Goal: Transaction & Acquisition: Purchase product/service

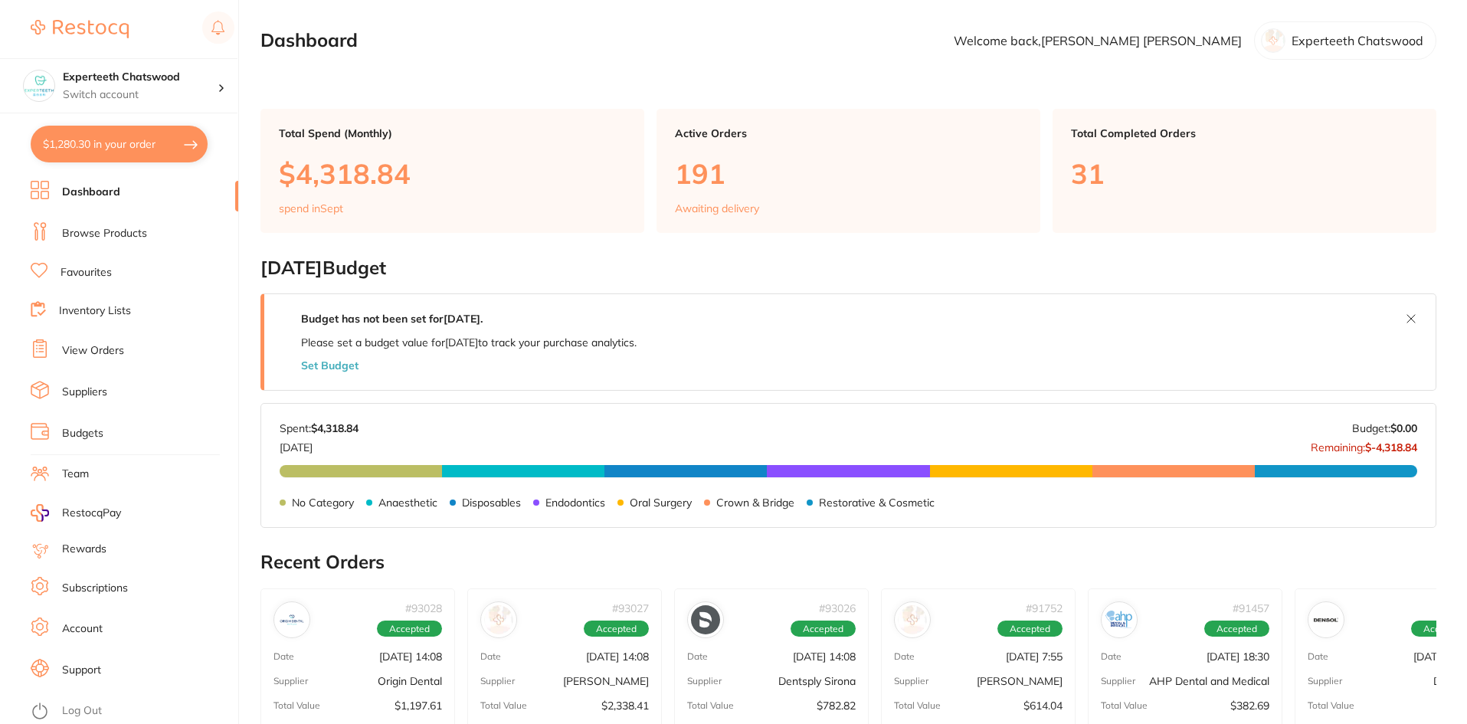
click at [93, 149] on button "$1,280.30 in your order" at bounding box center [119, 144] width 177 height 37
checkbox input "true"
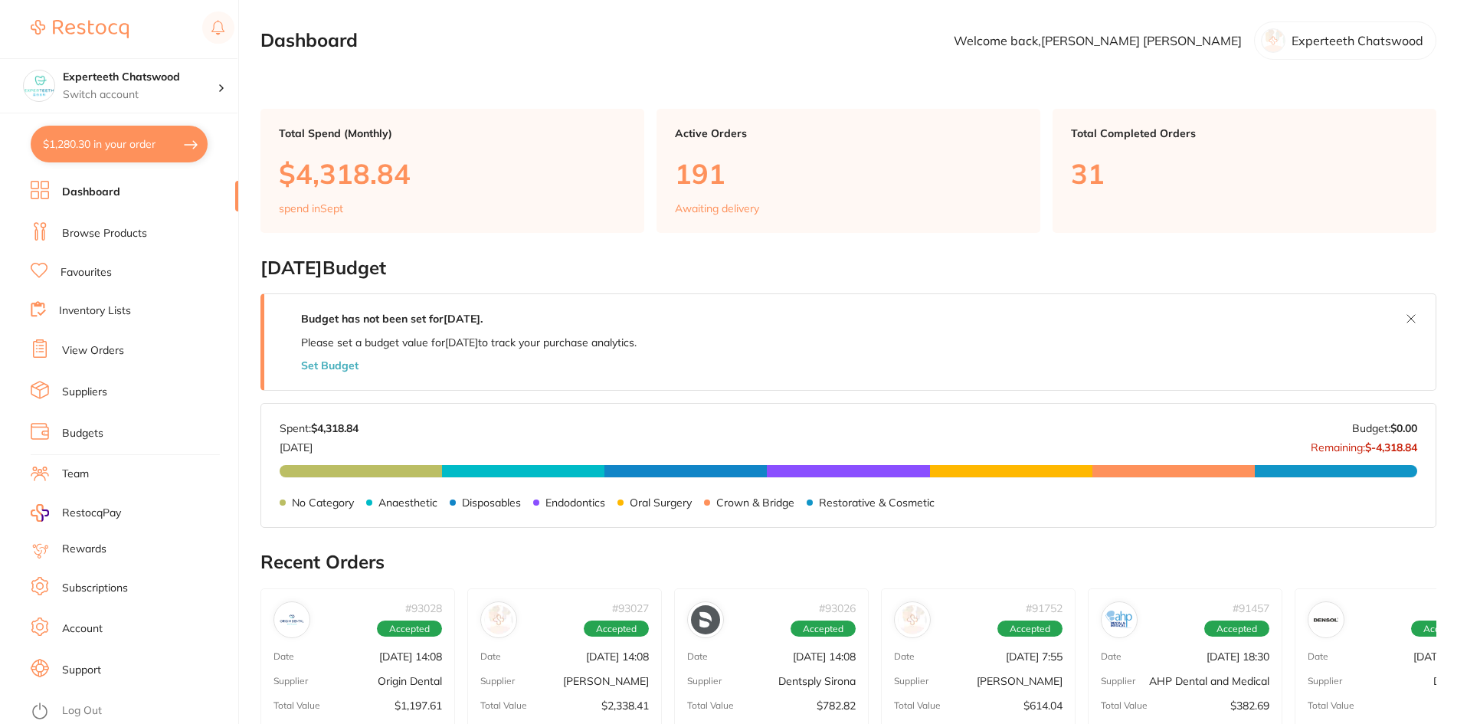
checkbox input "true"
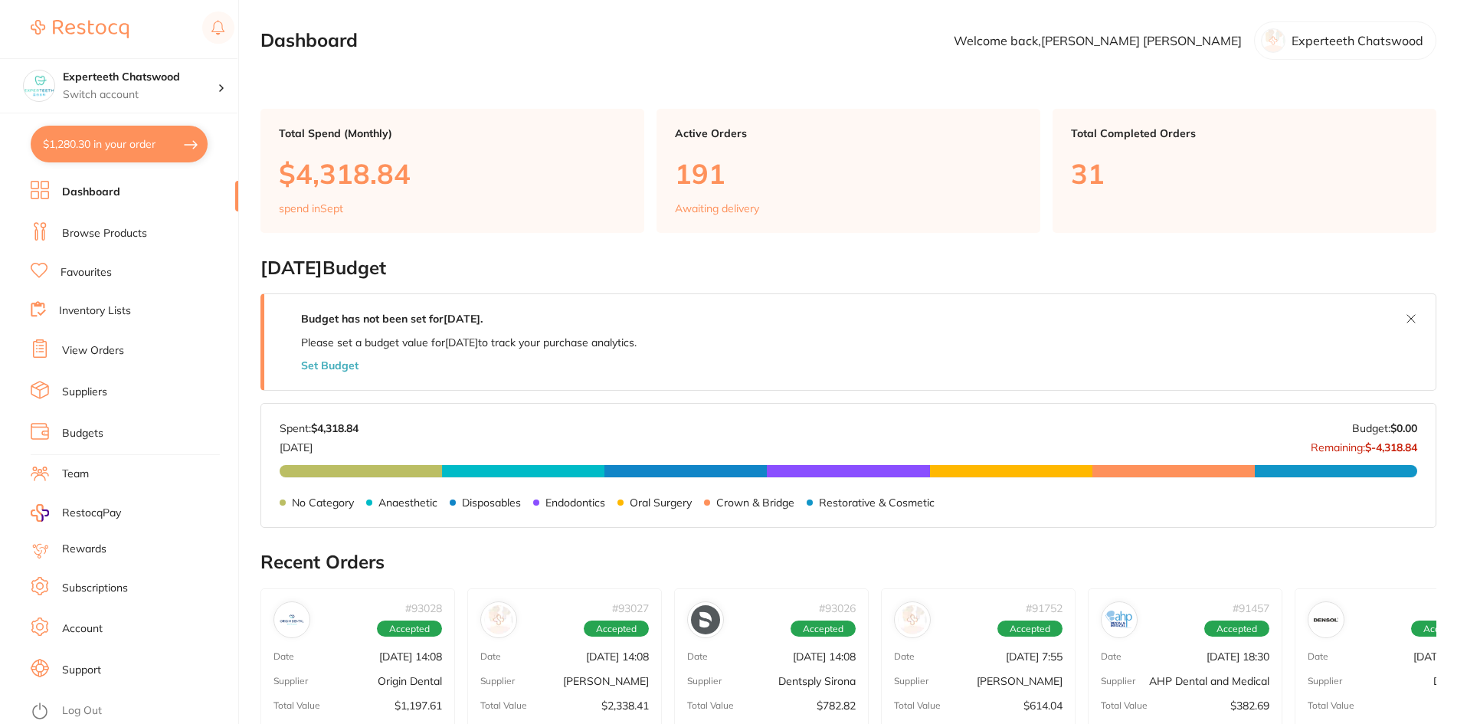
checkbox input "true"
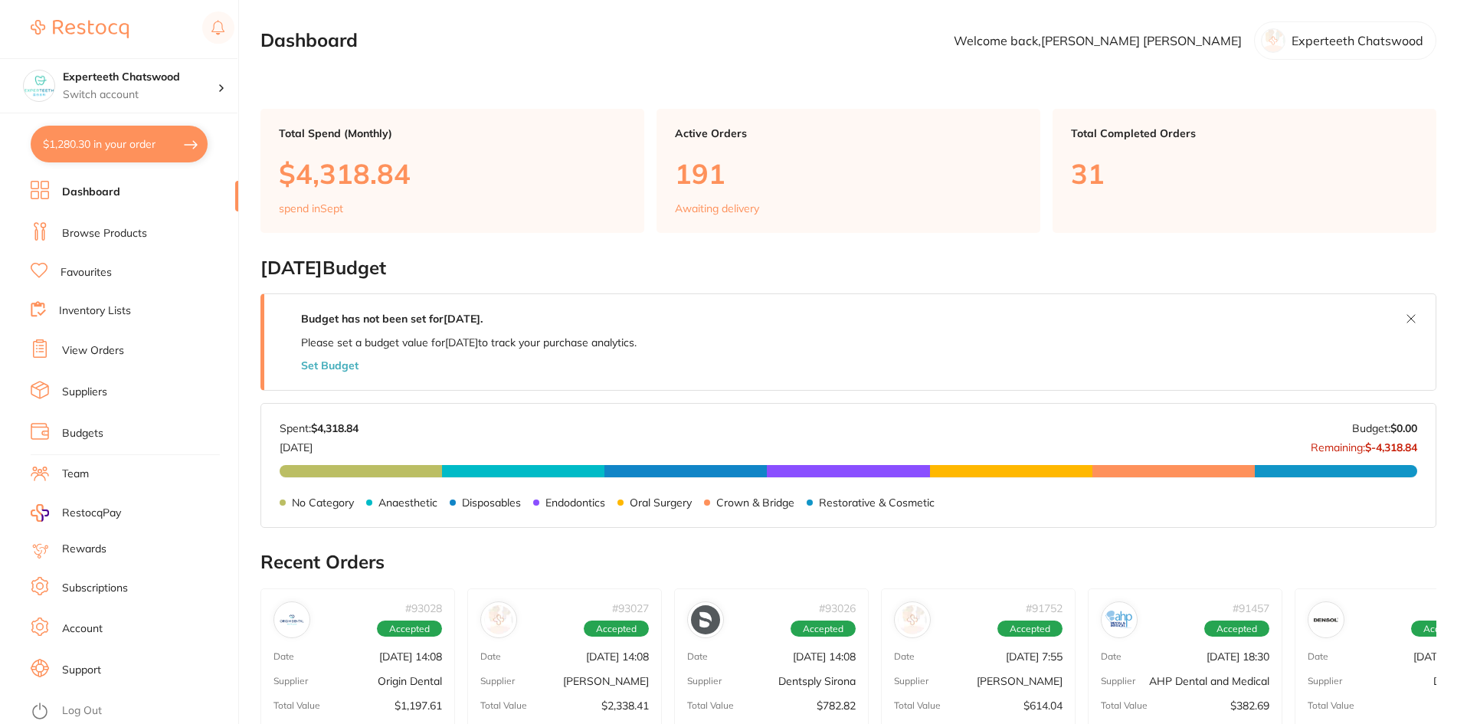
checkbox input "true"
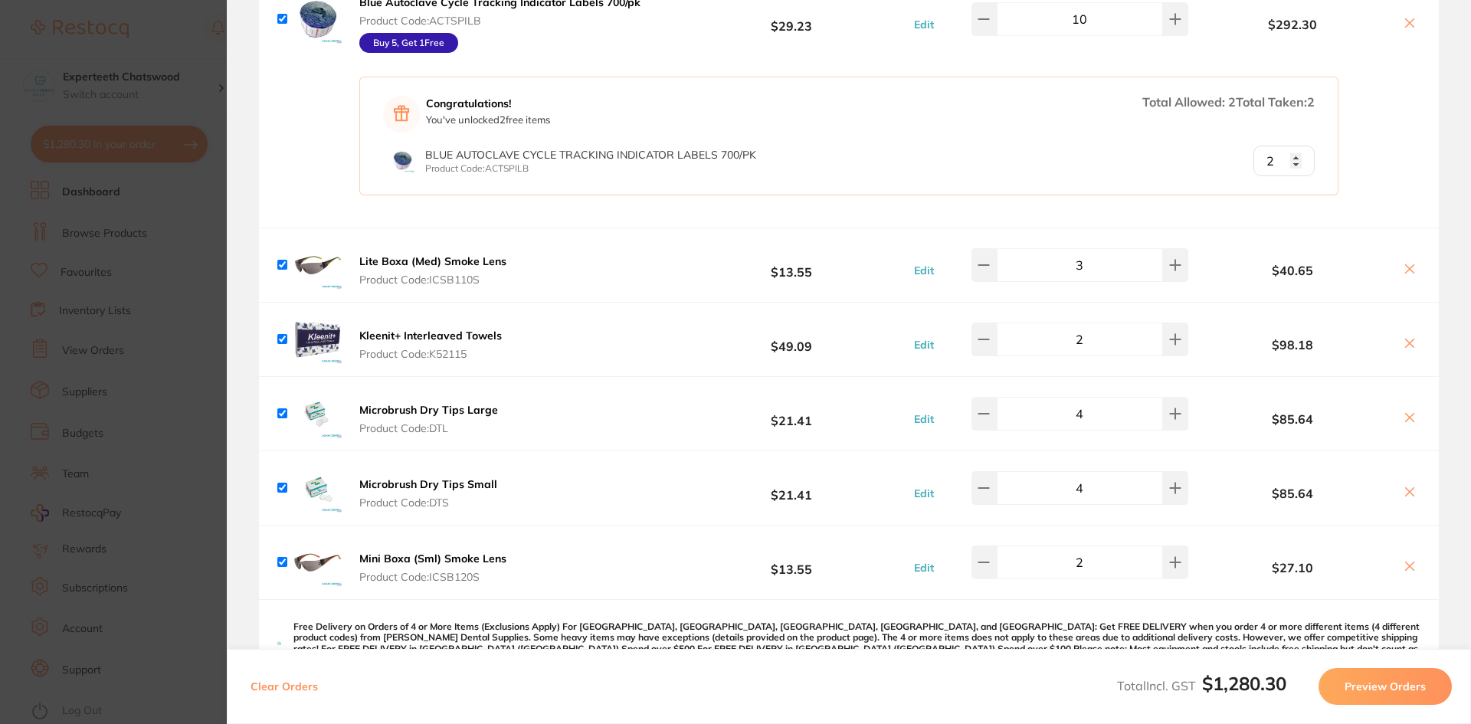
scroll to position [230, 0]
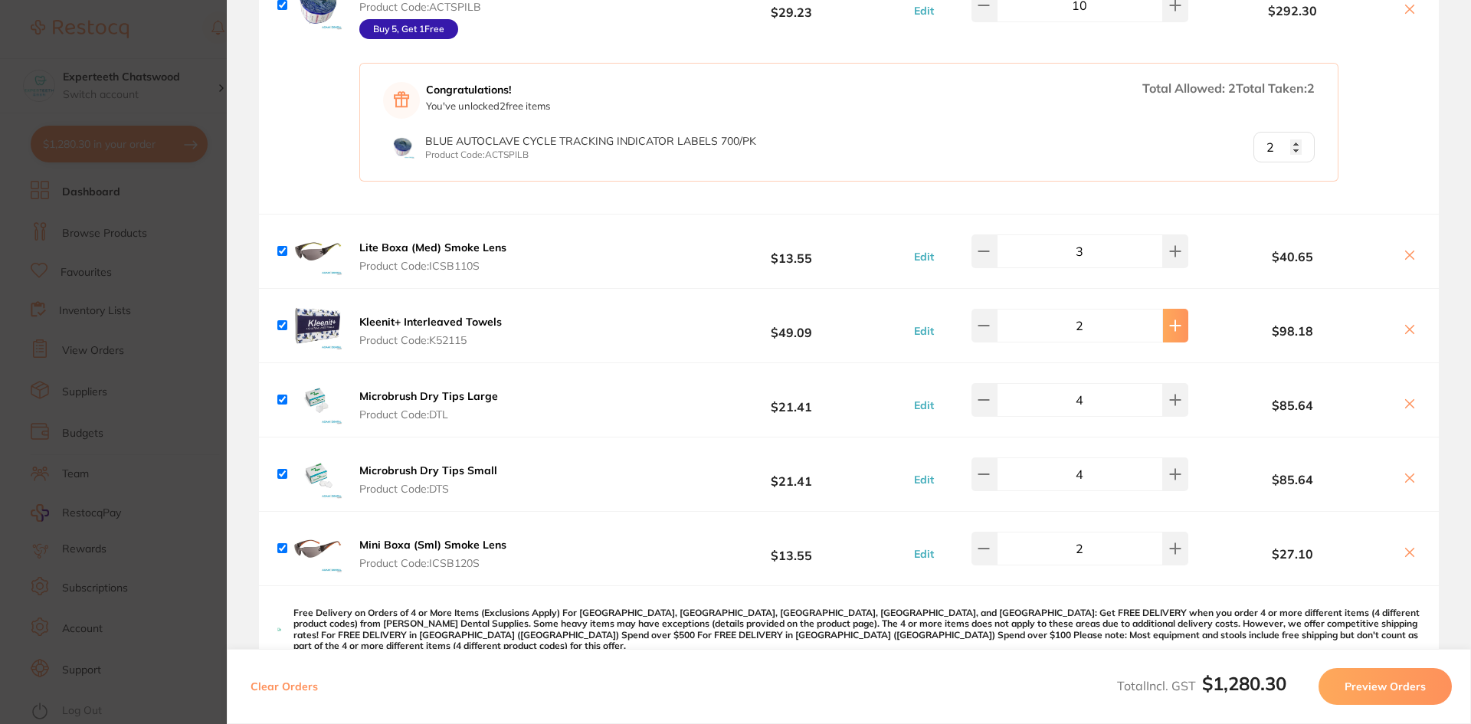
click at [1171, 330] on icon at bounding box center [1176, 325] width 10 height 10
type input "3"
drag, startPoint x: 1160, startPoint y: 391, endPoint x: 1171, endPoint y: 430, distance: 40.7
click at [1163, 391] on button at bounding box center [1175, 400] width 25 height 34
type input "4"
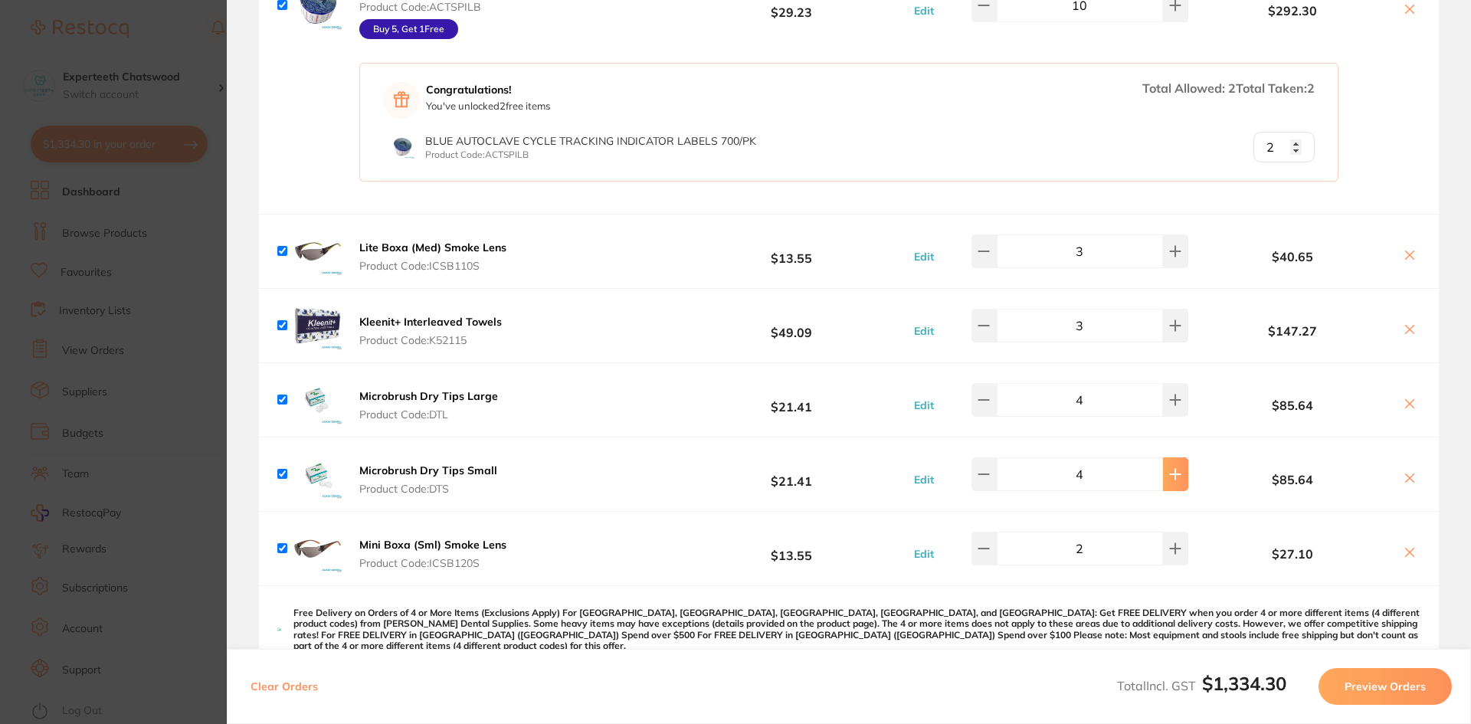
click at [1169, 464] on button at bounding box center [1175, 474] width 25 height 34
type input "5"
click at [1167, 408] on button at bounding box center [1175, 400] width 25 height 34
type input "5"
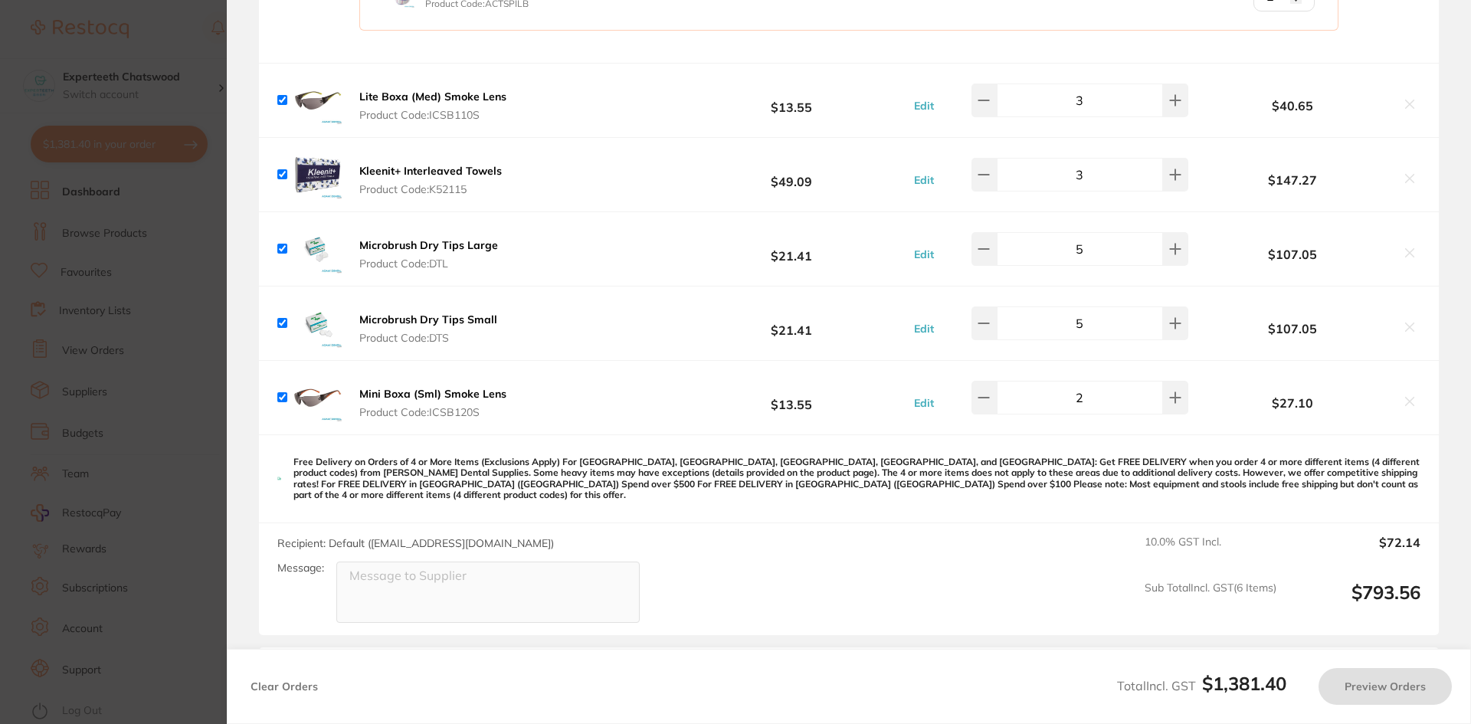
scroll to position [383, 0]
drag, startPoint x: 1174, startPoint y: 389, endPoint x: 1172, endPoint y: 365, distance: 24.6
click at [1174, 390] on icon at bounding box center [1175, 395] width 12 height 12
type input "3"
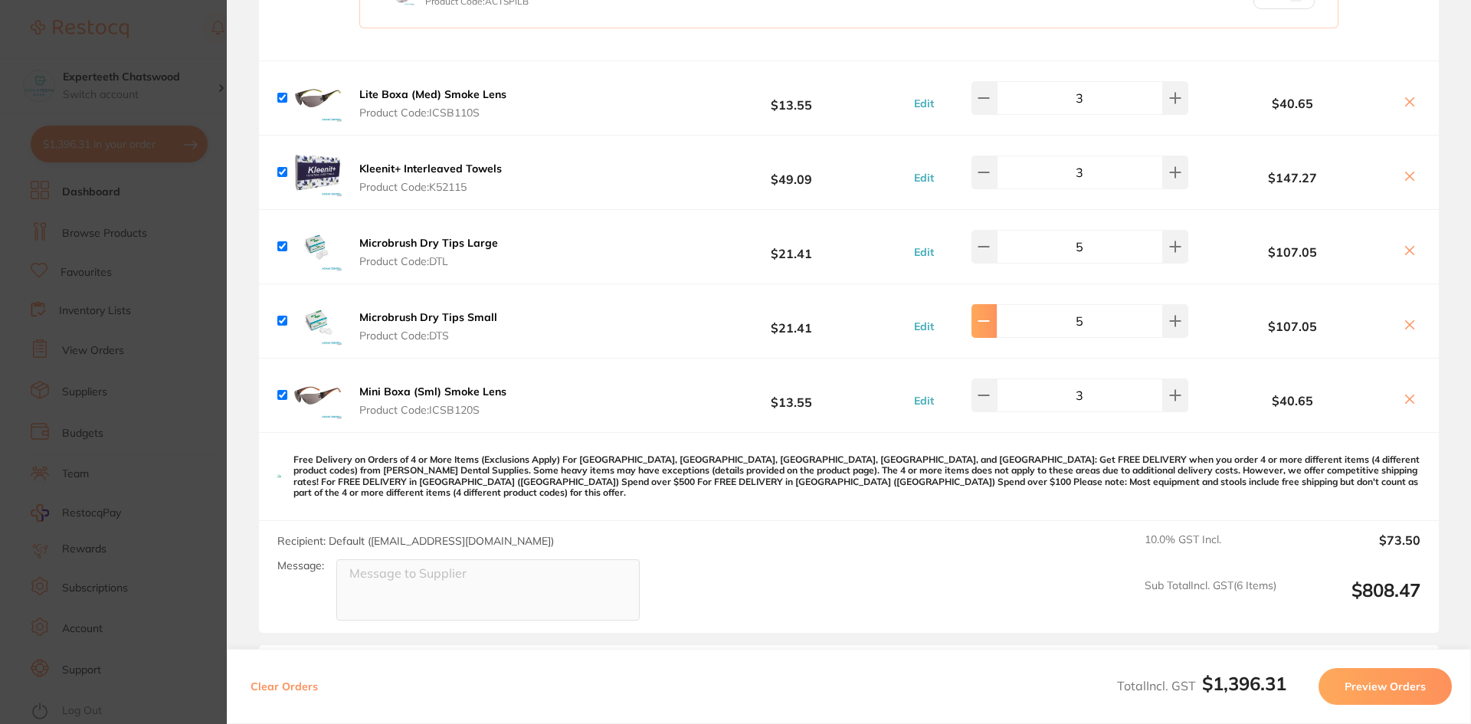
drag, startPoint x: 989, startPoint y: 329, endPoint x: 995, endPoint y: 271, distance: 58.5
click at [988, 329] on button at bounding box center [983, 321] width 25 height 34
type input "4"
click at [996, 254] on button at bounding box center [983, 247] width 25 height 34
type input "4"
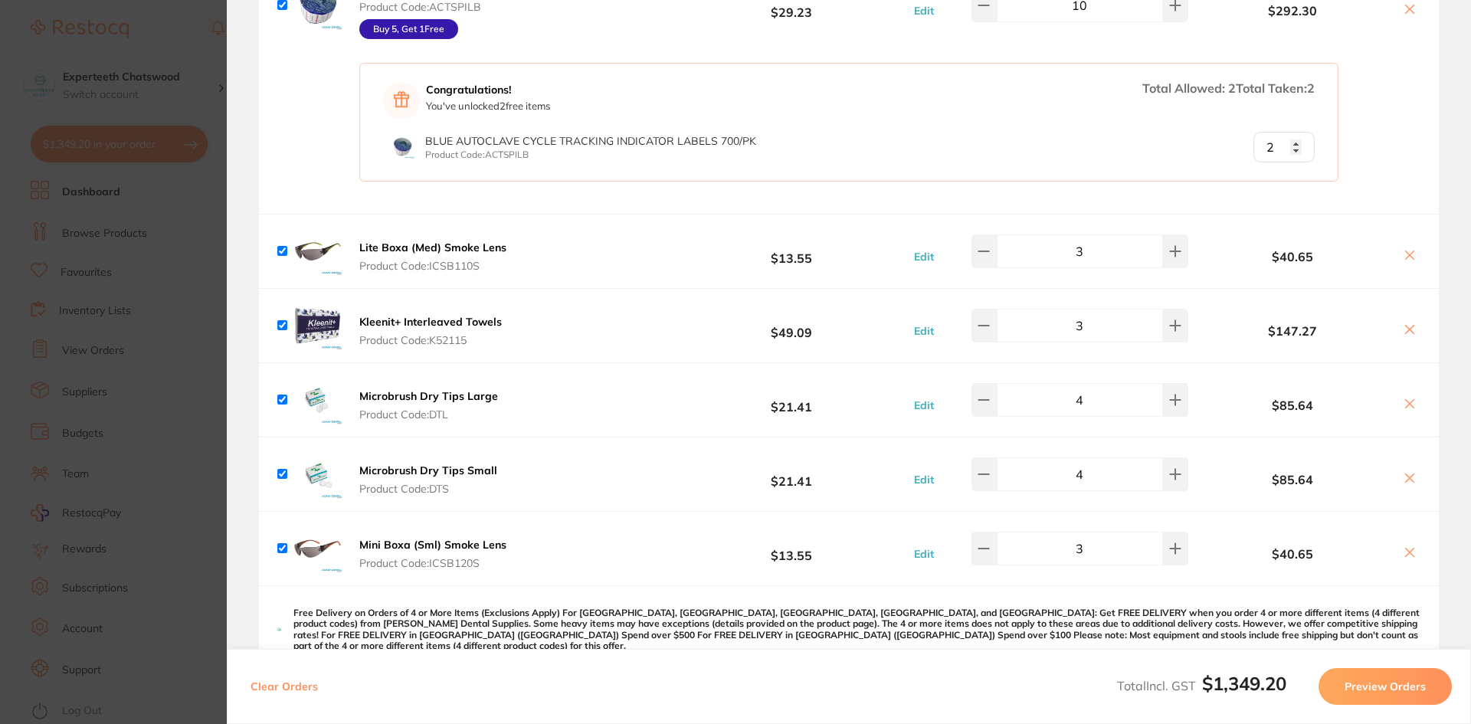
scroll to position [0, 0]
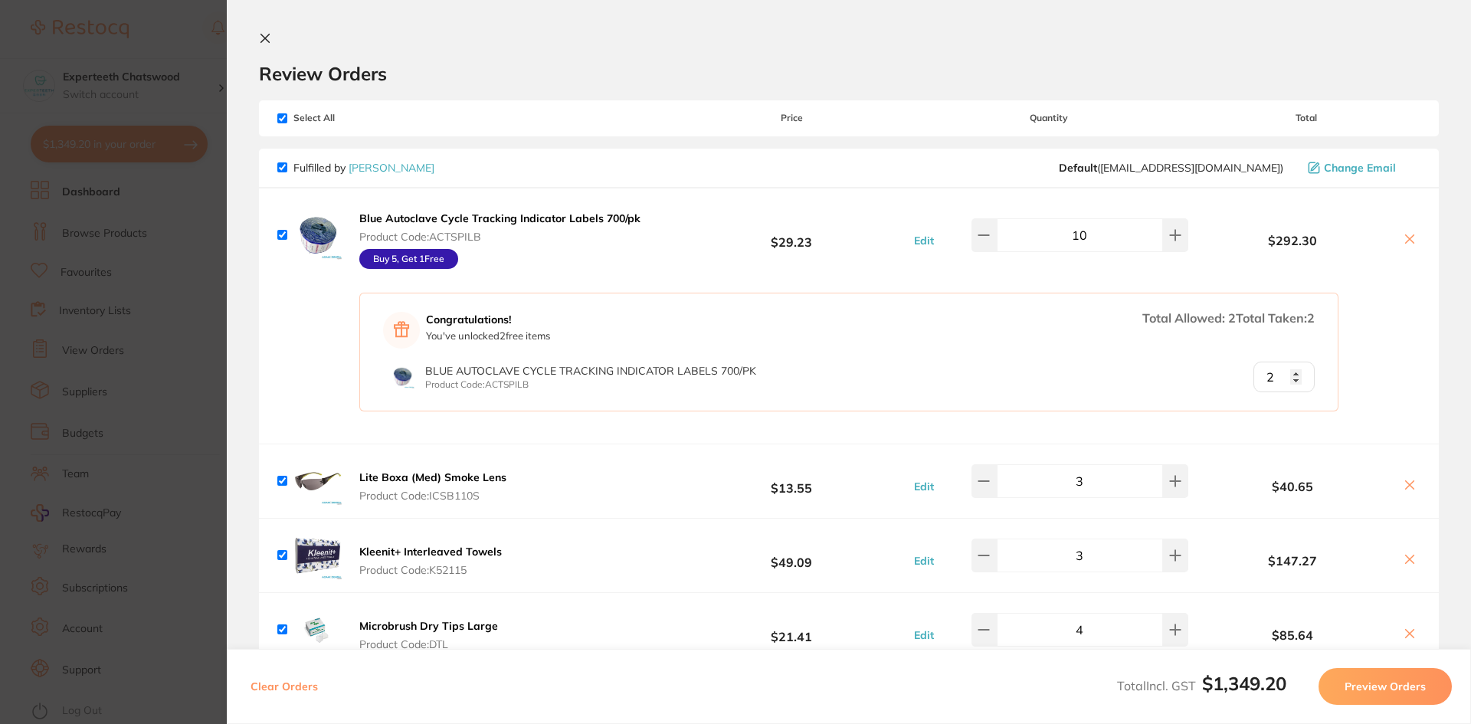
click at [264, 34] on icon at bounding box center [265, 38] width 12 height 12
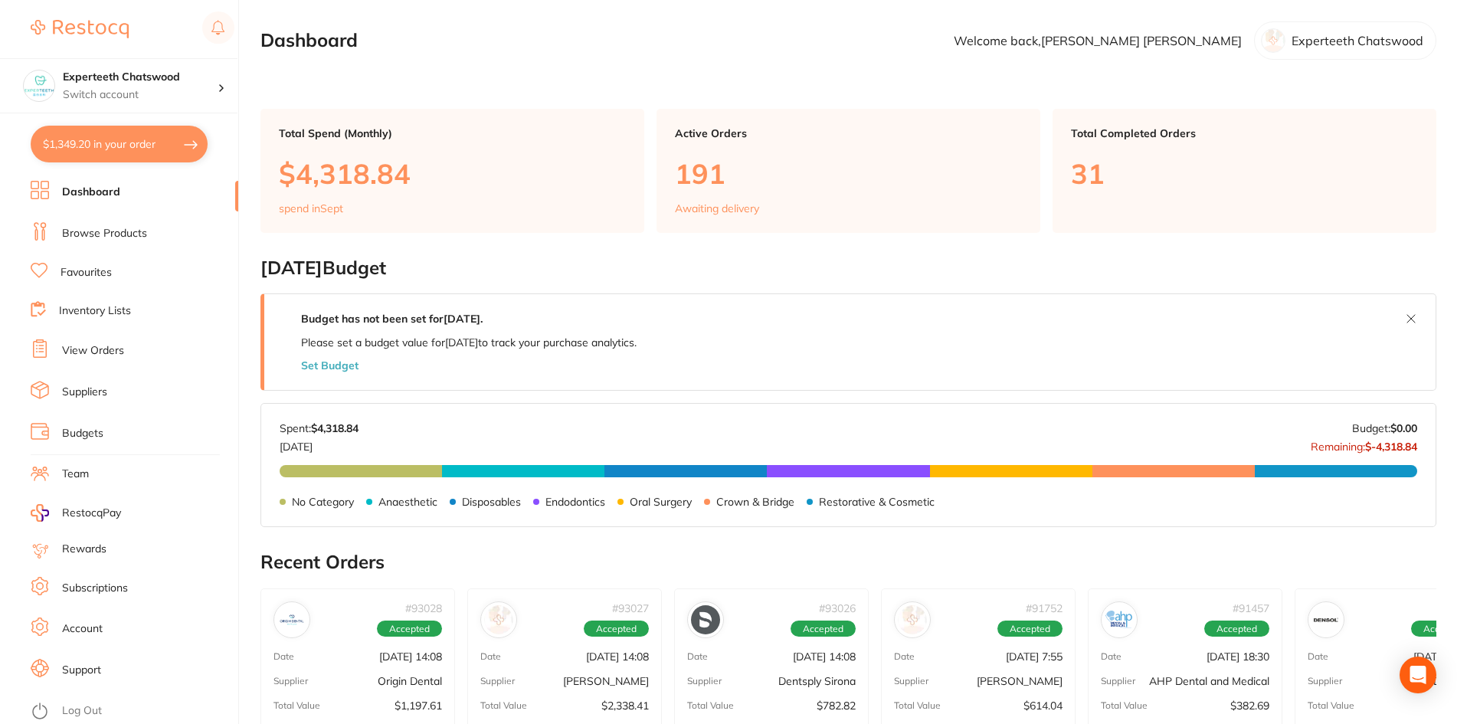
click at [144, 156] on button "$1,349.20 in your order" at bounding box center [119, 144] width 177 height 37
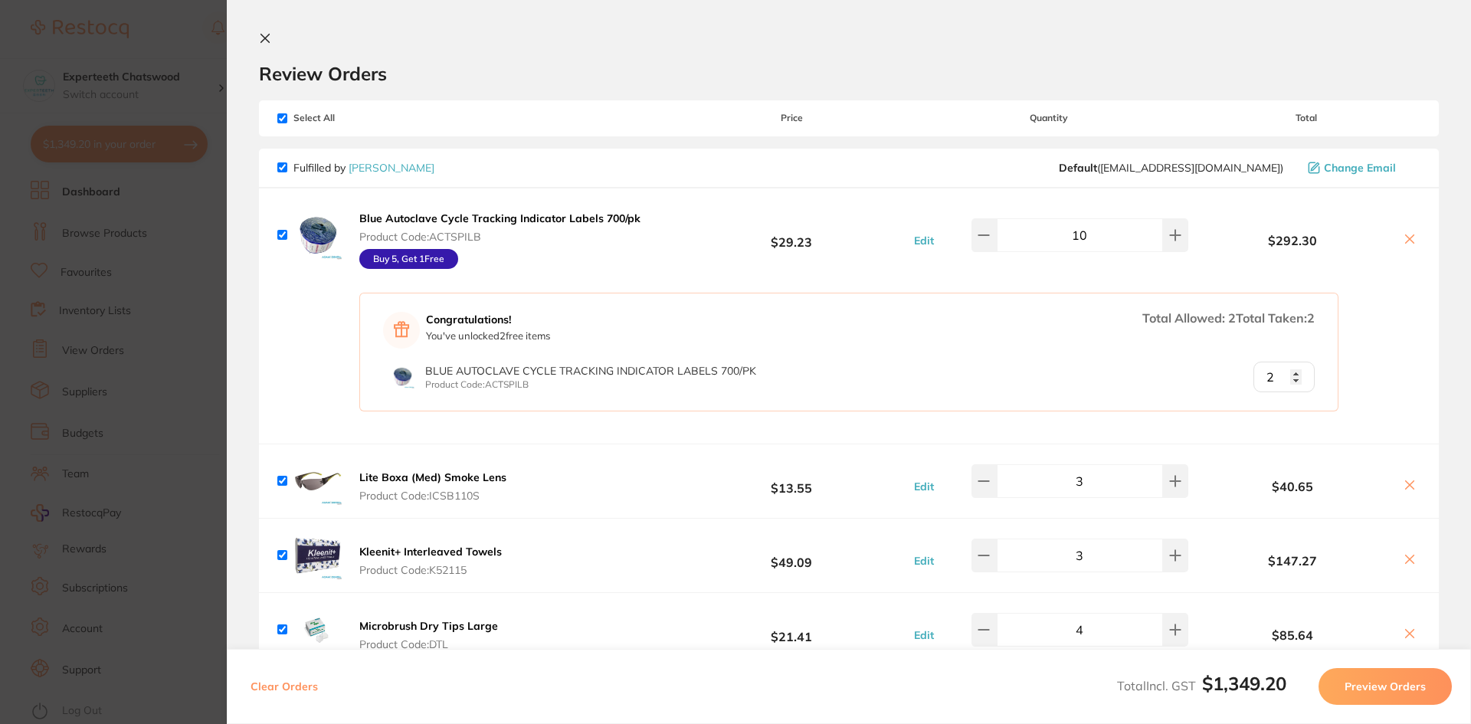
click at [271, 34] on button at bounding box center [268, 39] width 18 height 15
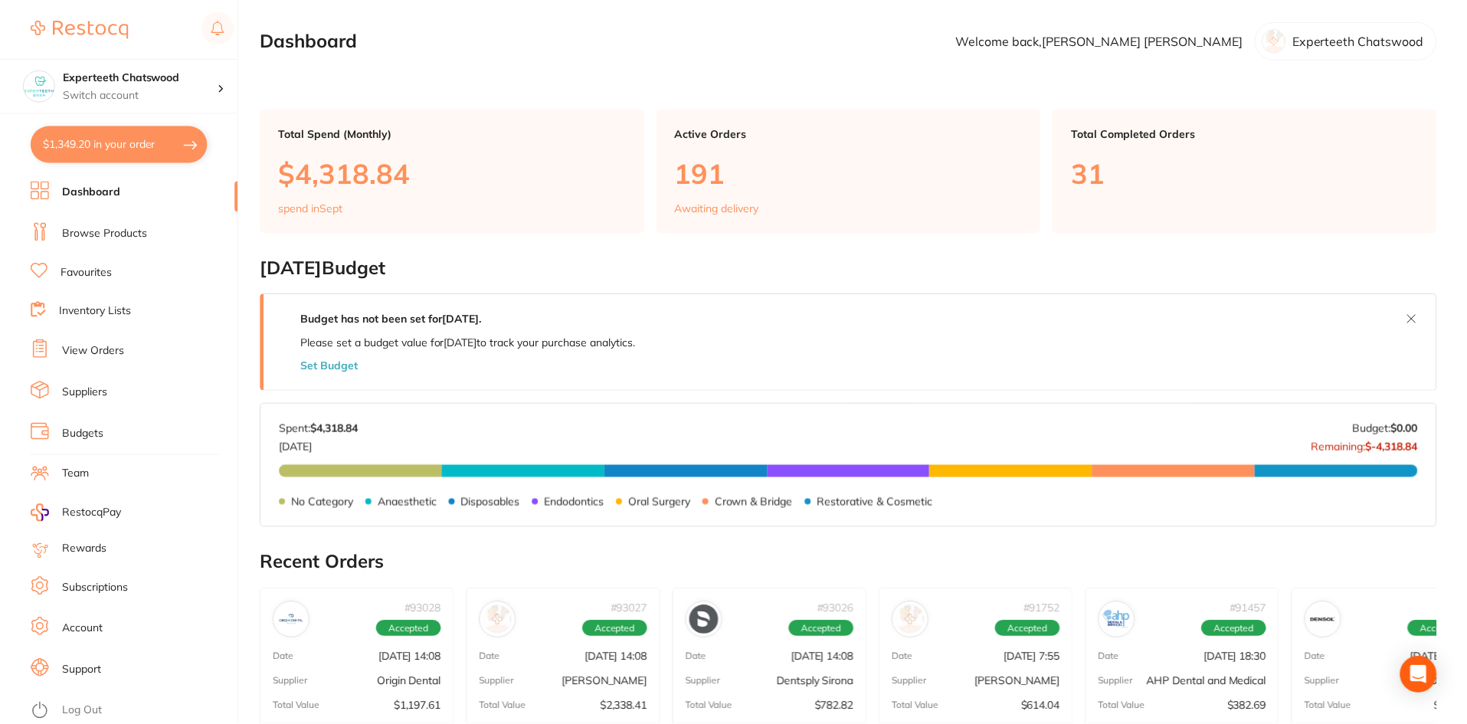
scroll to position [1, 0]
click at [99, 228] on link "Browse Products" at bounding box center [104, 233] width 85 height 15
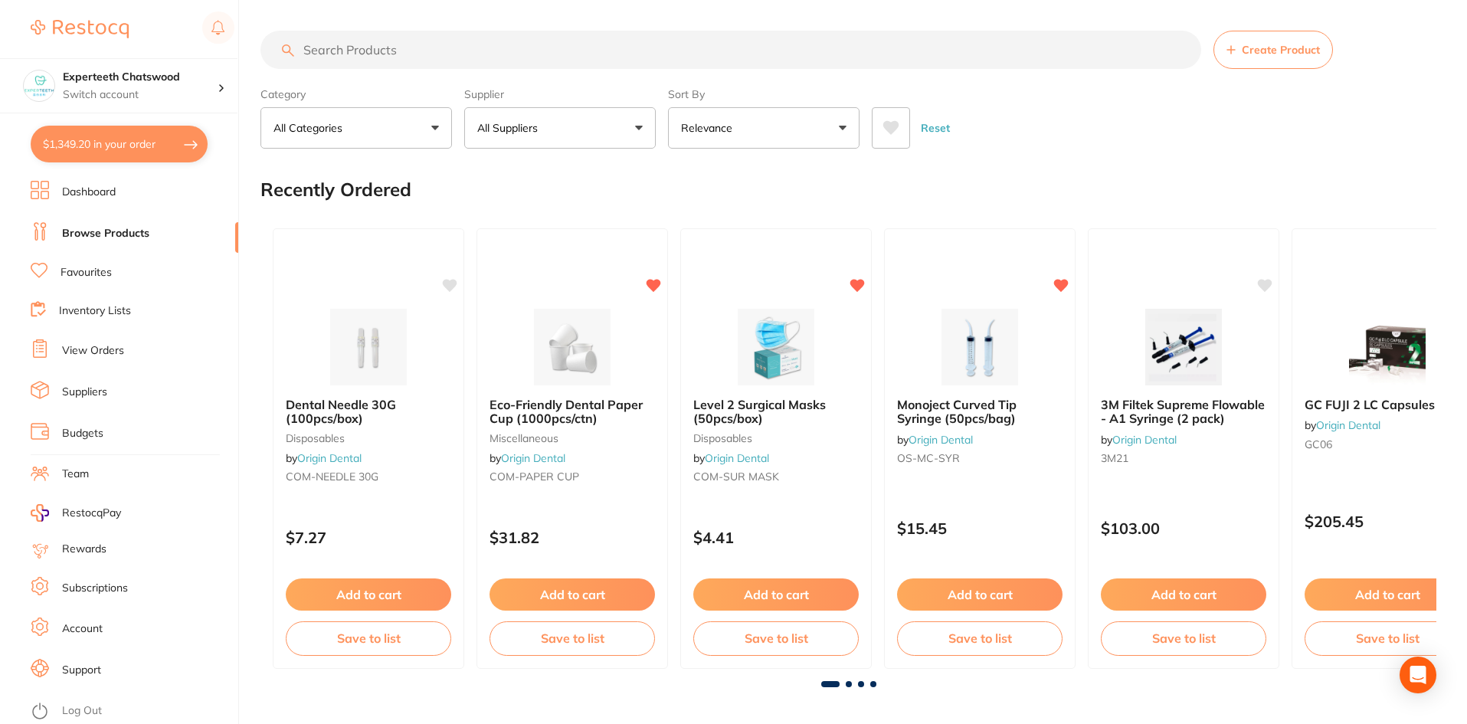
click at [375, 51] on input "search" at bounding box center [730, 50] width 941 height 38
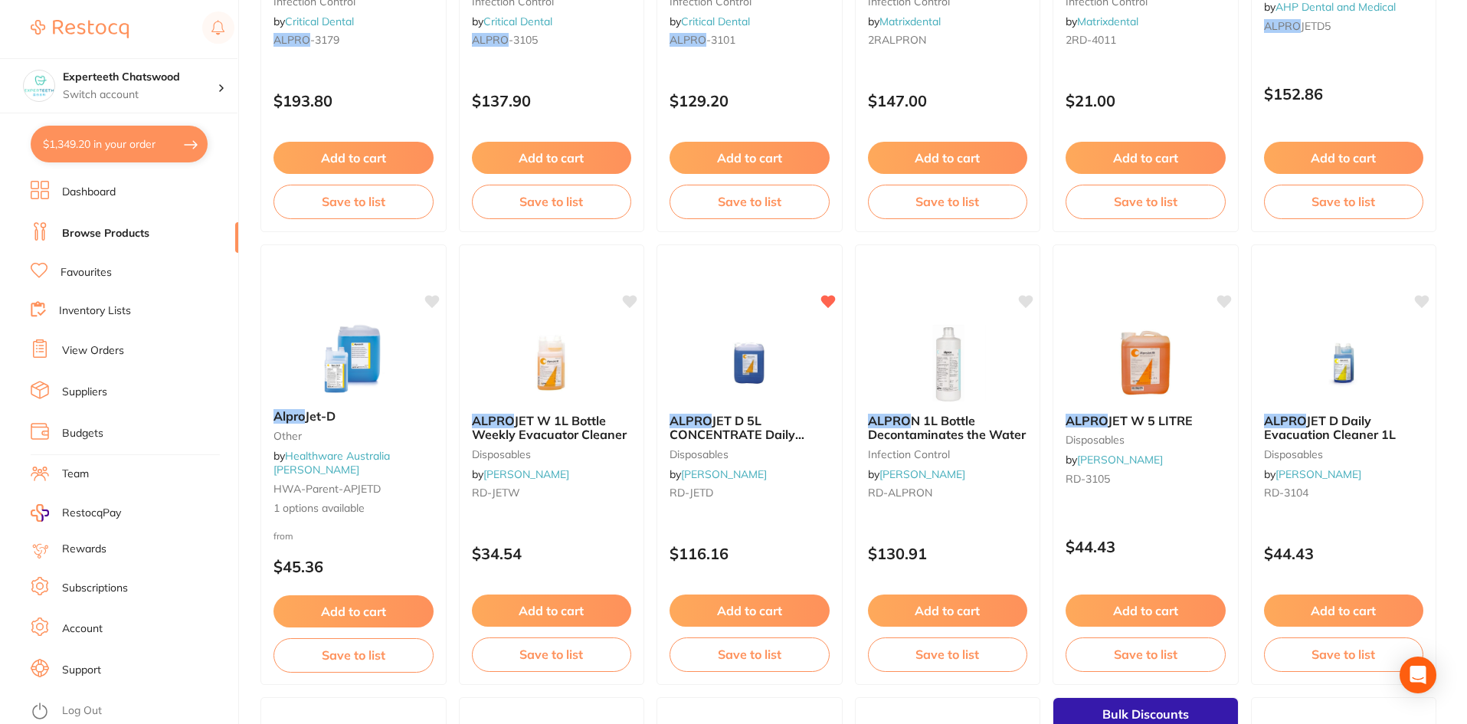
scroll to position [3218, 0]
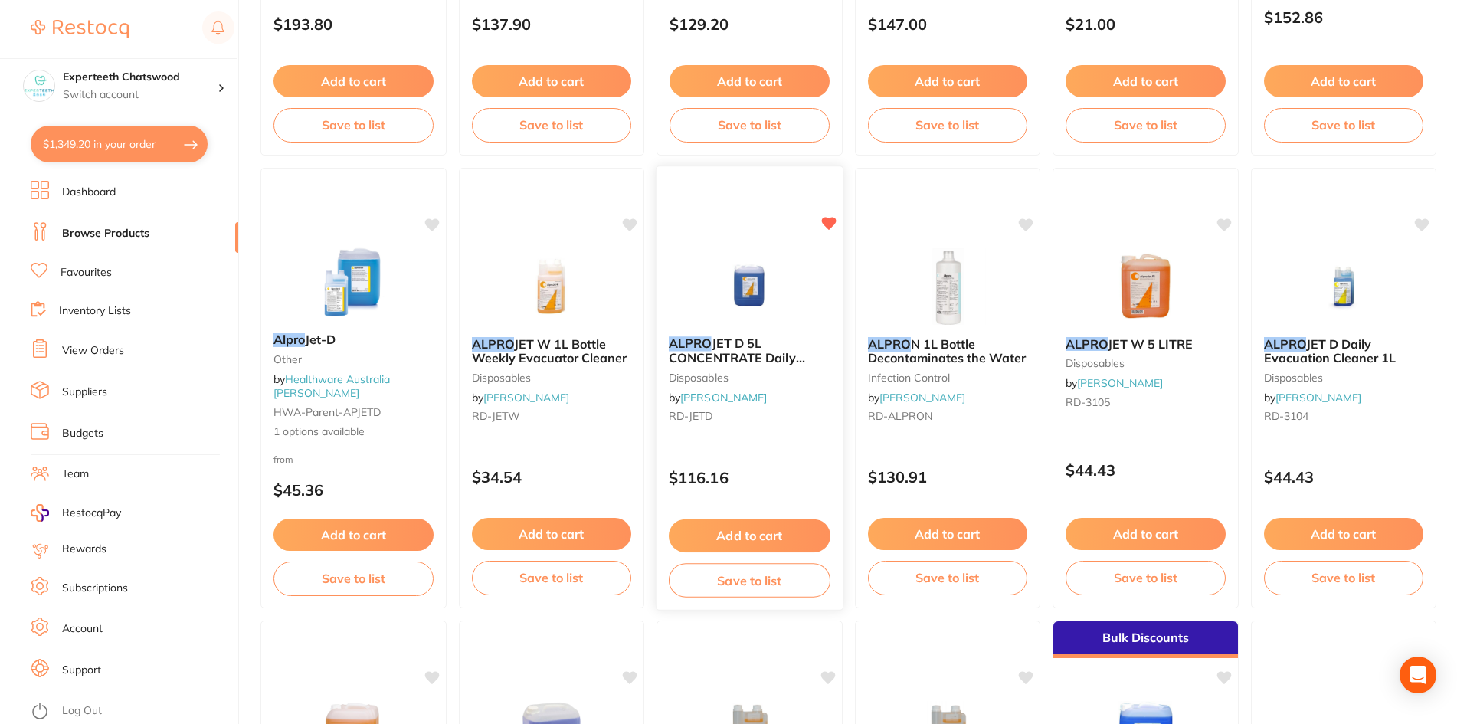
type input "alpro"
click at [738, 524] on button "Add to cart" at bounding box center [750, 535] width 162 height 33
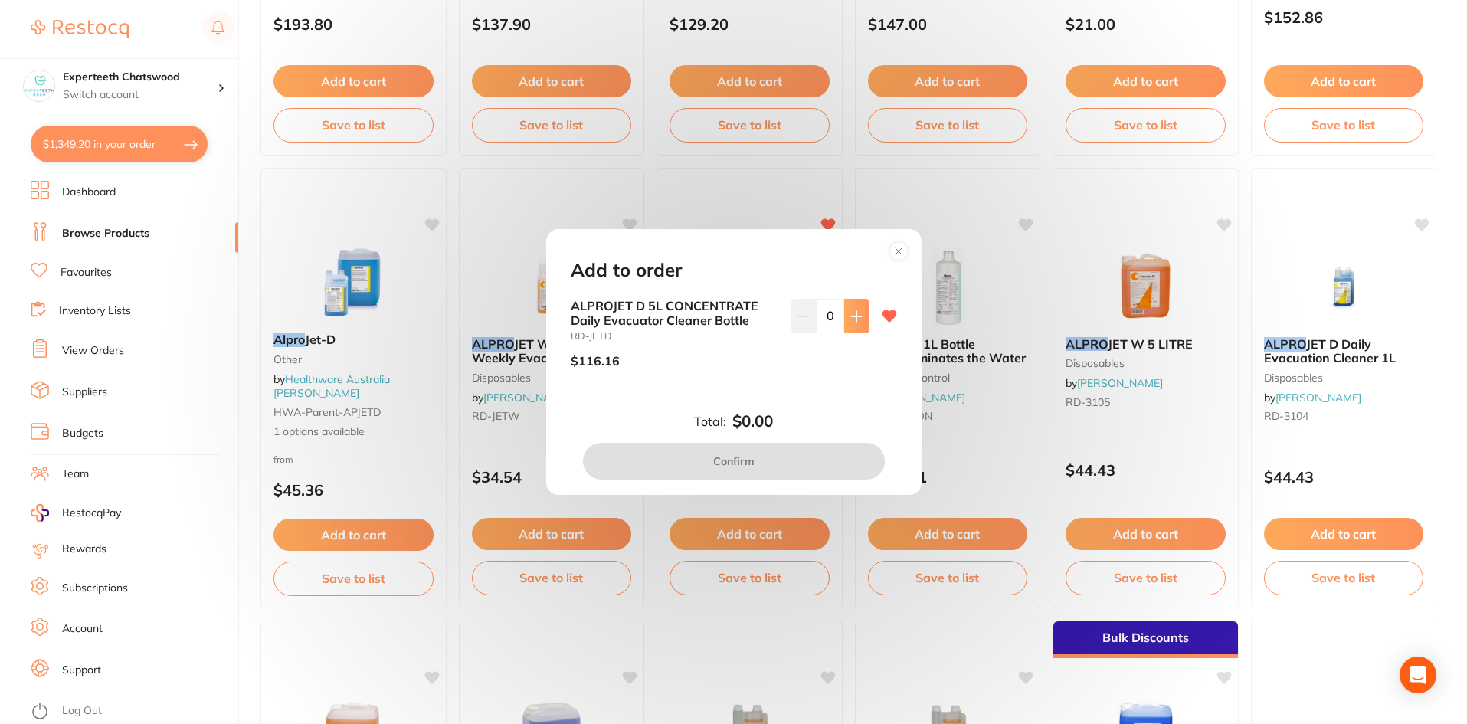
click at [850, 321] on icon at bounding box center [856, 316] width 12 height 12
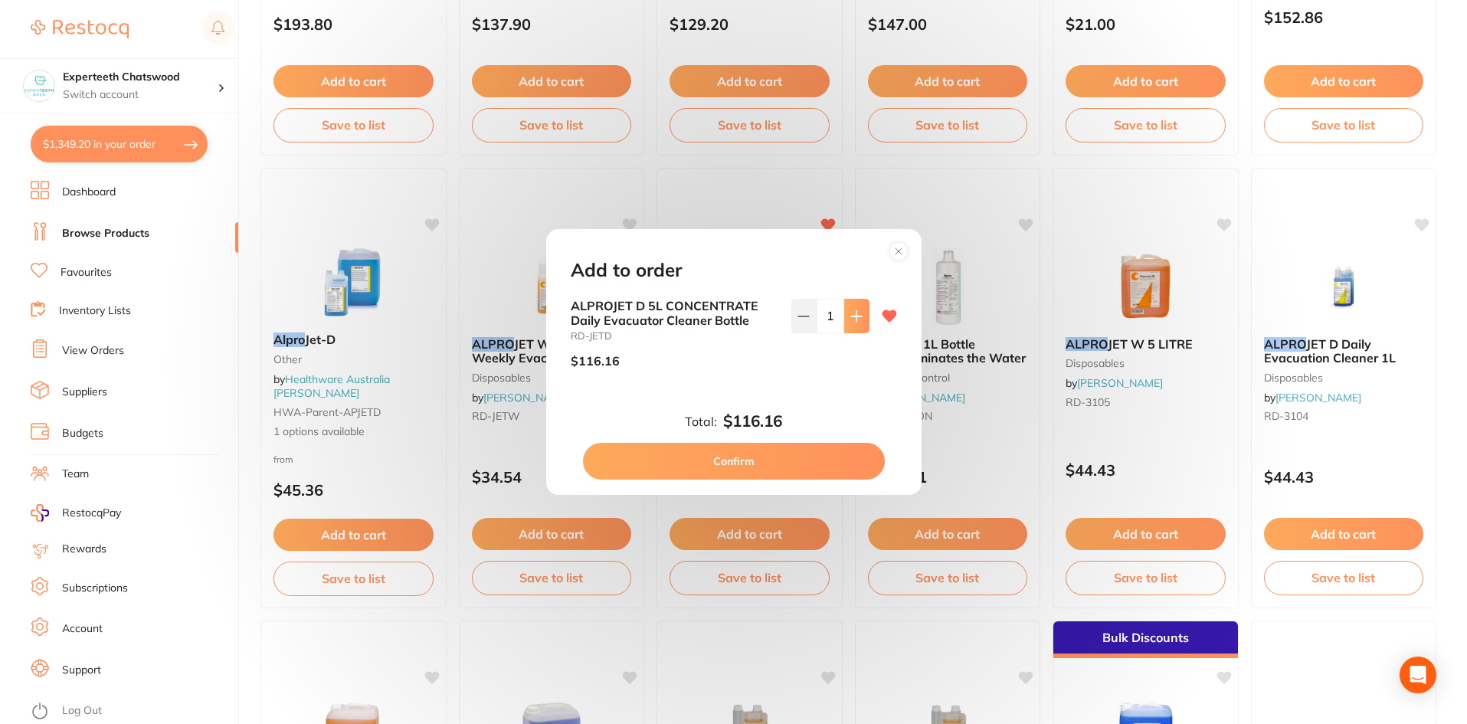
click at [853, 316] on icon at bounding box center [856, 316] width 10 height 10
type input "2"
click at [797, 473] on button "Confirm" at bounding box center [734, 461] width 302 height 37
checkbox input "false"
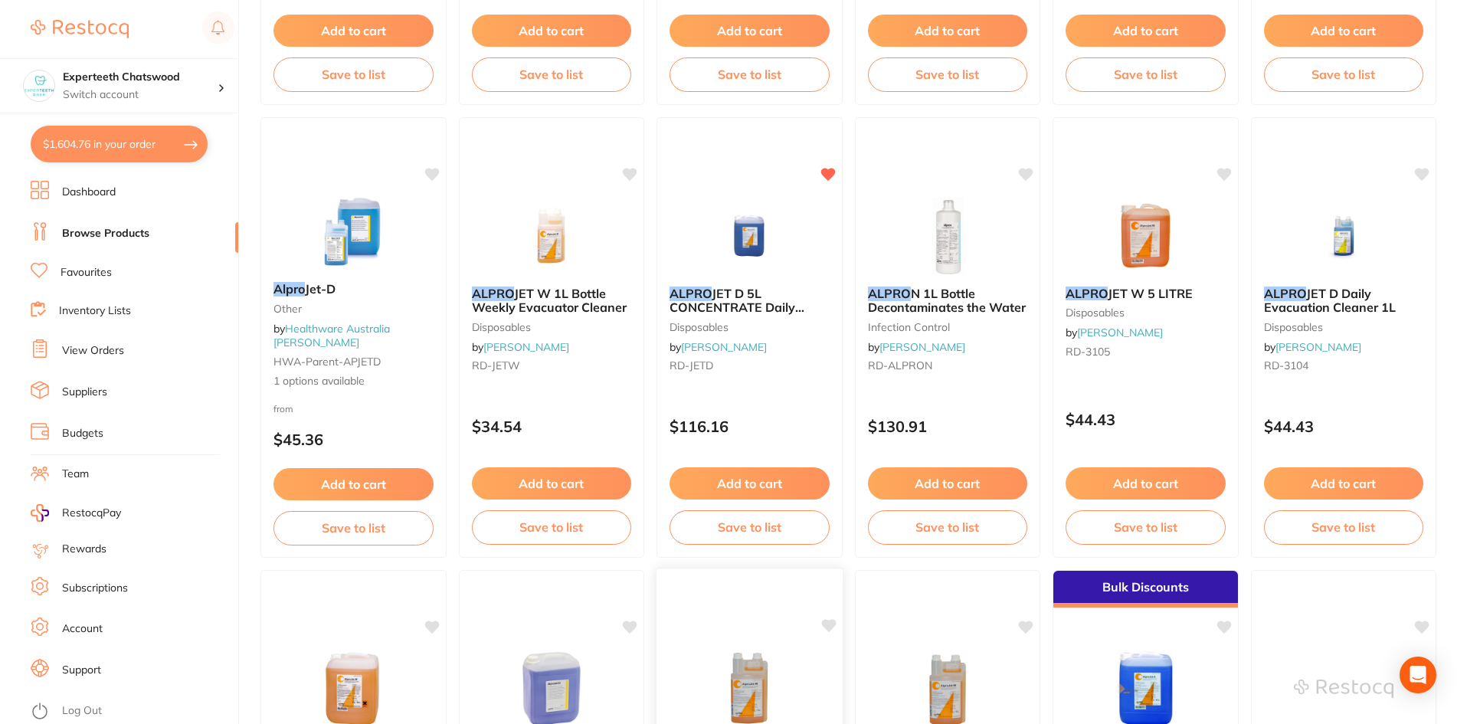
scroll to position [3251, 0]
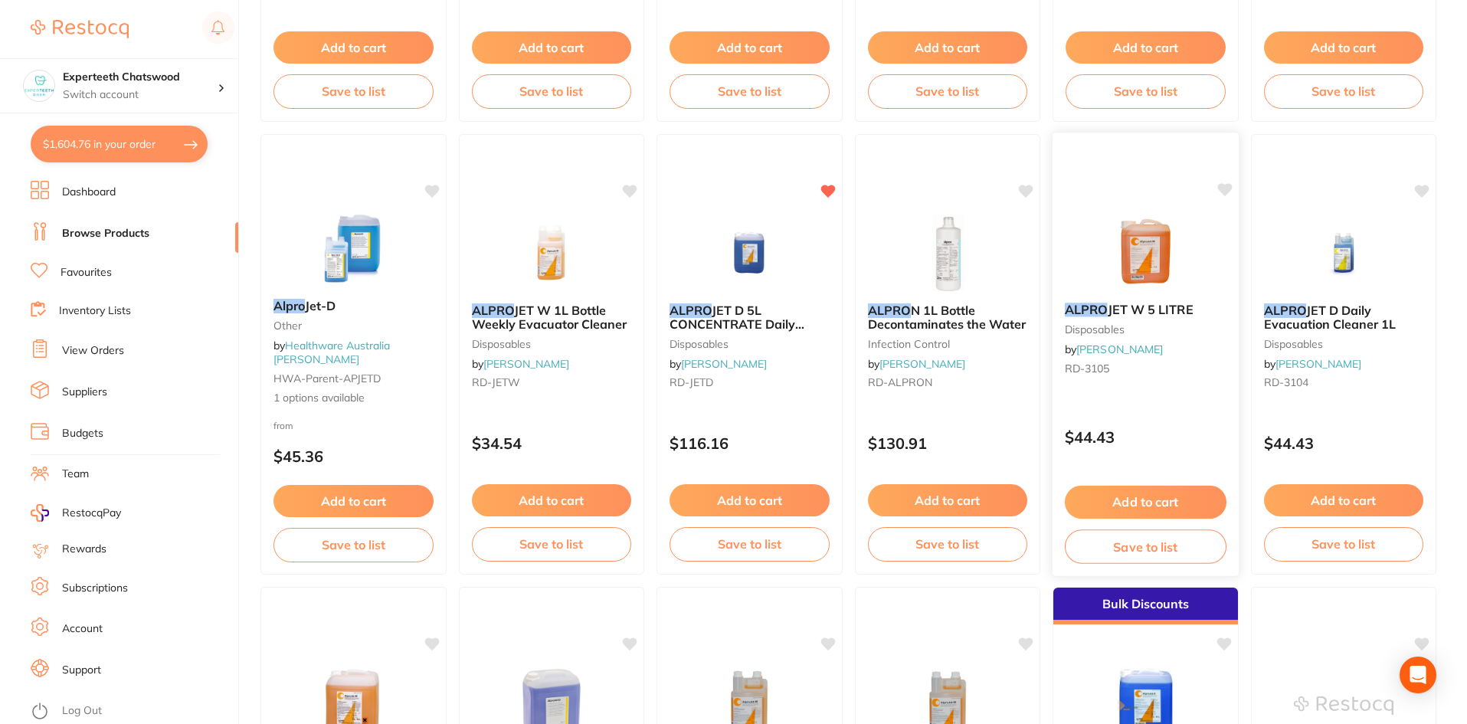
click at [1141, 506] on button "Add to cart" at bounding box center [1146, 502] width 162 height 33
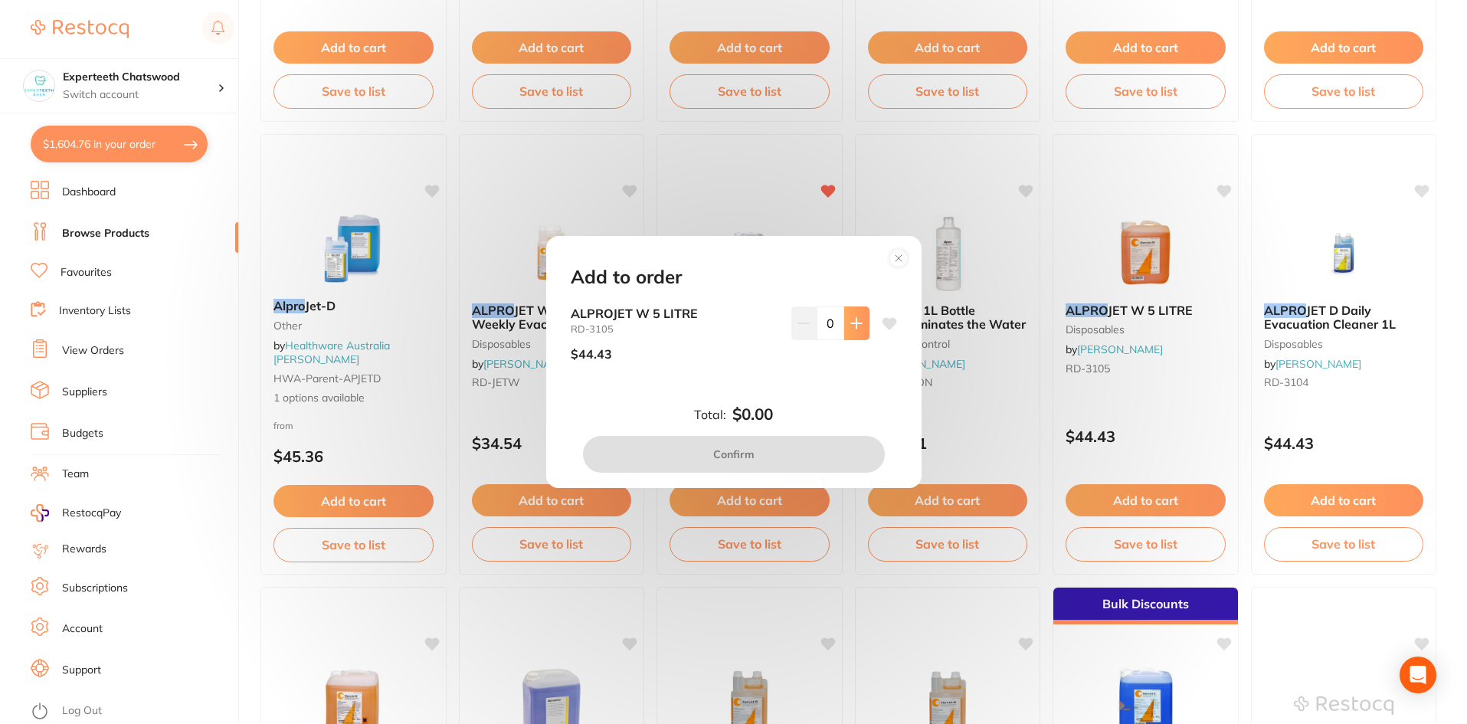
click at [850, 327] on icon at bounding box center [856, 323] width 12 height 12
type input "1"
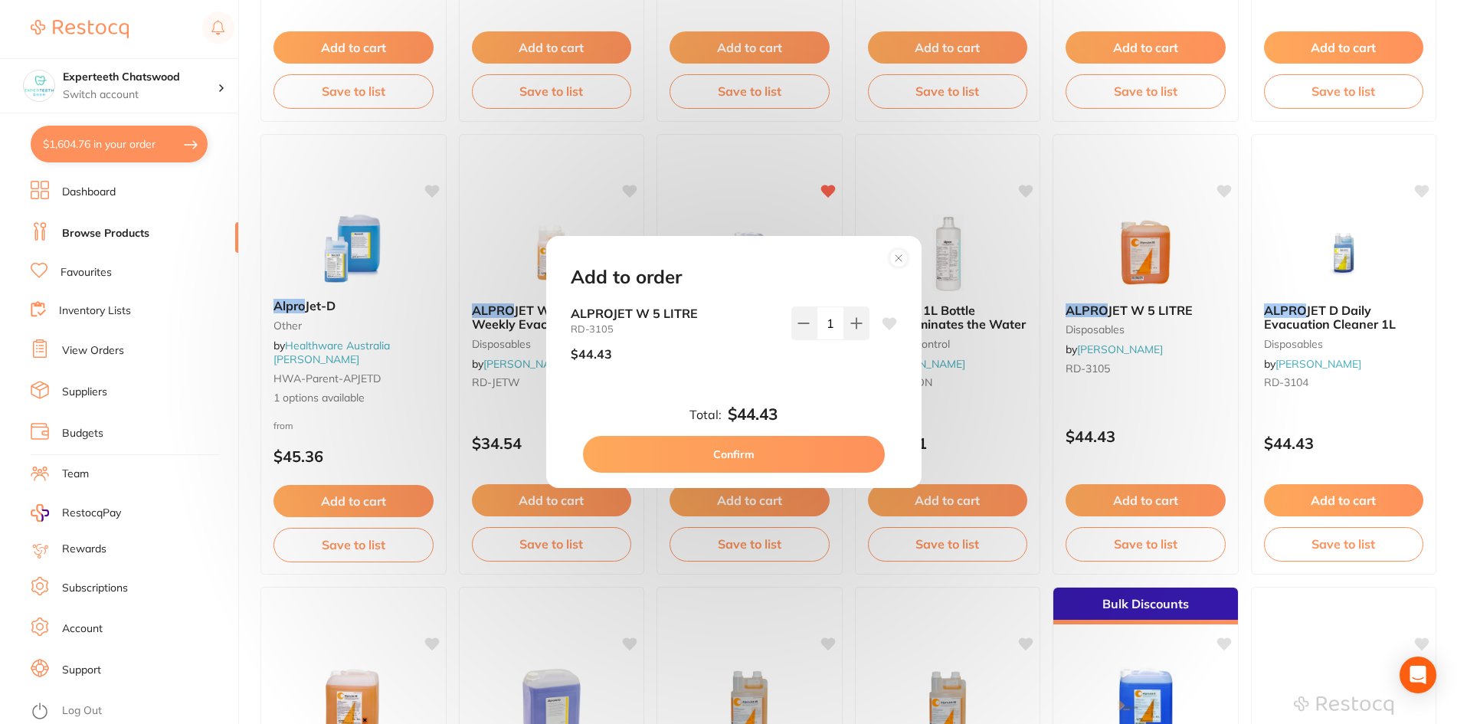
click at [798, 436] on button "Confirm" at bounding box center [734, 454] width 302 height 37
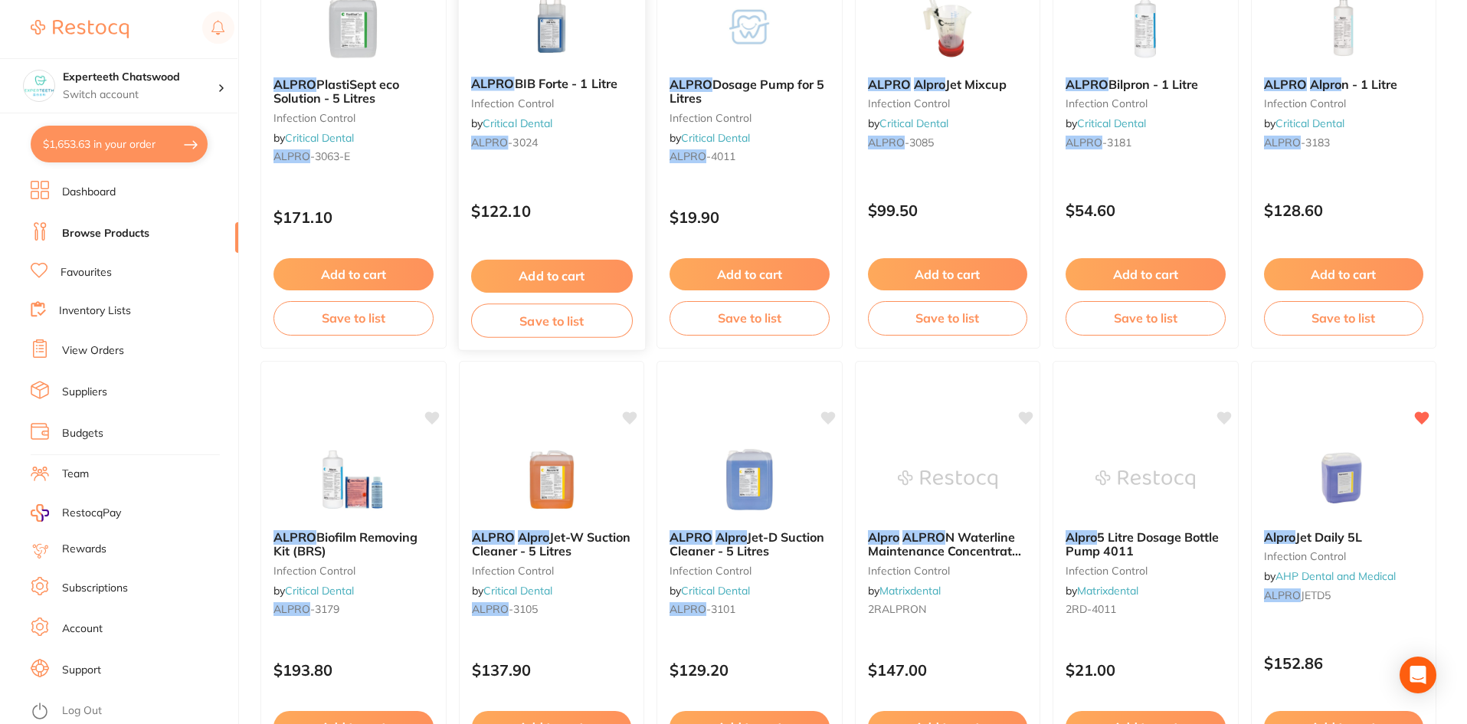
scroll to position [2485, 0]
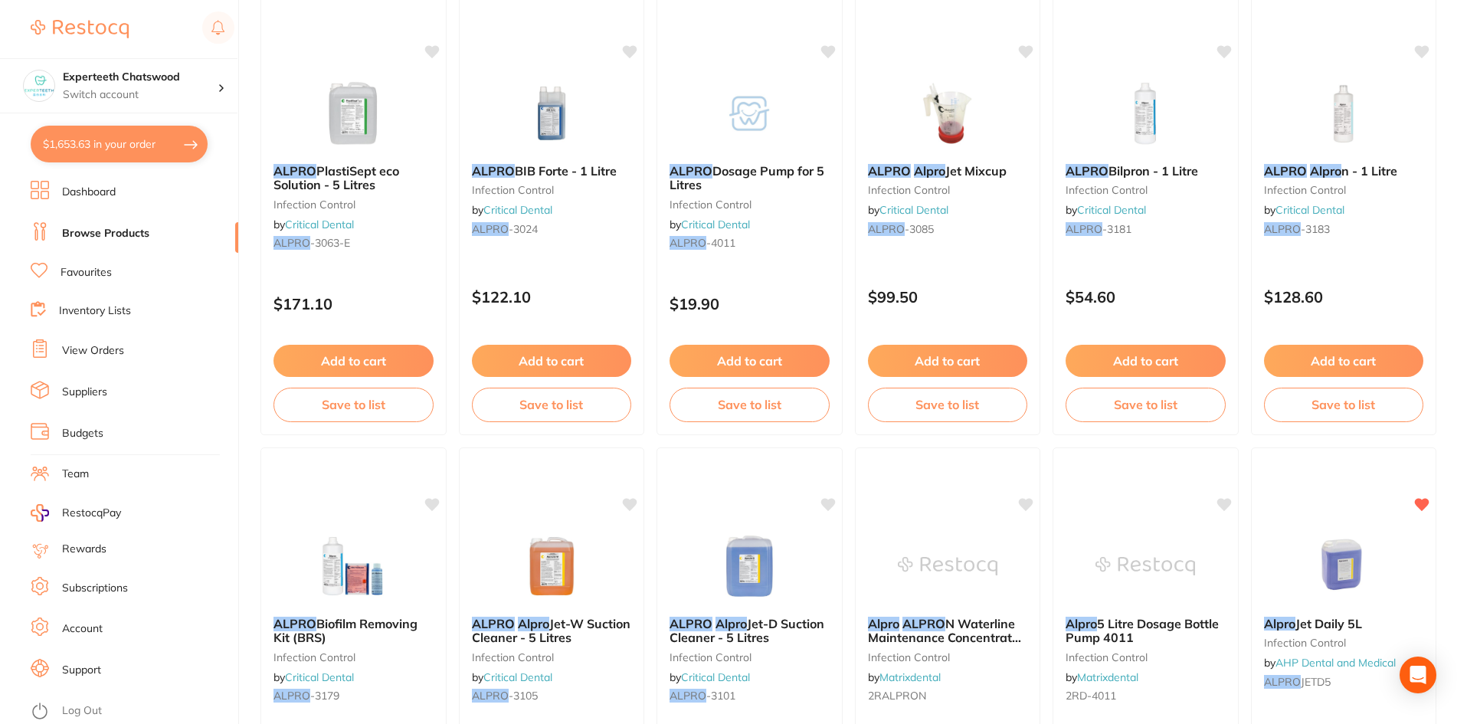
click at [53, 145] on button "$1,653.63 in your order" at bounding box center [119, 144] width 177 height 37
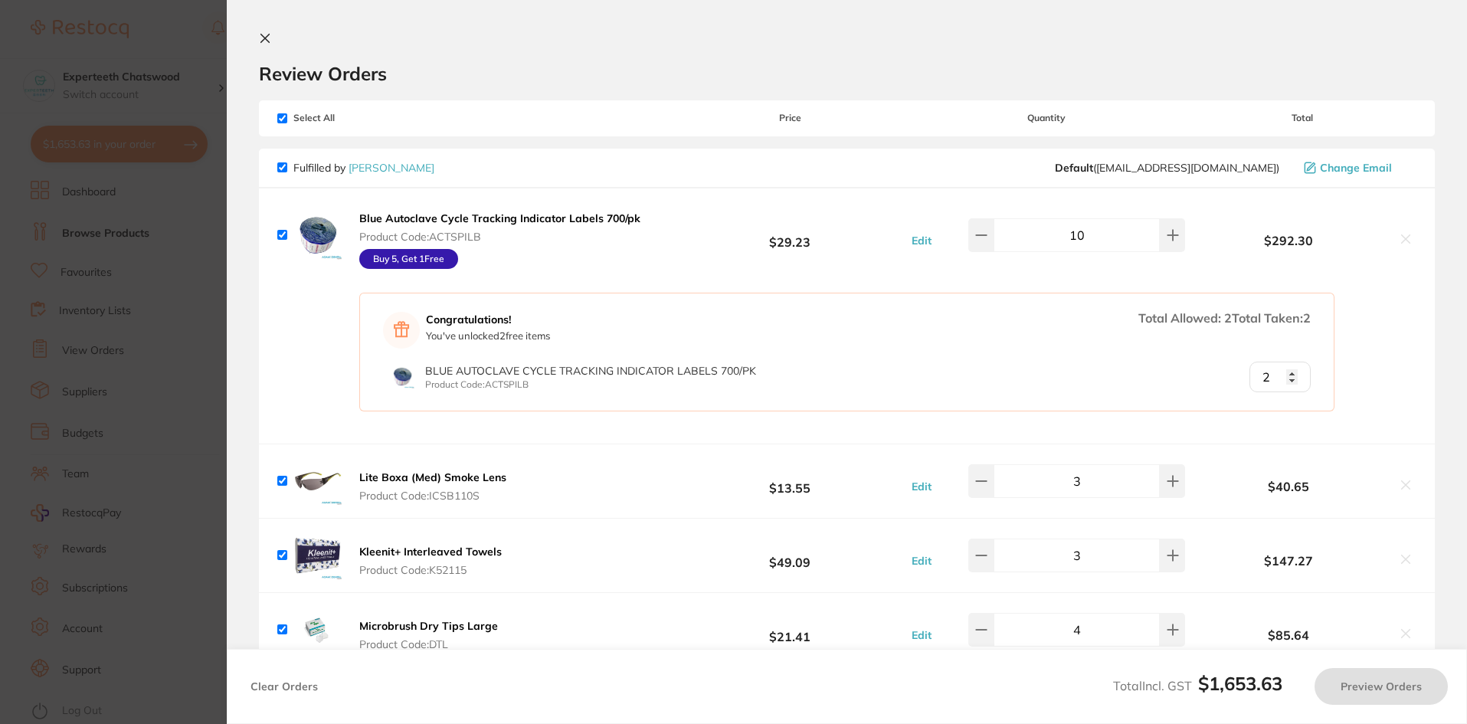
checkbox input "true"
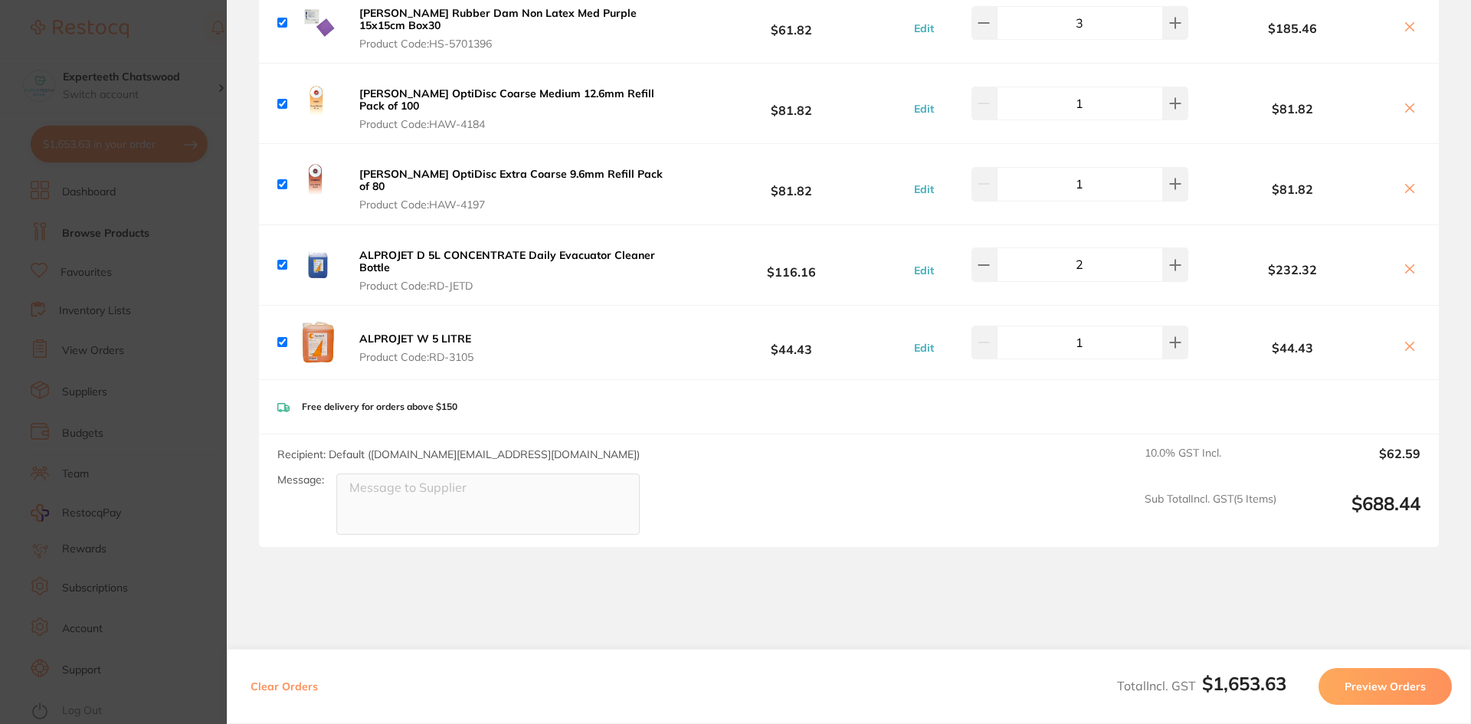
scroll to position [1532, 0]
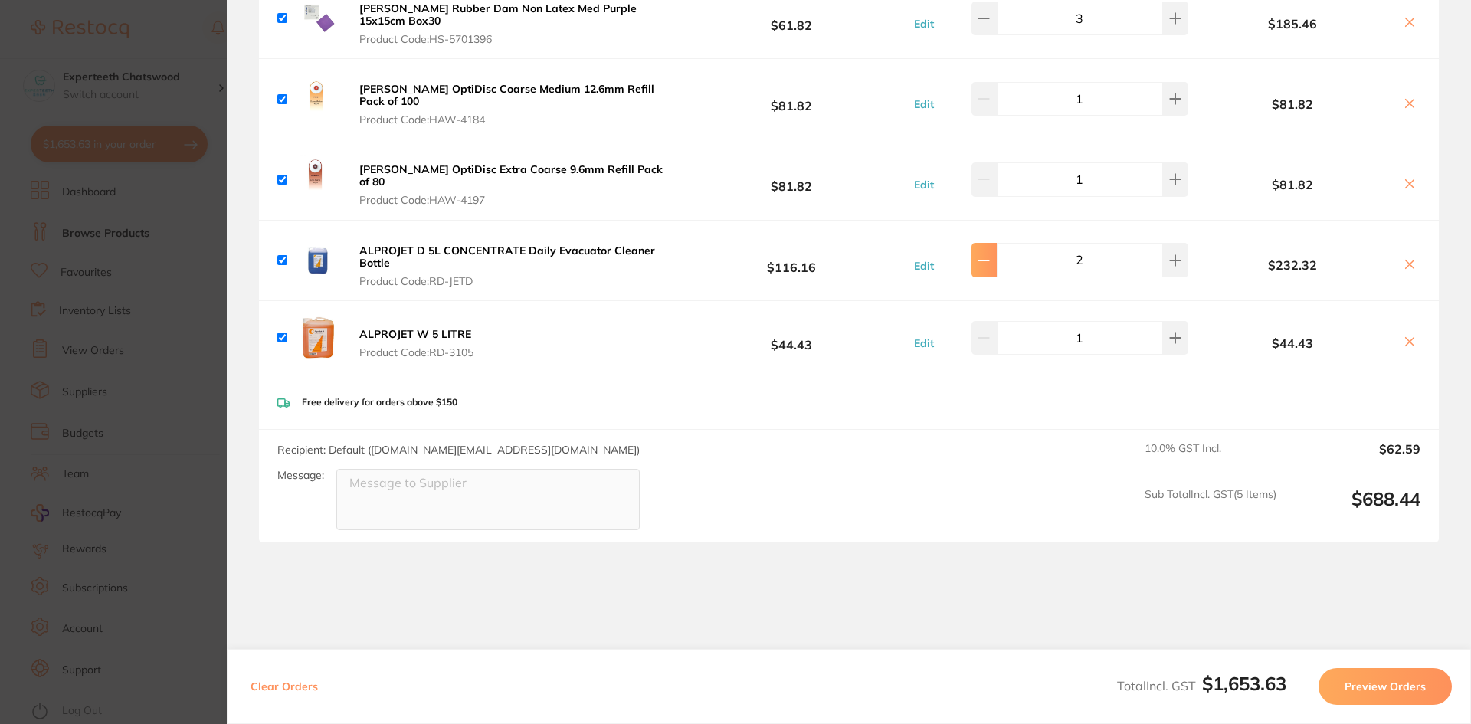
click at [987, 254] on icon at bounding box center [984, 260] width 12 height 12
type input "1"
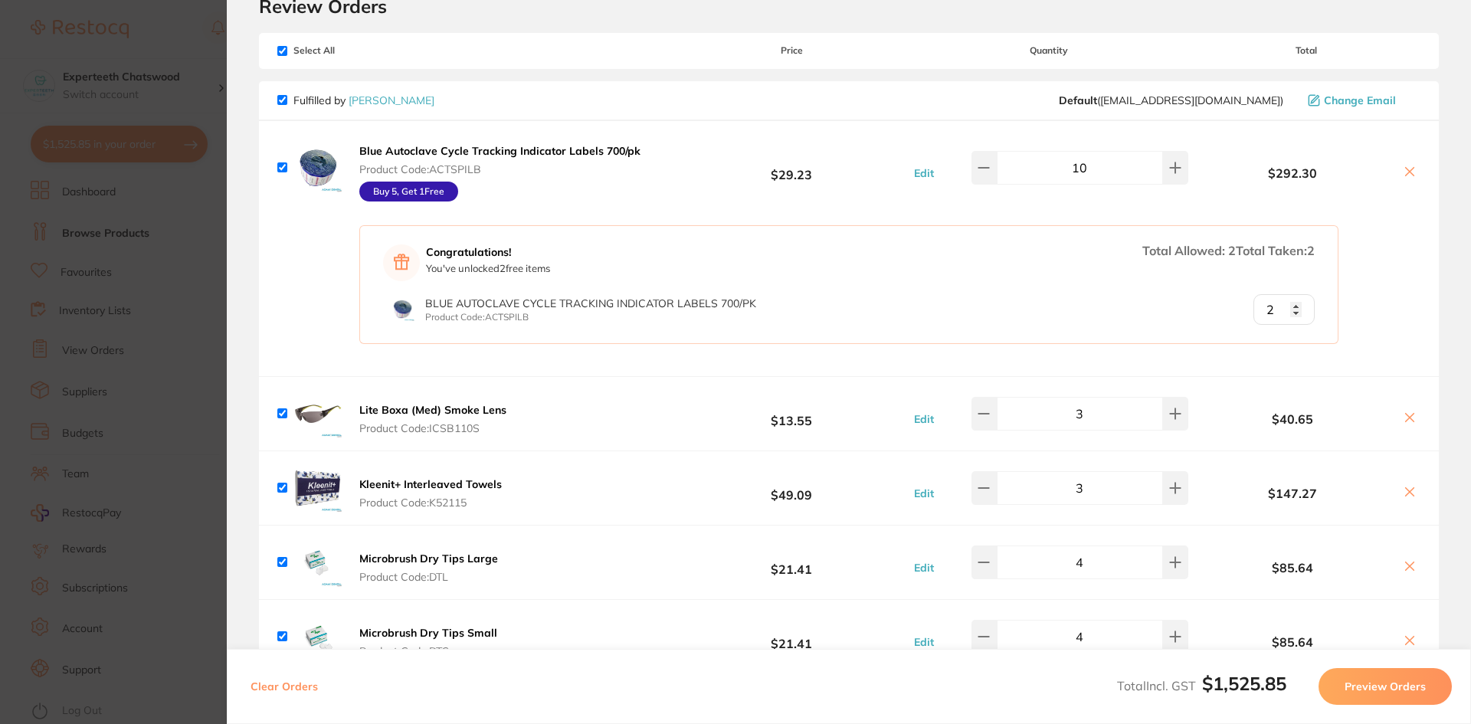
scroll to position [0, 0]
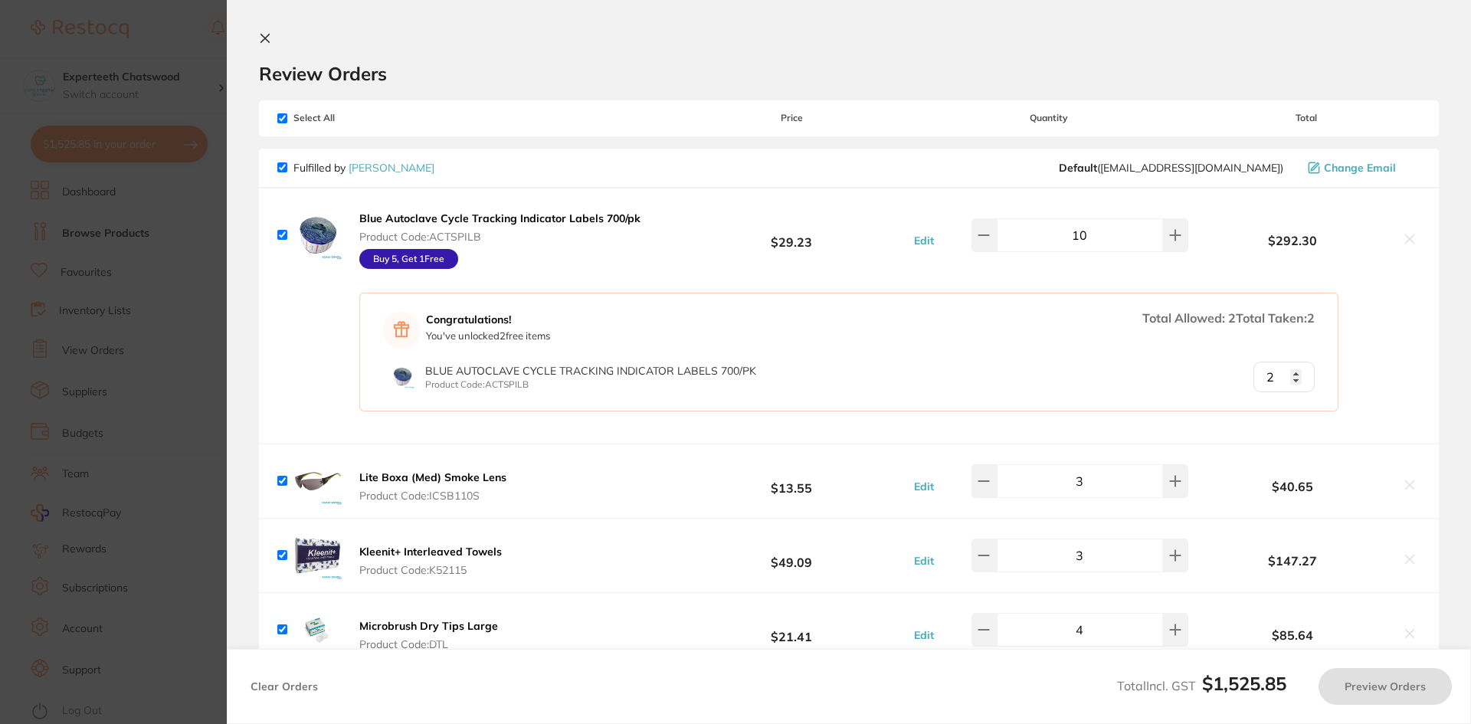
click at [264, 34] on icon at bounding box center [265, 38] width 12 height 12
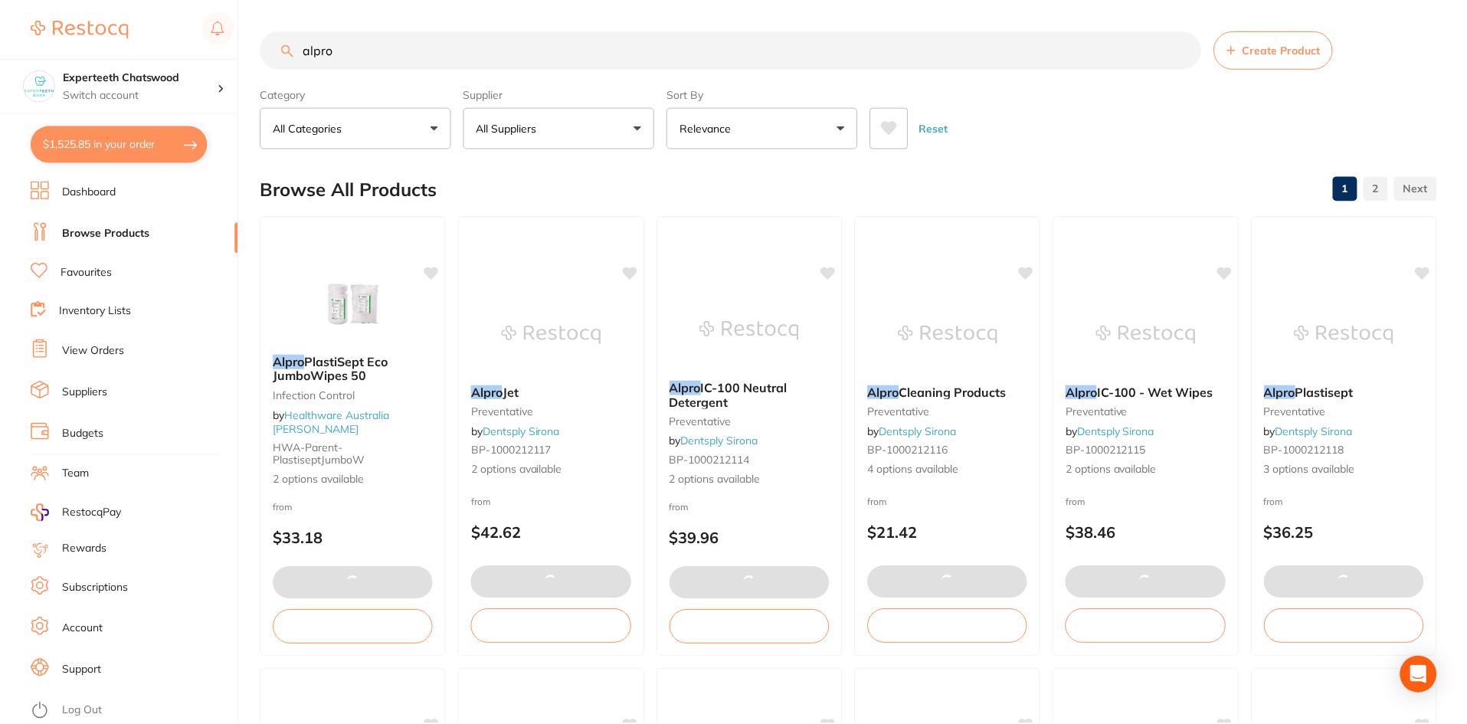
scroll to position [2485, 0]
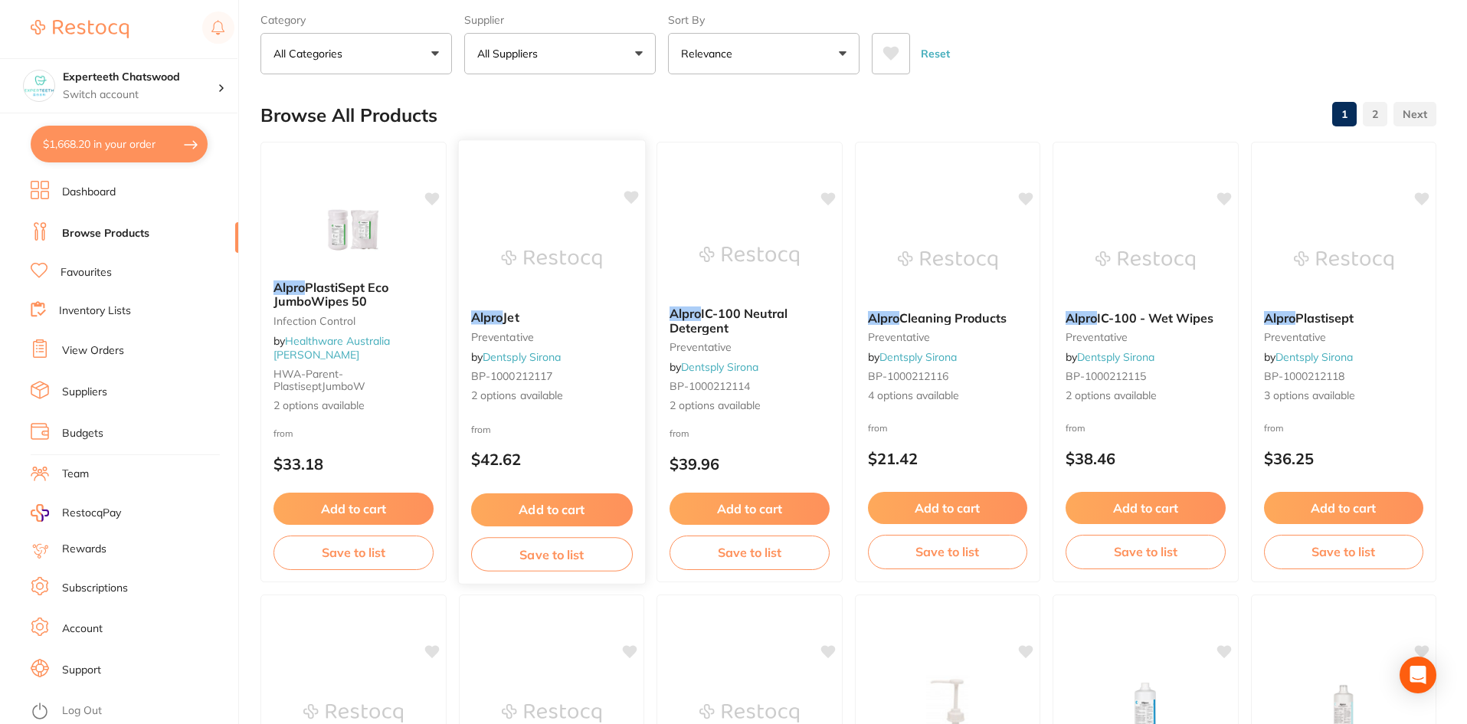
scroll to position [0, 0]
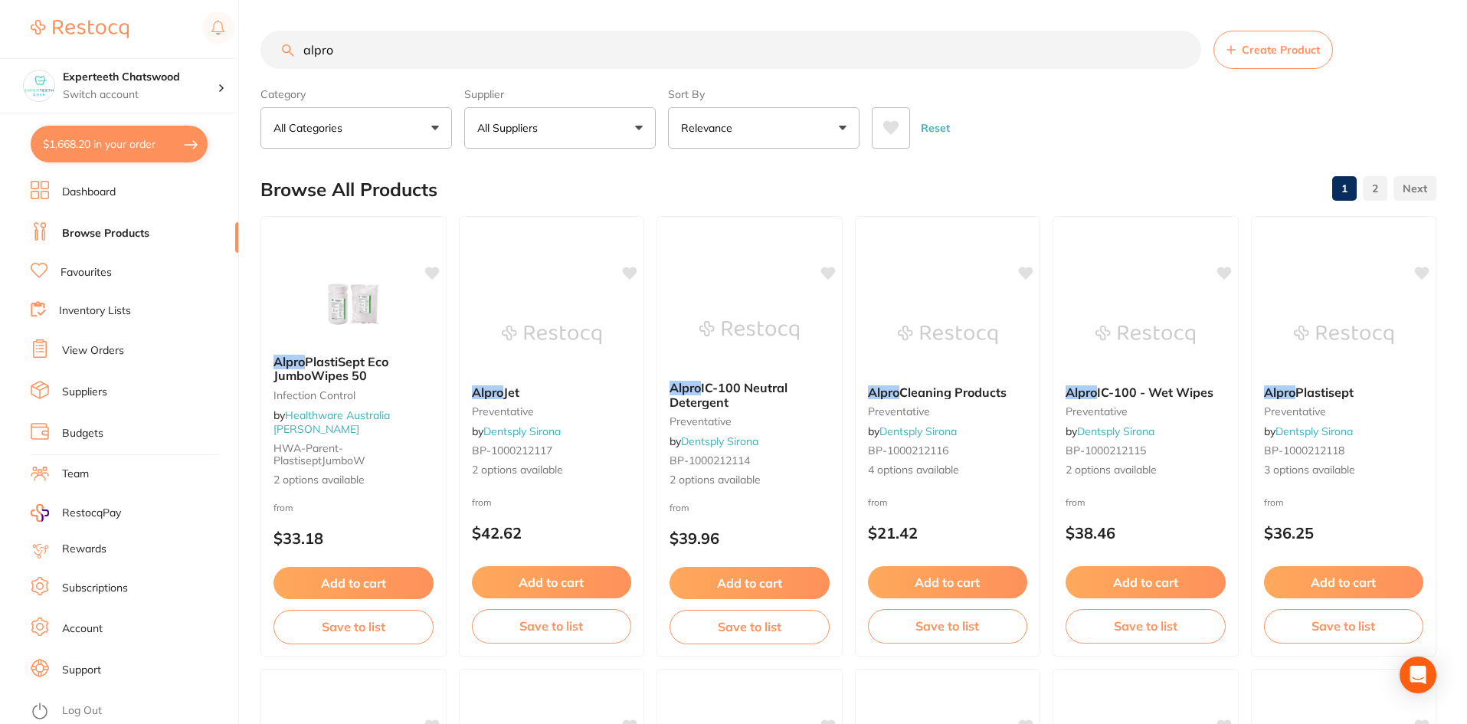
drag, startPoint x: 326, startPoint y: 38, endPoint x: 256, endPoint y: 37, distance: 70.5
click at [256, 37] on div "$1,668.20 Experteeth Chatswood Switch account Experteeth Chatswood $1,668.20 in…" at bounding box center [733, 362] width 1467 height 724
paste input "Alginate Tray Adhesive Spray"
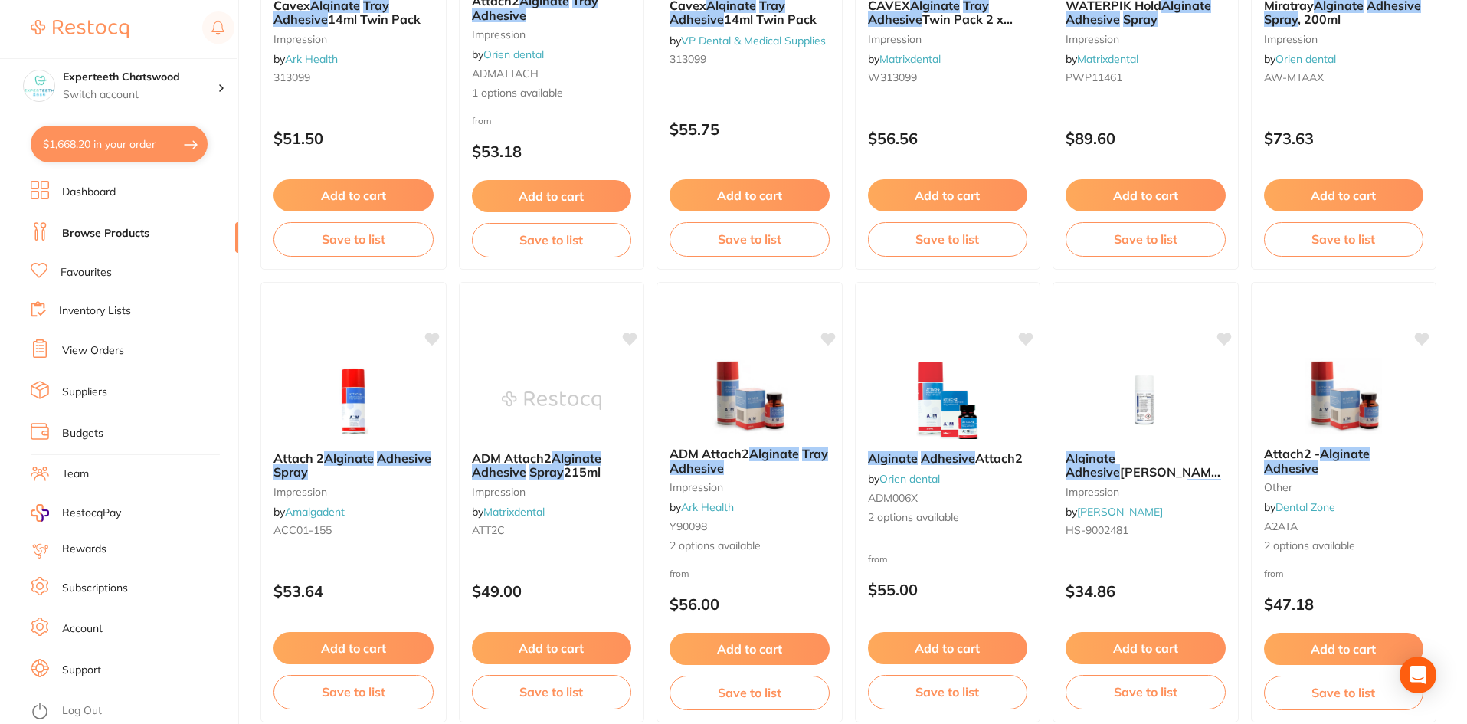
scroll to position [919, 0]
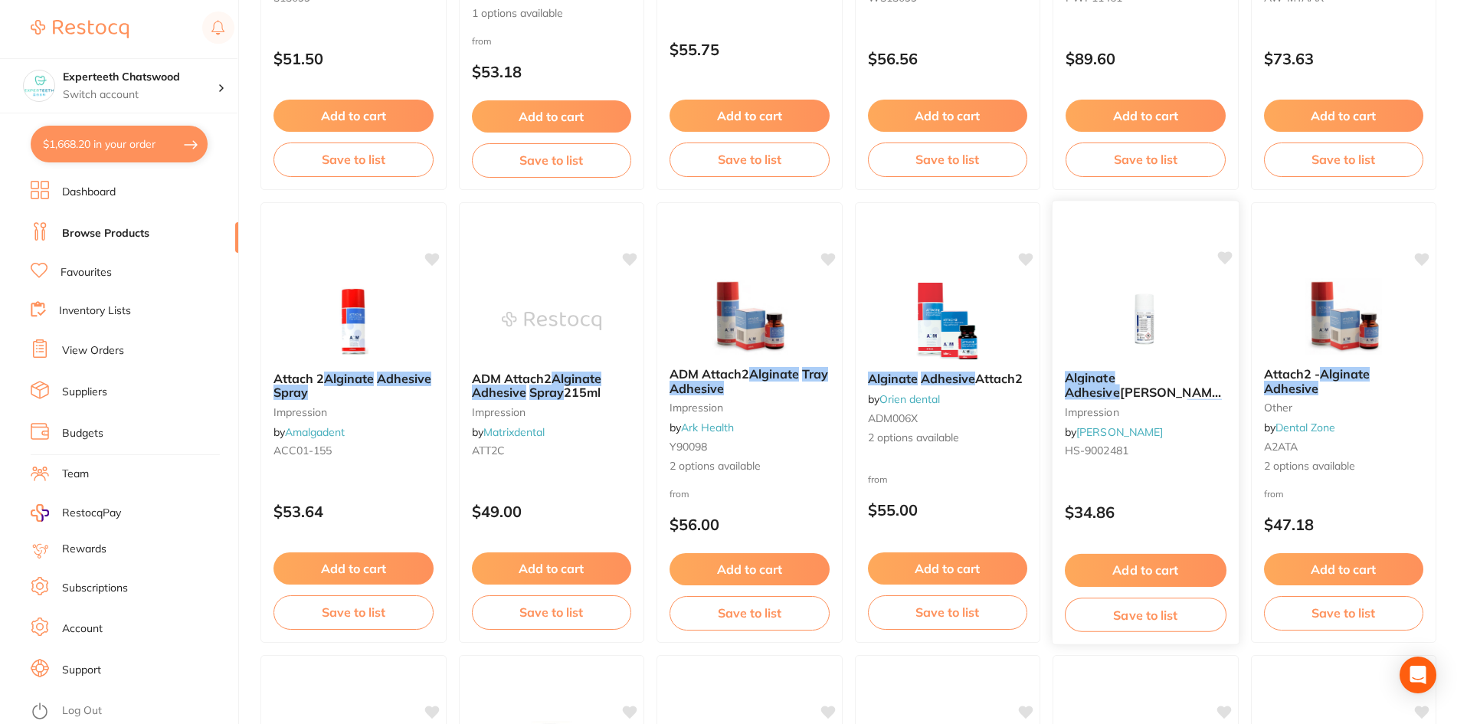
type input "Alginate Tray Adhesive Spray"
click at [1142, 568] on button "Add to cart" at bounding box center [1146, 570] width 162 height 33
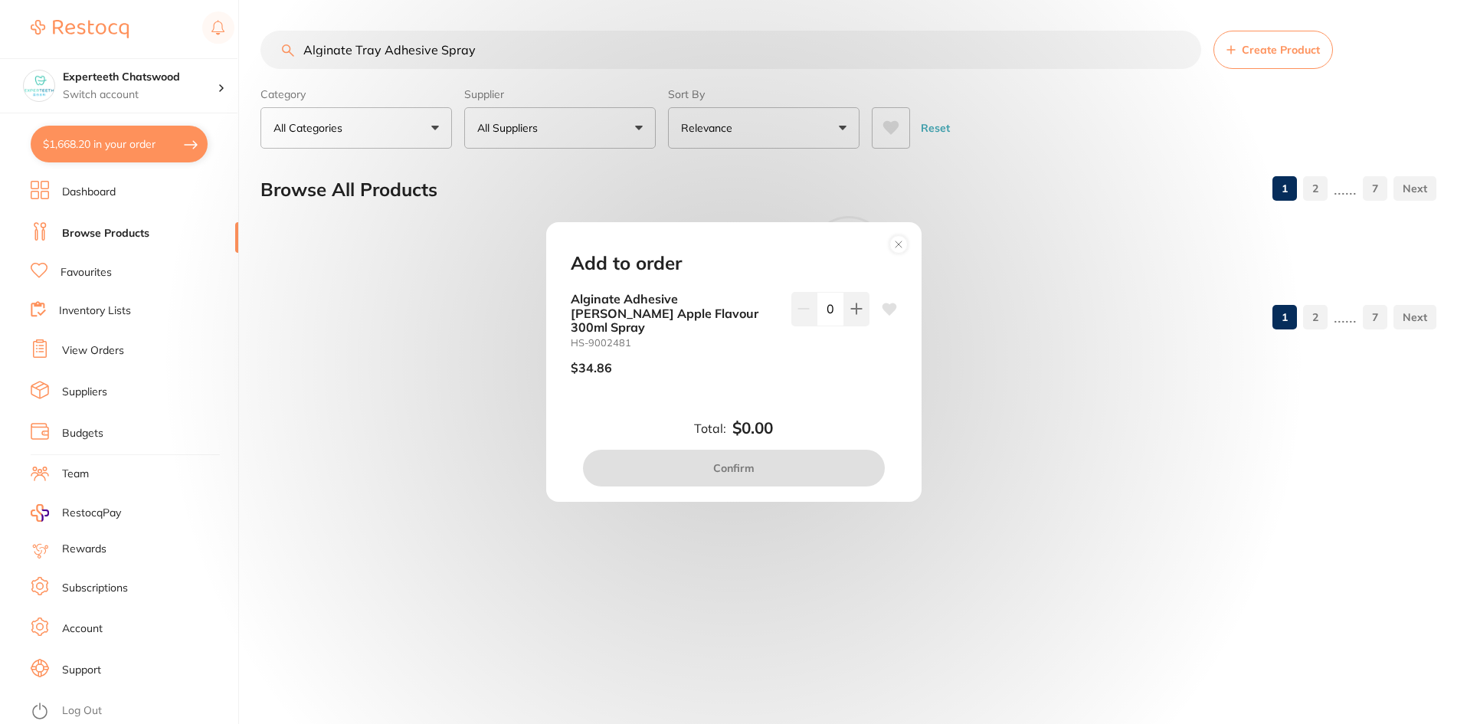
scroll to position [0, 0]
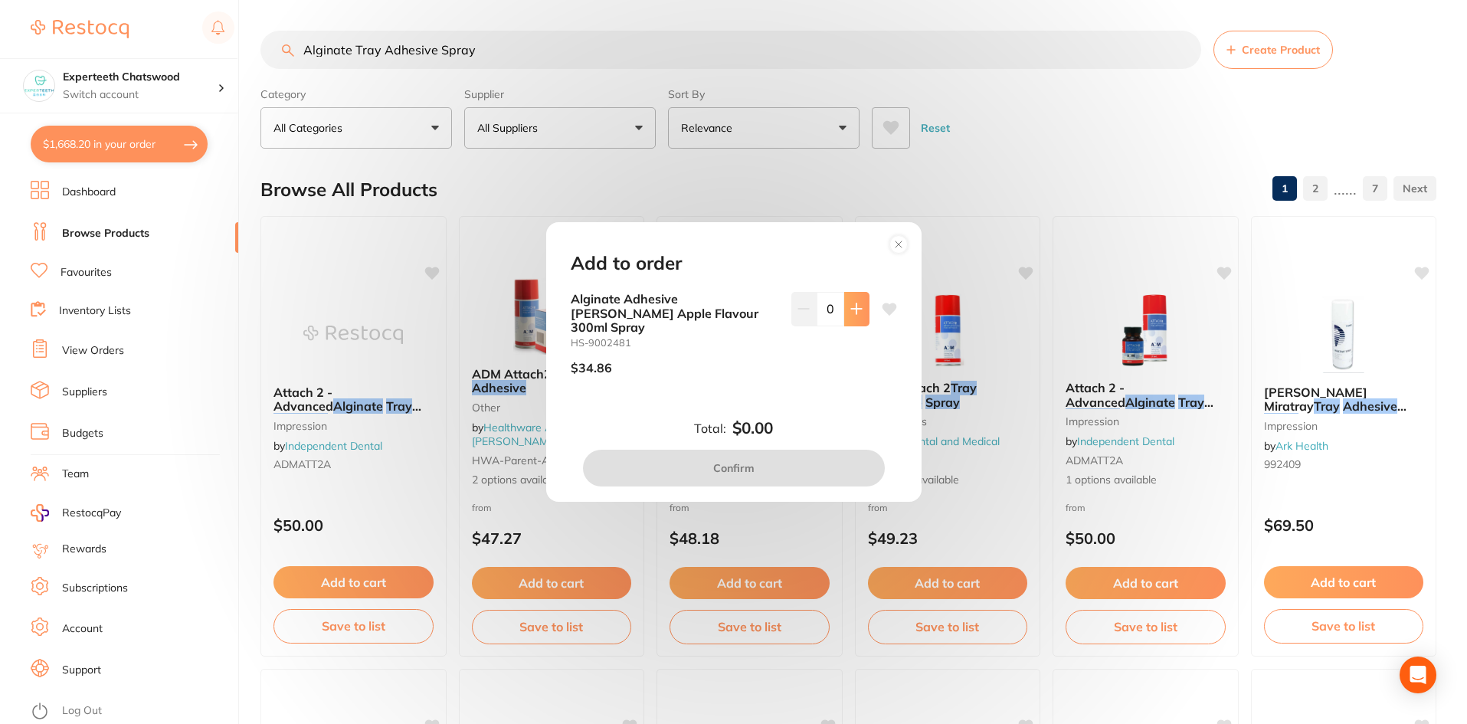
click at [849, 309] on button at bounding box center [856, 309] width 25 height 34
click at [850, 312] on icon at bounding box center [856, 309] width 12 height 12
type input "2"
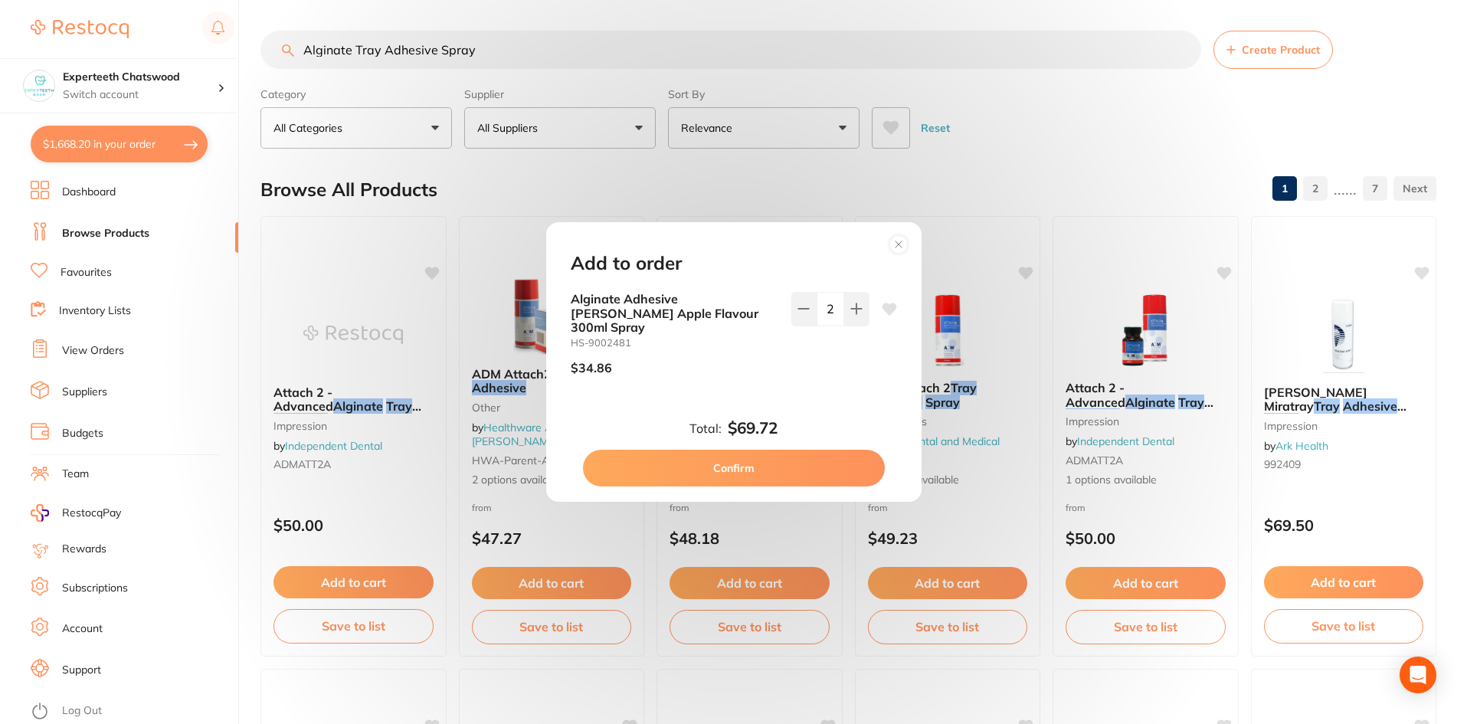
click at [783, 457] on button "Confirm" at bounding box center [734, 468] width 302 height 37
checkbox input "false"
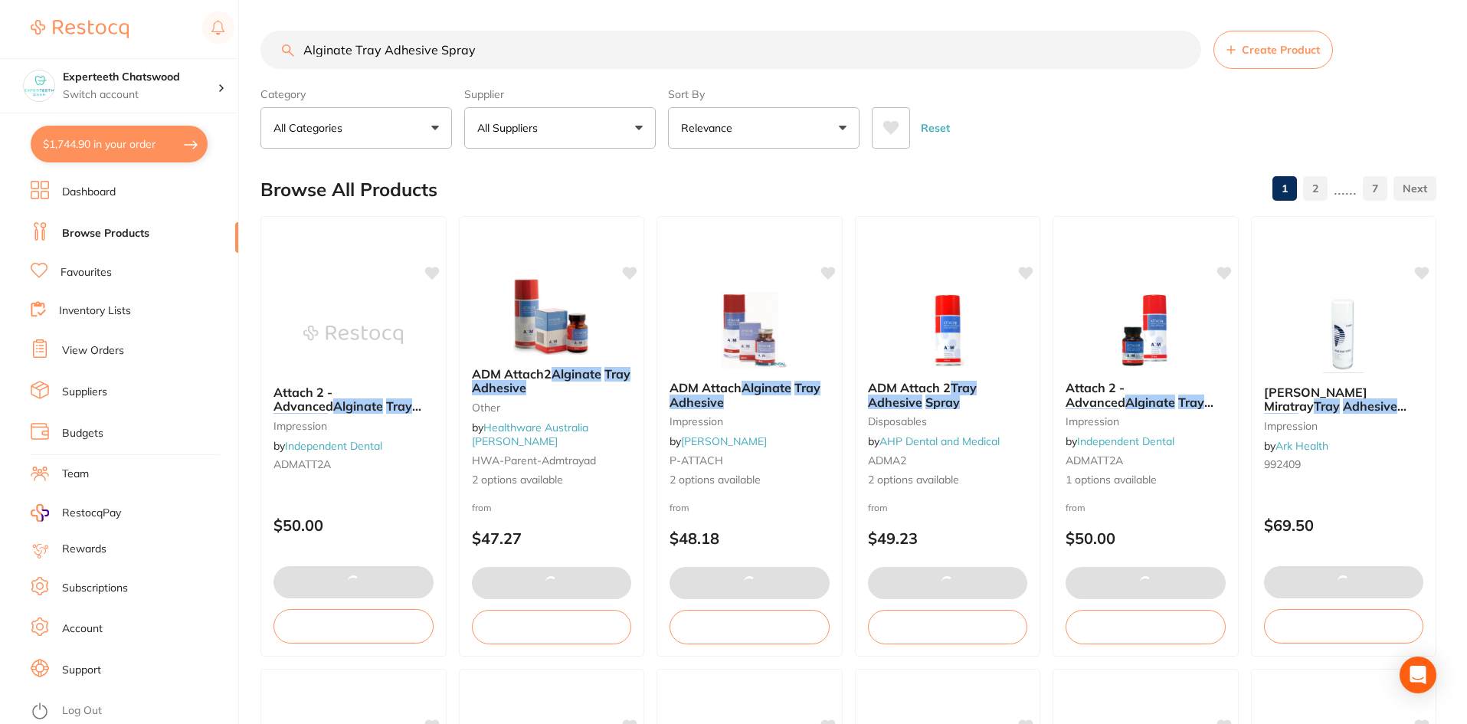
drag, startPoint x: 552, startPoint y: 45, endPoint x: 60, endPoint y: 56, distance: 491.9
click at [60, 56] on div "$1,744.90 Experteeth Chatswood Switch account Experteeth Chatswood $1,744.90 in…" at bounding box center [733, 362] width 1467 height 724
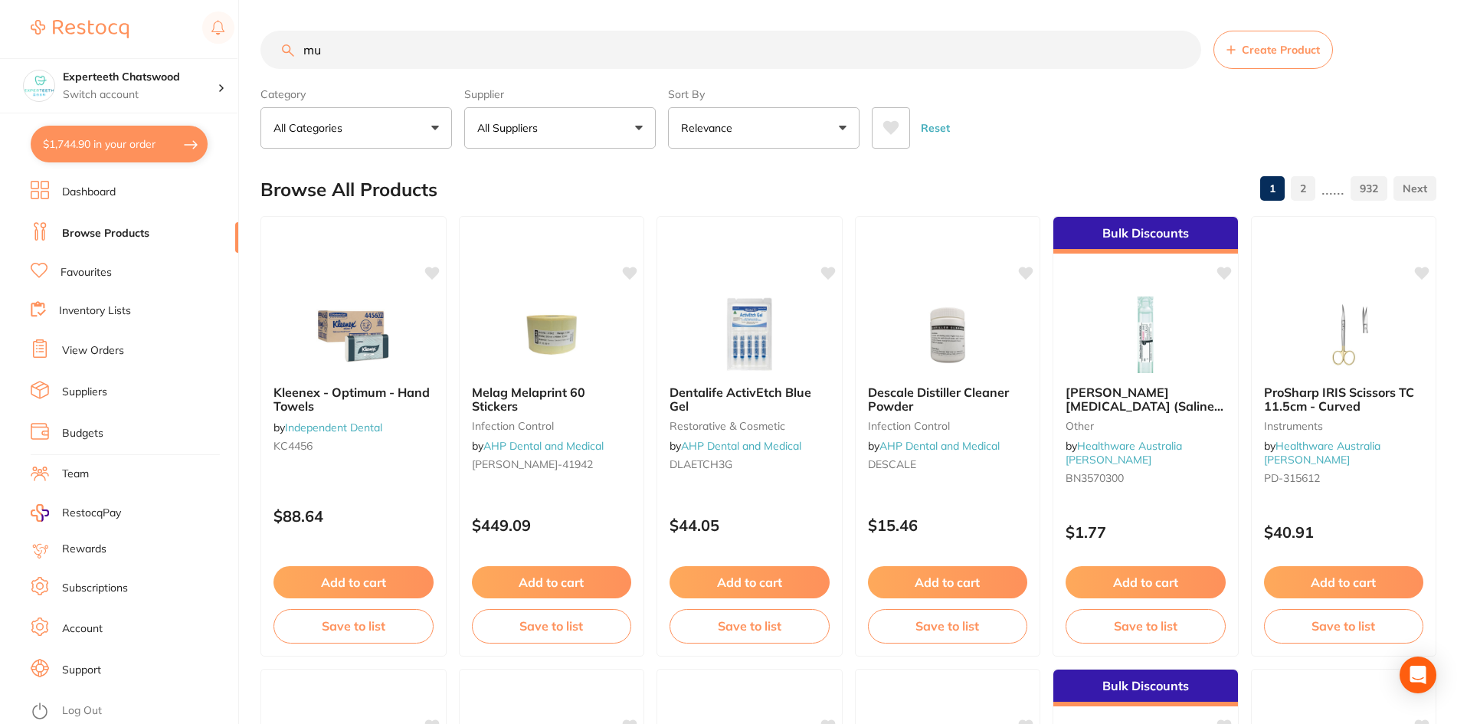
type input "m"
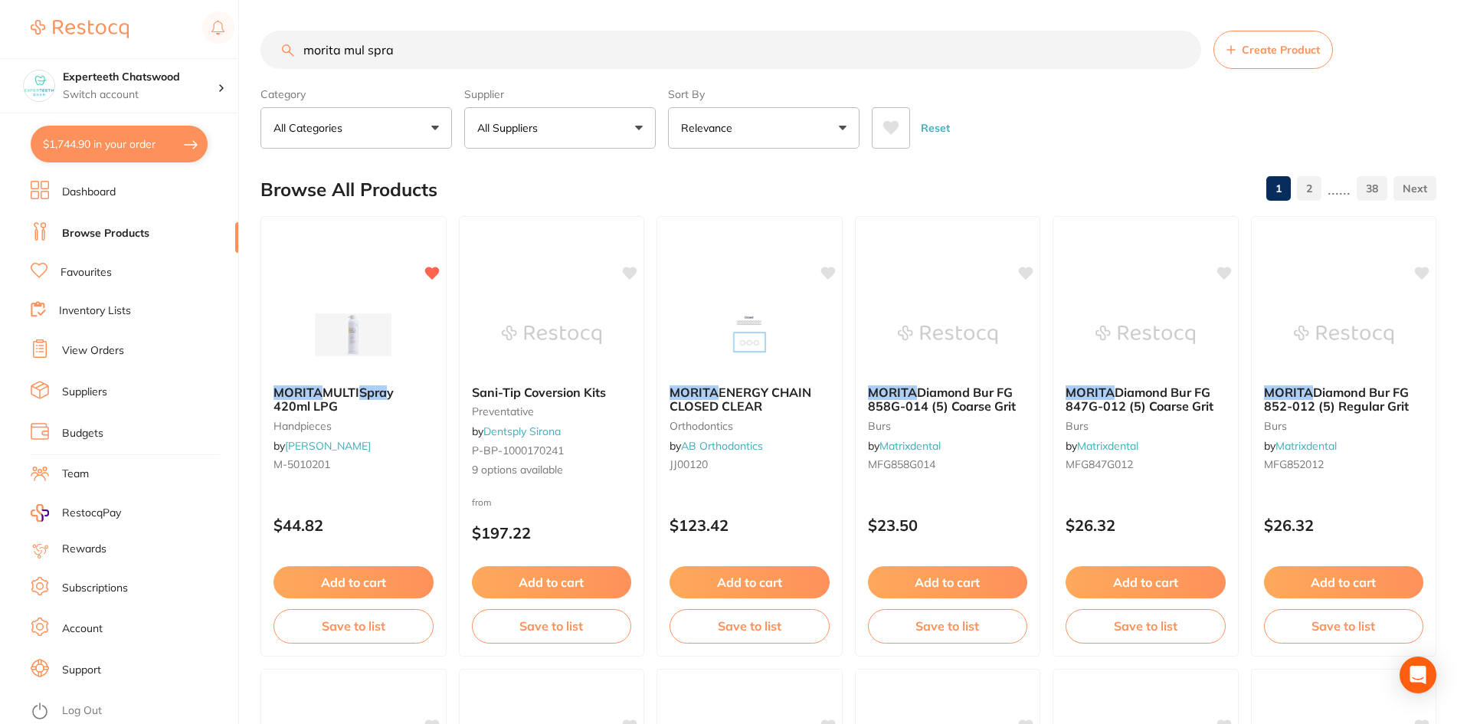
type input "morita mul spra"
click at [356, 585] on button "Add to cart" at bounding box center [353, 582] width 160 height 32
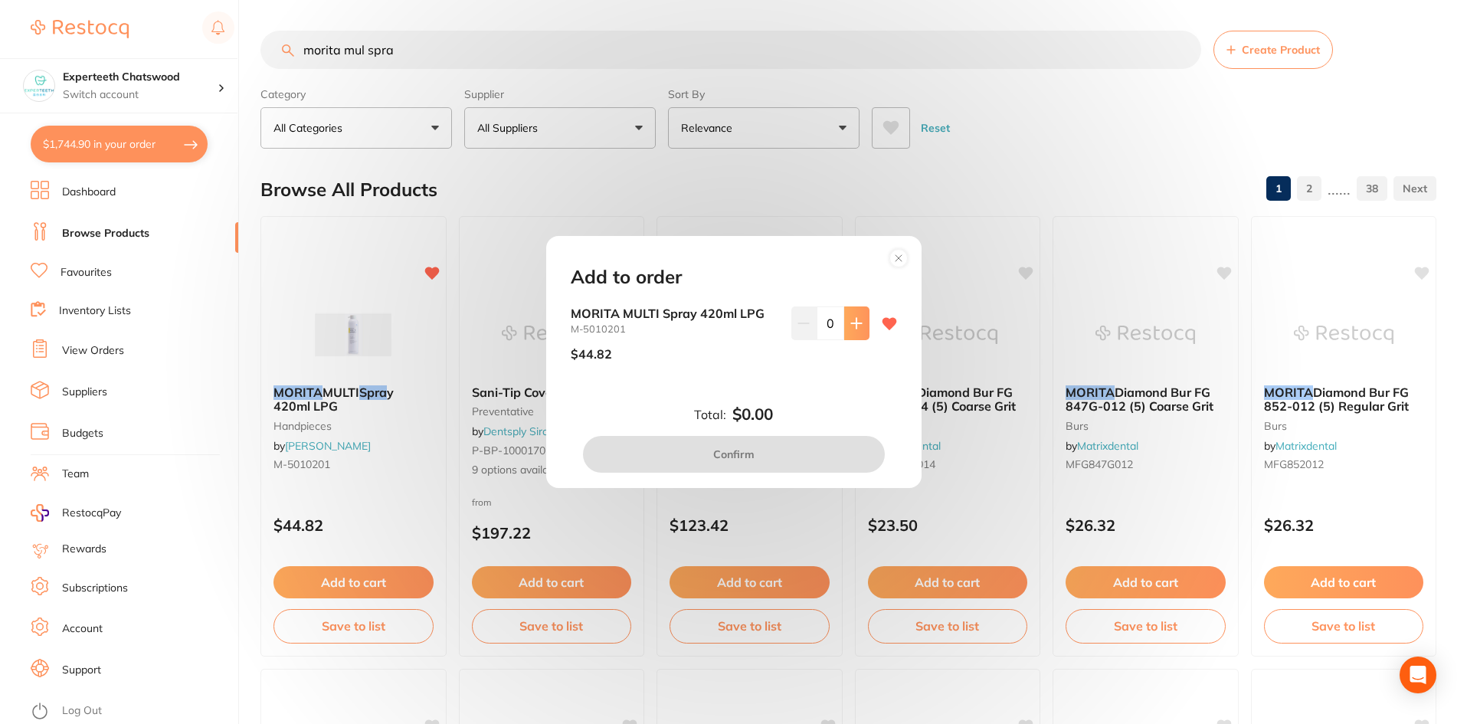
click at [858, 326] on icon at bounding box center [856, 323] width 12 height 12
type input "1"
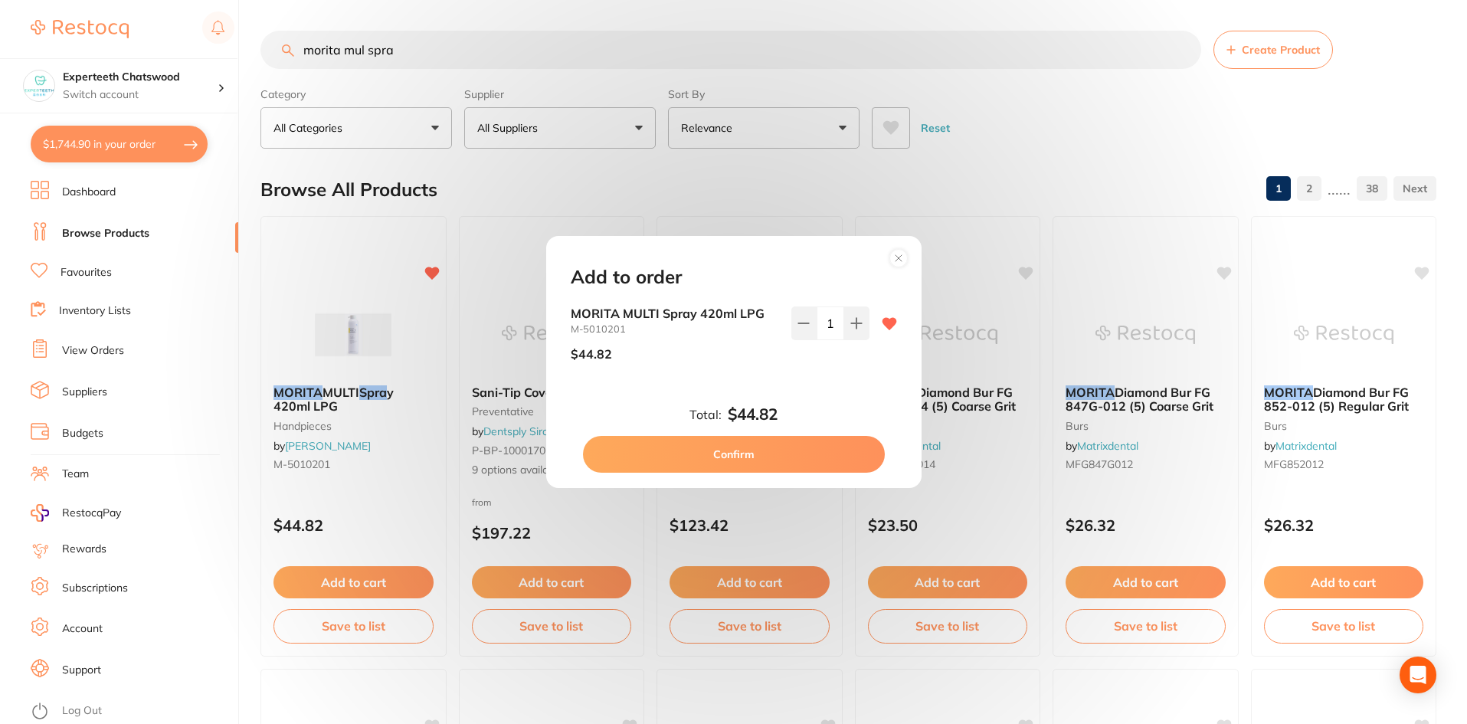
click at [763, 444] on button "Confirm" at bounding box center [734, 454] width 302 height 37
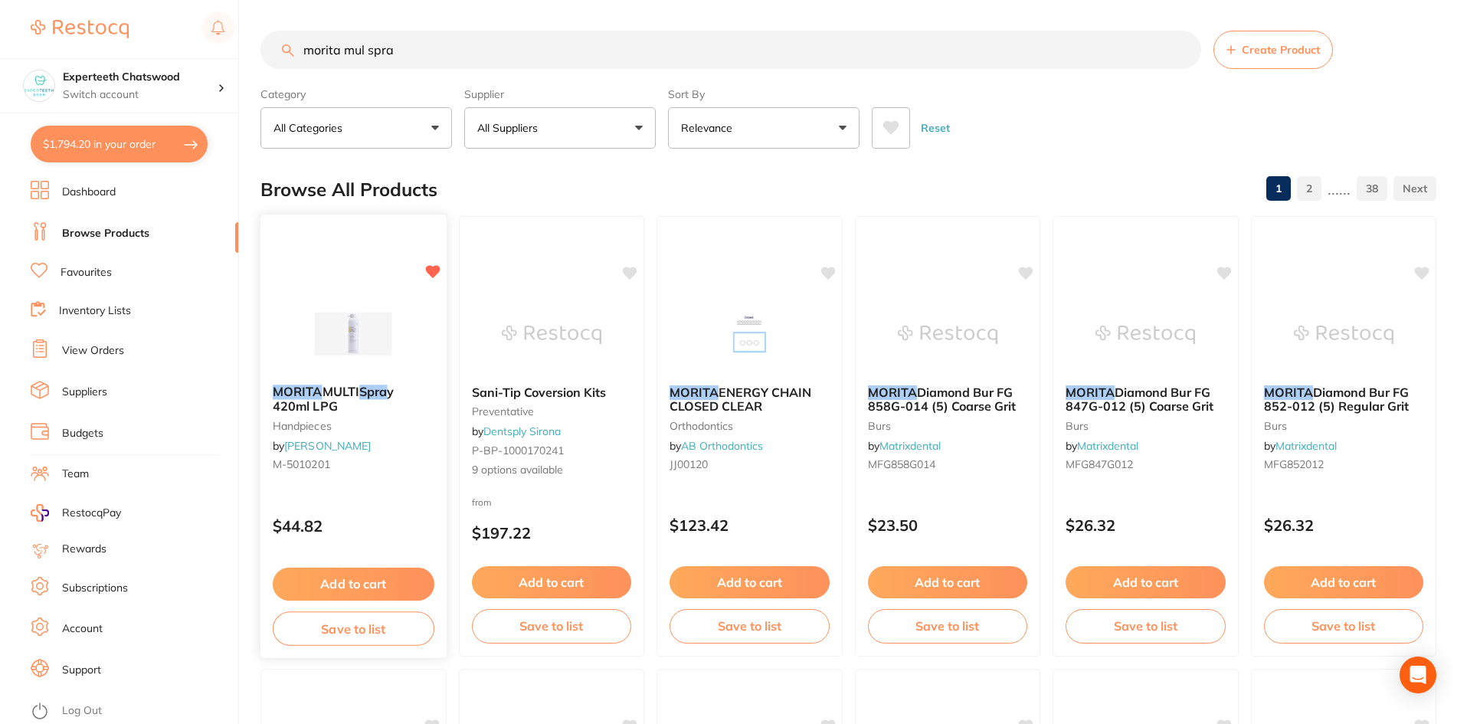
click at [368, 352] on img at bounding box center [353, 333] width 100 height 77
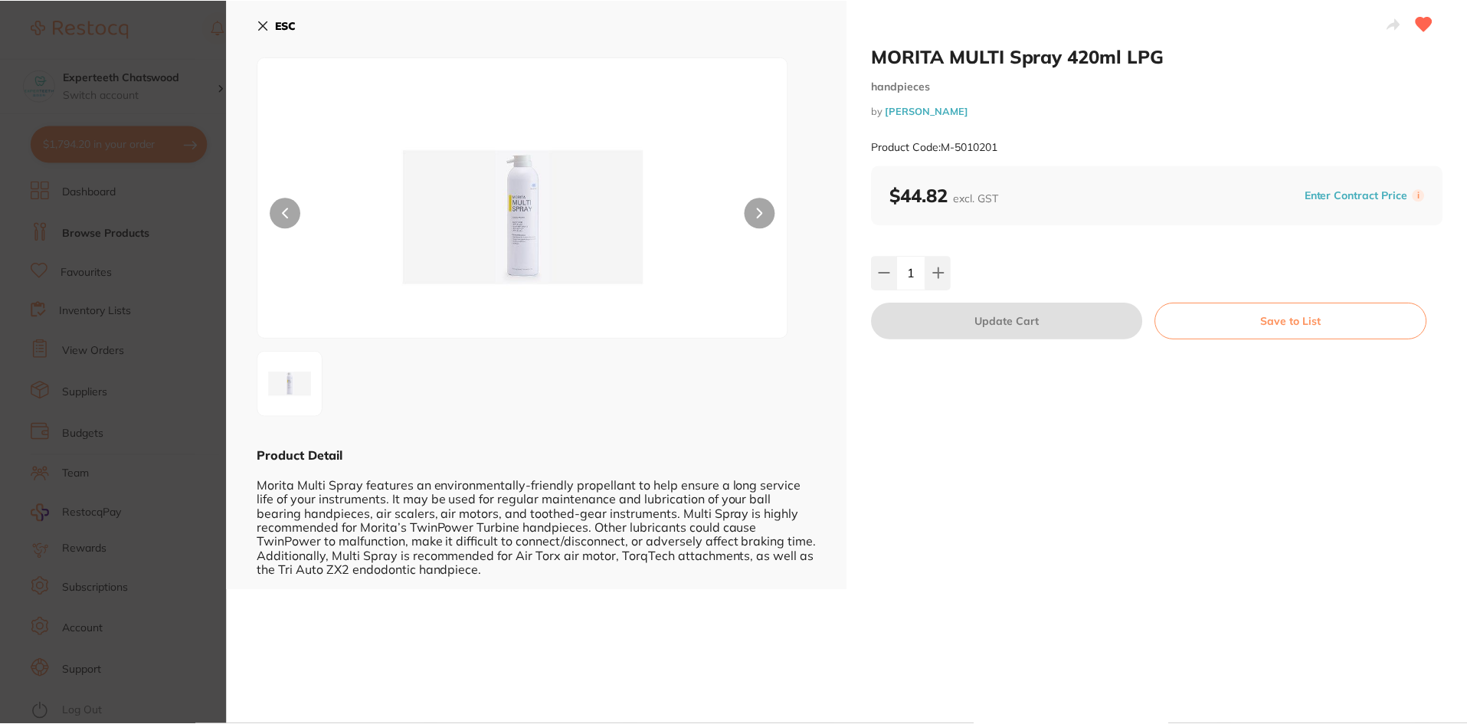
scroll to position [5, 0]
click at [279, 22] on b "ESC" at bounding box center [286, 25] width 21 height 14
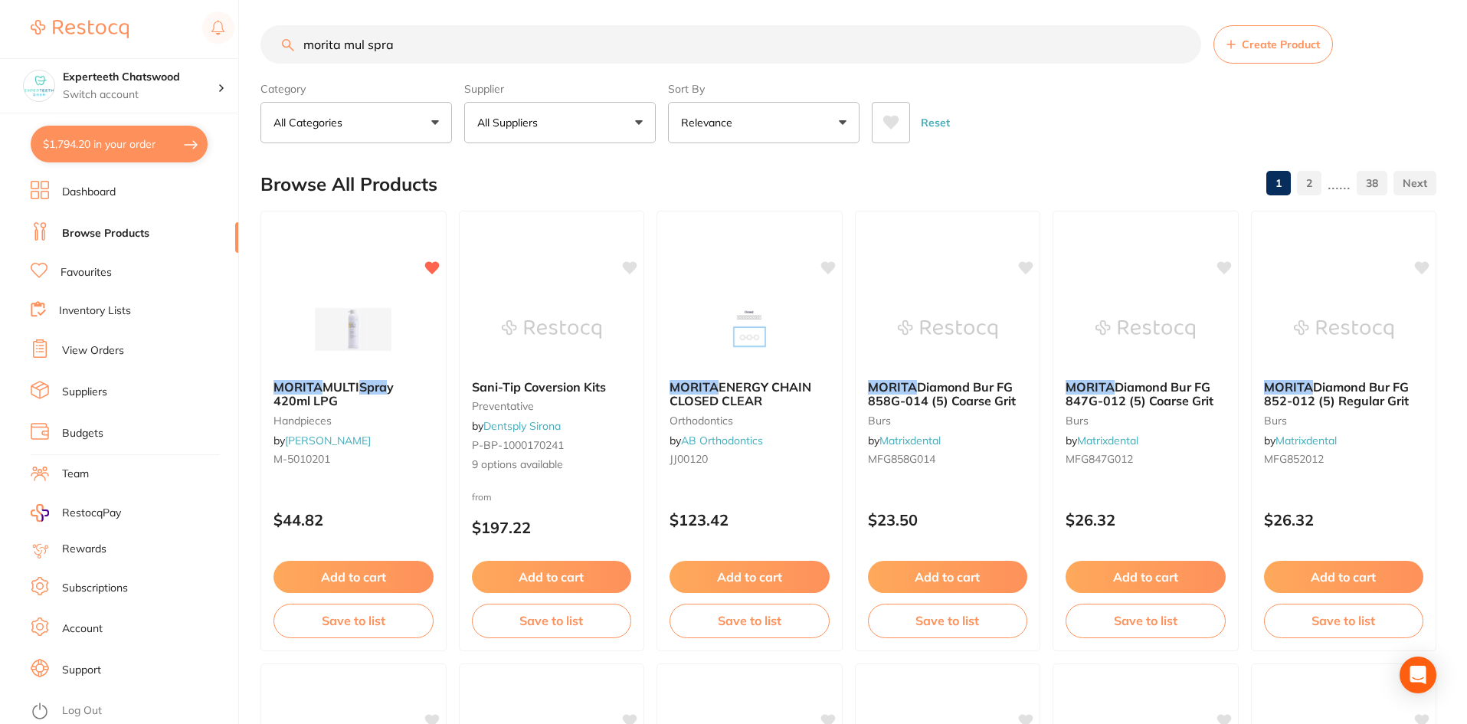
click at [120, 152] on button "$1,794.20 in your order" at bounding box center [119, 144] width 177 height 37
checkbox input "true"
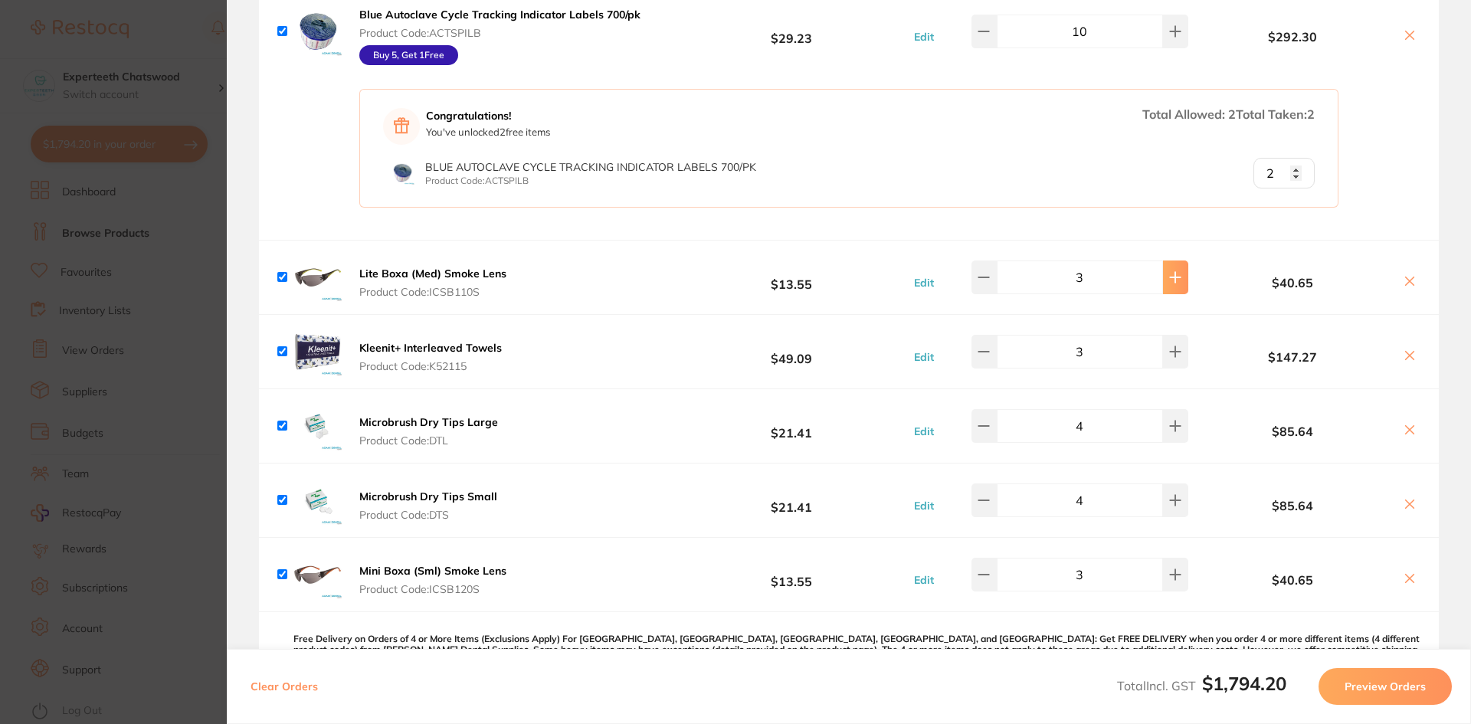
scroll to position [230, 0]
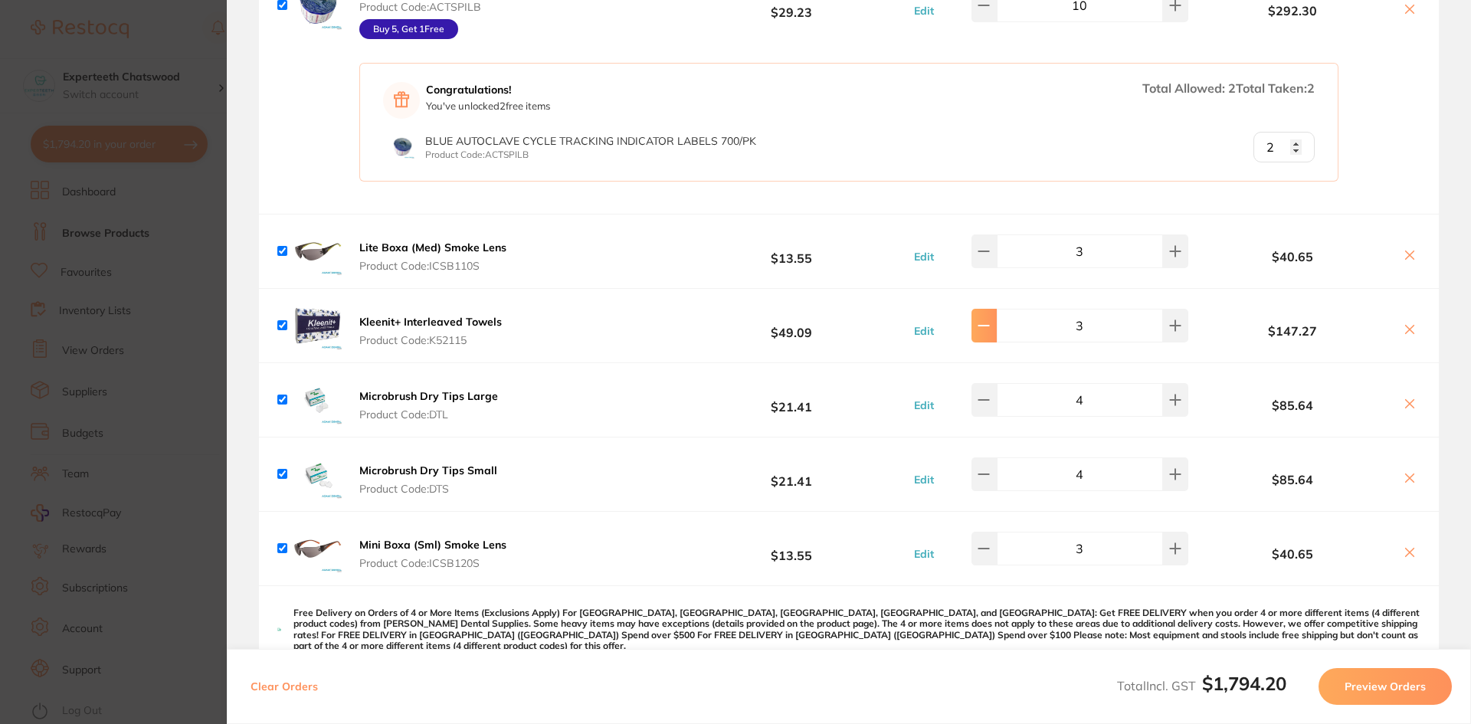
click at [997, 332] on button at bounding box center [983, 326] width 25 height 34
type input "2"
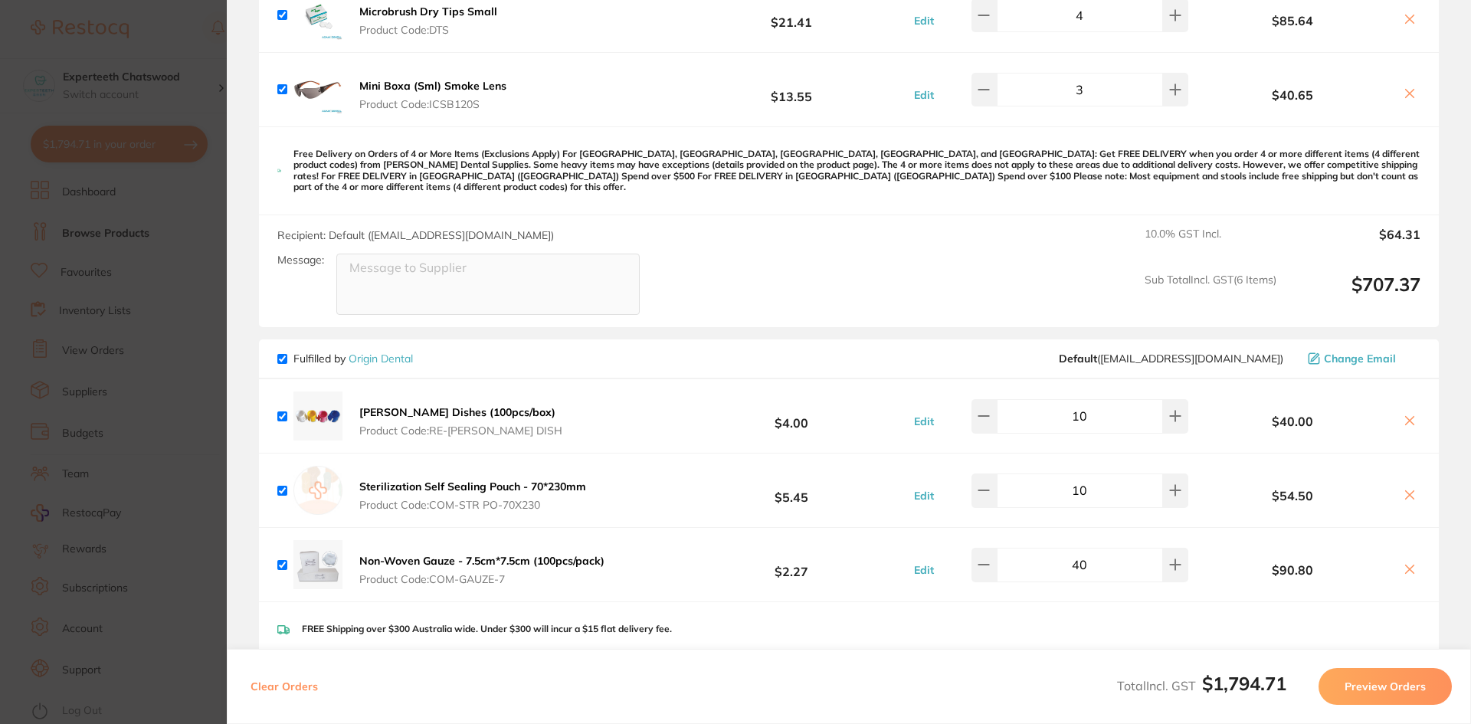
scroll to position [689, 0]
click at [984, 90] on icon at bounding box center [984, 89] width 12 height 12
type input "2"
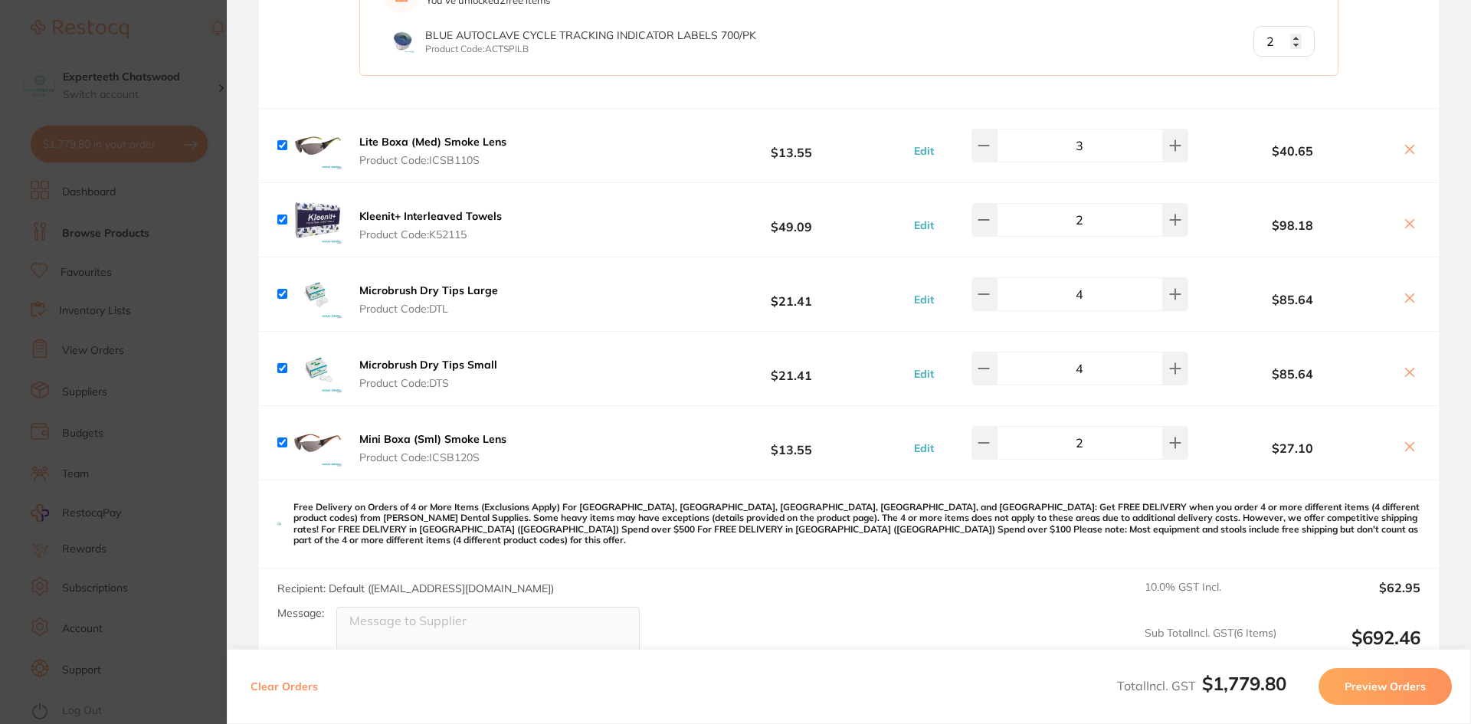
scroll to position [306, 0]
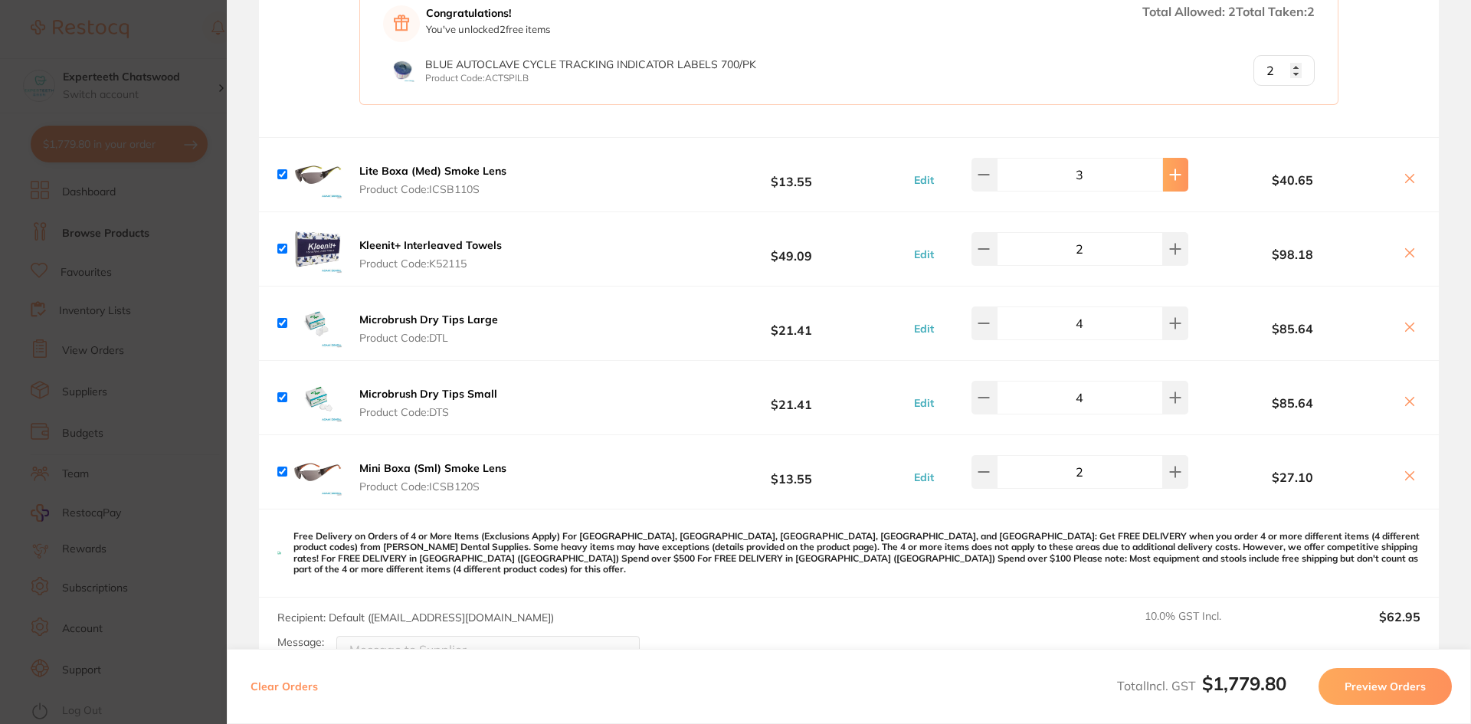
click at [1163, 162] on button at bounding box center [1175, 175] width 25 height 34
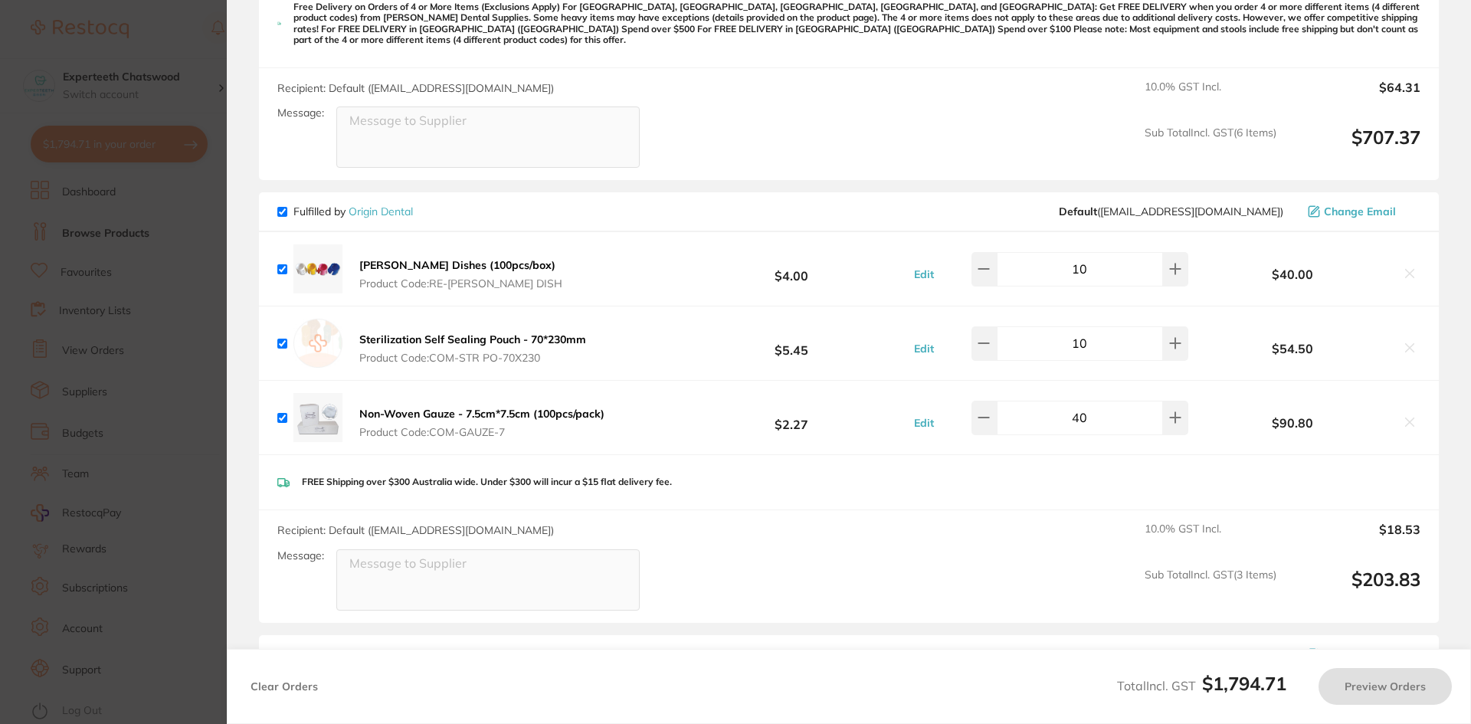
scroll to position [843, 0]
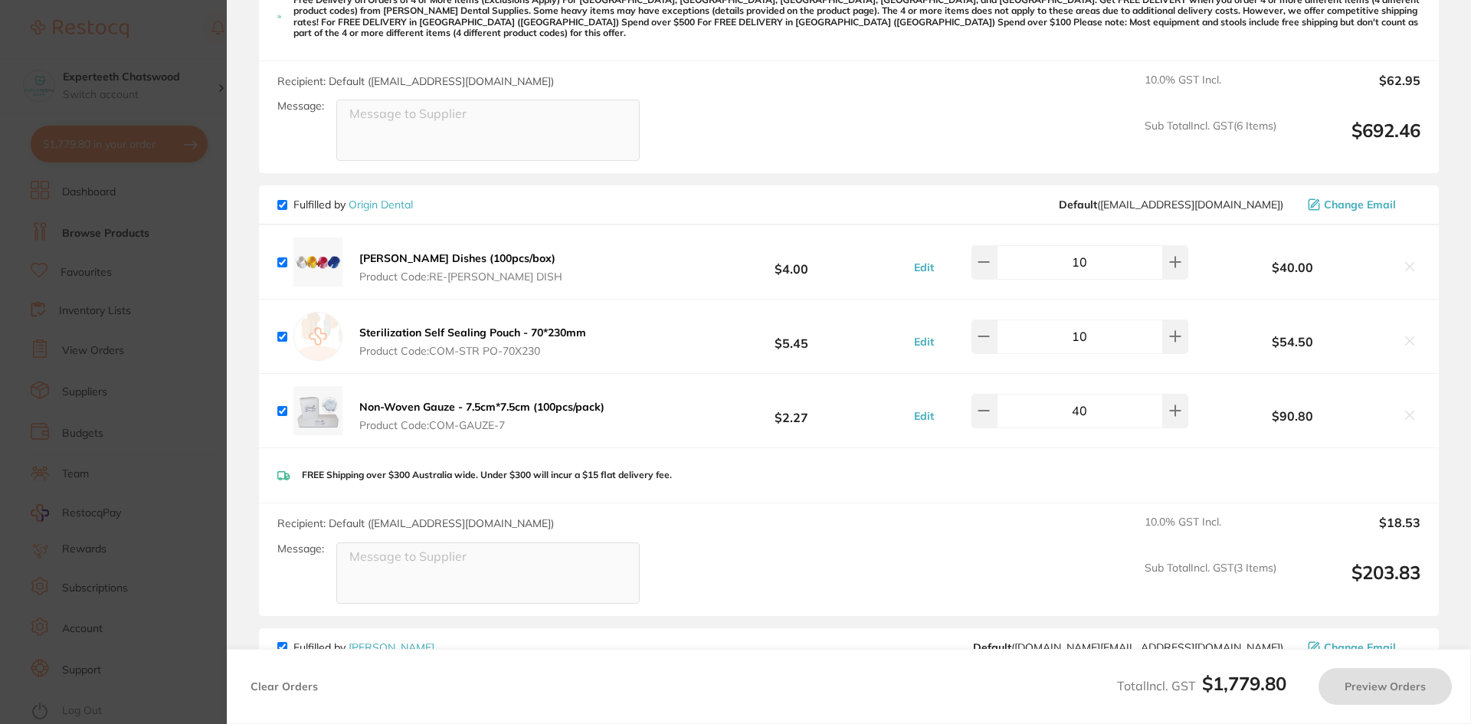
type input "4"
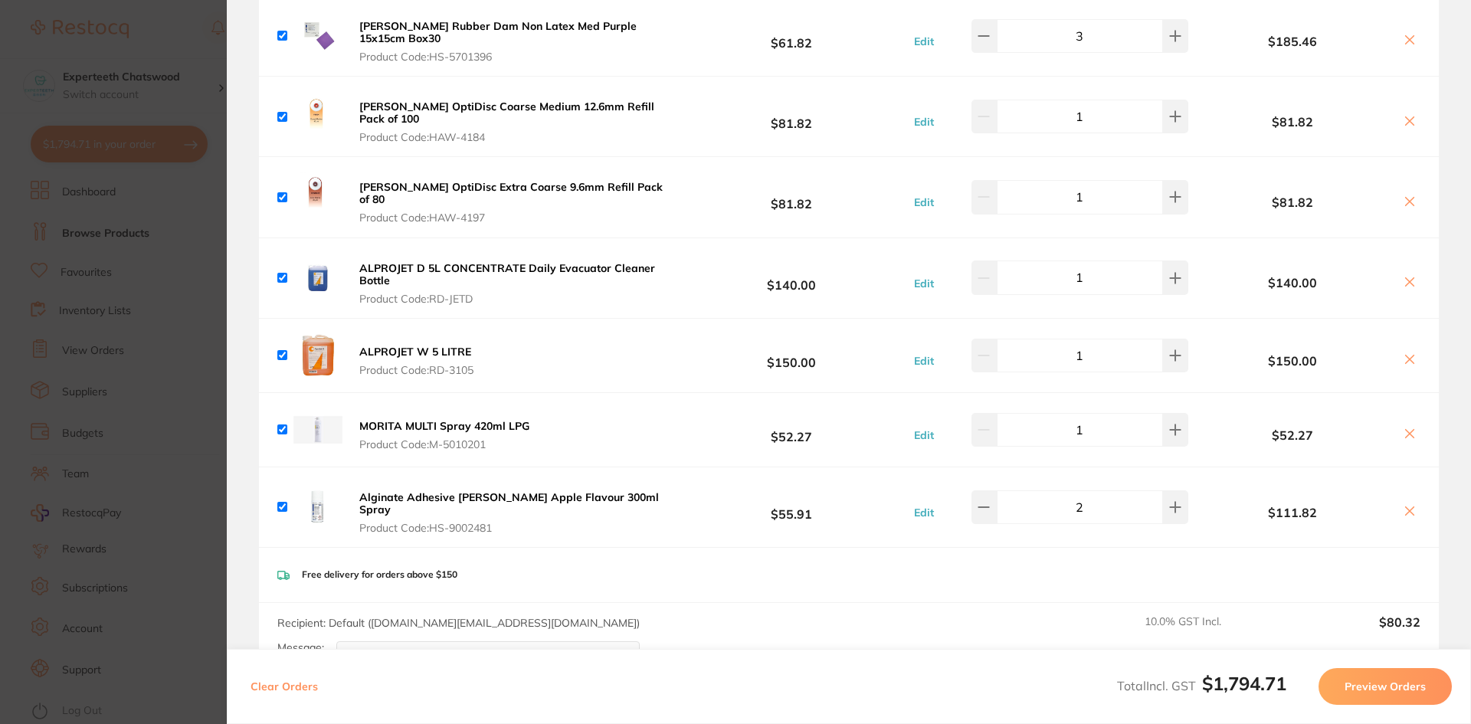
scroll to position [1532, 0]
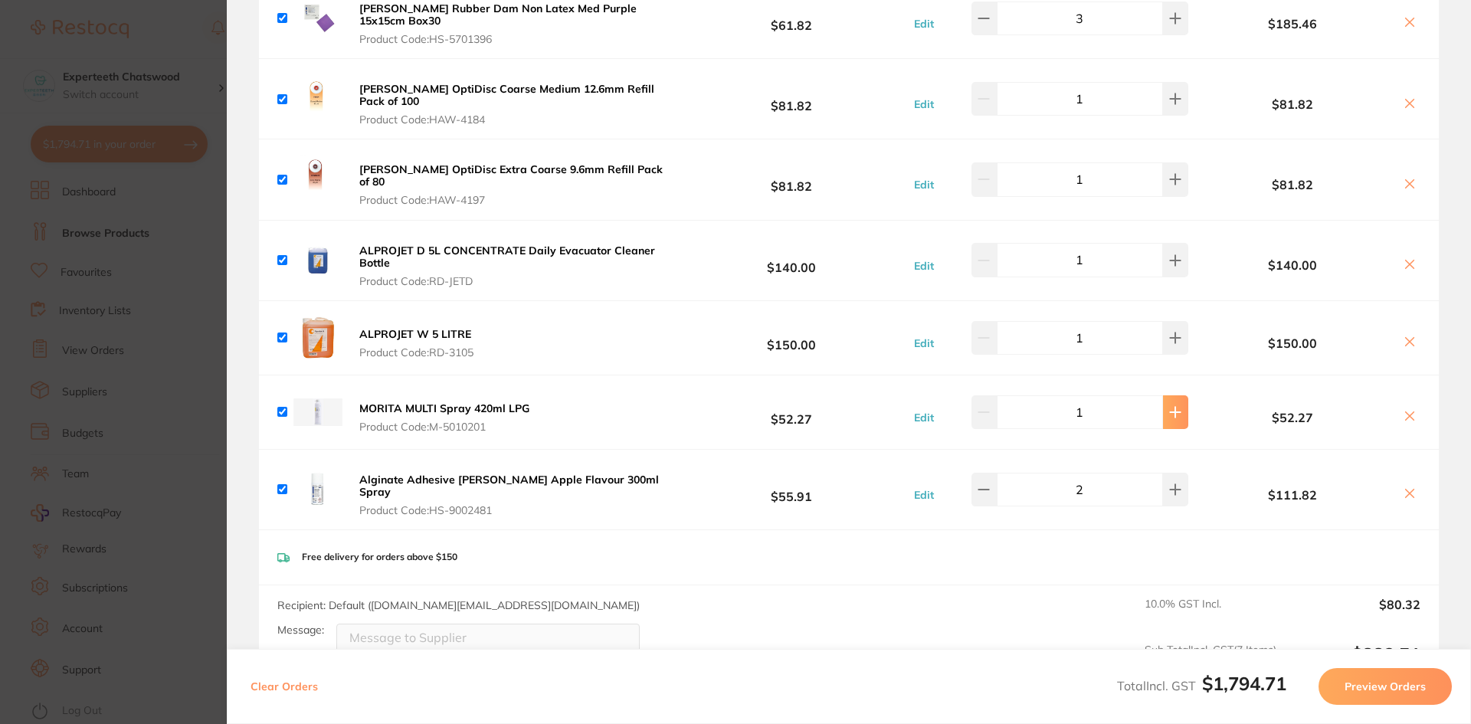
click at [1163, 395] on button at bounding box center [1175, 412] width 25 height 34
click at [1173, 406] on icon at bounding box center [1175, 412] width 12 height 12
click at [1175, 395] on button at bounding box center [1175, 412] width 25 height 34
type input "4"
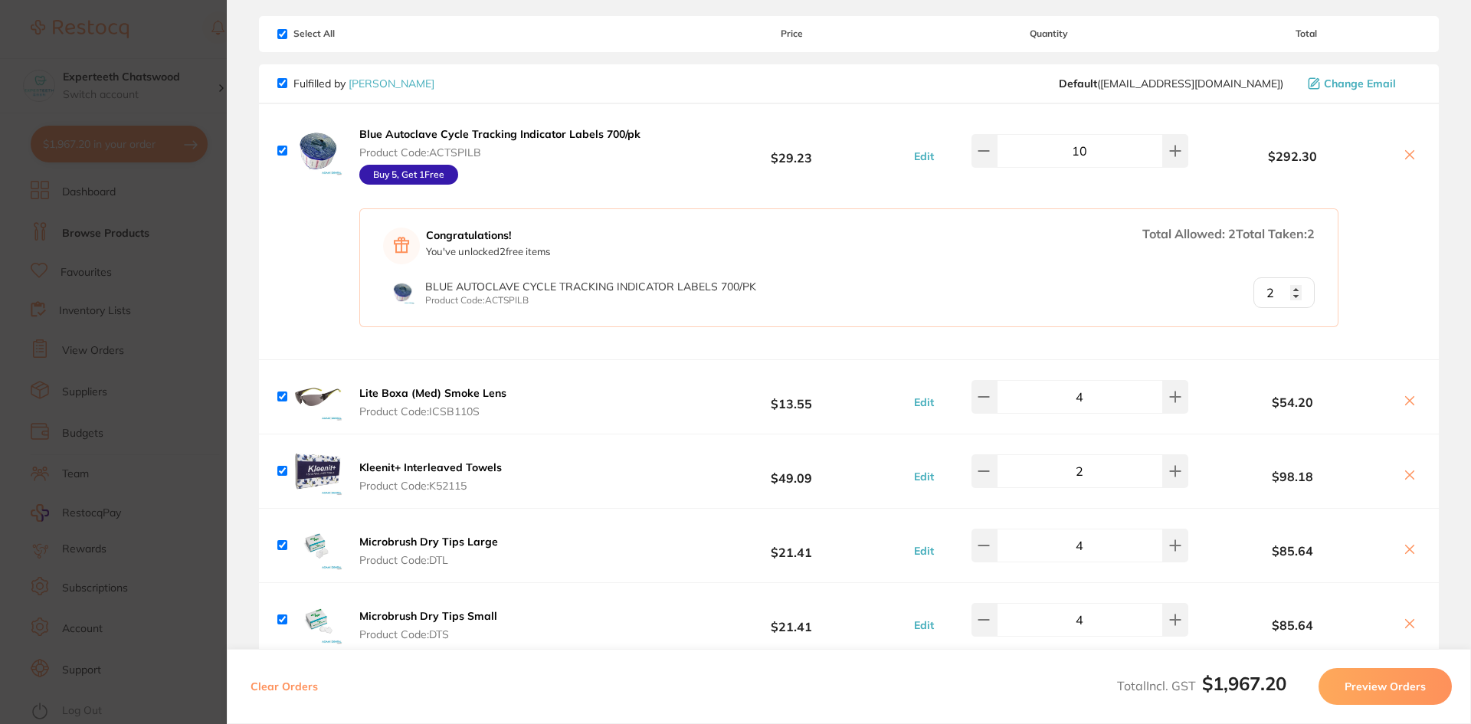
scroll to position [0, 0]
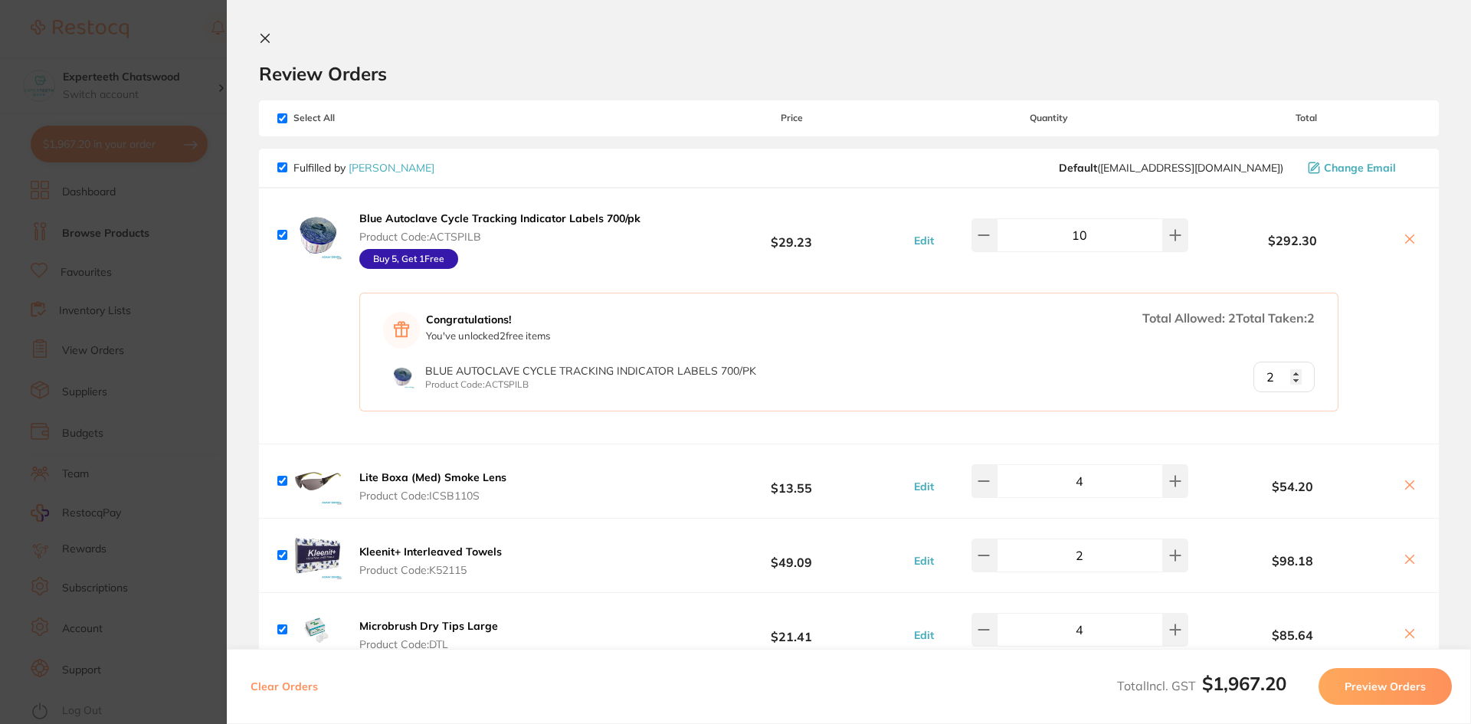
click at [264, 43] on icon at bounding box center [265, 38] width 12 height 12
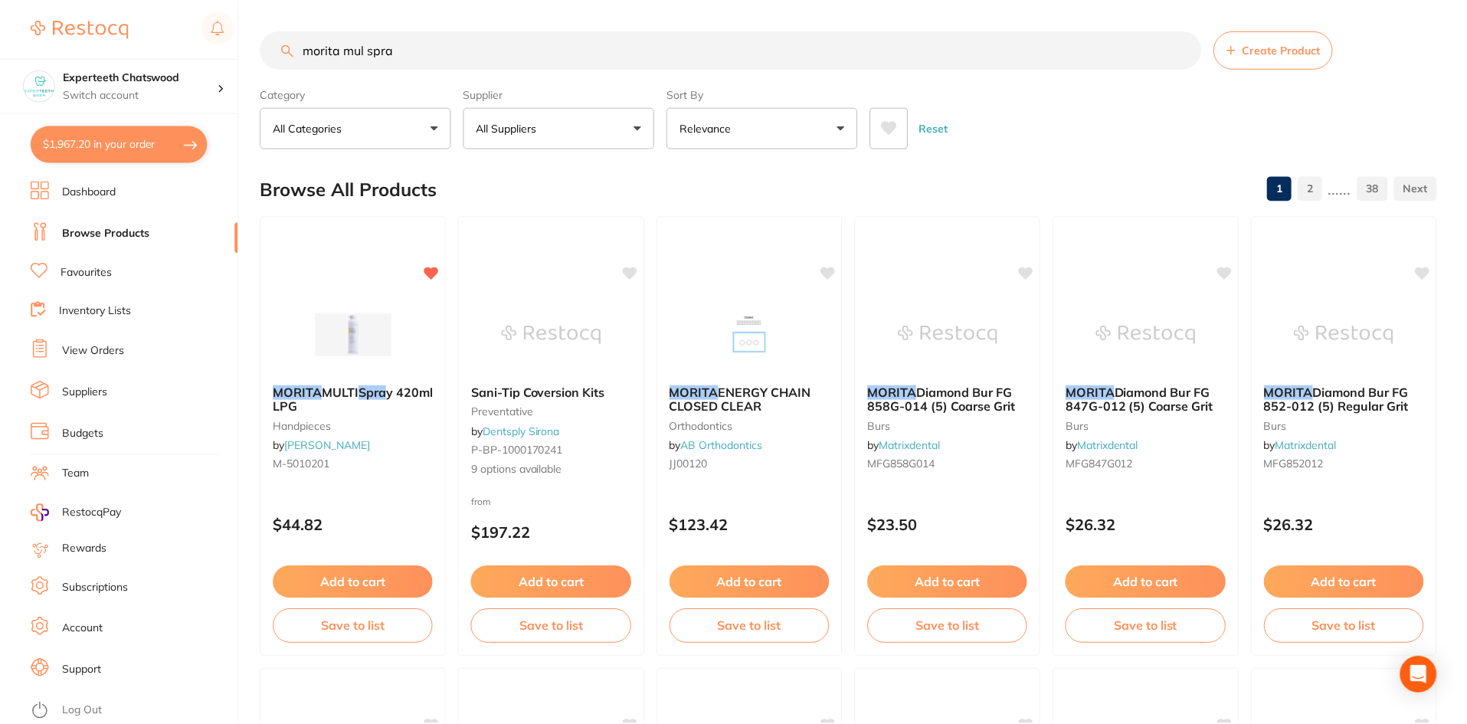
scroll to position [5, 0]
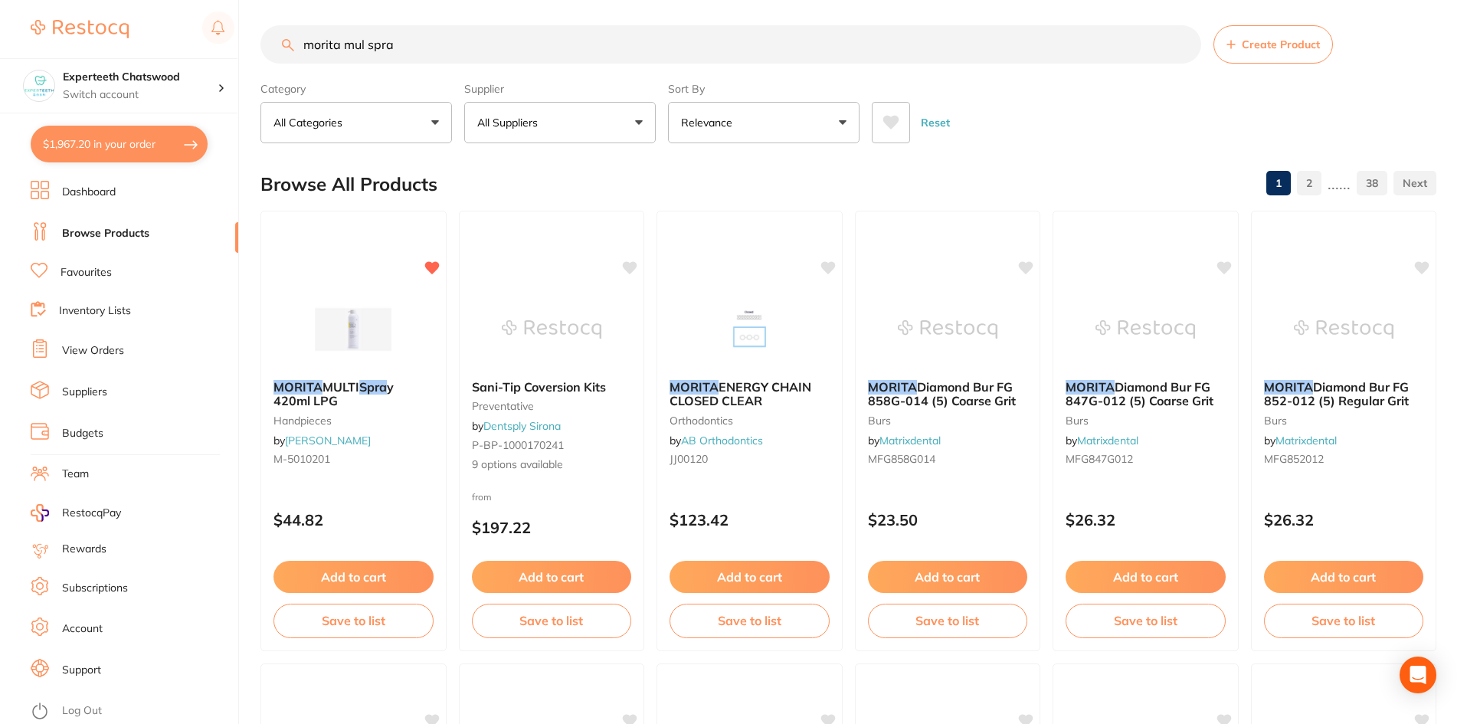
drag, startPoint x: 342, startPoint y: 33, endPoint x: 438, endPoint y: 43, distance: 97.0
click at [342, 33] on input "morita mul spra" at bounding box center [730, 44] width 941 height 38
drag, startPoint x: 439, startPoint y: 43, endPoint x: 254, endPoint y: 46, distance: 185.4
click at [254, 46] on div "$1,967.20 Experteeth Chatswood Switch account Experteeth Chatswood $1,967.20 in…" at bounding box center [733, 357] width 1467 height 724
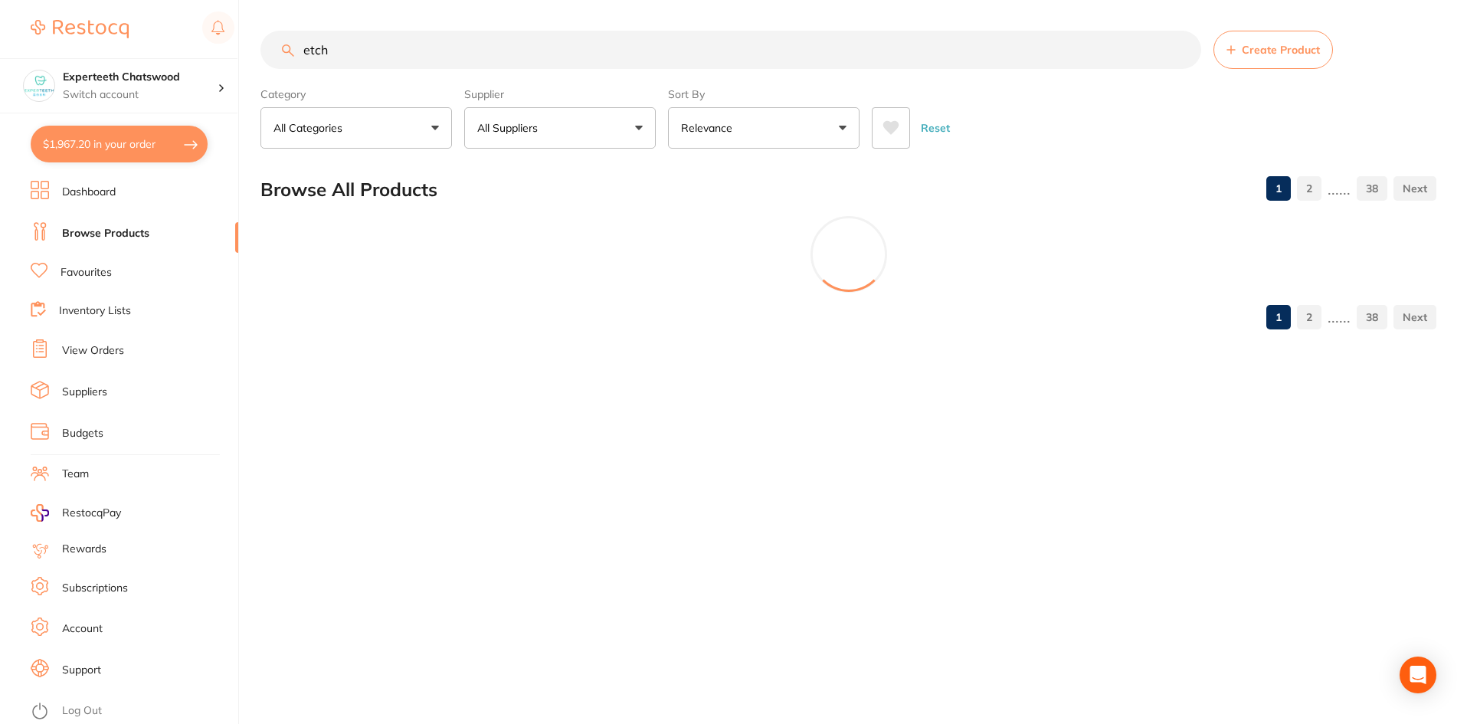
scroll to position [0, 0]
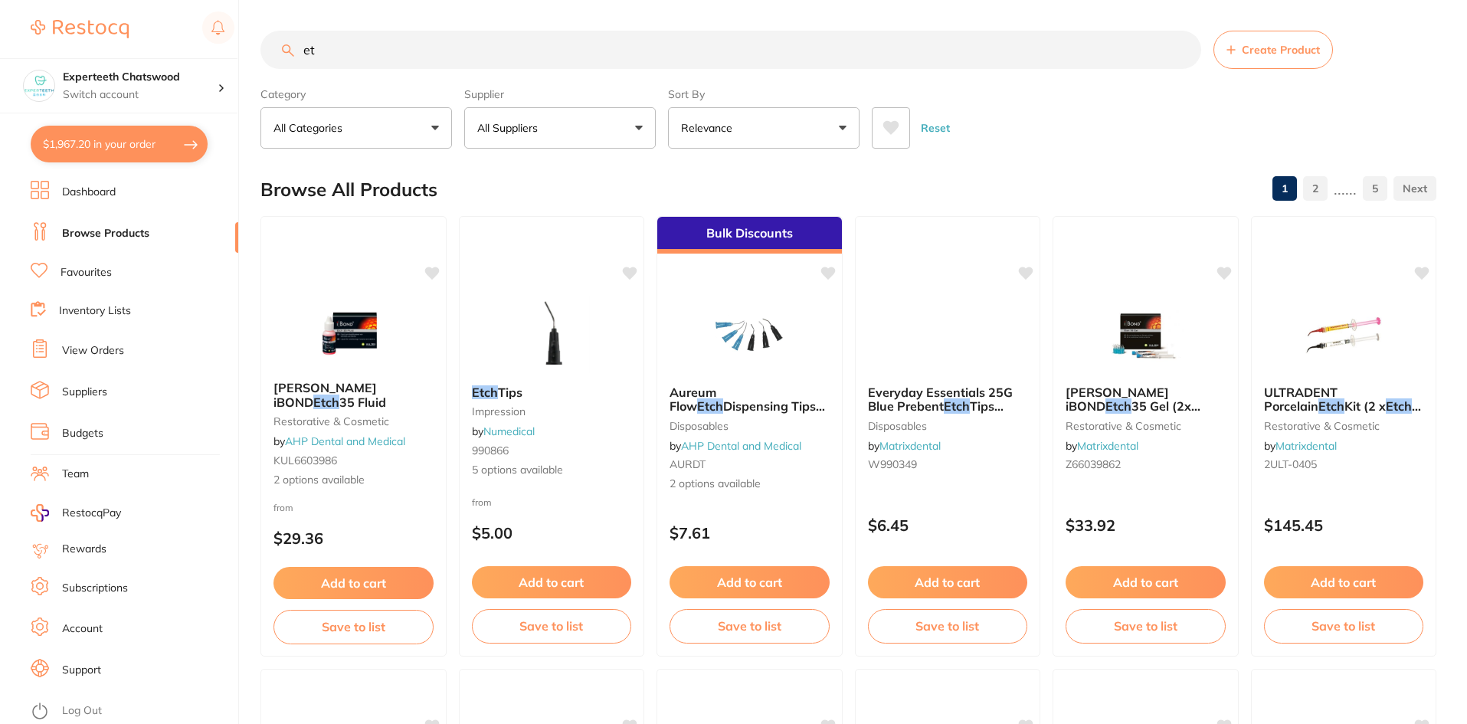
type input "e"
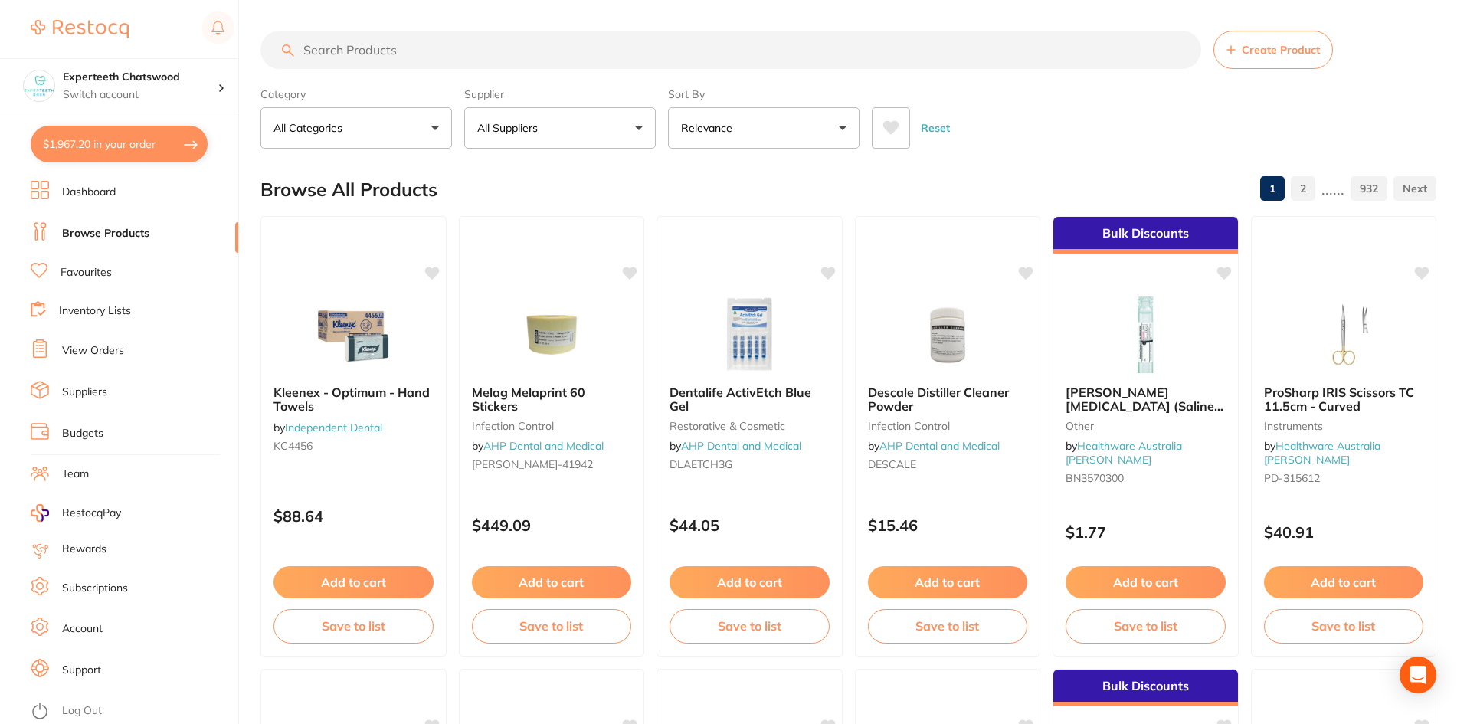
type input "r"
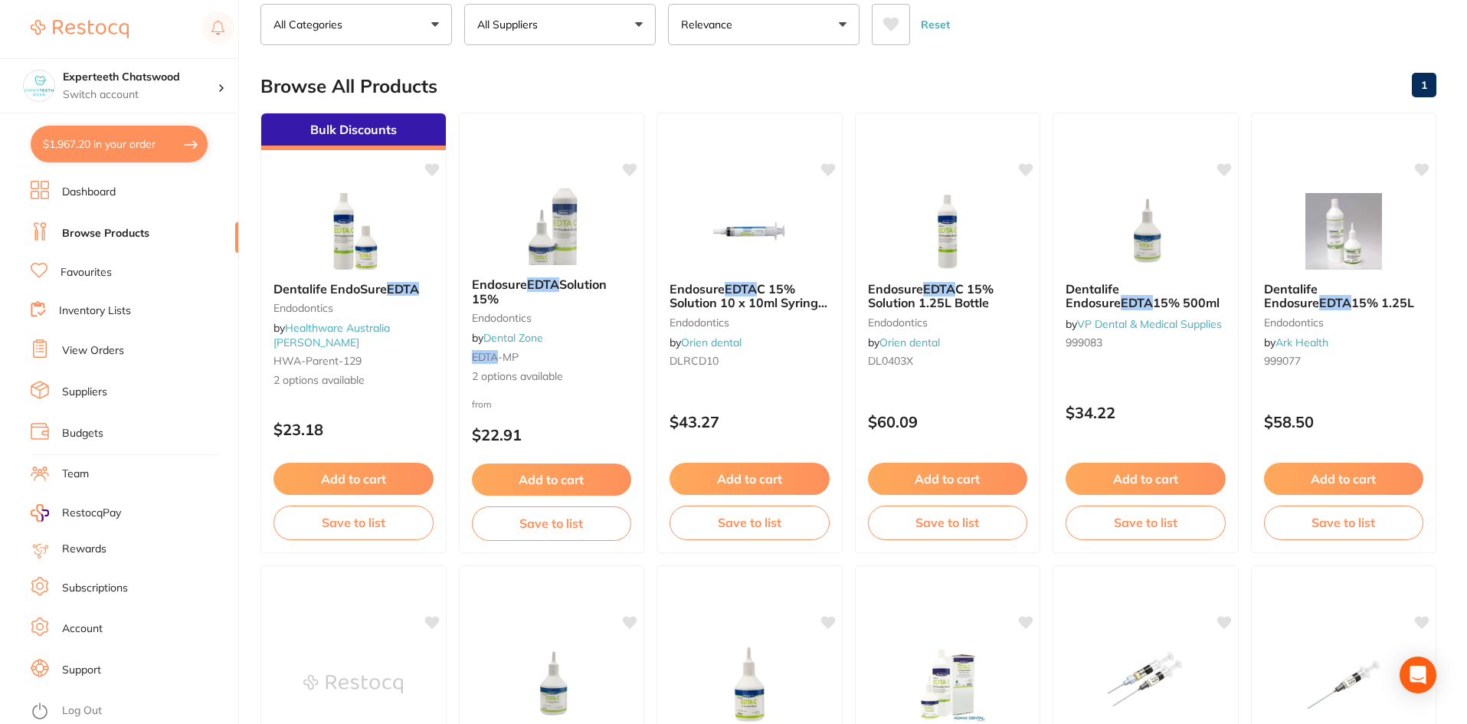
scroll to position [77, 0]
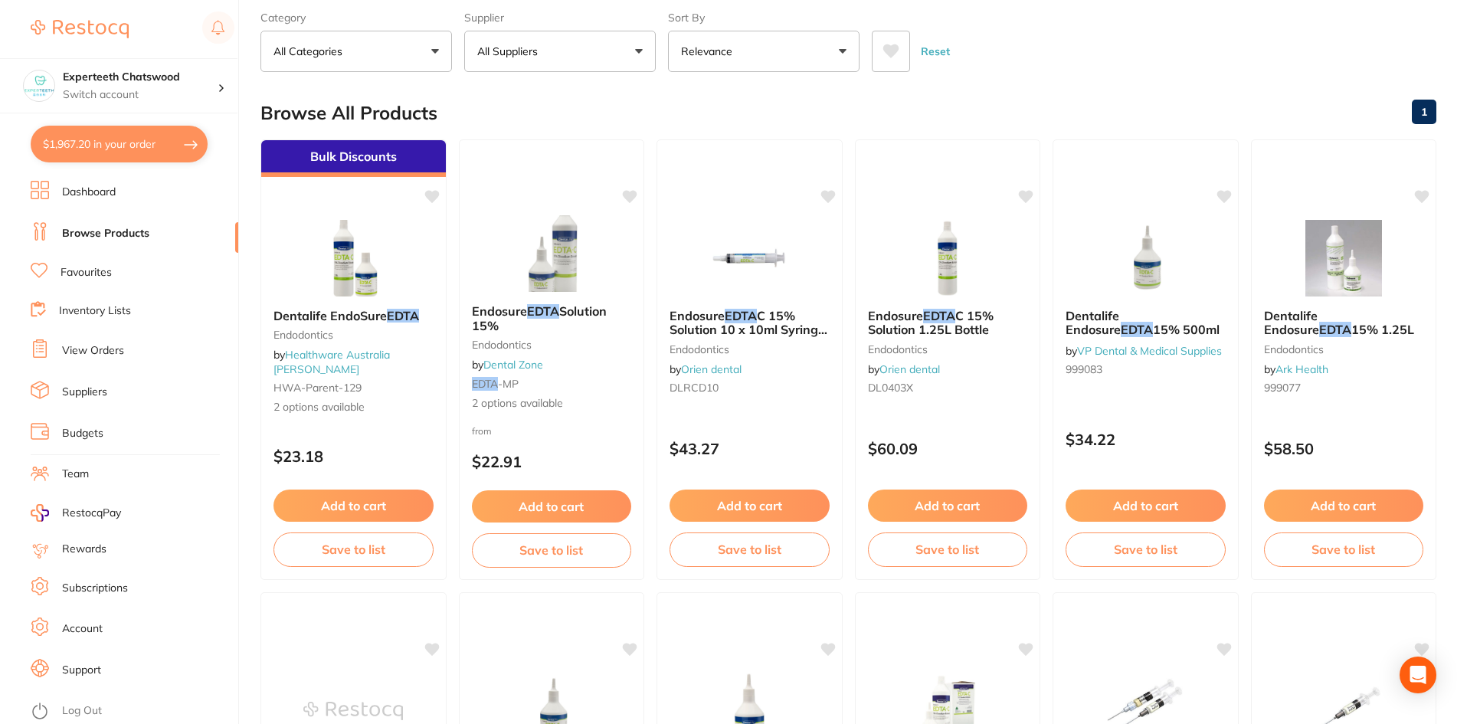
click at [305, 311] on span "Dentalife EndoSure" at bounding box center [329, 315] width 113 height 15
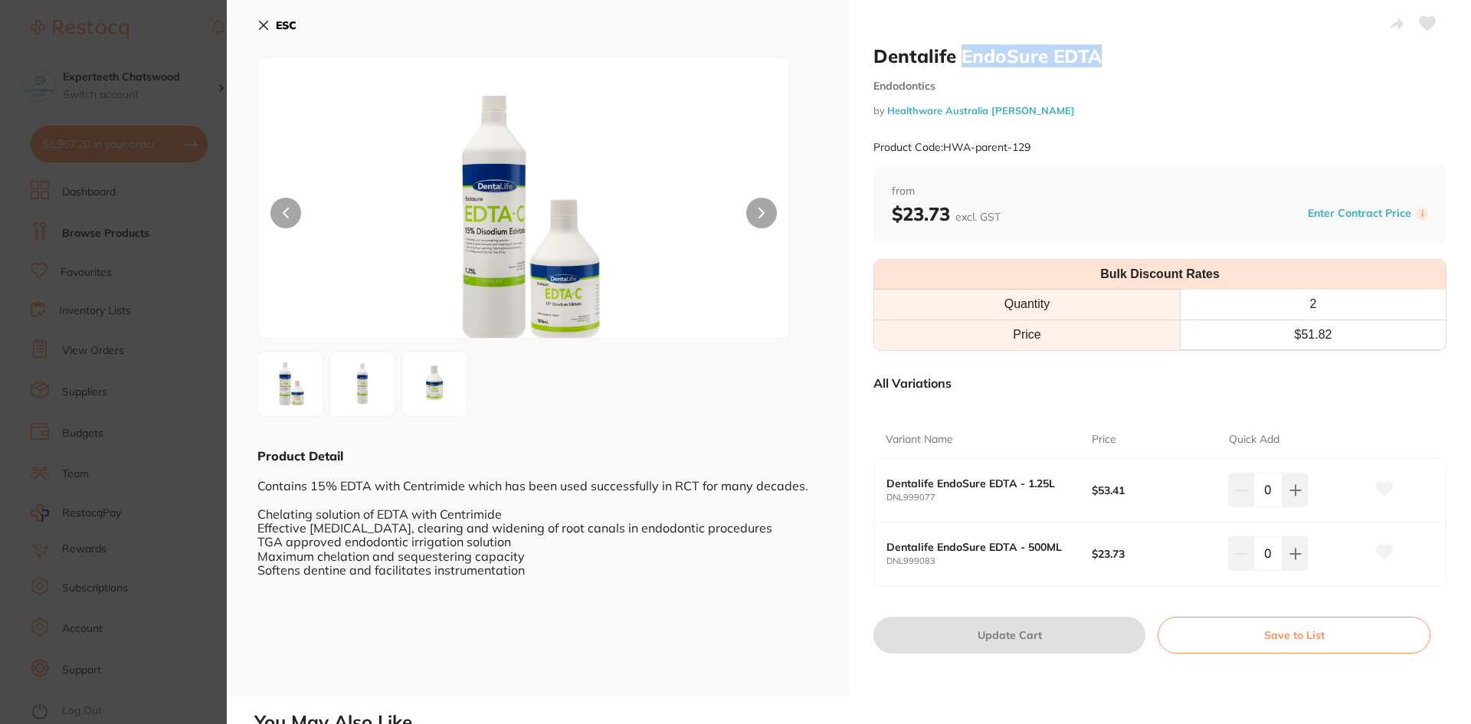
drag, startPoint x: 957, startPoint y: 54, endPoint x: 1104, endPoint y: 55, distance: 147.1
click at [1104, 55] on h2 "Dentalife EndoSure EDTA" at bounding box center [1159, 55] width 573 height 23
copy h2 "EndoSure EDTA"
click at [264, 28] on icon at bounding box center [263, 25] width 12 height 12
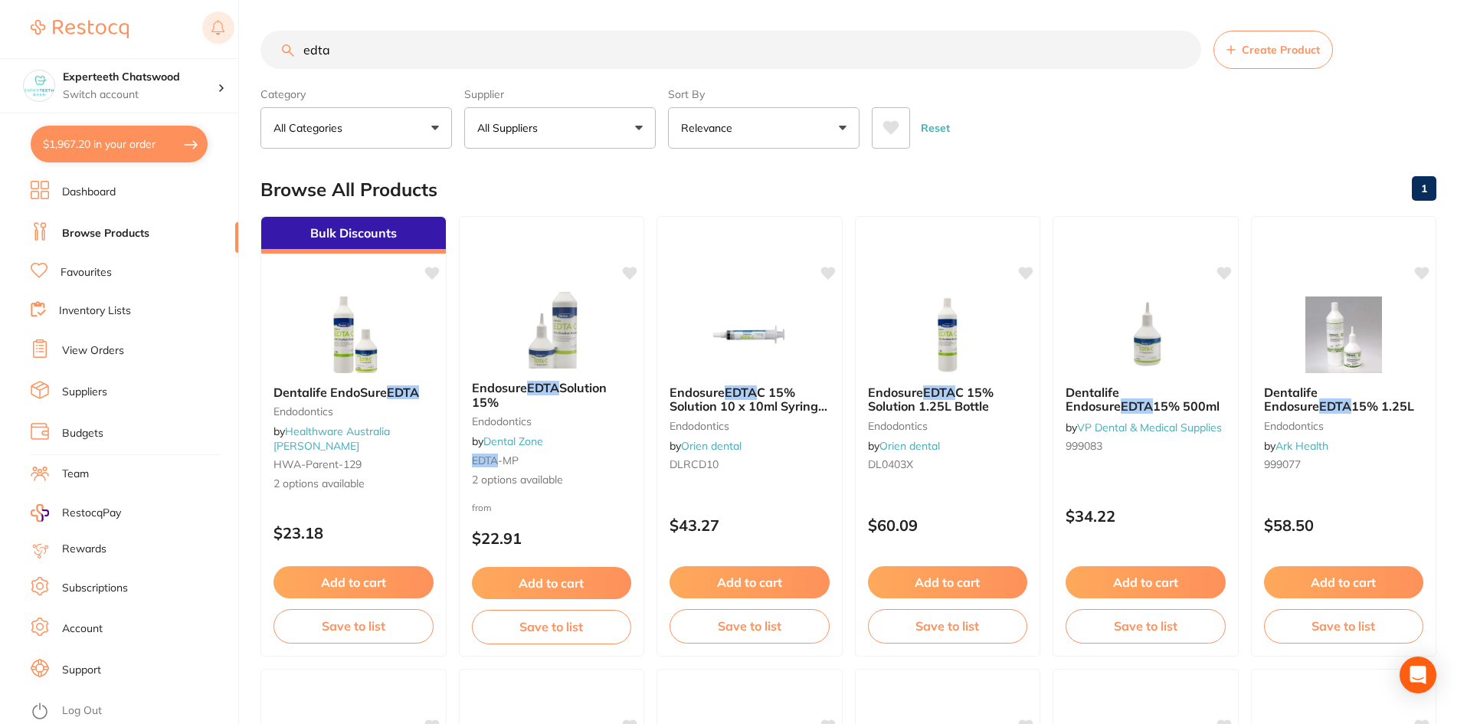
drag, startPoint x: 260, startPoint y: 41, endPoint x: 223, endPoint y: 41, distance: 36.8
click at [224, 41] on div "$1,967.20 Experteeth Chatswood Switch account Experteeth Chatswood $1,967.20 in…" at bounding box center [733, 362] width 1467 height 724
paste input "EndoSure EDTA"
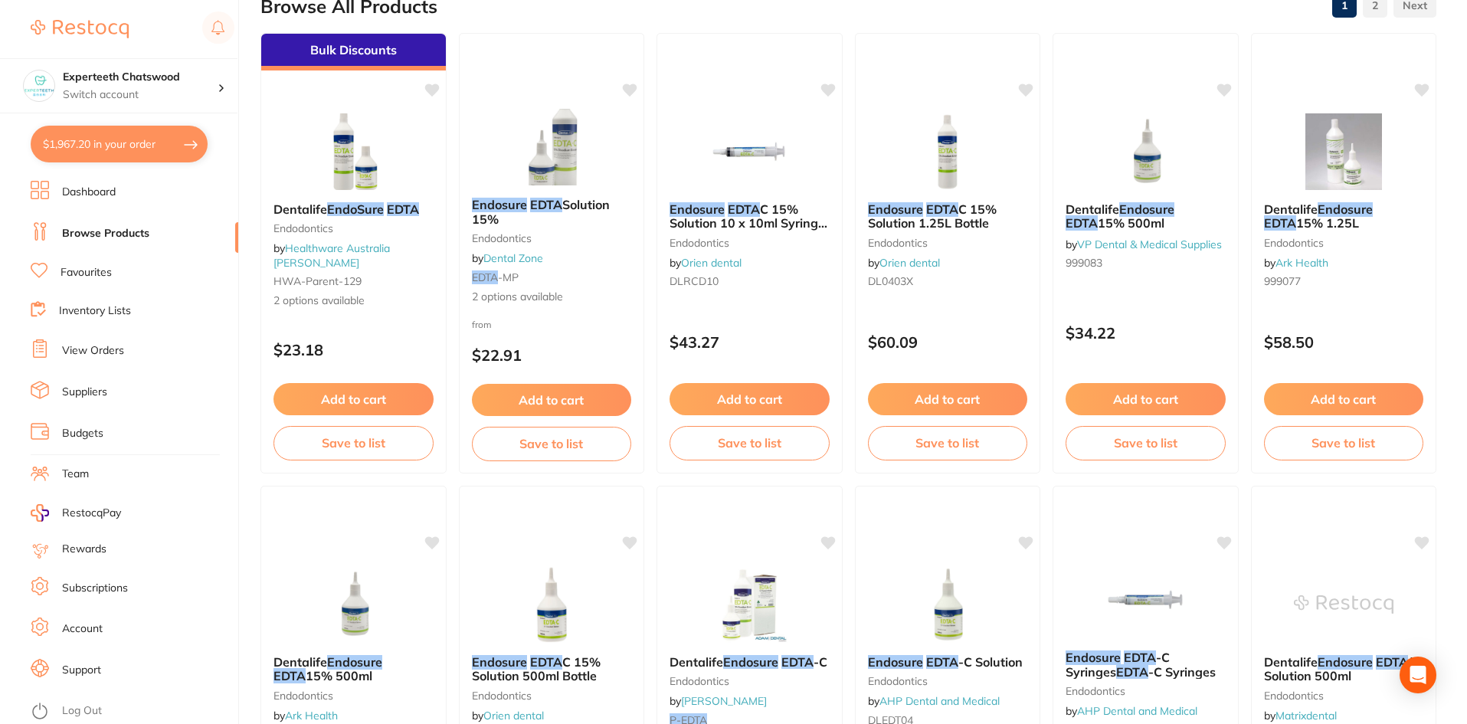
scroll to position [34, 0]
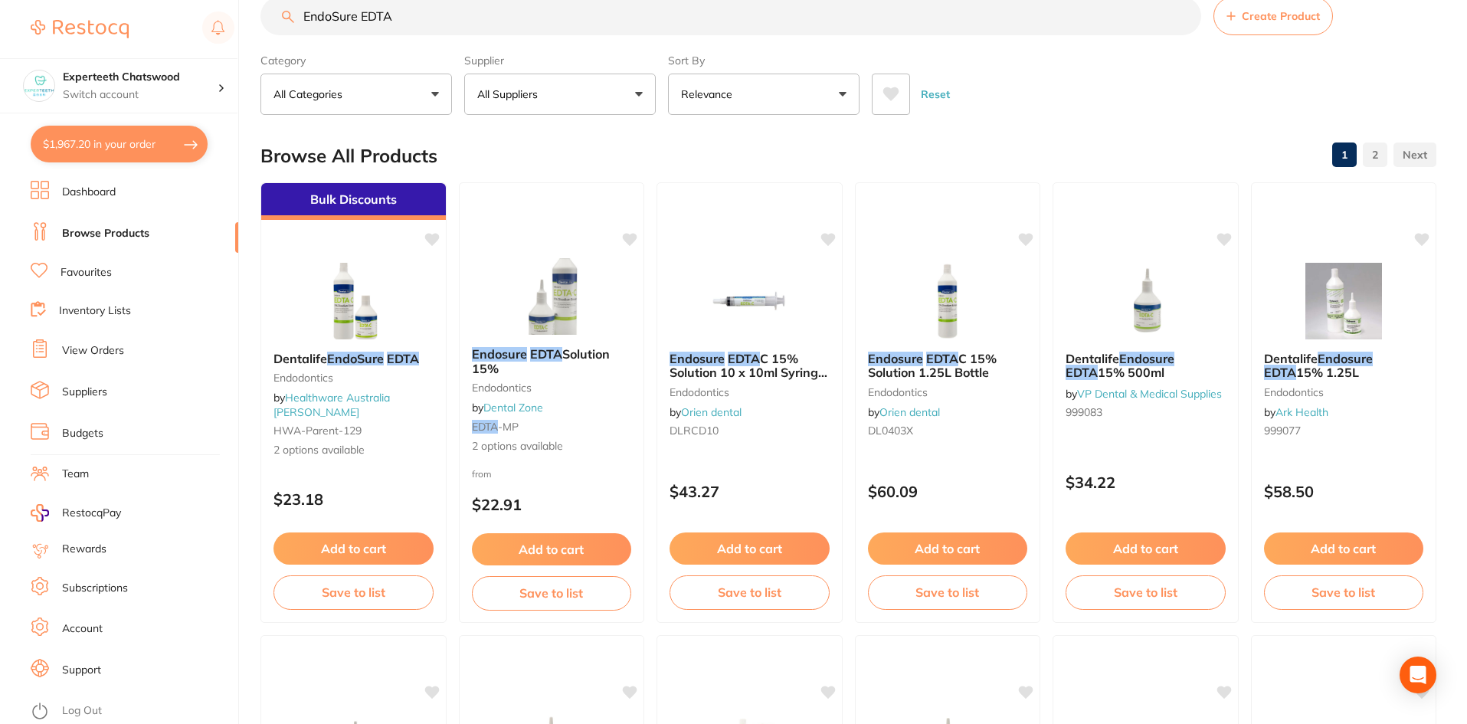
type input "EndoSure EDTA"
click at [571, 92] on button "All Suppliers" at bounding box center [560, 94] width 192 height 41
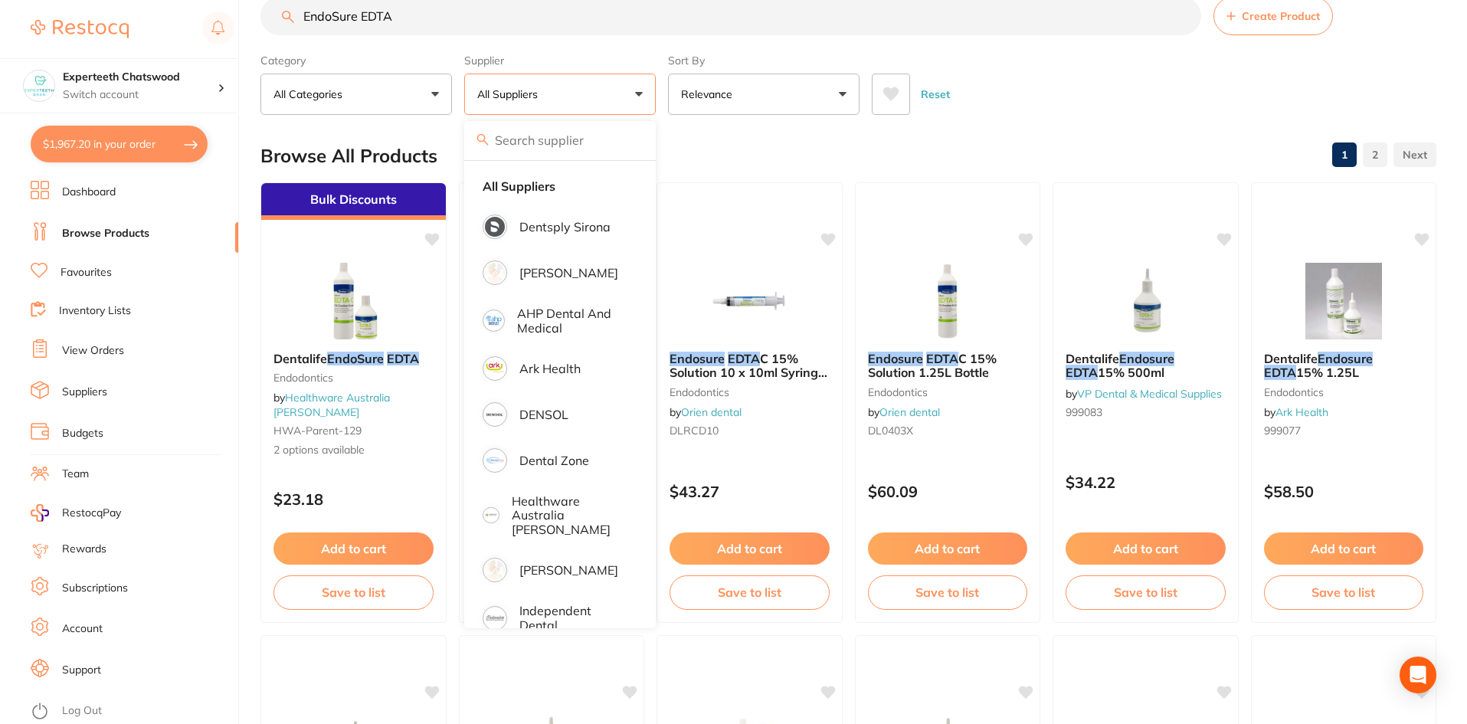
drag, startPoint x: 555, startPoint y: 144, endPoint x: 560, endPoint y: 159, distance: 16.2
click at [555, 144] on input "search" at bounding box center [560, 140] width 192 height 38
click at [550, 563] on p "[PERSON_NAME]" at bounding box center [568, 570] width 99 height 14
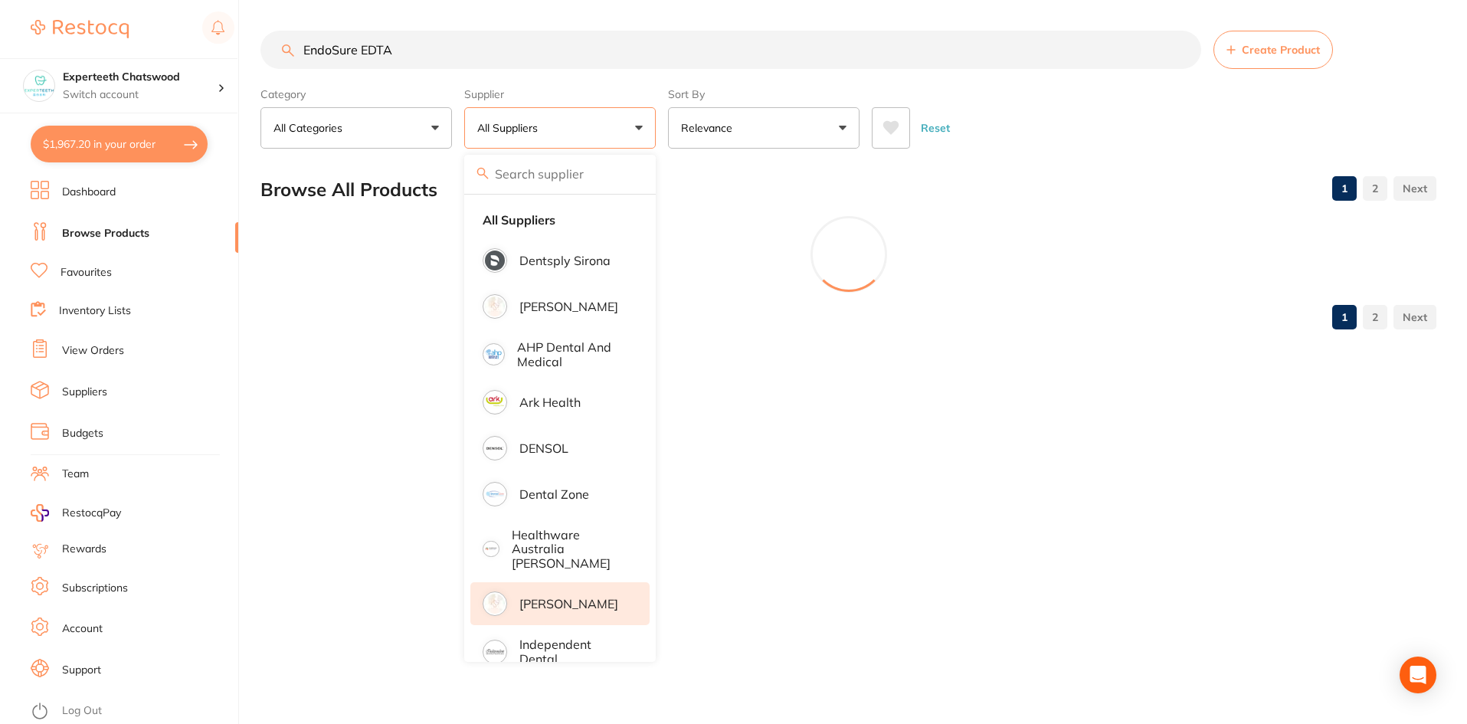
scroll to position [0, 0]
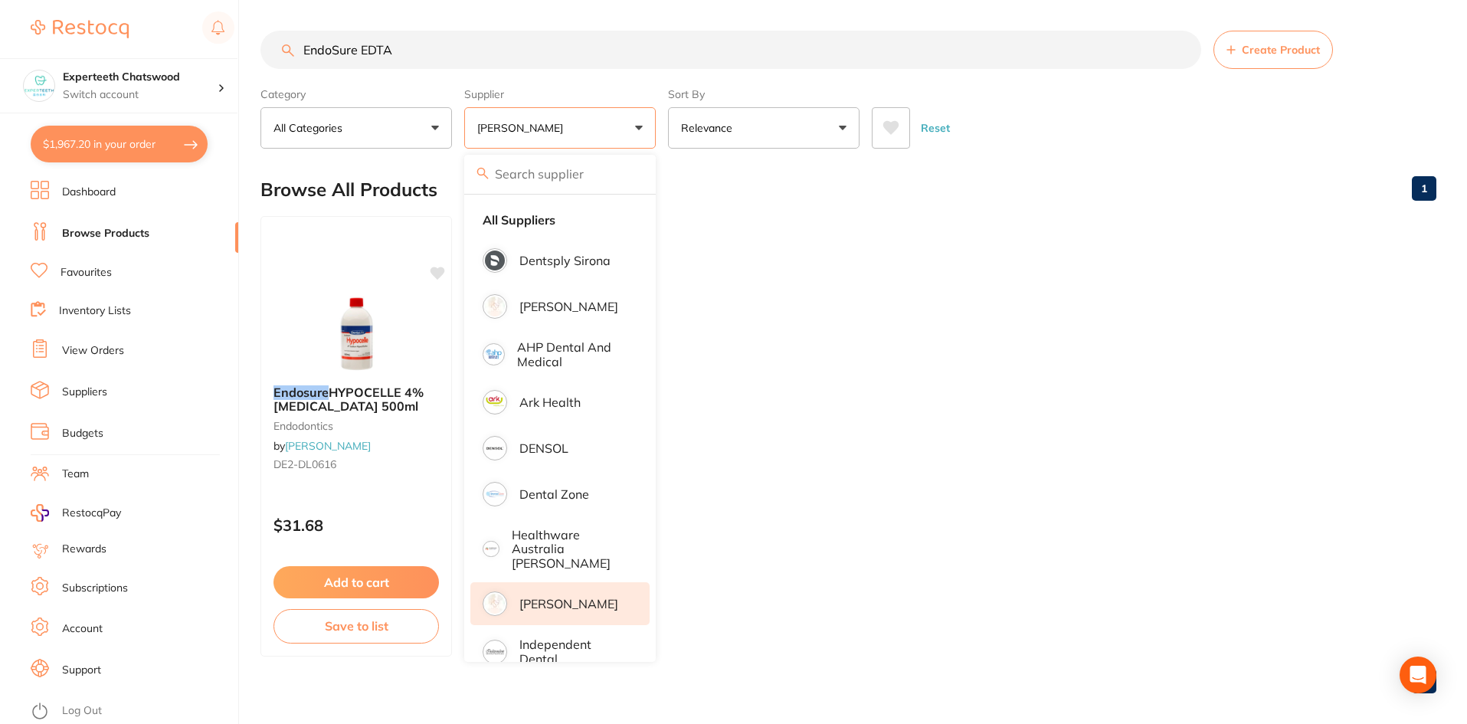
click at [819, 336] on ul "Endosure HYPOCELLE 4% [MEDICAL_DATA] 500ml endodontics by [PERSON_NAME] DE2-DL0…" at bounding box center [848, 436] width 1176 height 440
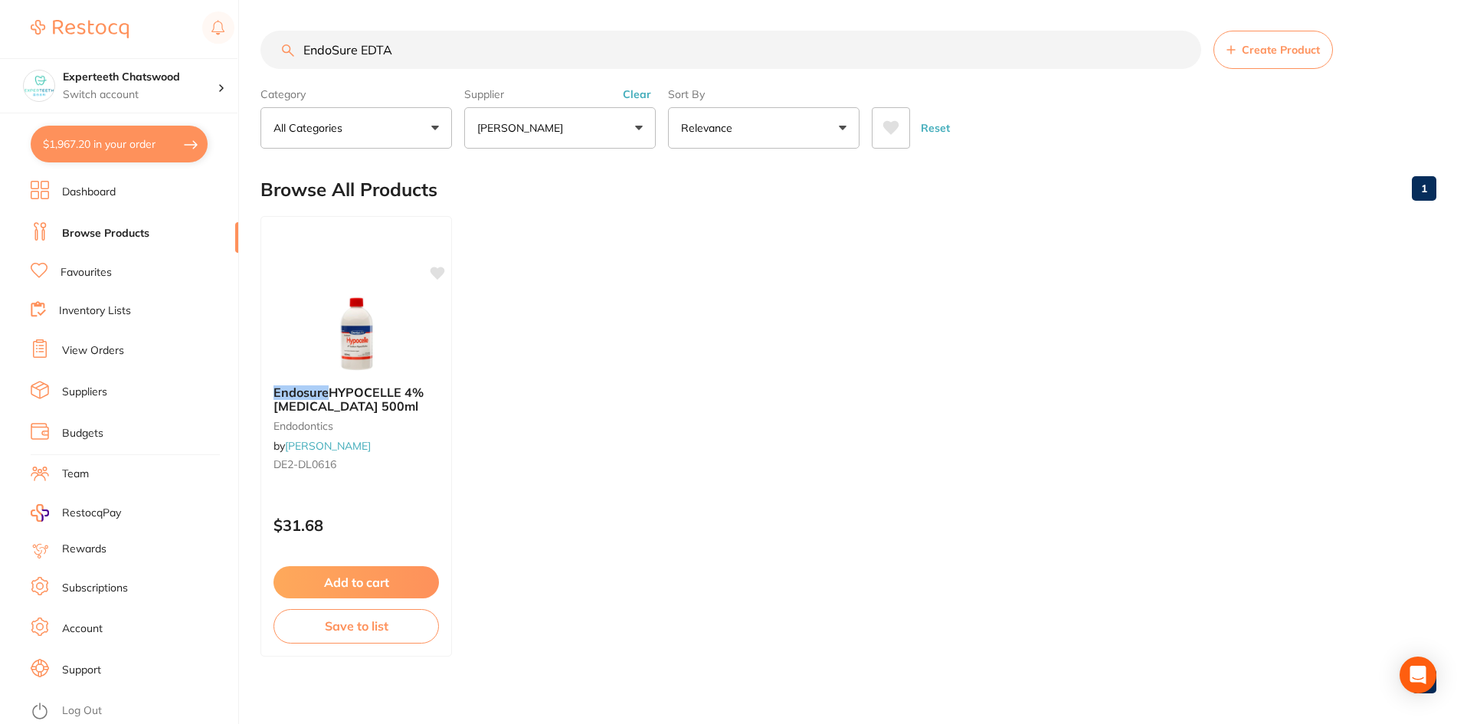
click at [596, 140] on button "[PERSON_NAME]" at bounding box center [560, 127] width 192 height 41
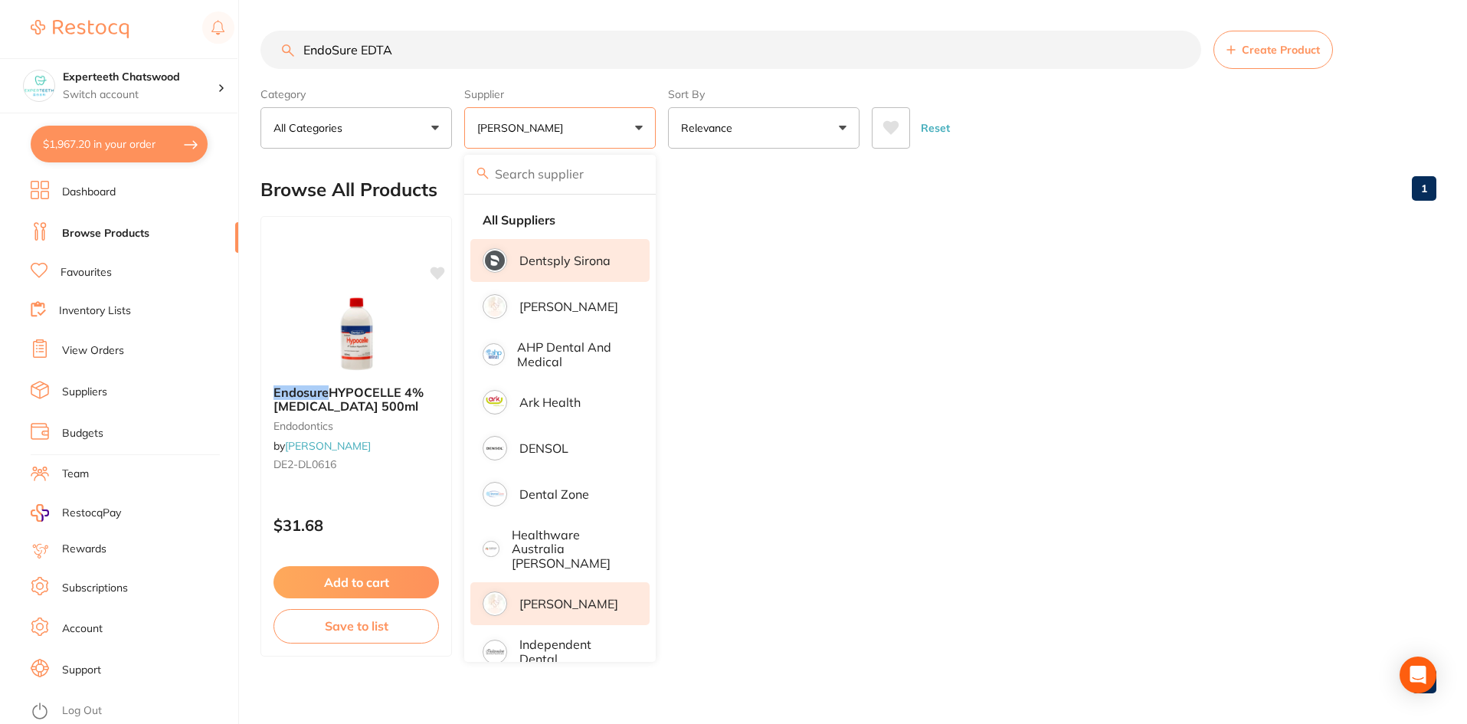
click at [525, 239] on li "Dentsply Sirona" at bounding box center [559, 260] width 179 height 43
click at [521, 216] on strong "All Suppliers" at bounding box center [519, 220] width 73 height 14
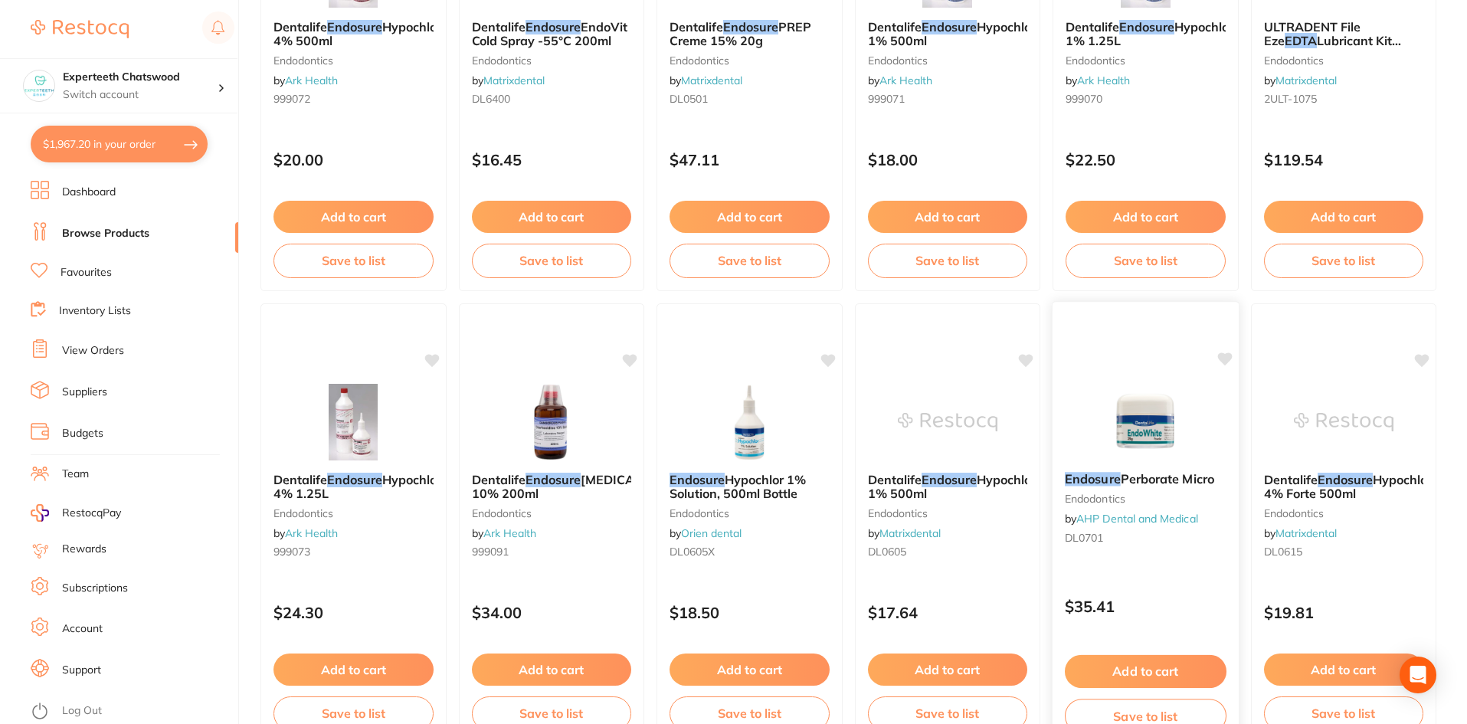
scroll to position [3634, 0]
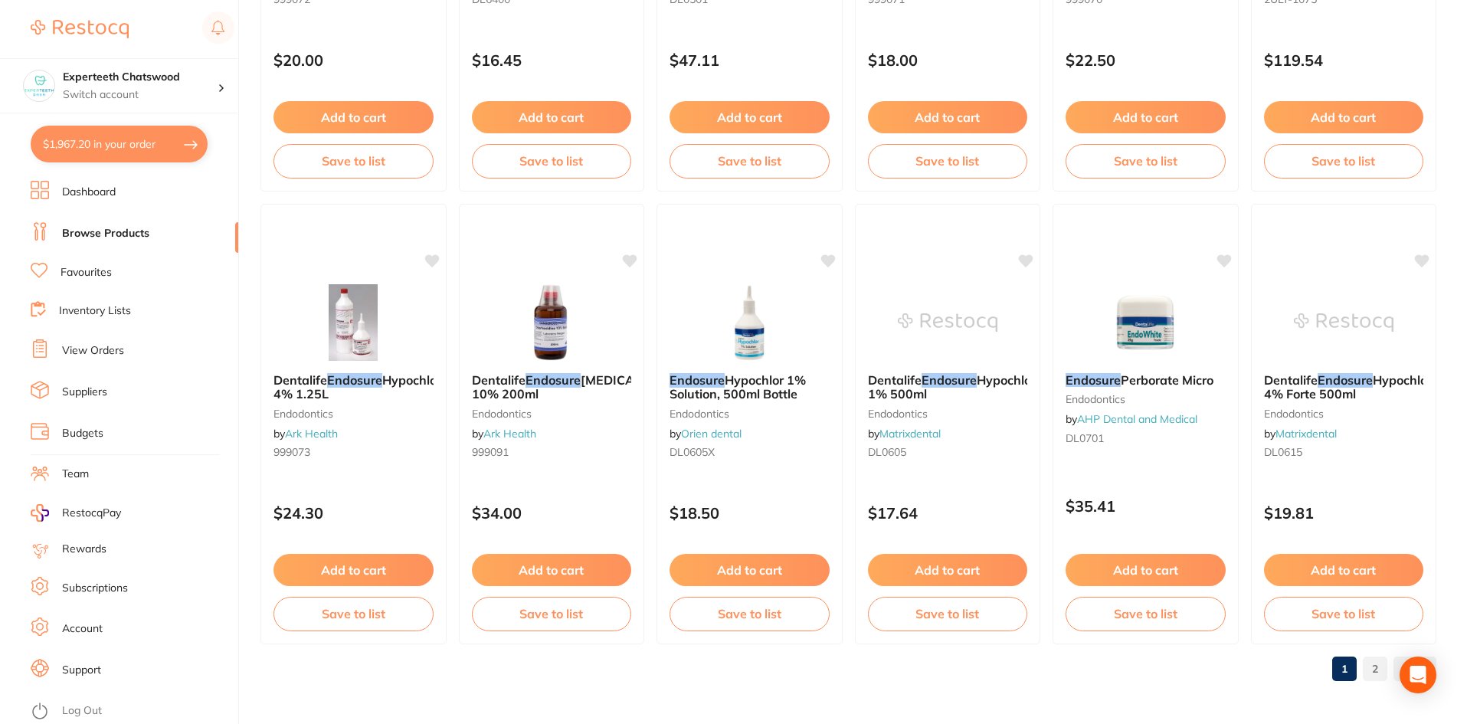
click at [1379, 664] on link "2" at bounding box center [1375, 668] width 25 height 31
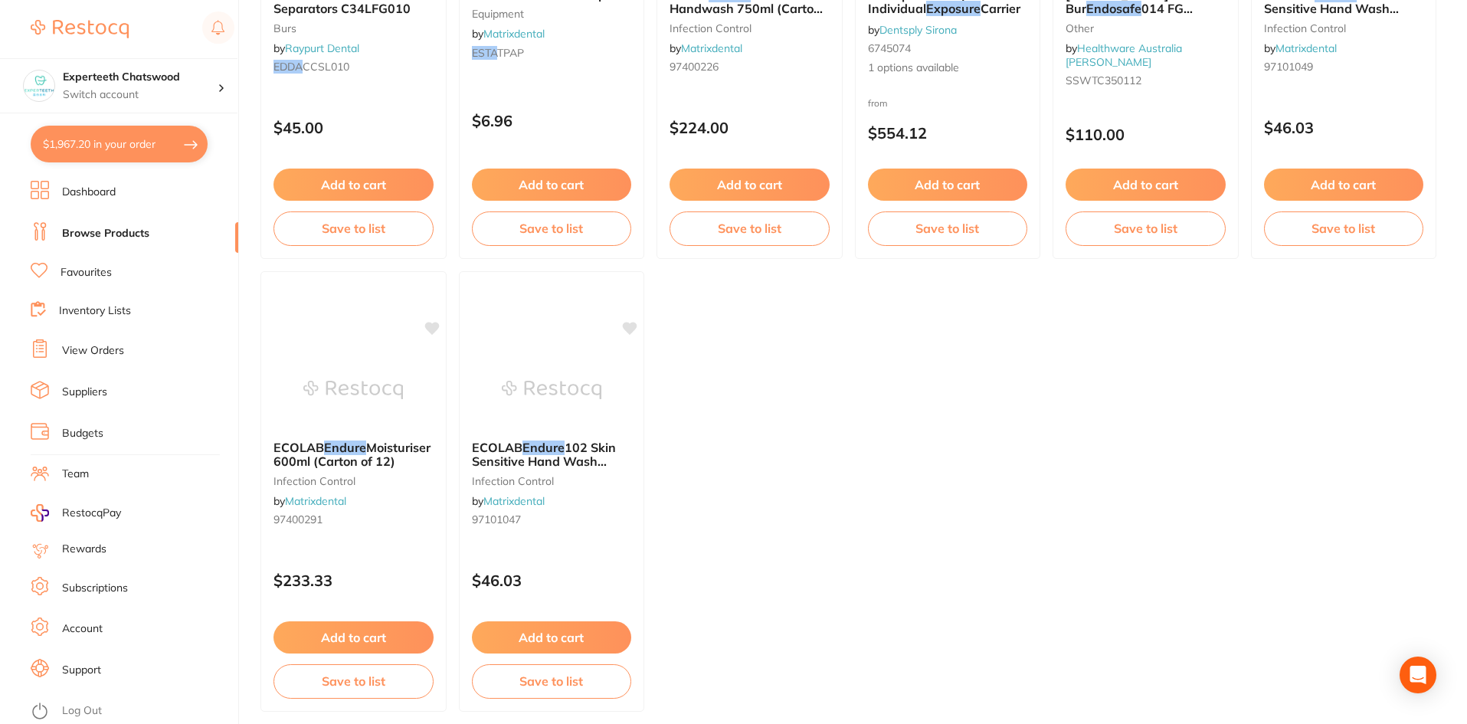
scroll to position [918, 0]
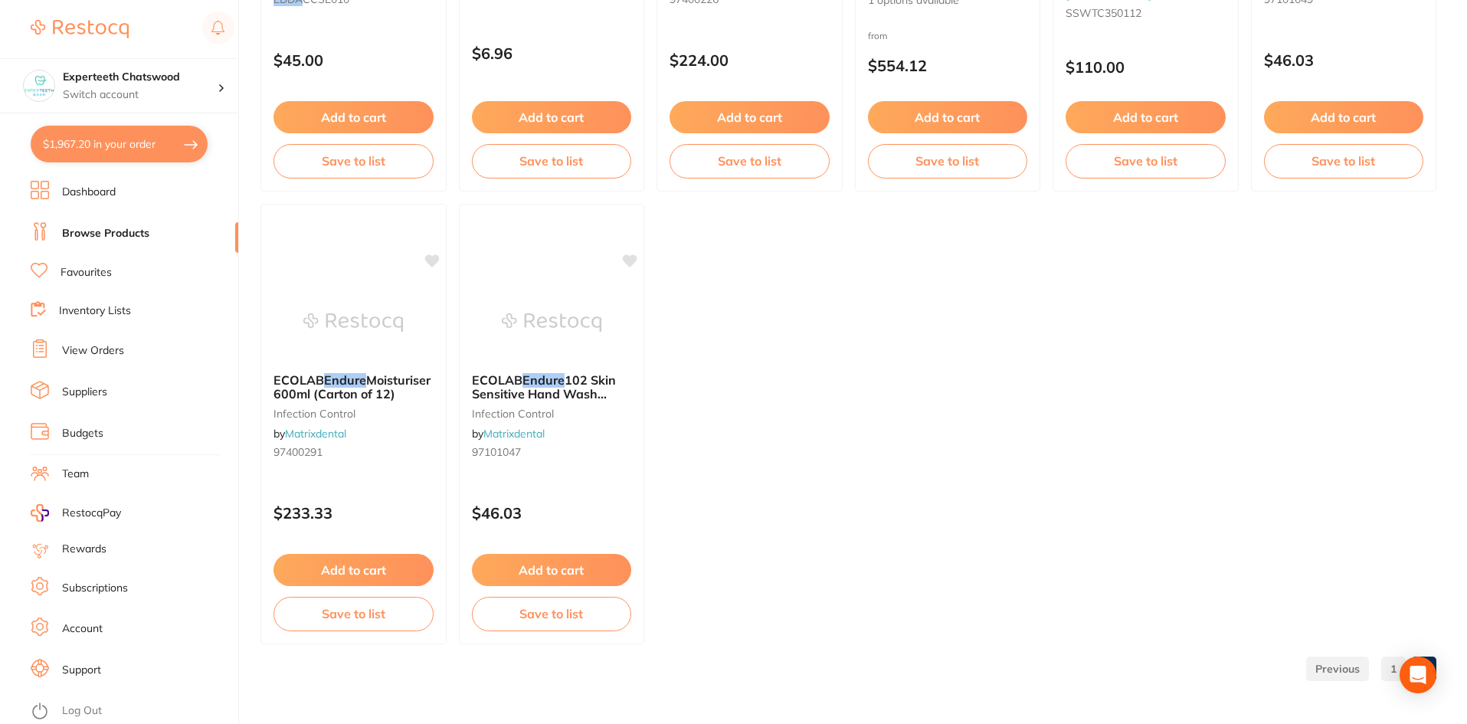
click at [1384, 666] on link "1" at bounding box center [1393, 668] width 25 height 31
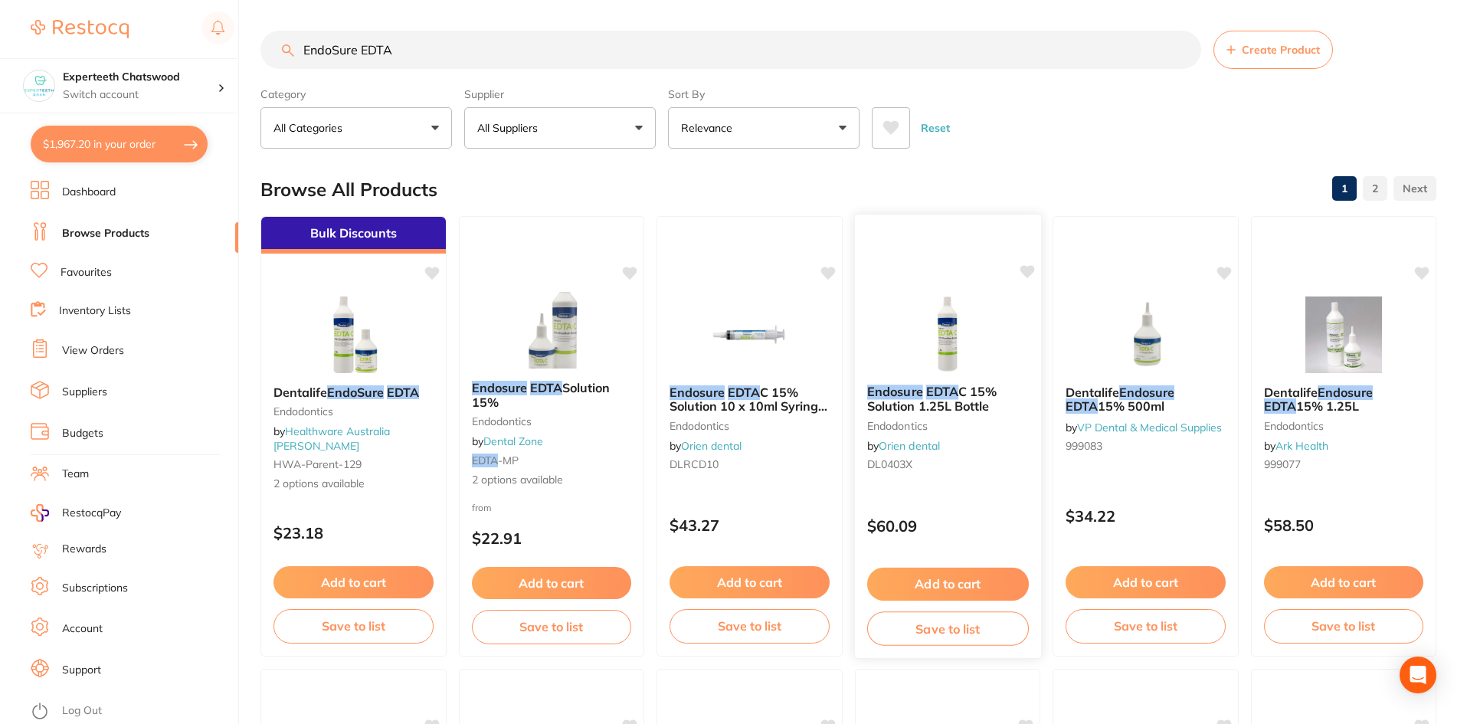
click at [949, 576] on button "Add to cart" at bounding box center [947, 584] width 162 height 33
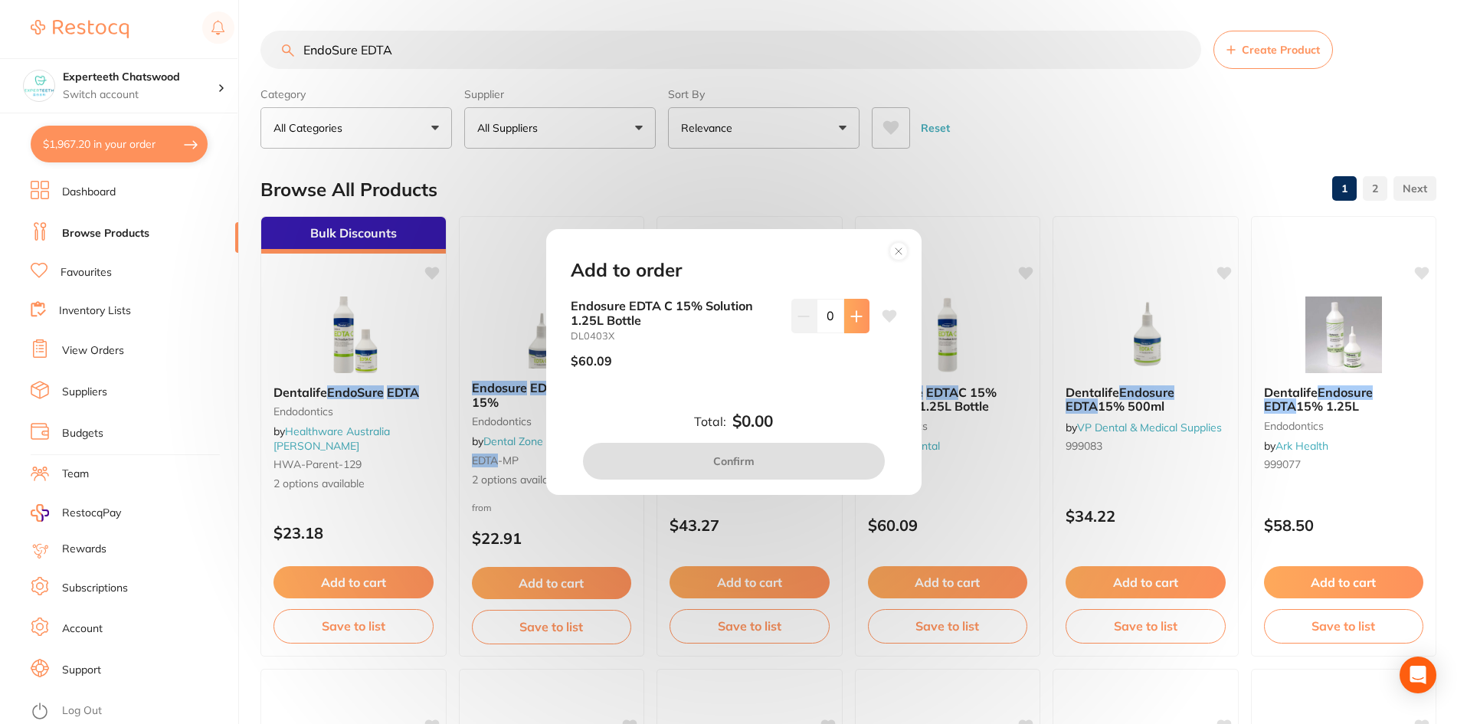
drag, startPoint x: 841, startPoint y: 327, endPoint x: 843, endPoint y: 318, distance: 9.3
click at [844, 326] on button at bounding box center [856, 316] width 25 height 34
type input "1"
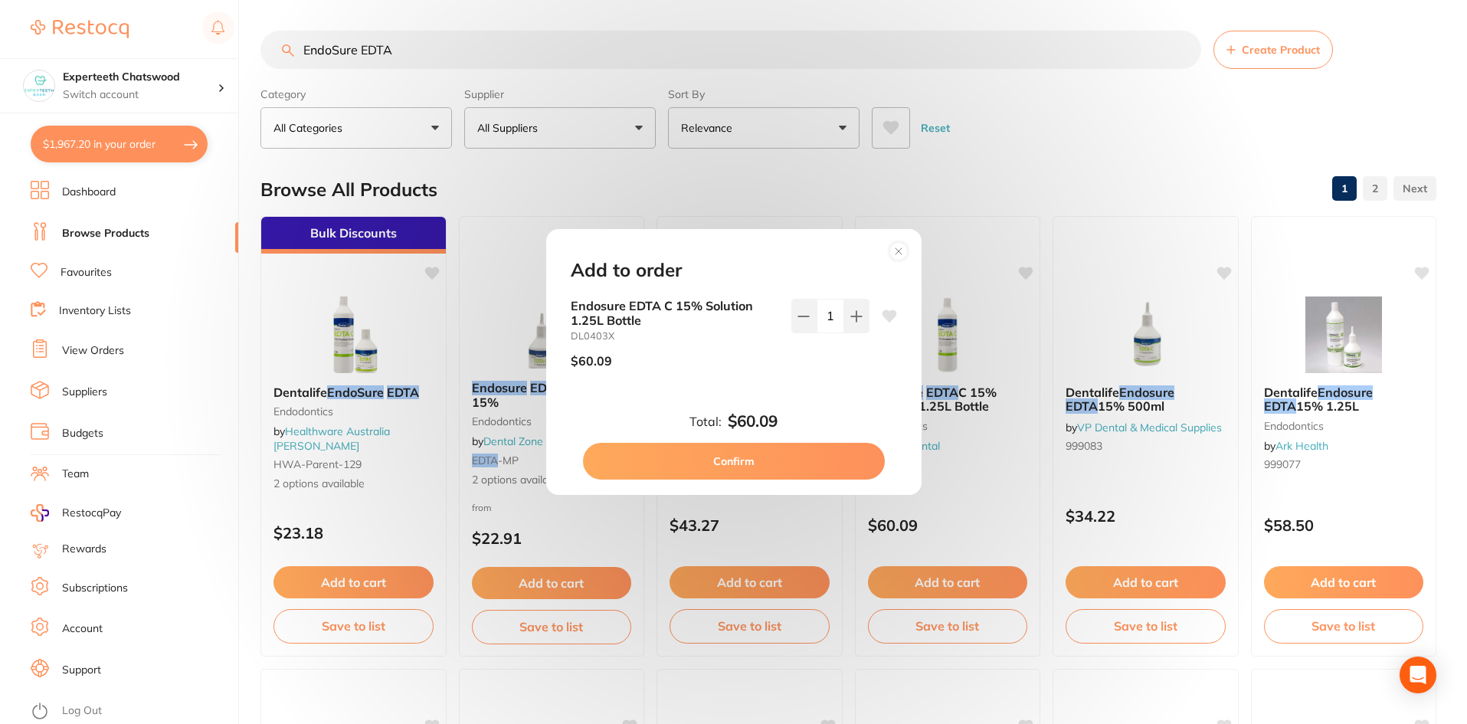
click at [771, 457] on button "Confirm" at bounding box center [734, 461] width 302 height 37
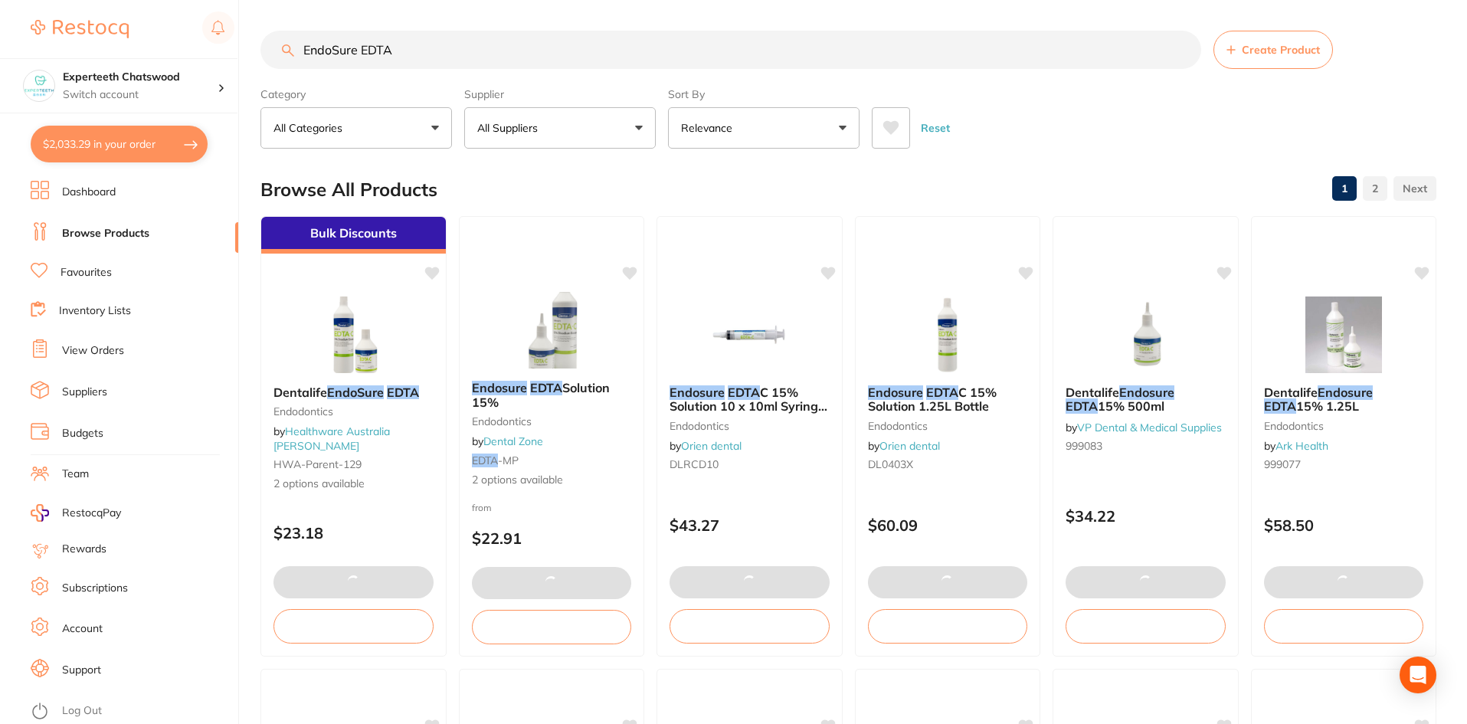
click at [94, 132] on button "$2,033.29 in your order" at bounding box center [119, 144] width 177 height 37
checkbox input "true"
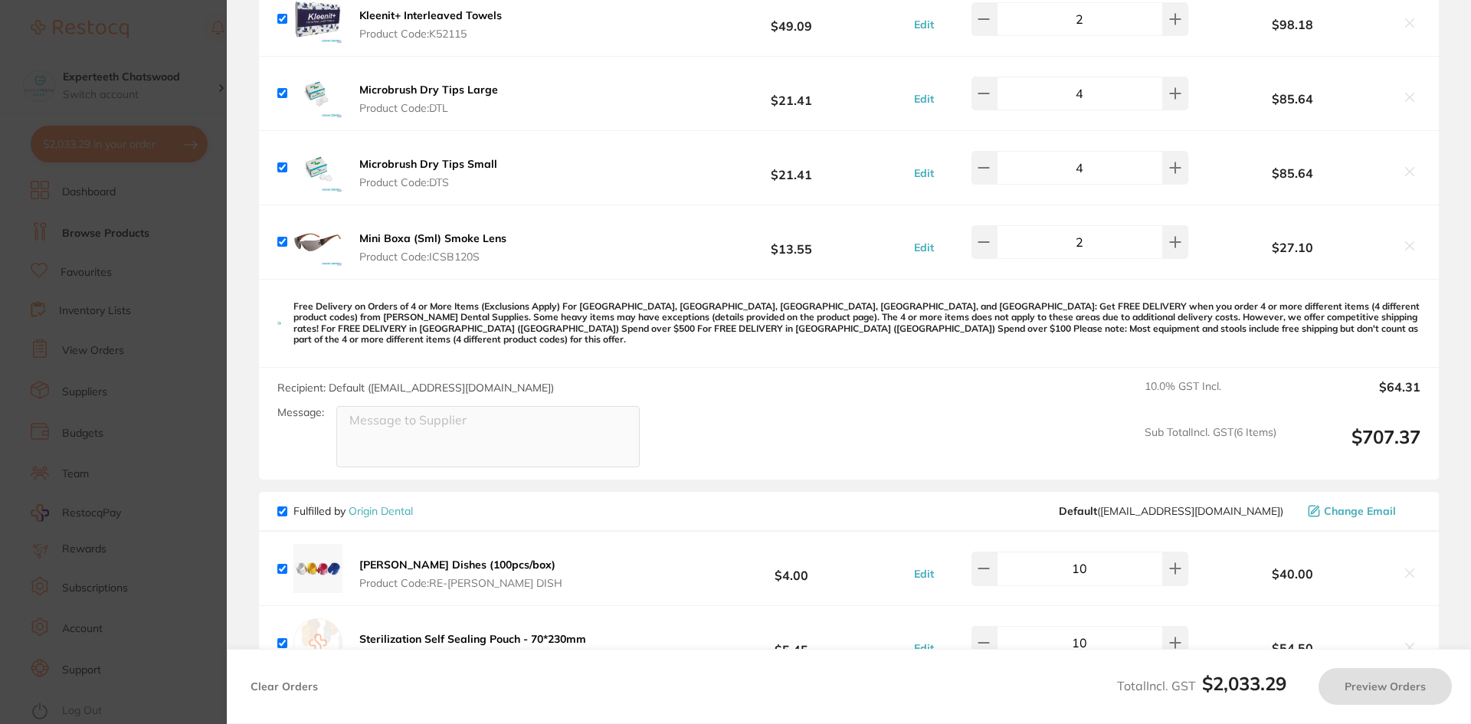
checkbox input "false"
checkbox input "true"
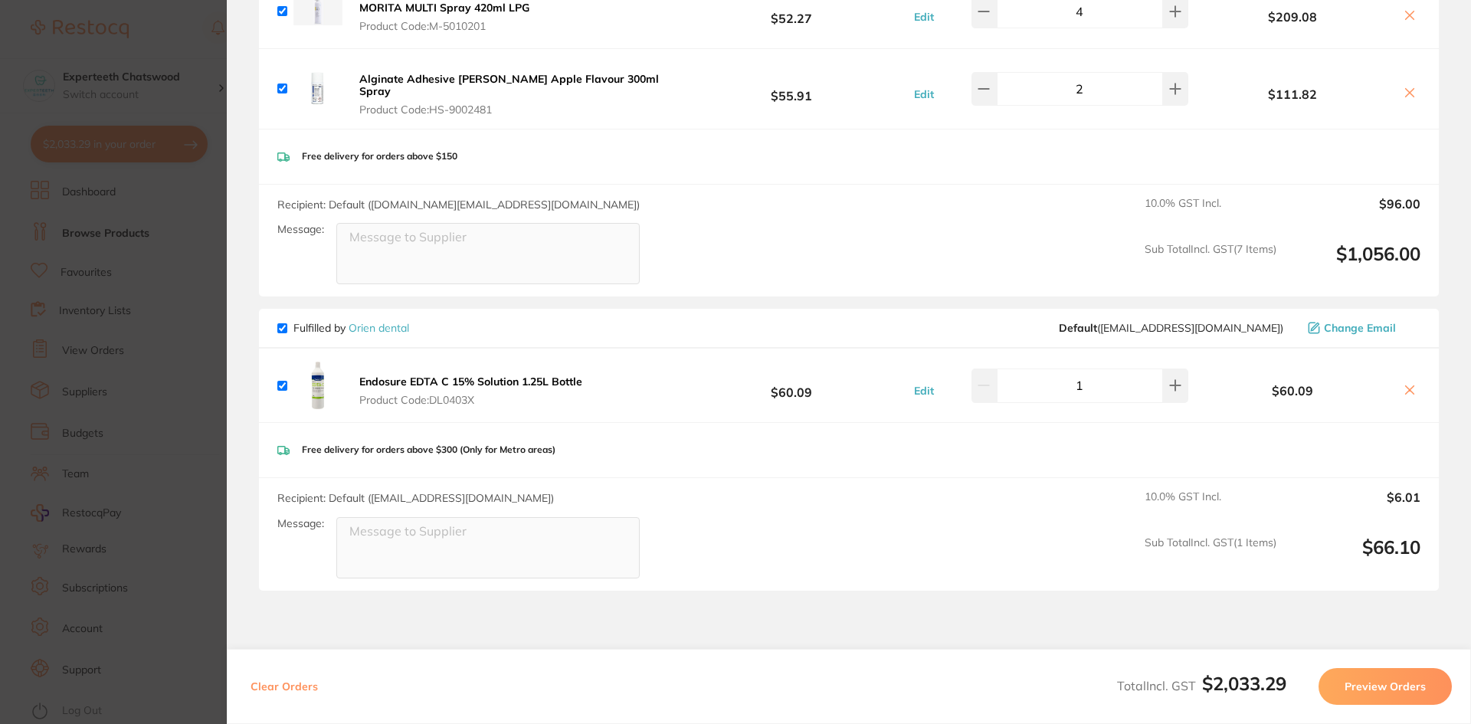
scroll to position [1992, 0]
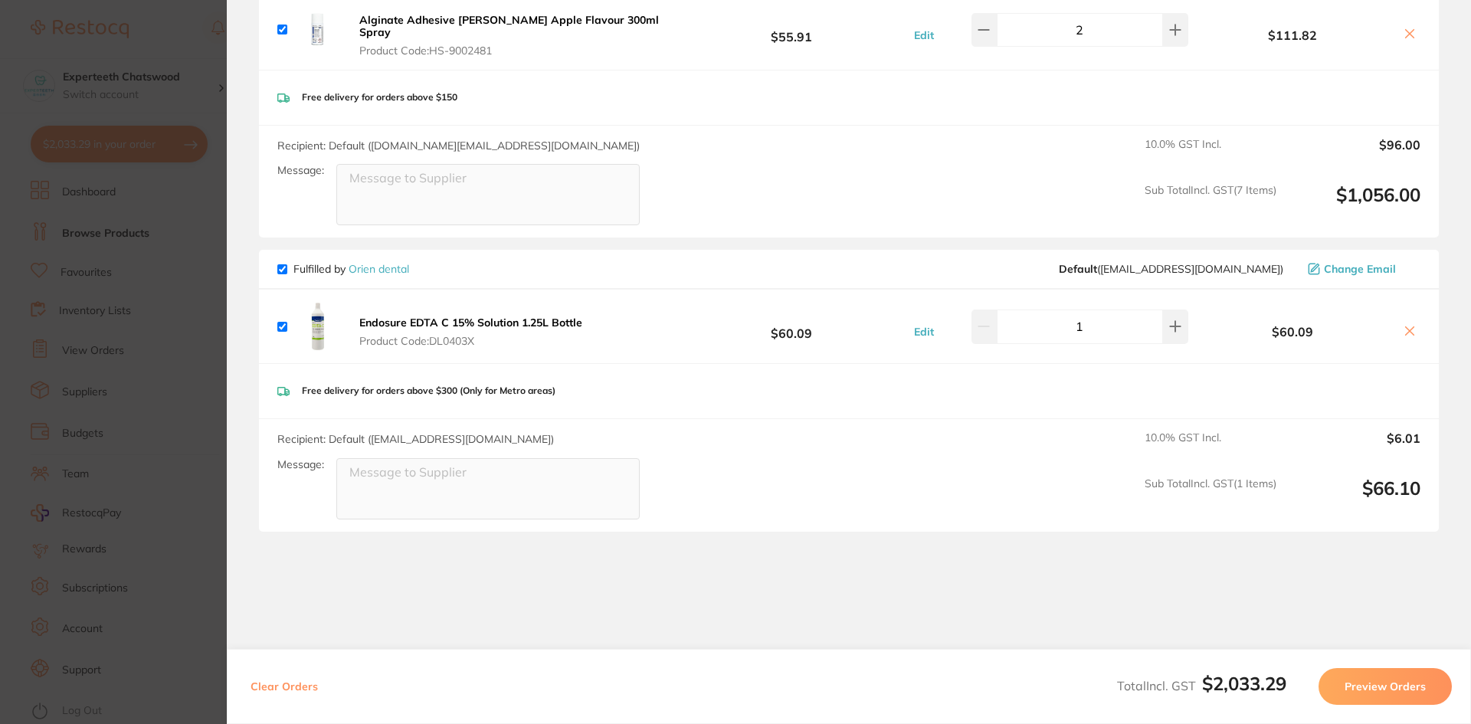
click at [1005, 436] on div "Recipient: Default ( [EMAIL_ADDRESS][DOMAIN_NAME] ) Message: 10.0 % GST Incl. $…" at bounding box center [849, 475] width 1180 height 113
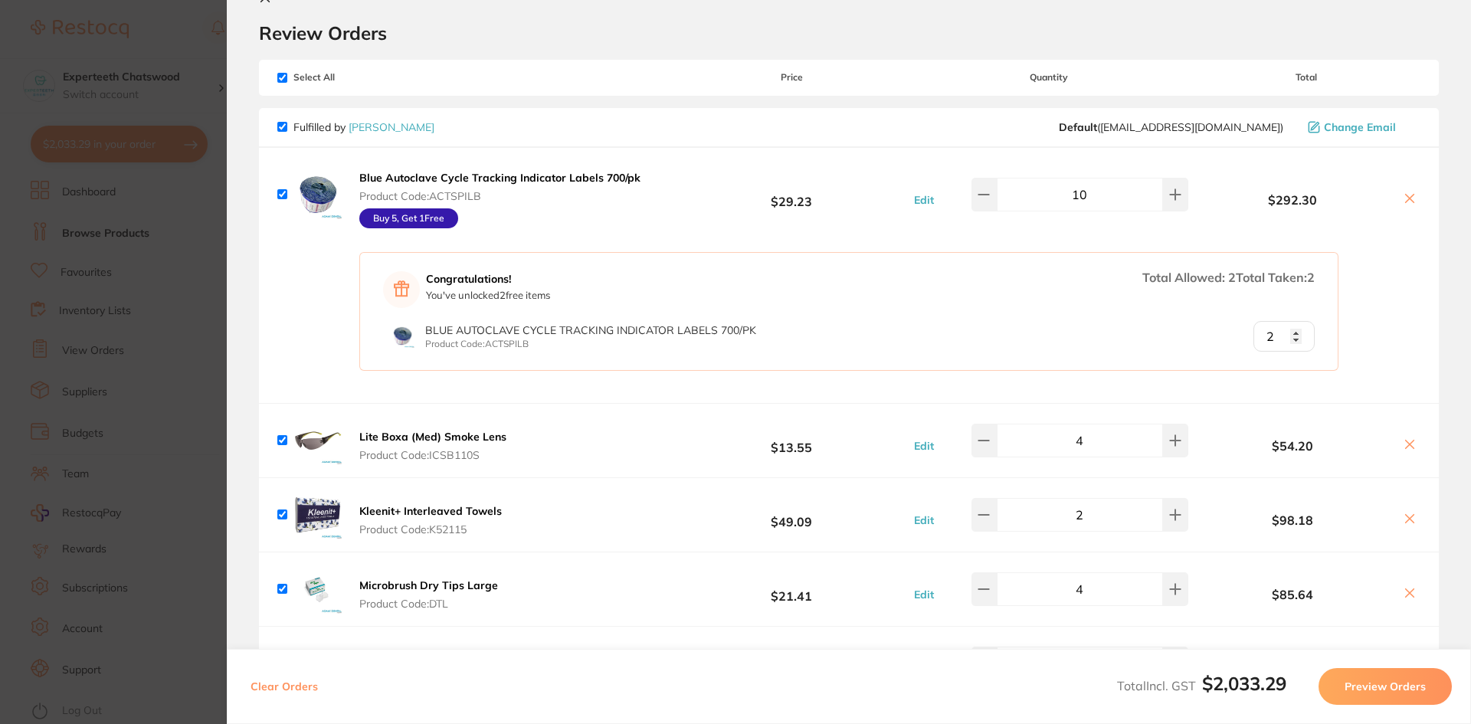
scroll to position [0, 0]
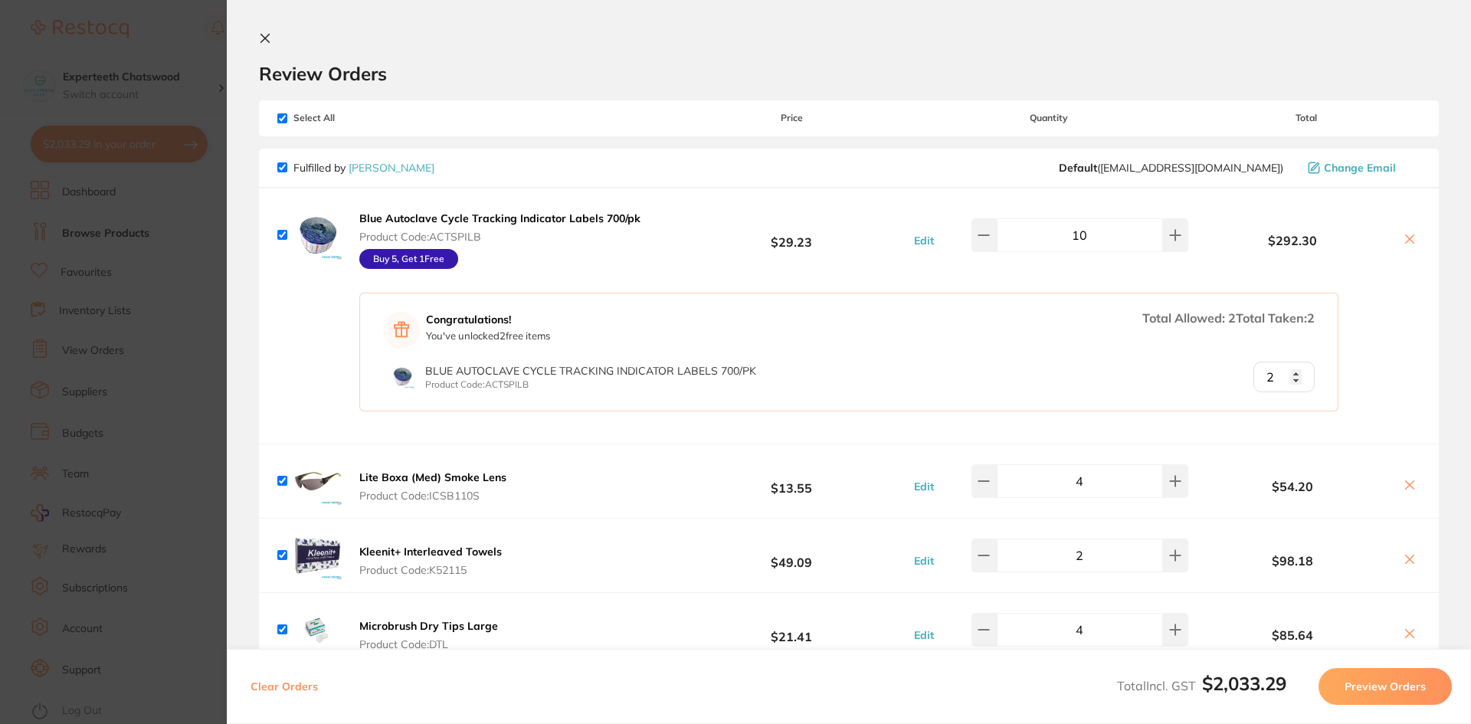
click at [261, 40] on icon at bounding box center [265, 38] width 12 height 12
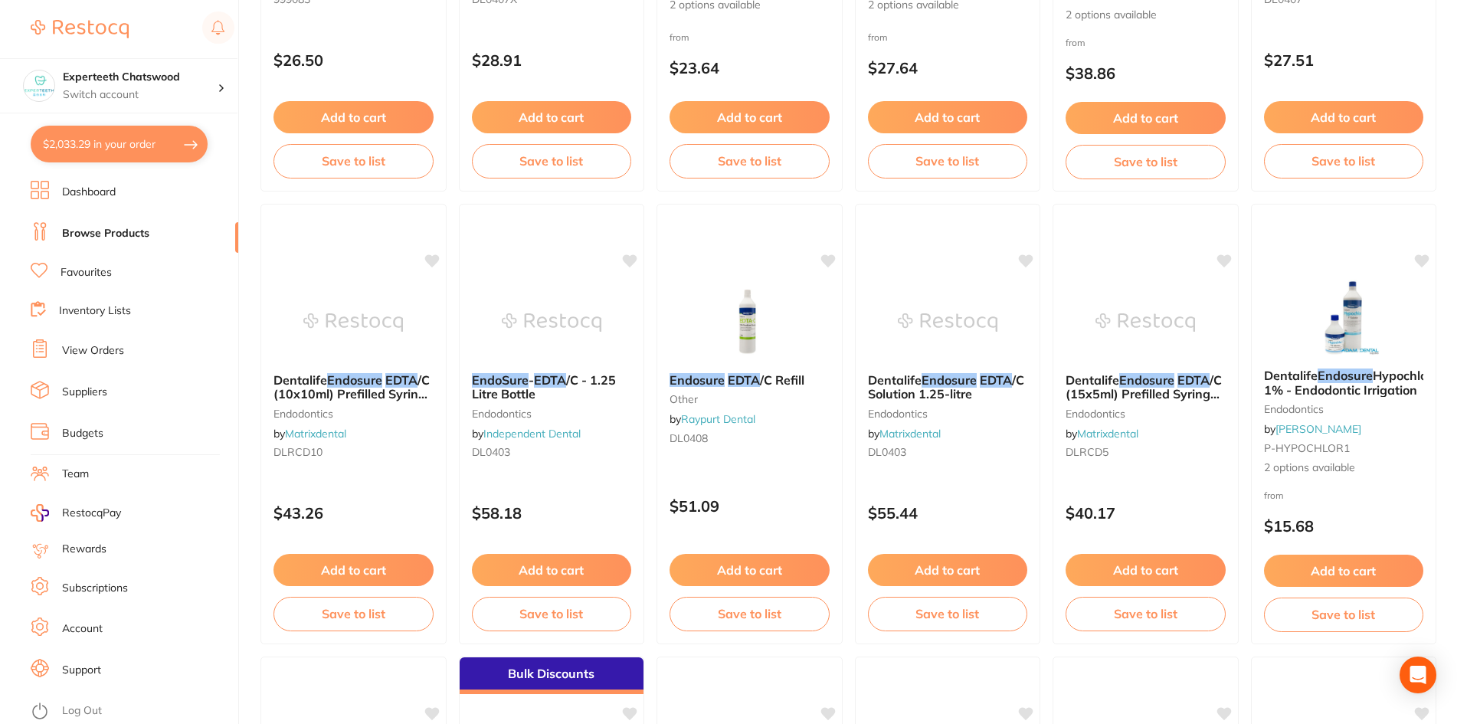
click at [267, 40] on div "$26.50" at bounding box center [353, 56] width 185 height 41
click at [264, 44] on section at bounding box center [733, 362] width 1467 height 724
click at [261, 44] on div "$26.50" at bounding box center [353, 56] width 185 height 41
click at [265, 41] on section at bounding box center [733, 362] width 1467 height 724
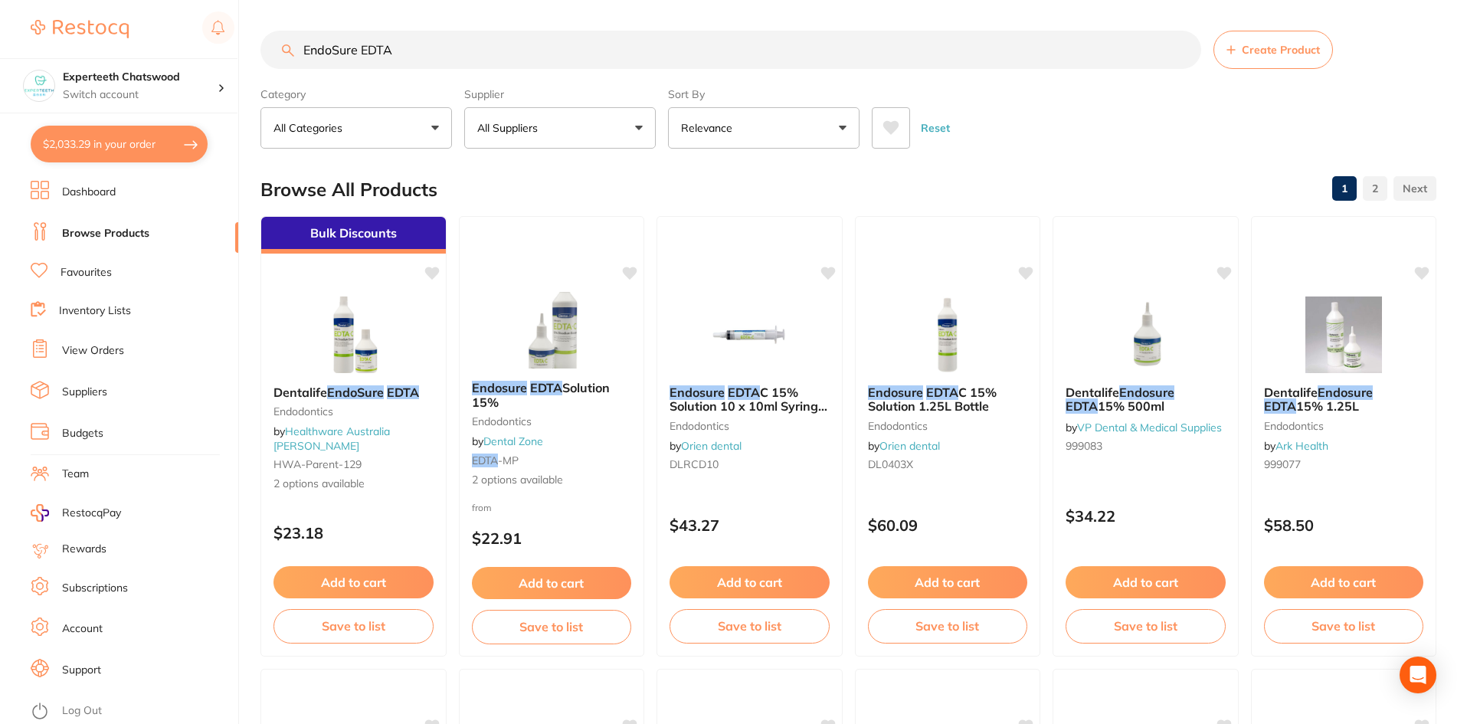
click at [155, 138] on button "$2,033.29 in your order" at bounding box center [119, 144] width 177 height 37
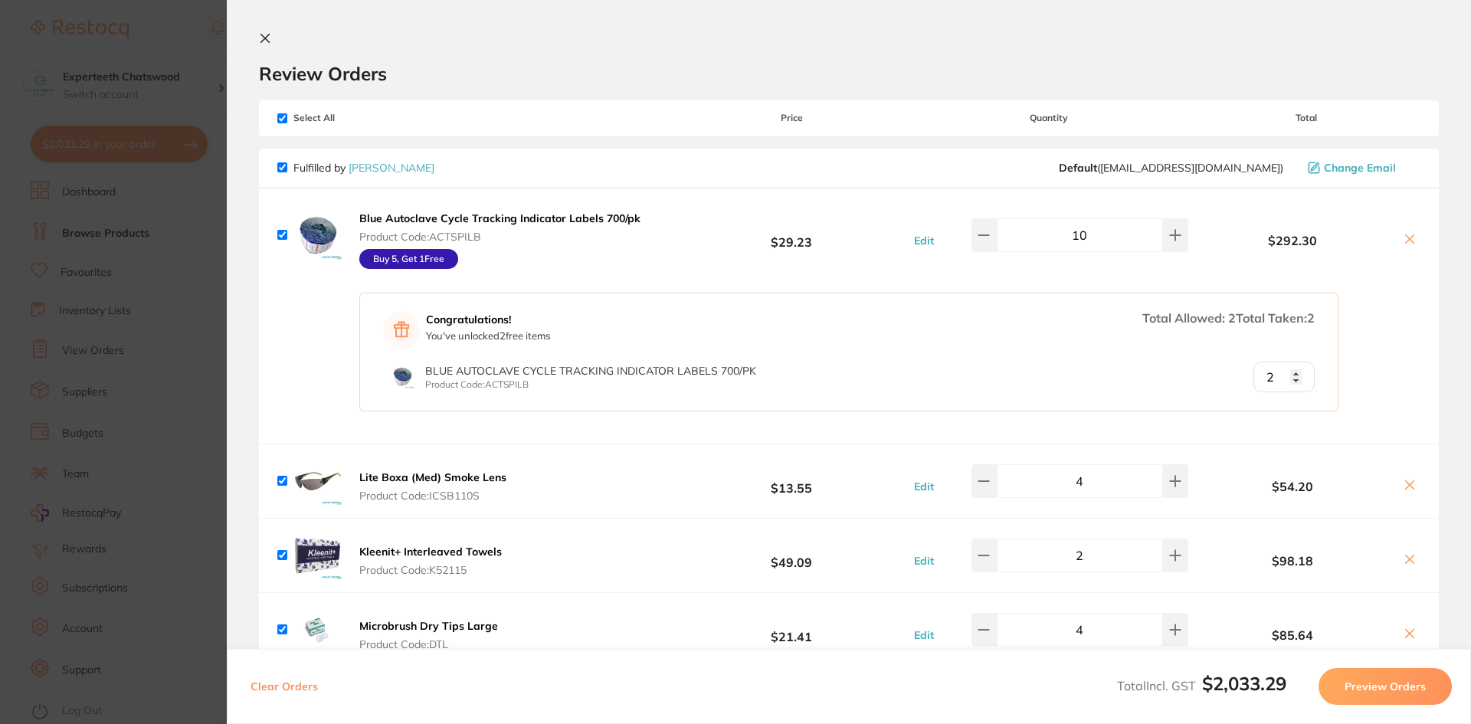
click at [257, 36] on section "Review Orders Your orders are being processed and we will notify you once we ha…" at bounding box center [849, 362] width 1244 height 724
click at [268, 38] on icon at bounding box center [265, 38] width 12 height 12
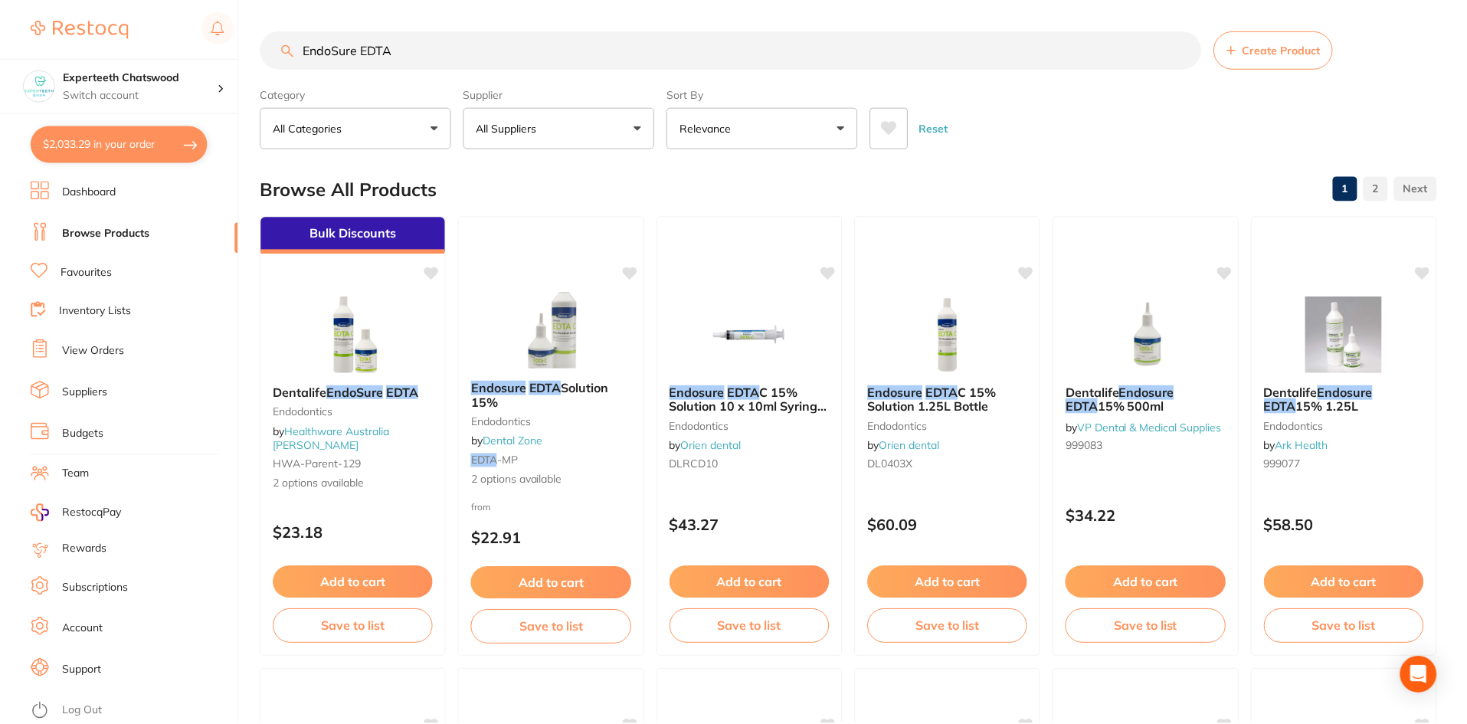
scroll to position [14, 0]
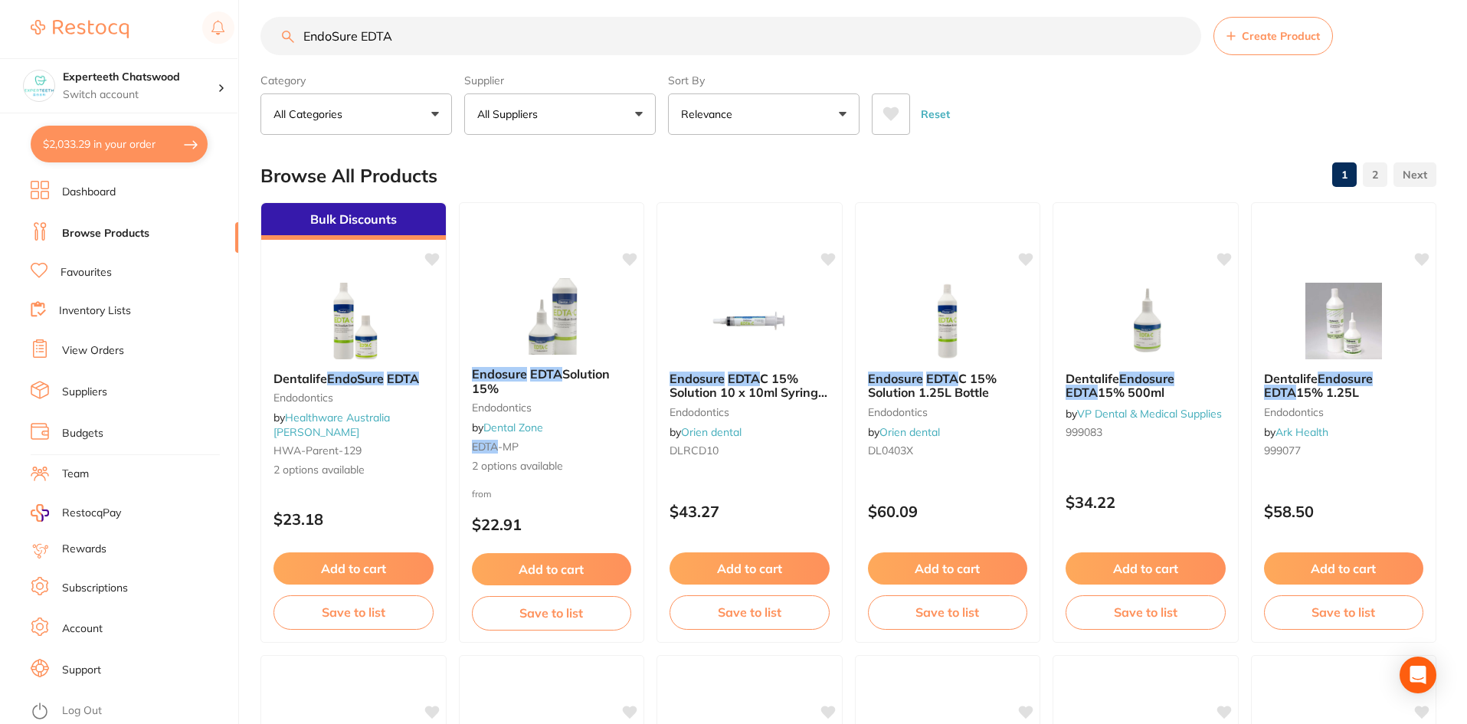
click at [373, 45] on input "EndoSure EDTA" at bounding box center [730, 36] width 941 height 38
drag, startPoint x: 425, startPoint y: 37, endPoint x: 262, endPoint y: 34, distance: 163.2
click at [262, 34] on input "EndoSure EDTA" at bounding box center [730, 36] width 941 height 38
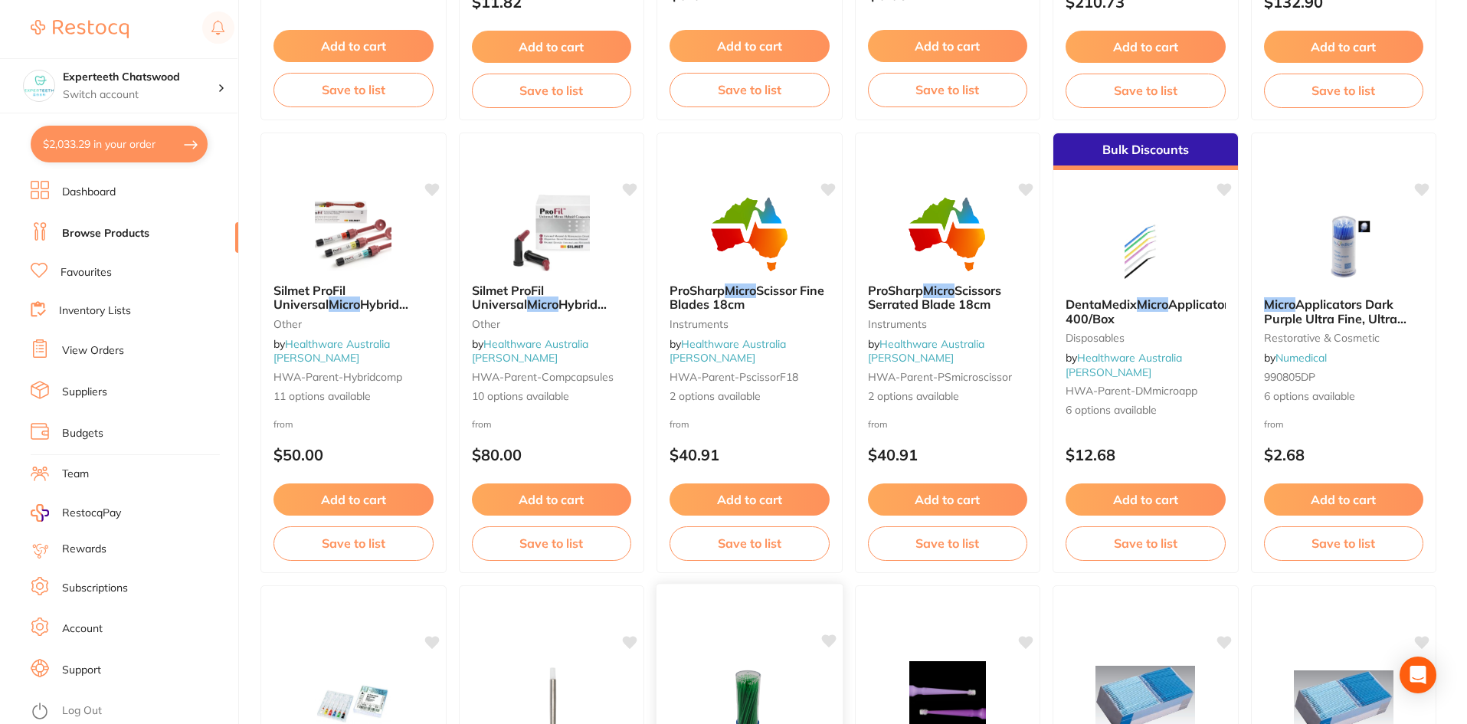
scroll to position [0, 0]
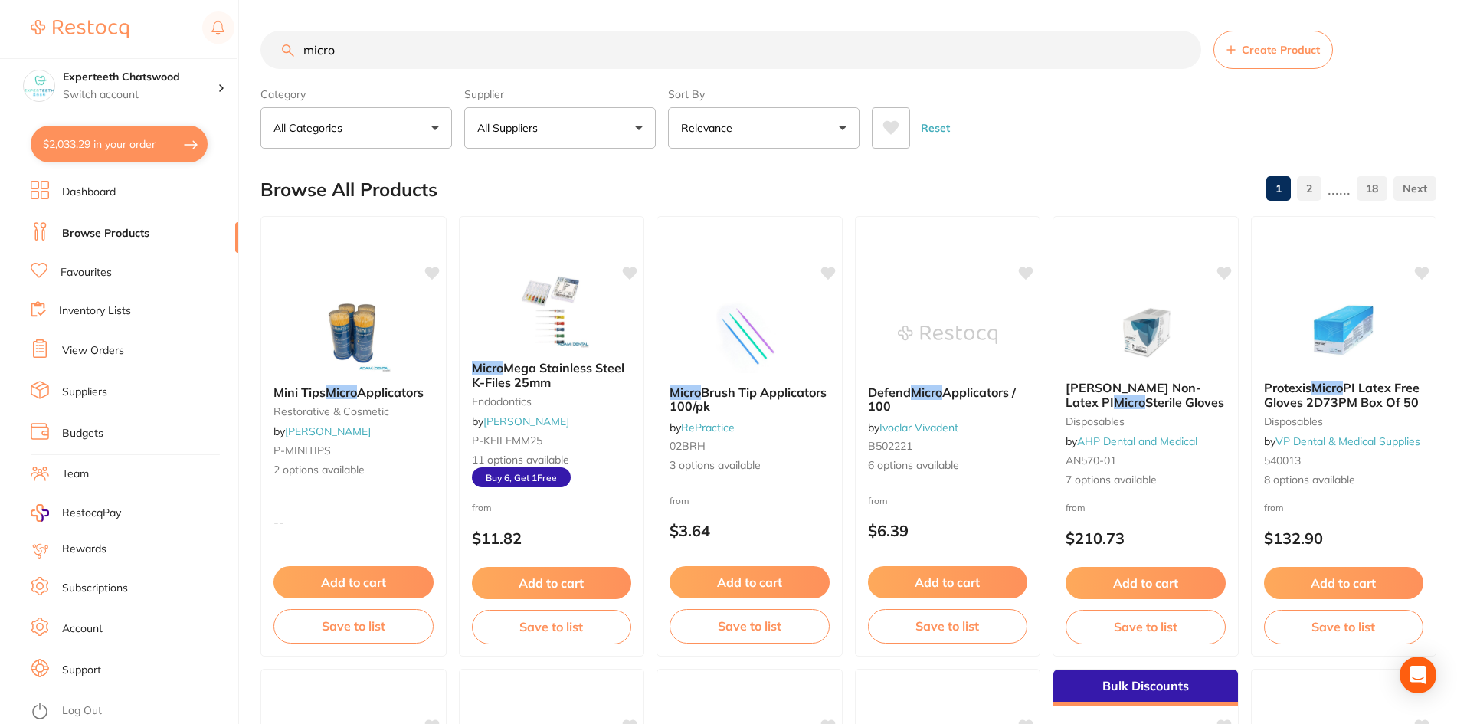
type input "micro"
click at [568, 119] on button "All Suppliers" at bounding box center [560, 127] width 192 height 41
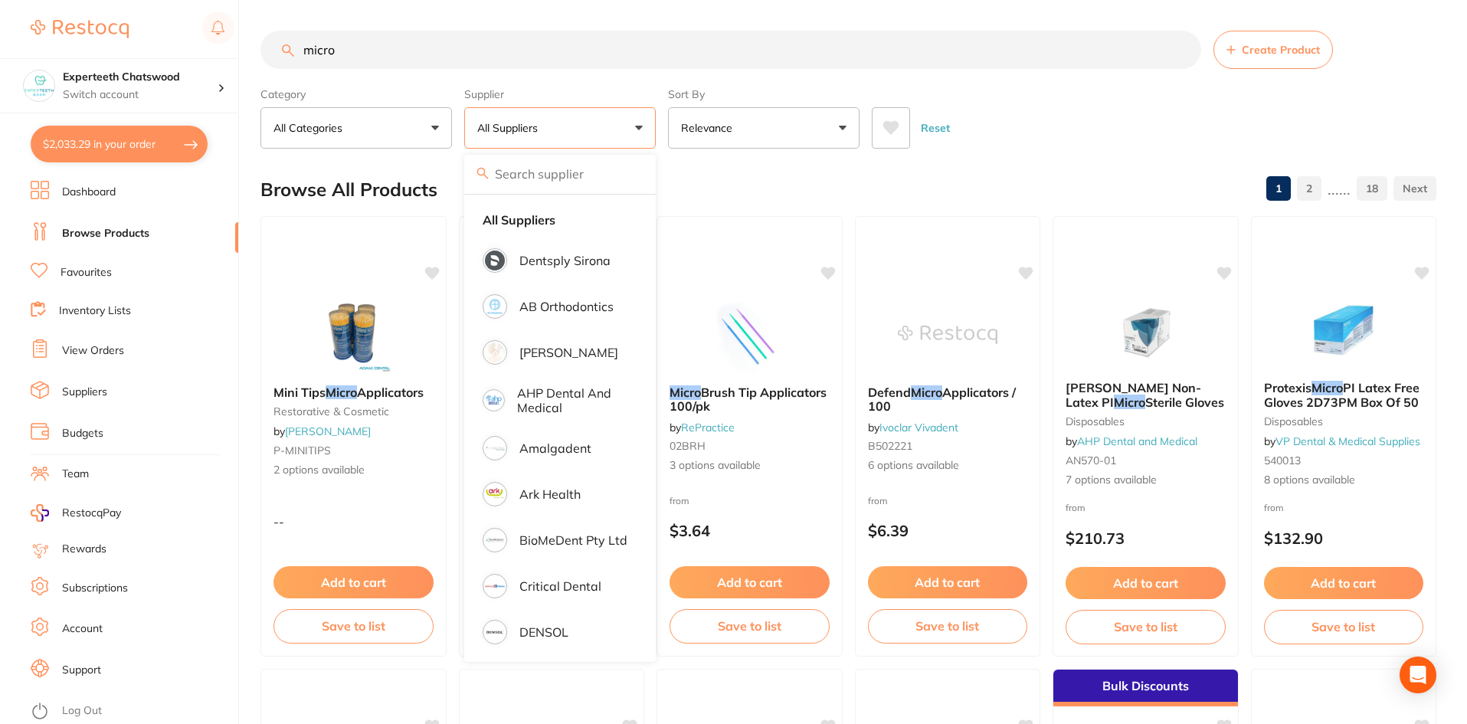
click at [555, 185] on input "search" at bounding box center [560, 174] width 192 height 38
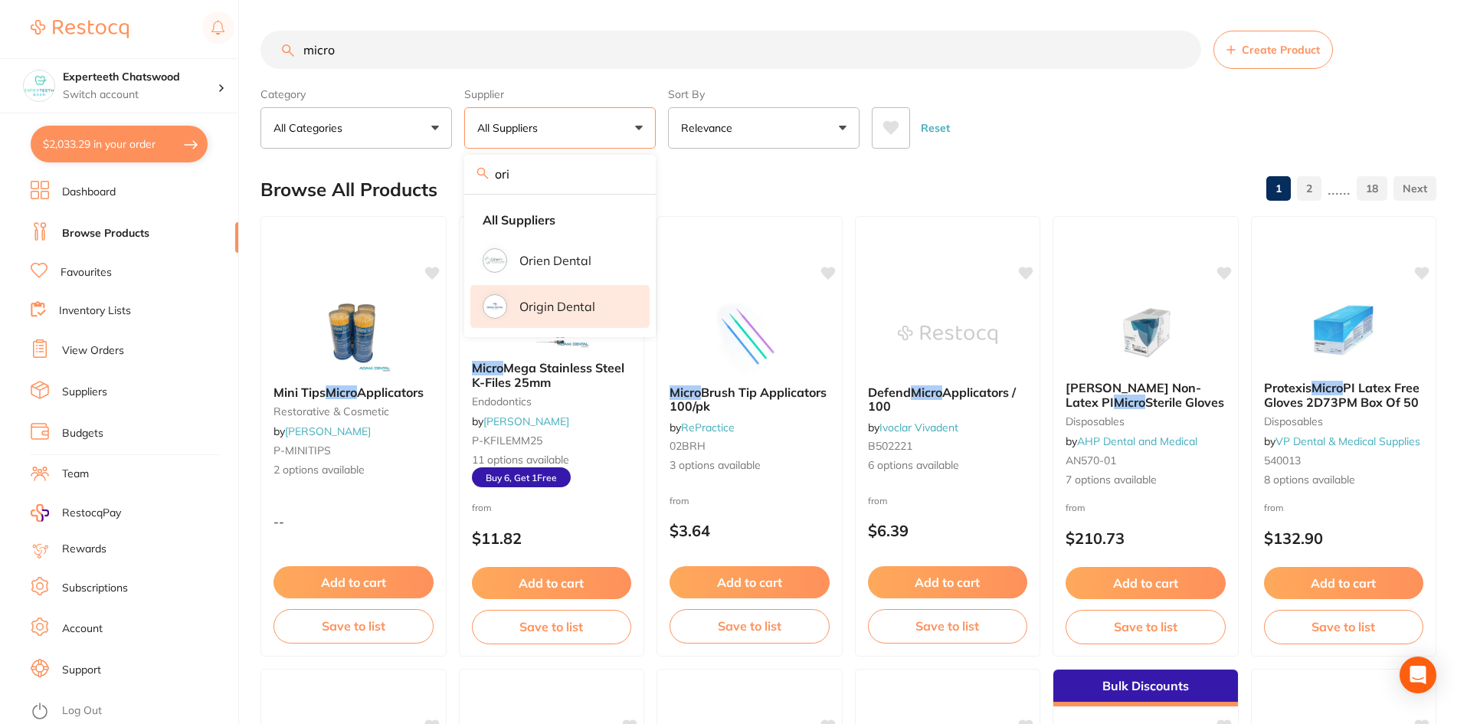
type input "ori"
click at [545, 300] on p "Origin Dental" at bounding box center [557, 307] width 76 height 14
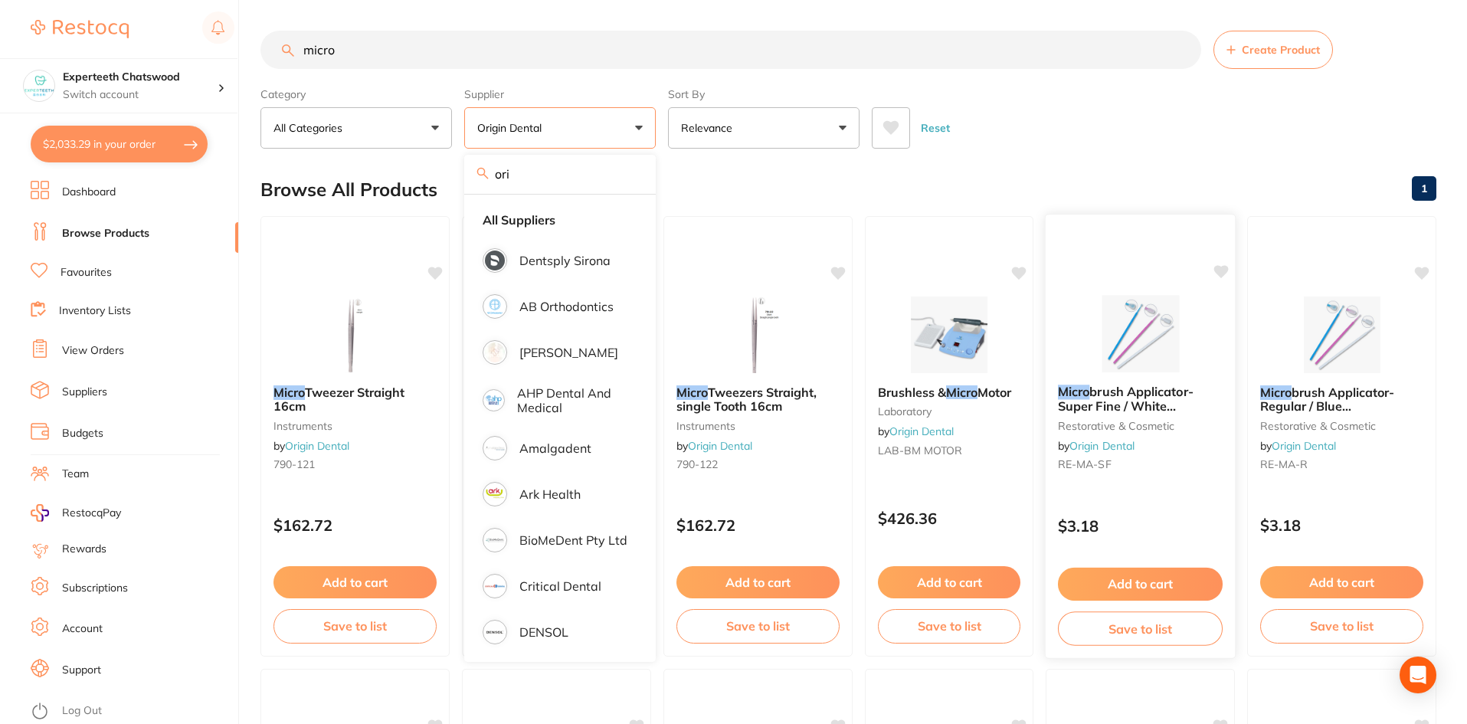
drag, startPoint x: 1124, startPoint y: 159, endPoint x: 1074, endPoint y: 241, distance: 95.3
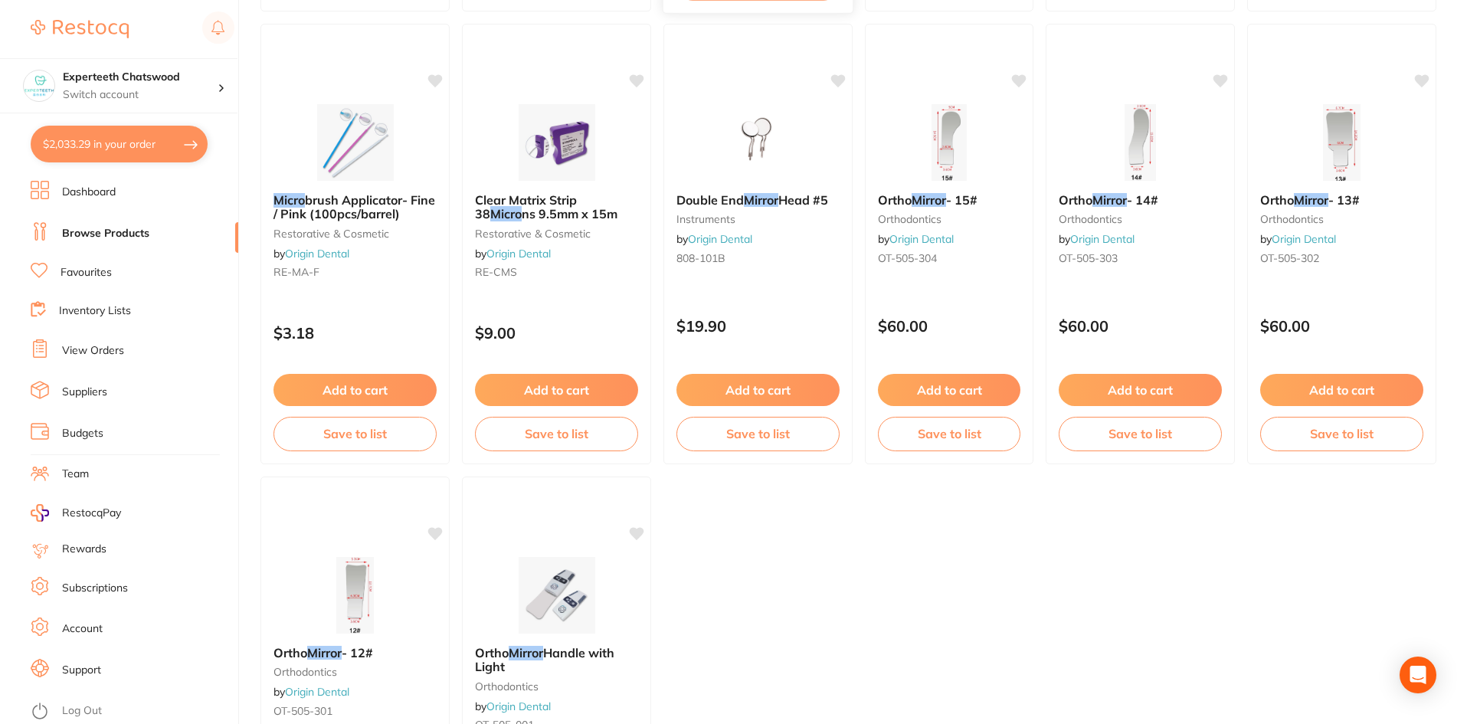
scroll to position [458, 0]
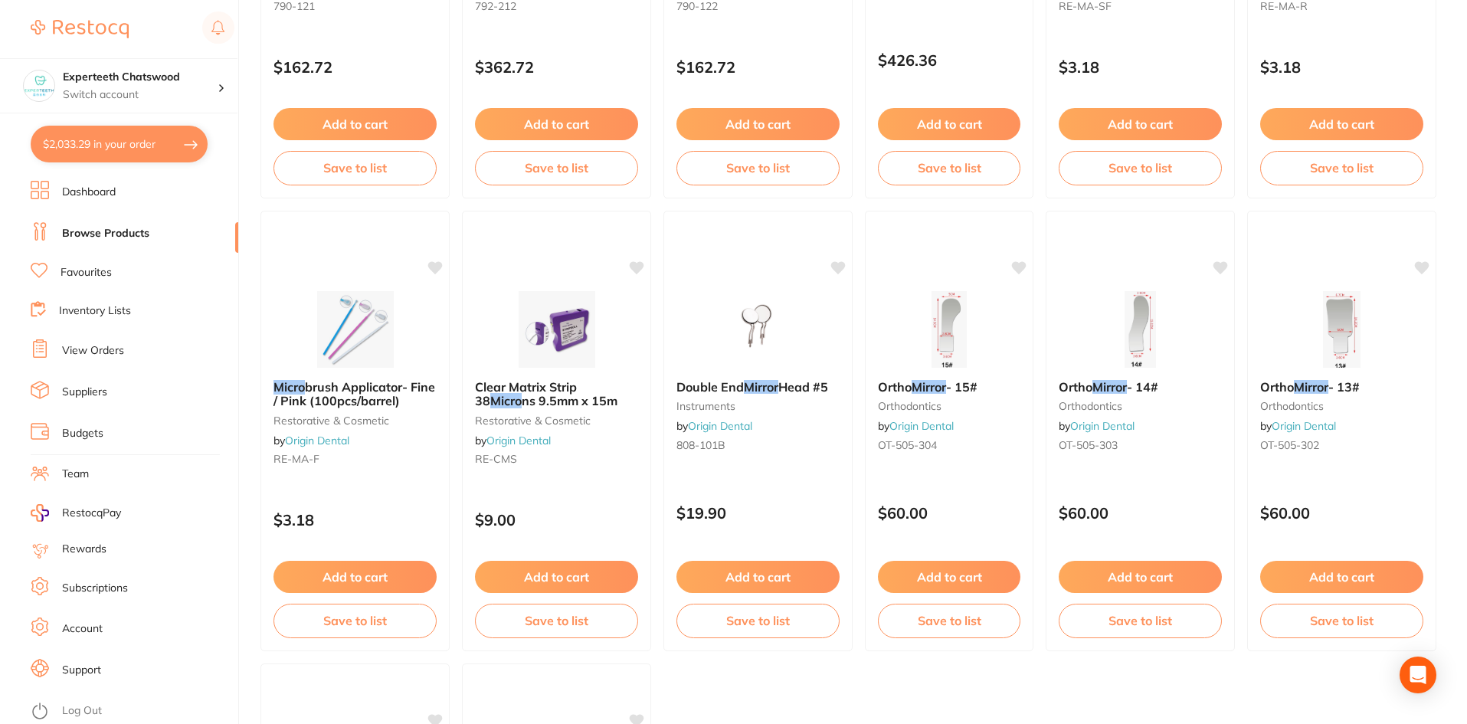
click at [368, 570] on button "Add to cart" at bounding box center [354, 577] width 163 height 32
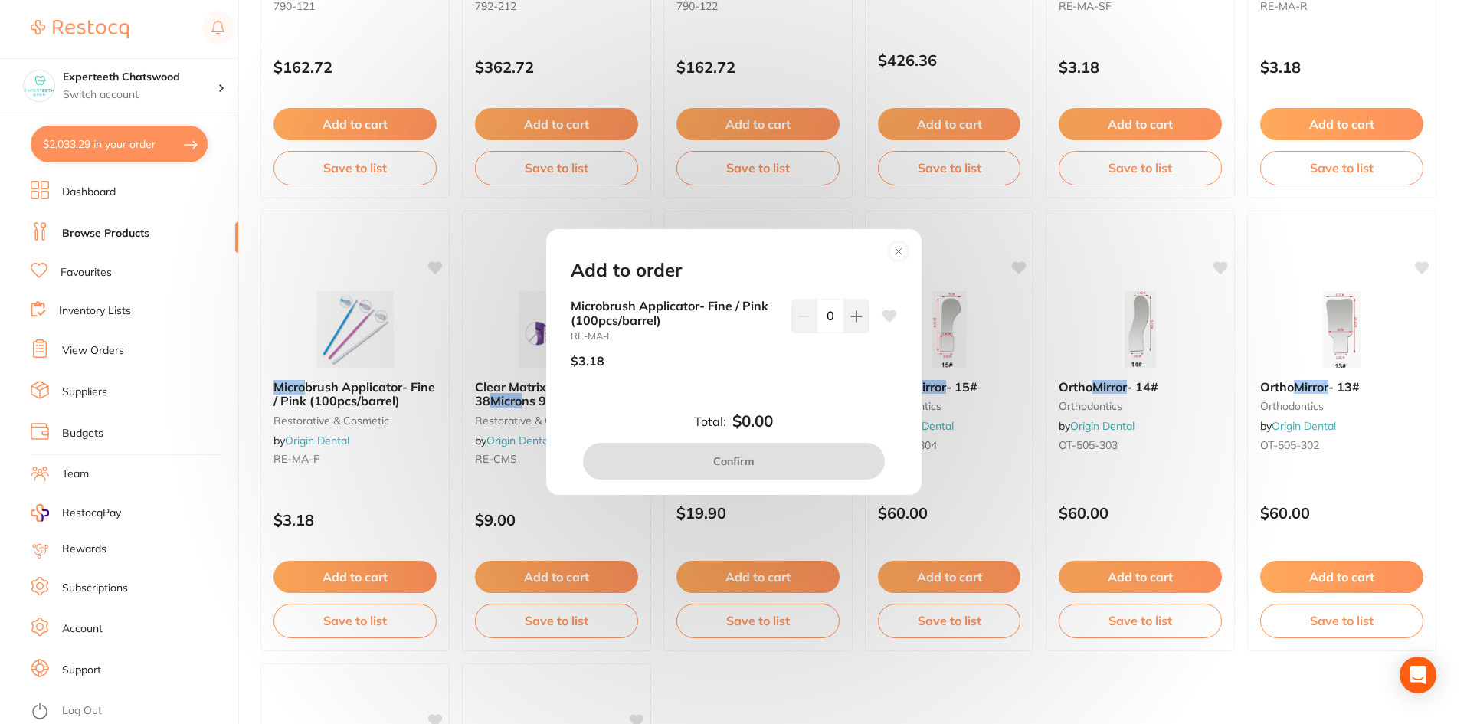
click at [896, 251] on circle at bounding box center [898, 251] width 18 height 18
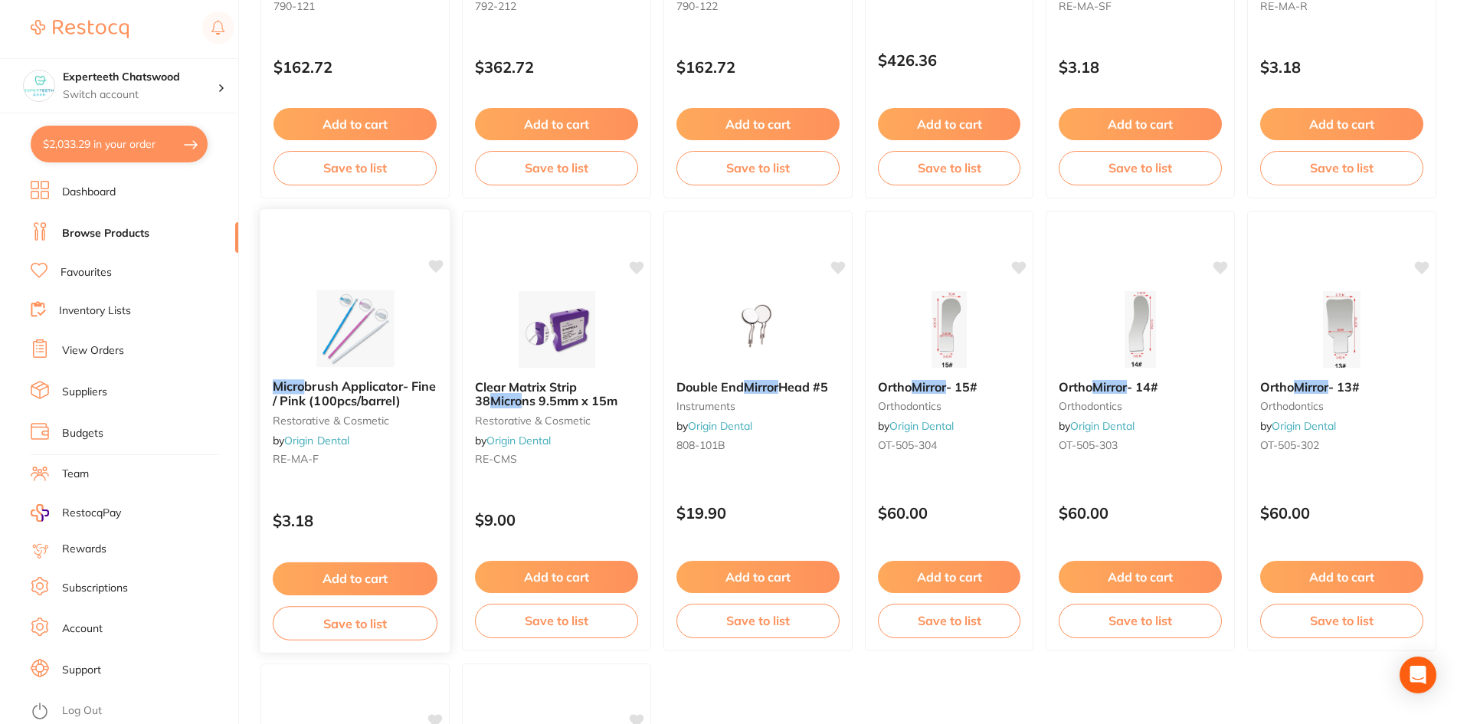
click at [370, 565] on button "Add to cart" at bounding box center [355, 578] width 165 height 33
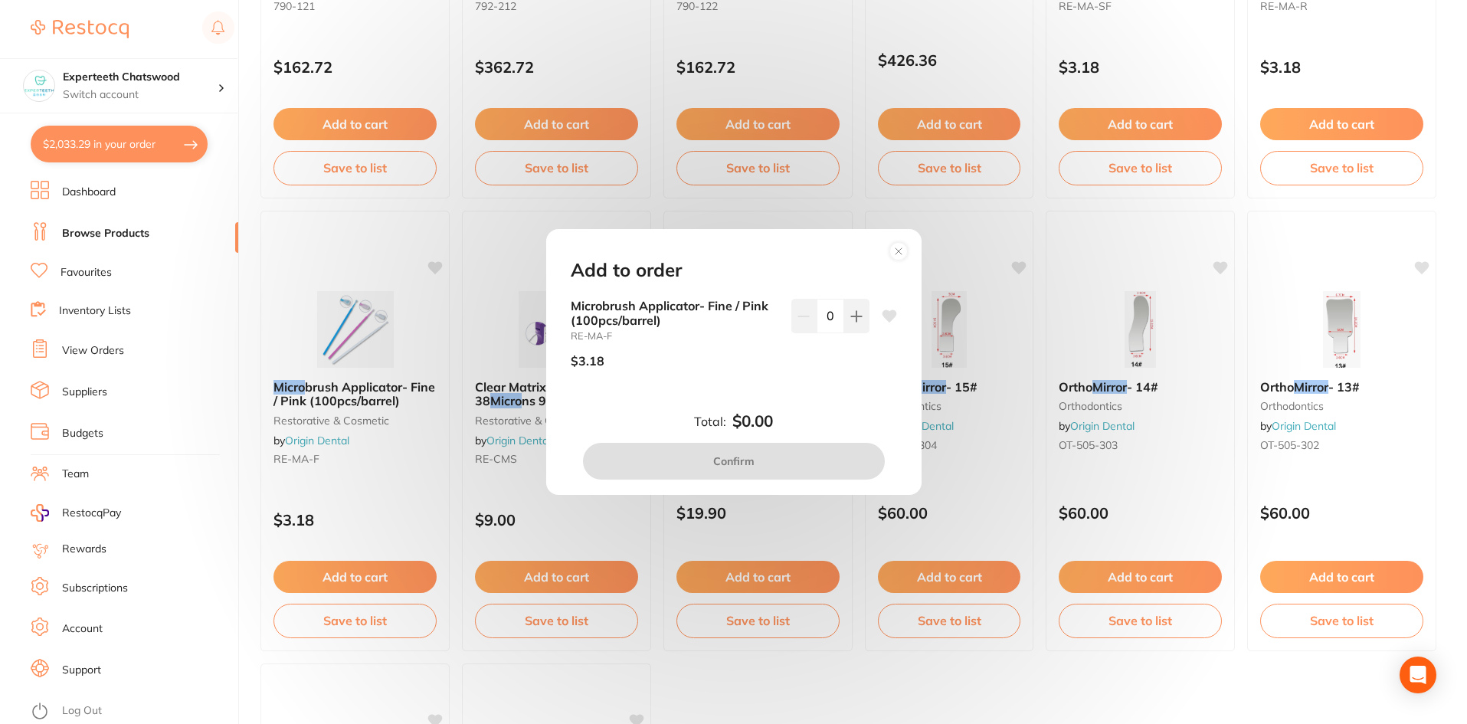
click at [901, 247] on circle at bounding box center [898, 251] width 18 height 18
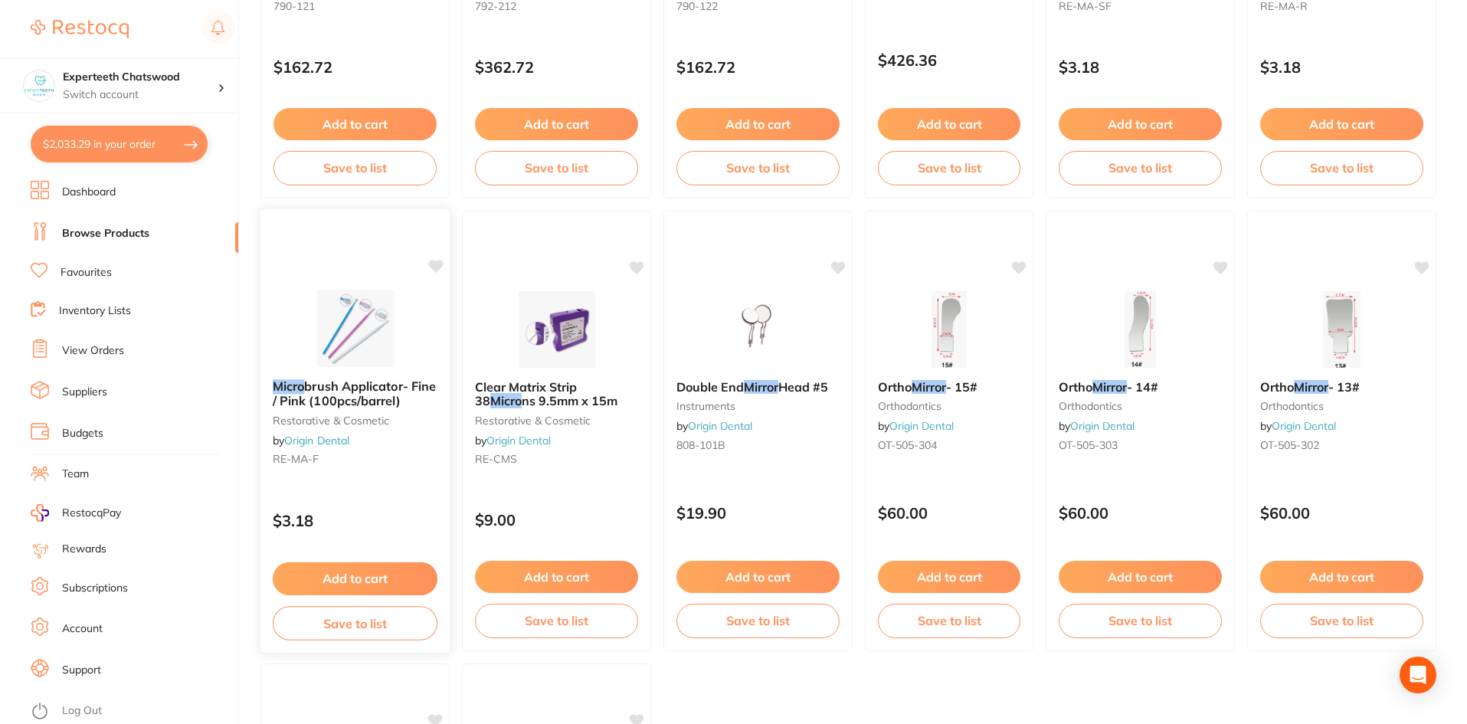
click at [384, 576] on button "Add to cart" at bounding box center [355, 578] width 165 height 33
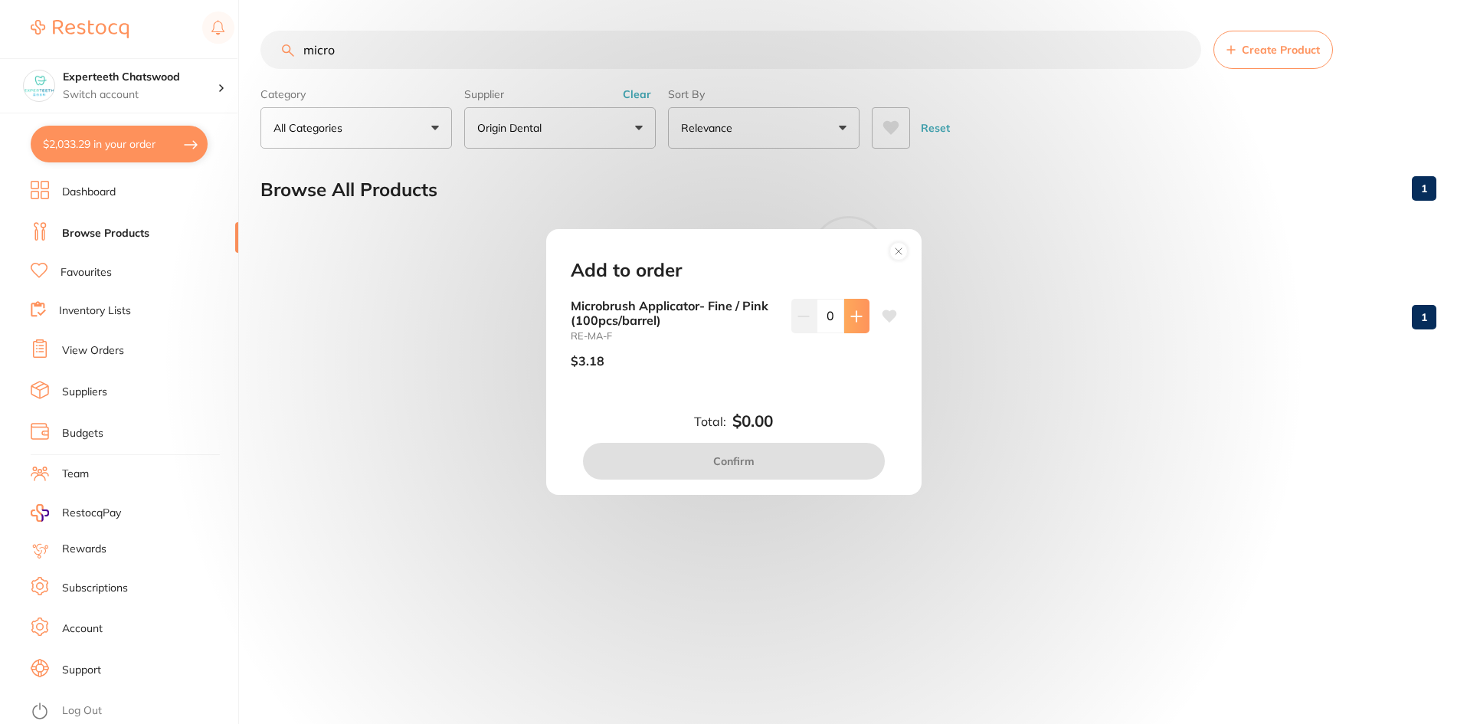
scroll to position [0, 0]
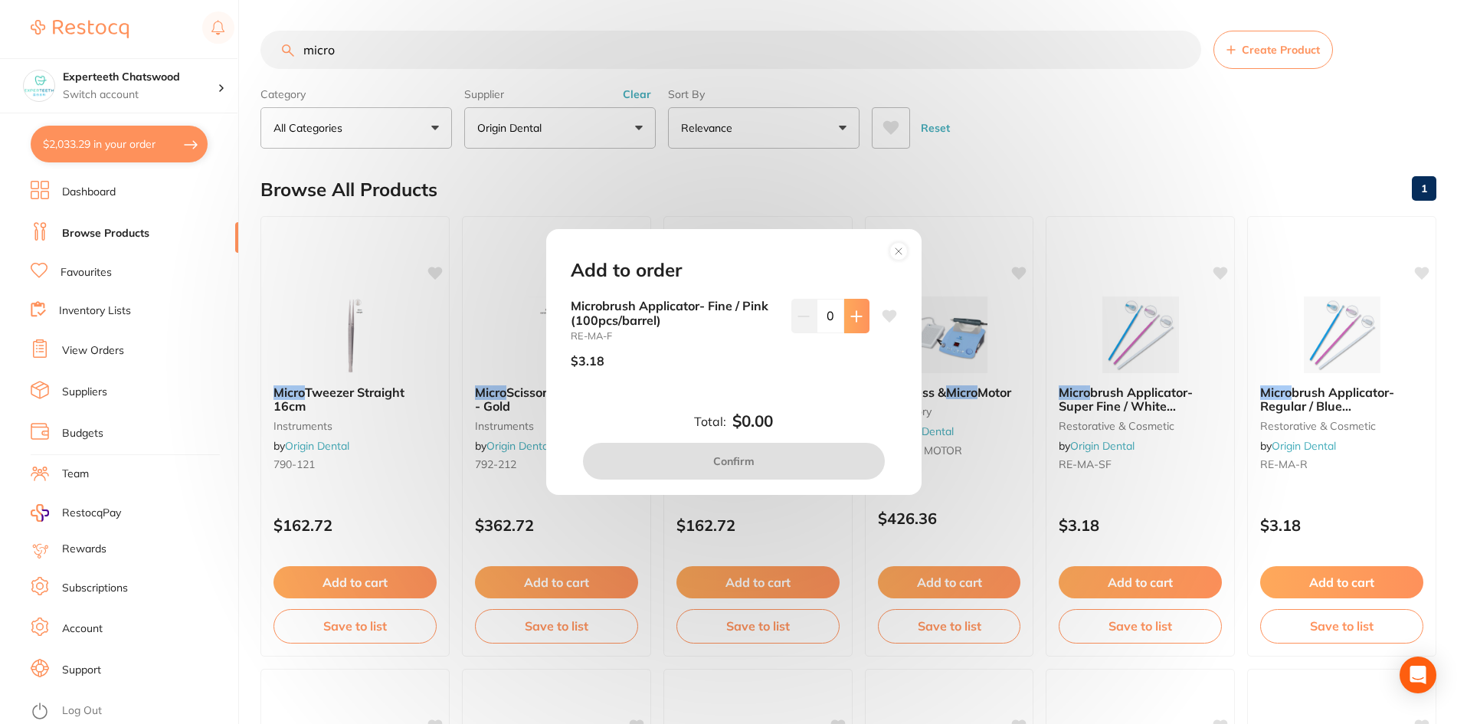
click at [860, 322] on button at bounding box center [856, 316] width 25 height 34
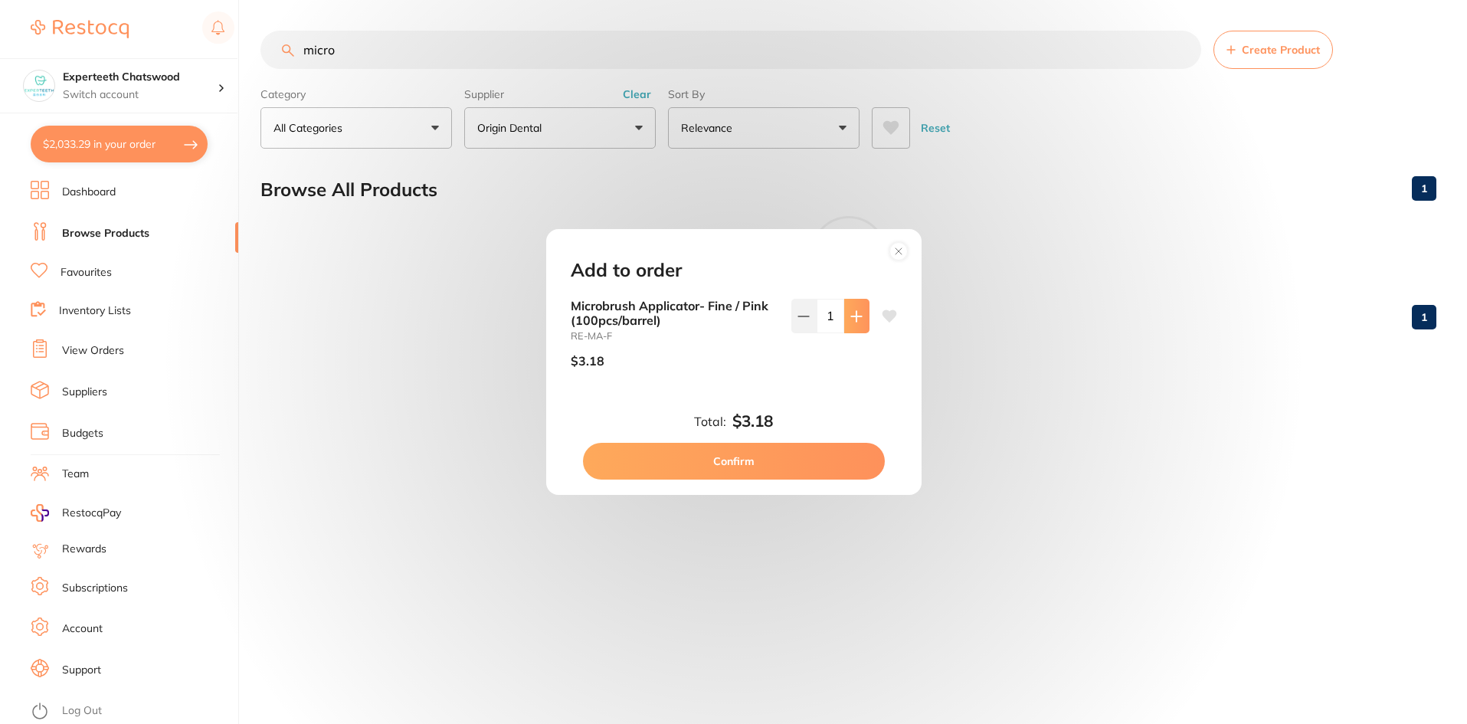
click at [860, 322] on icon at bounding box center [856, 316] width 12 height 12
click at [860, 322] on button at bounding box center [856, 316] width 25 height 34
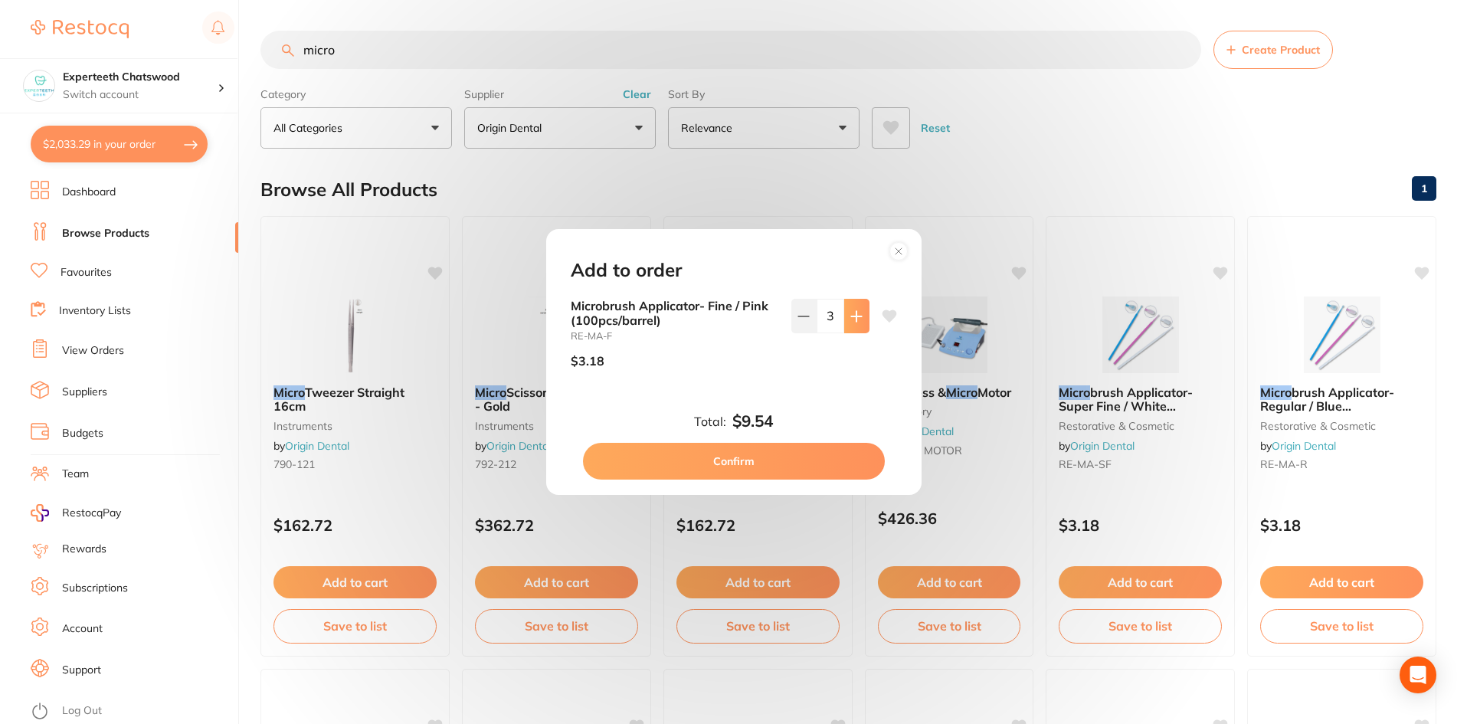
click at [860, 322] on button at bounding box center [856, 316] width 25 height 34
type input "4"
click at [764, 460] on button "Confirm" at bounding box center [734, 461] width 302 height 37
checkbox input "false"
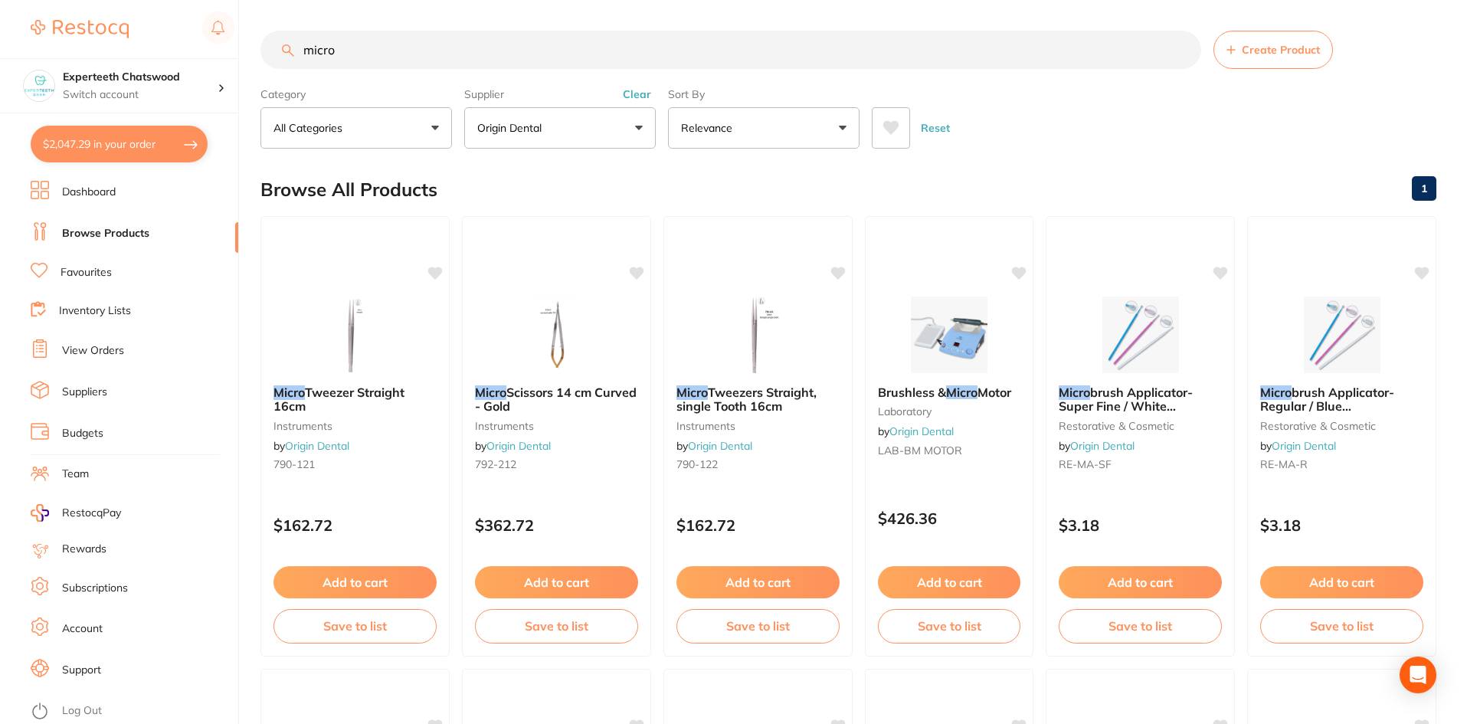
click at [92, 188] on link "Dashboard" at bounding box center [89, 192] width 54 height 15
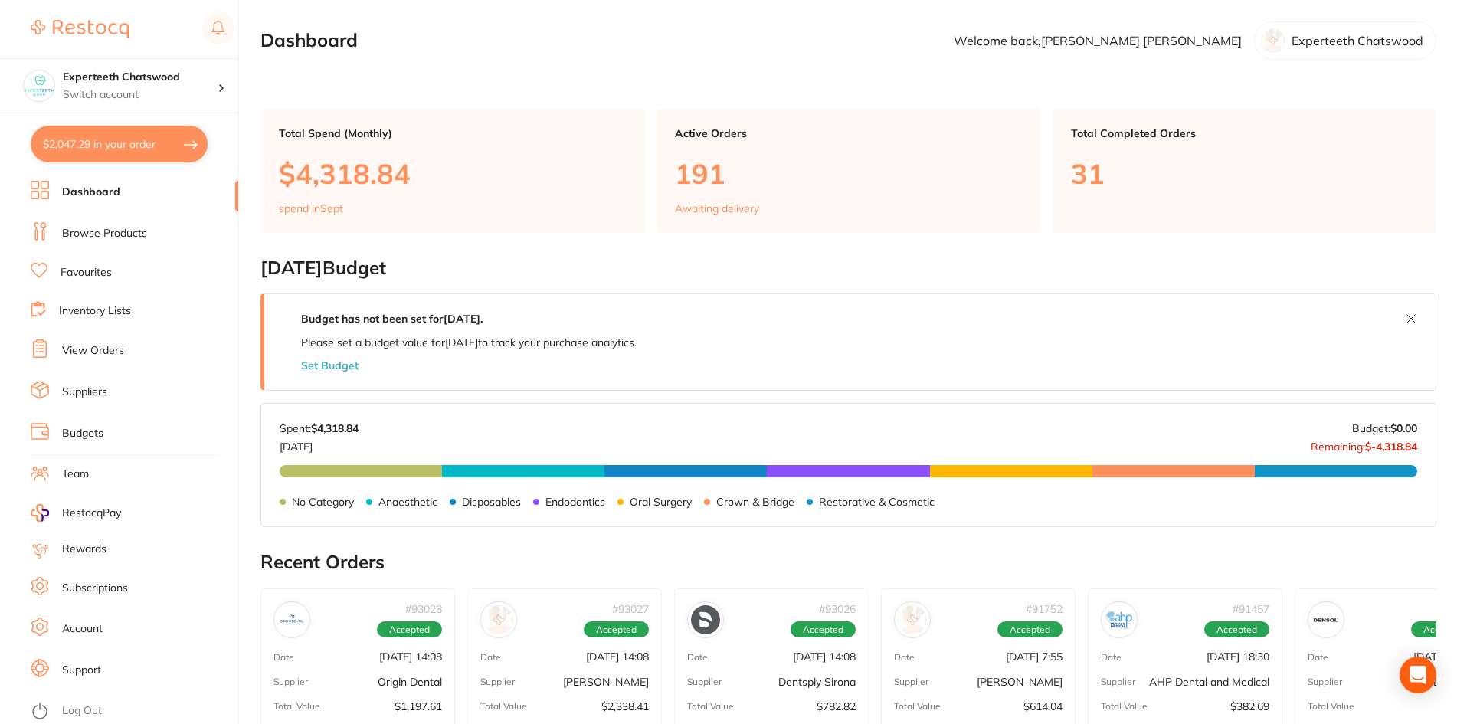
click at [87, 245] on ul "Dashboard Browse Products Favourites Inventory Lists View Orders Suppliers Budg…" at bounding box center [135, 452] width 208 height 543
click at [90, 228] on link "Browse Products" at bounding box center [104, 233] width 85 height 15
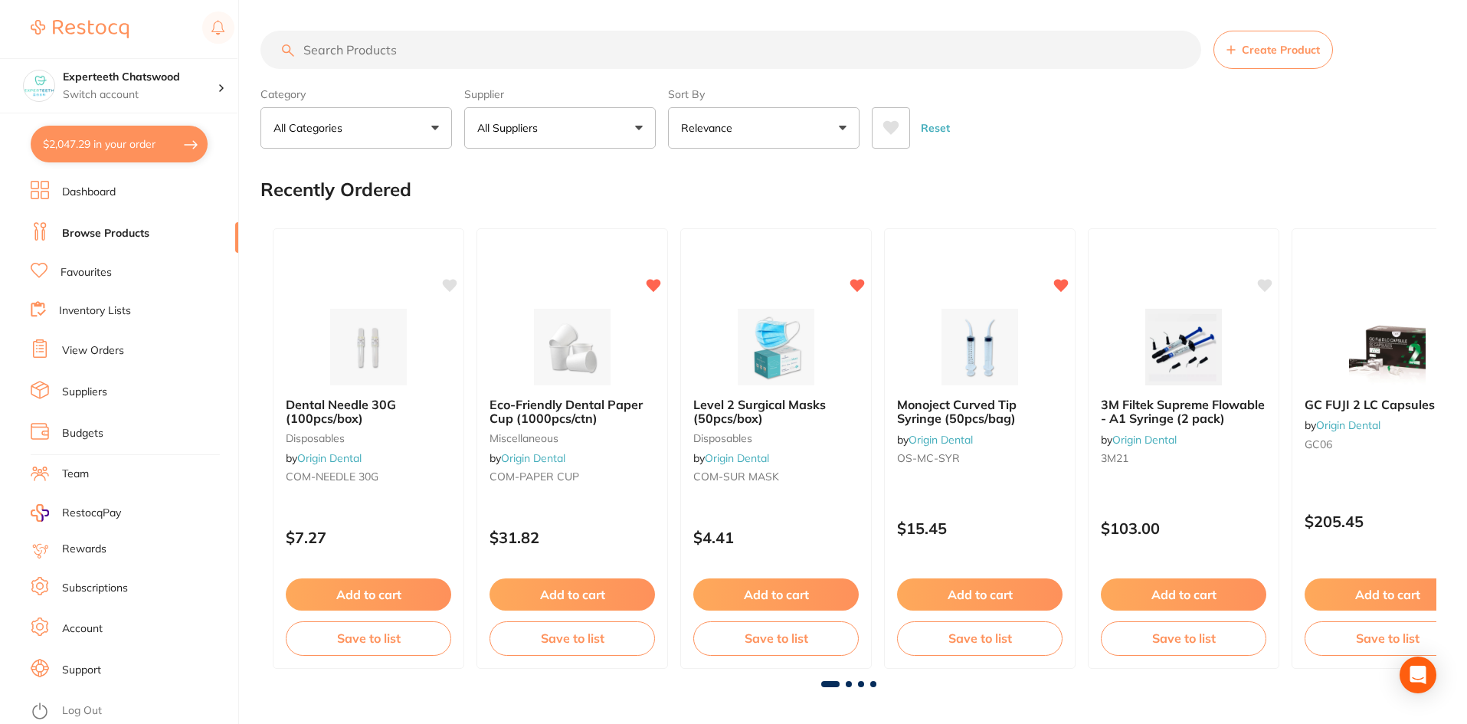
scroll to position [460, 0]
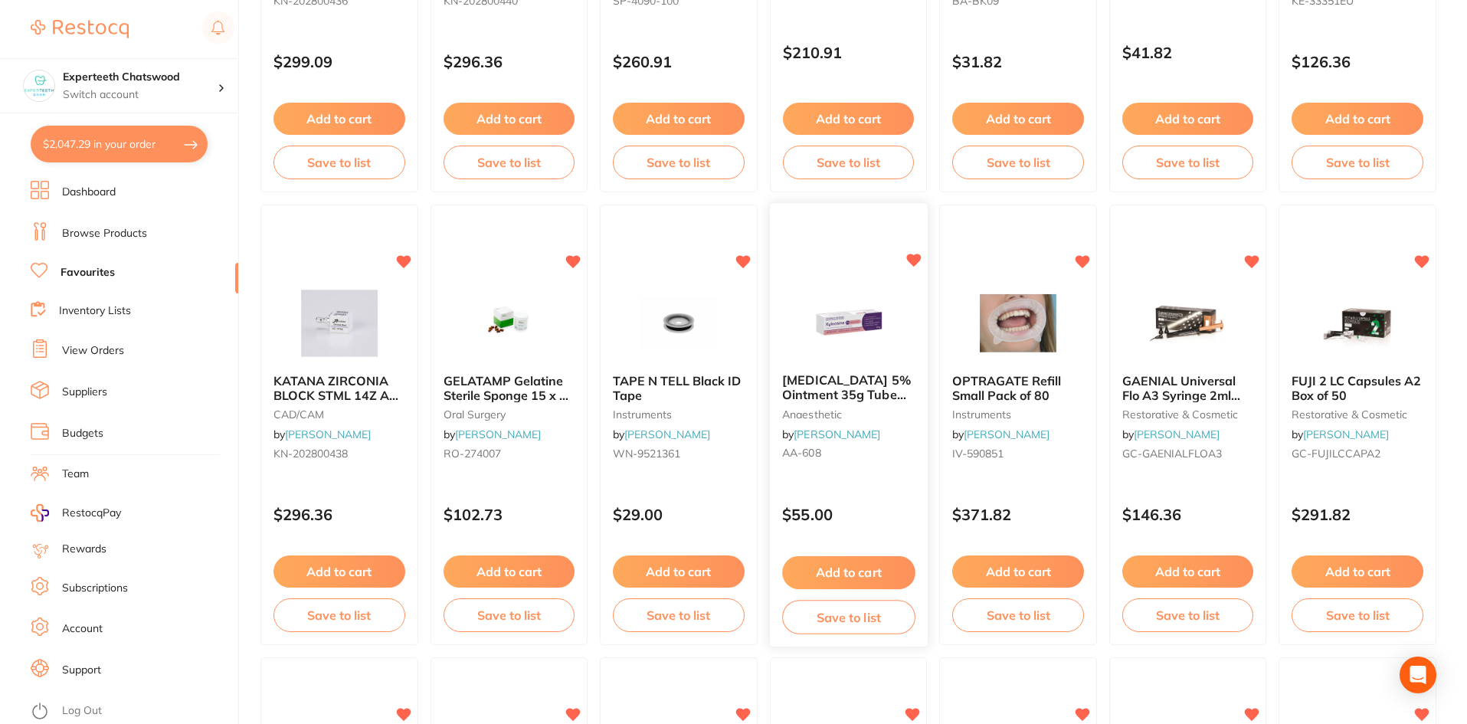
scroll to position [919, 0]
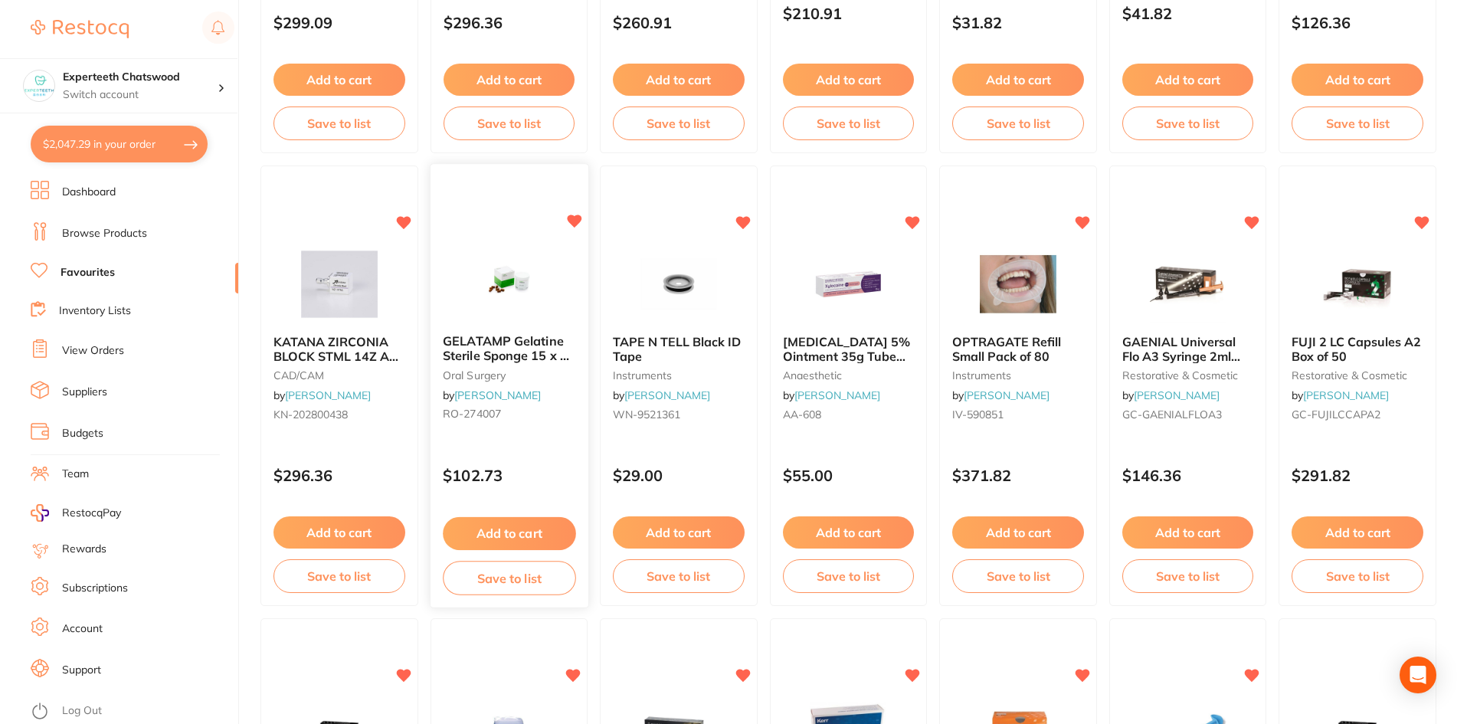
click at [513, 525] on button "Add to cart" at bounding box center [509, 533] width 133 height 33
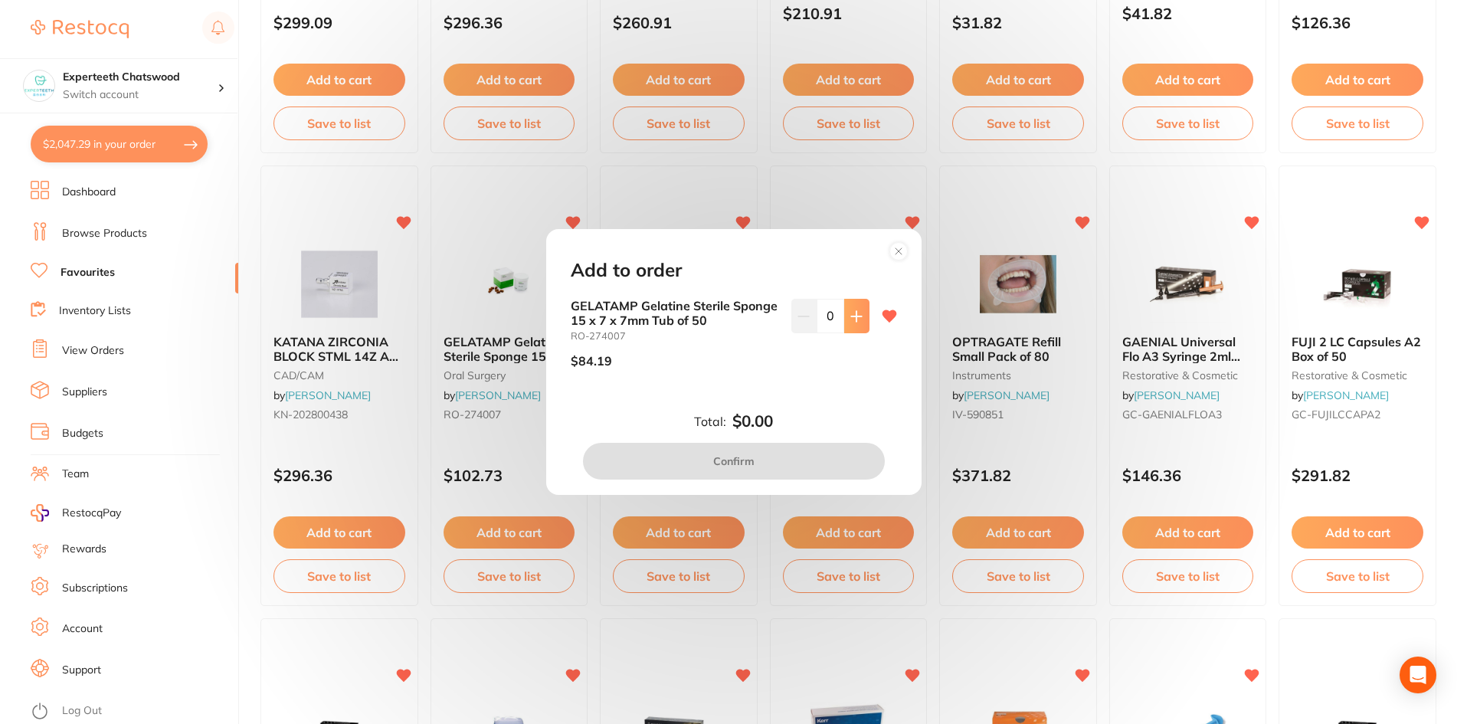
click at [850, 313] on icon at bounding box center [856, 316] width 12 height 12
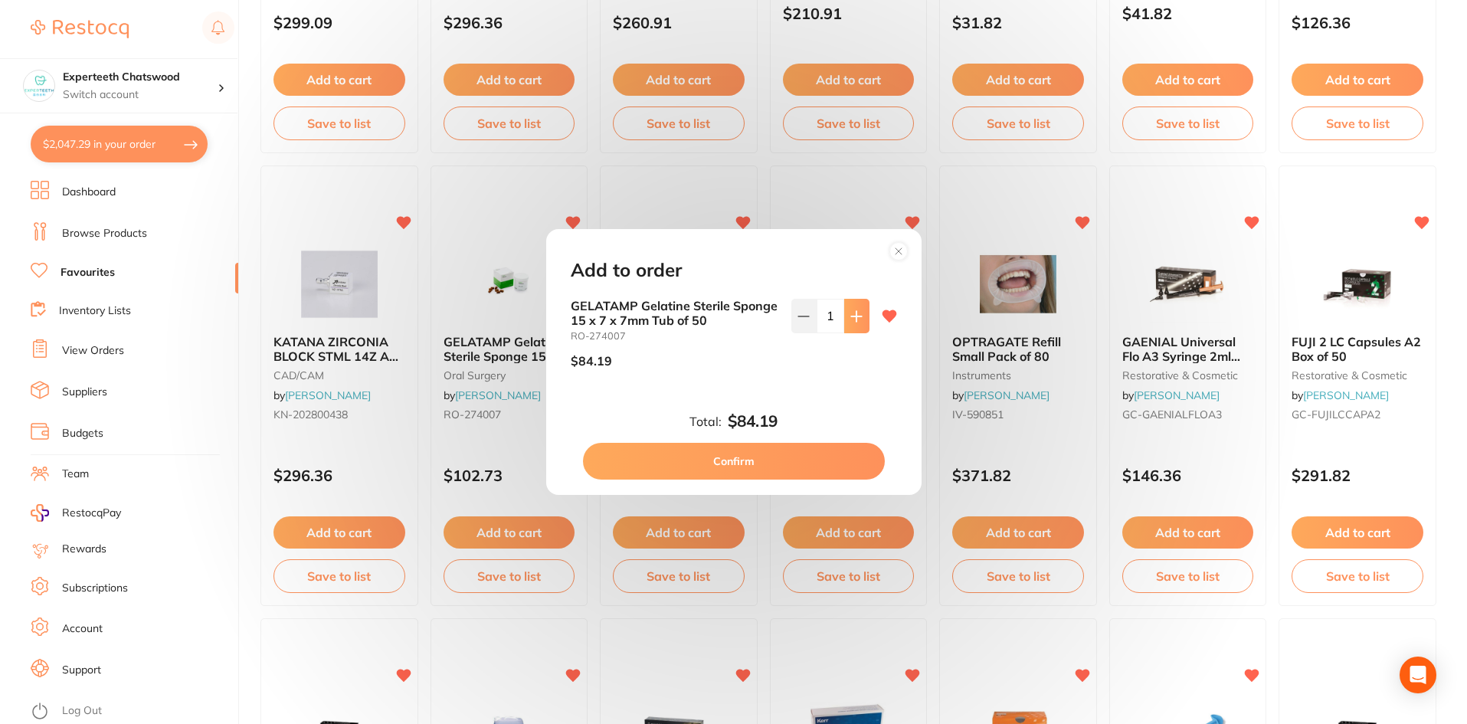
click at [850, 307] on button at bounding box center [856, 316] width 25 height 34
type input "2"
click at [803, 470] on button "Confirm" at bounding box center [734, 461] width 302 height 37
checkbox input "false"
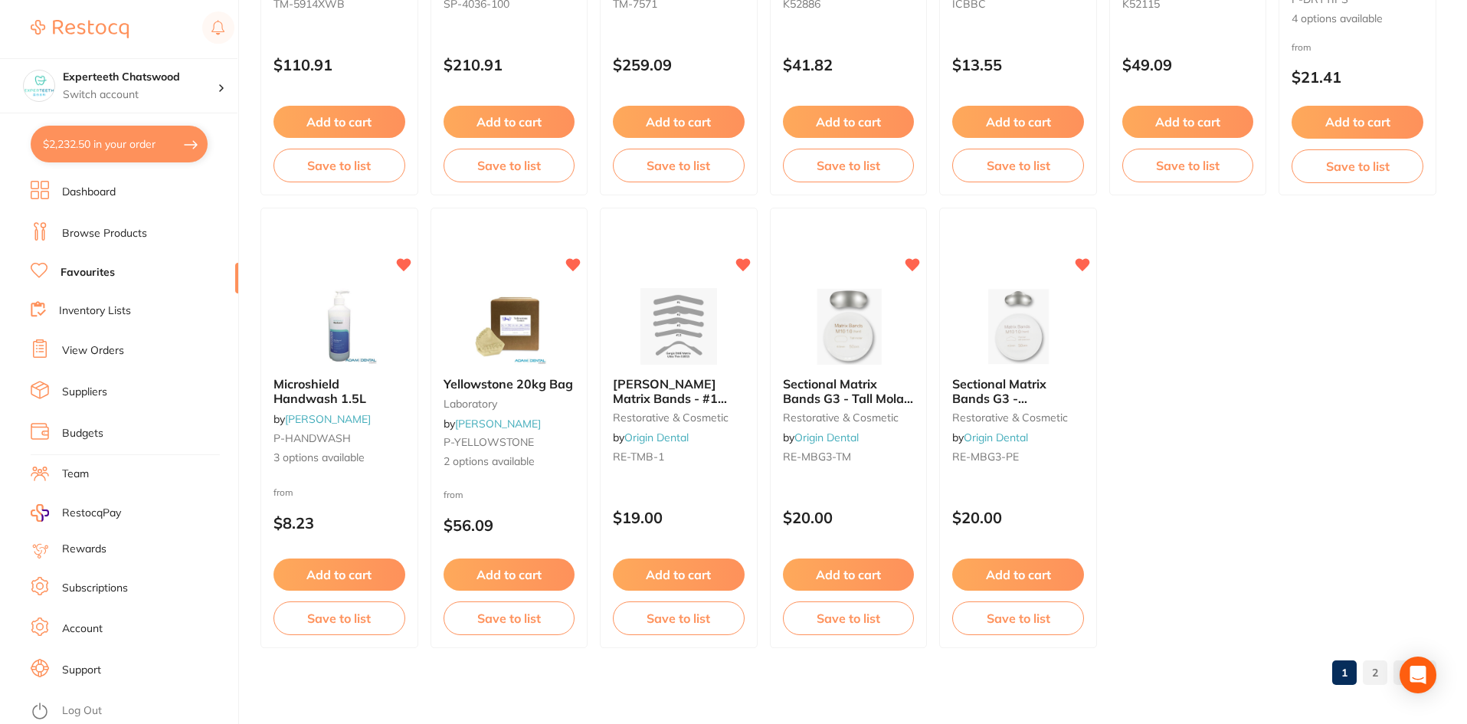
scroll to position [3145, 0]
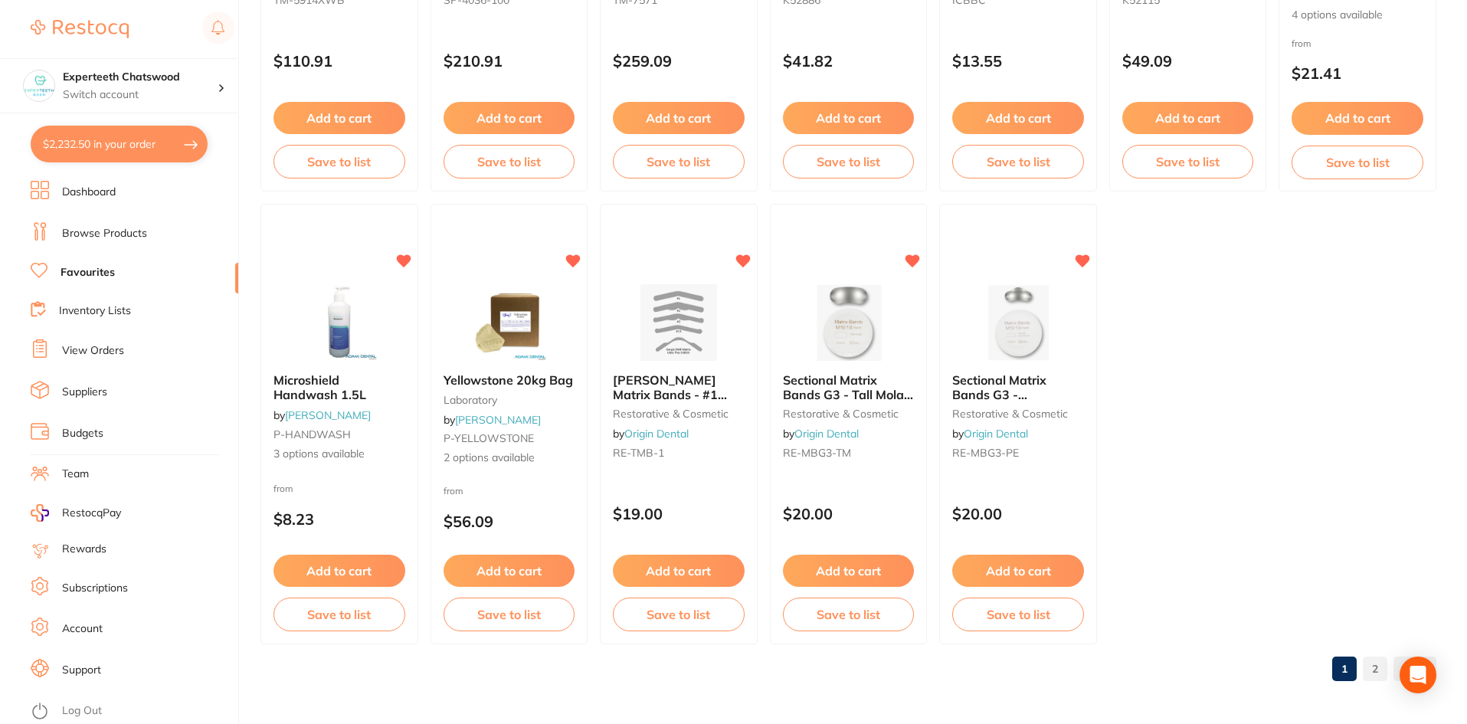
click at [97, 142] on button "$2,232.50 in your order" at bounding box center [119, 144] width 177 height 37
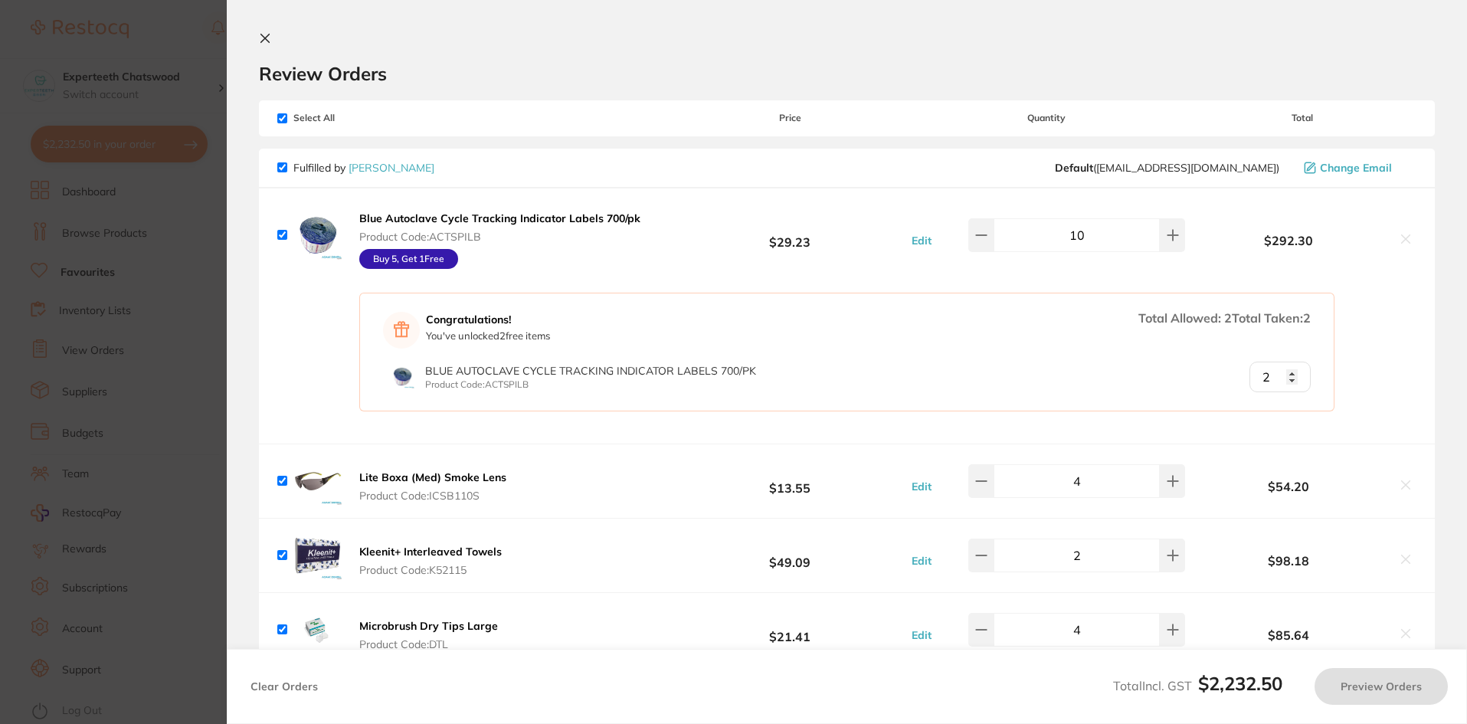
checkbox input "true"
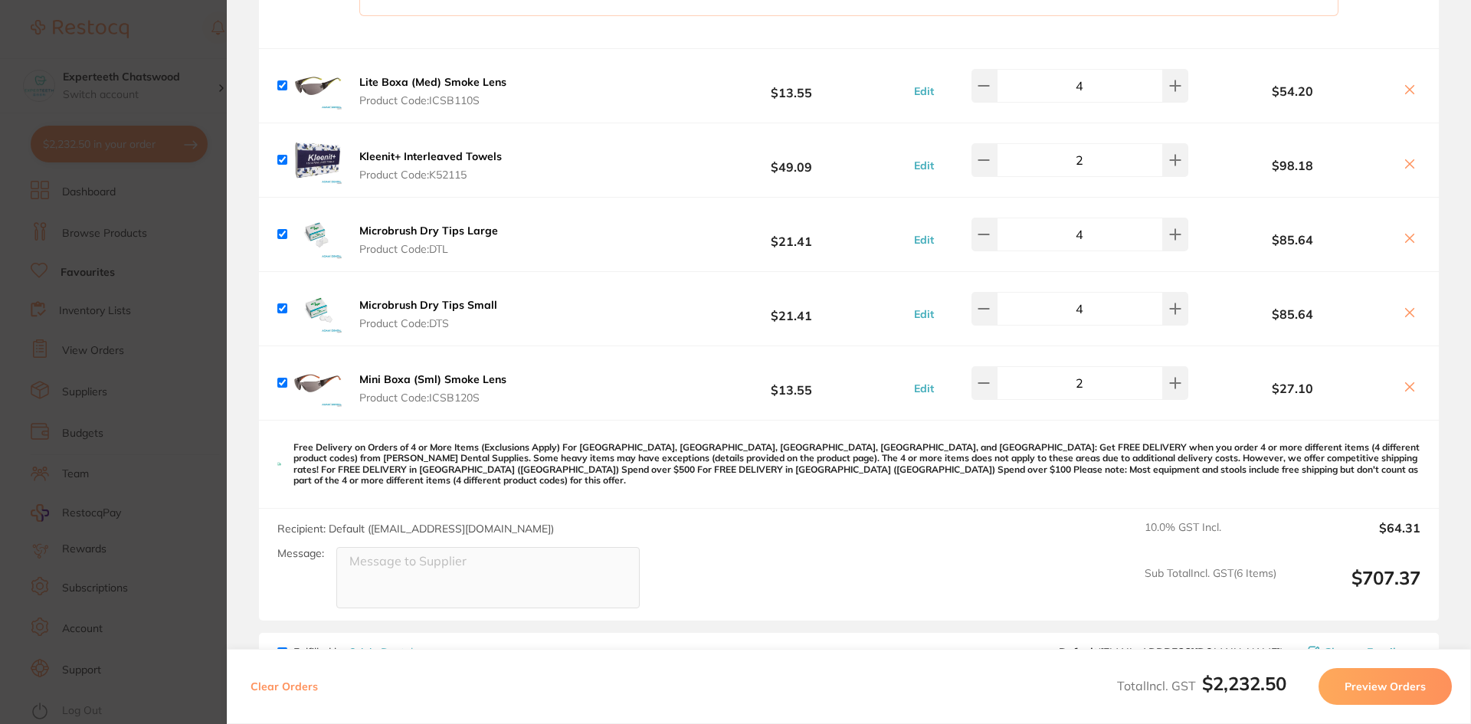
scroll to position [383, 0]
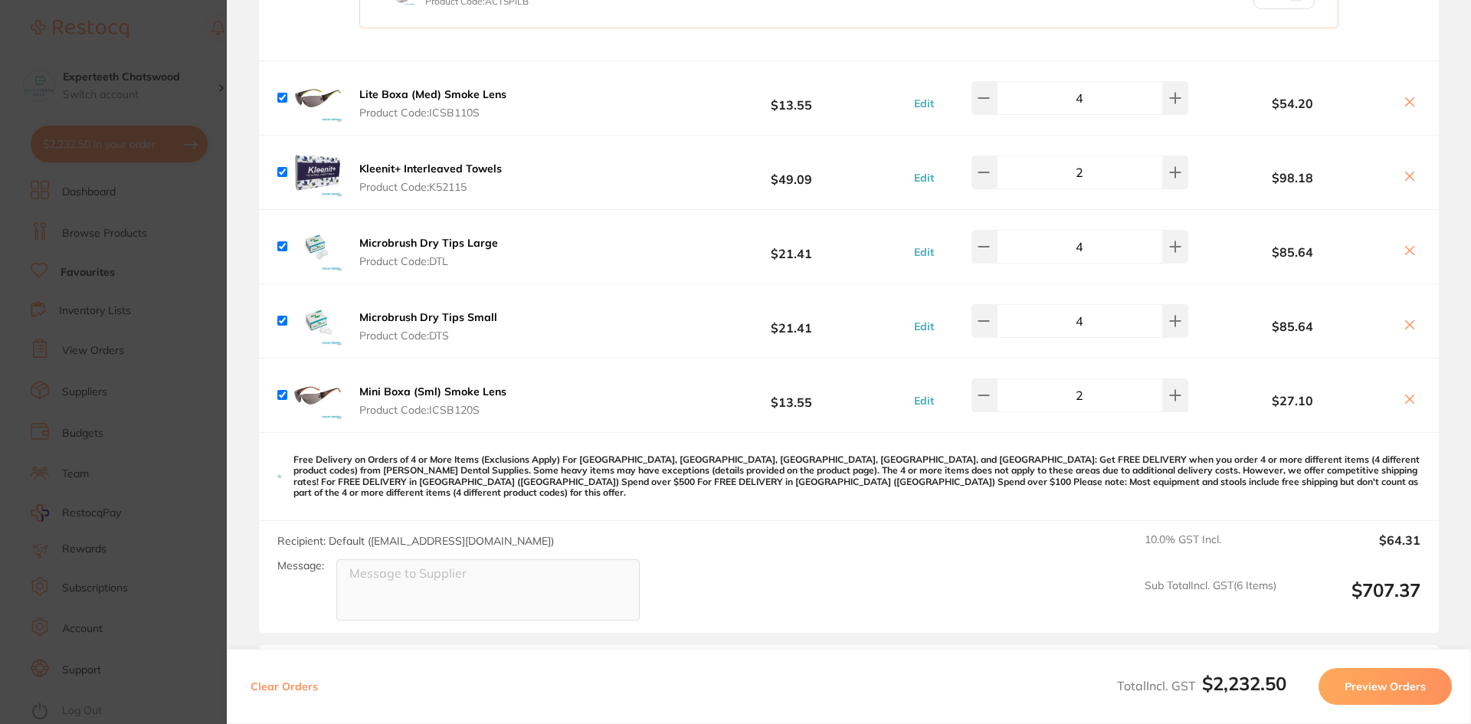
click at [1407, 326] on icon at bounding box center [1409, 325] width 12 height 12
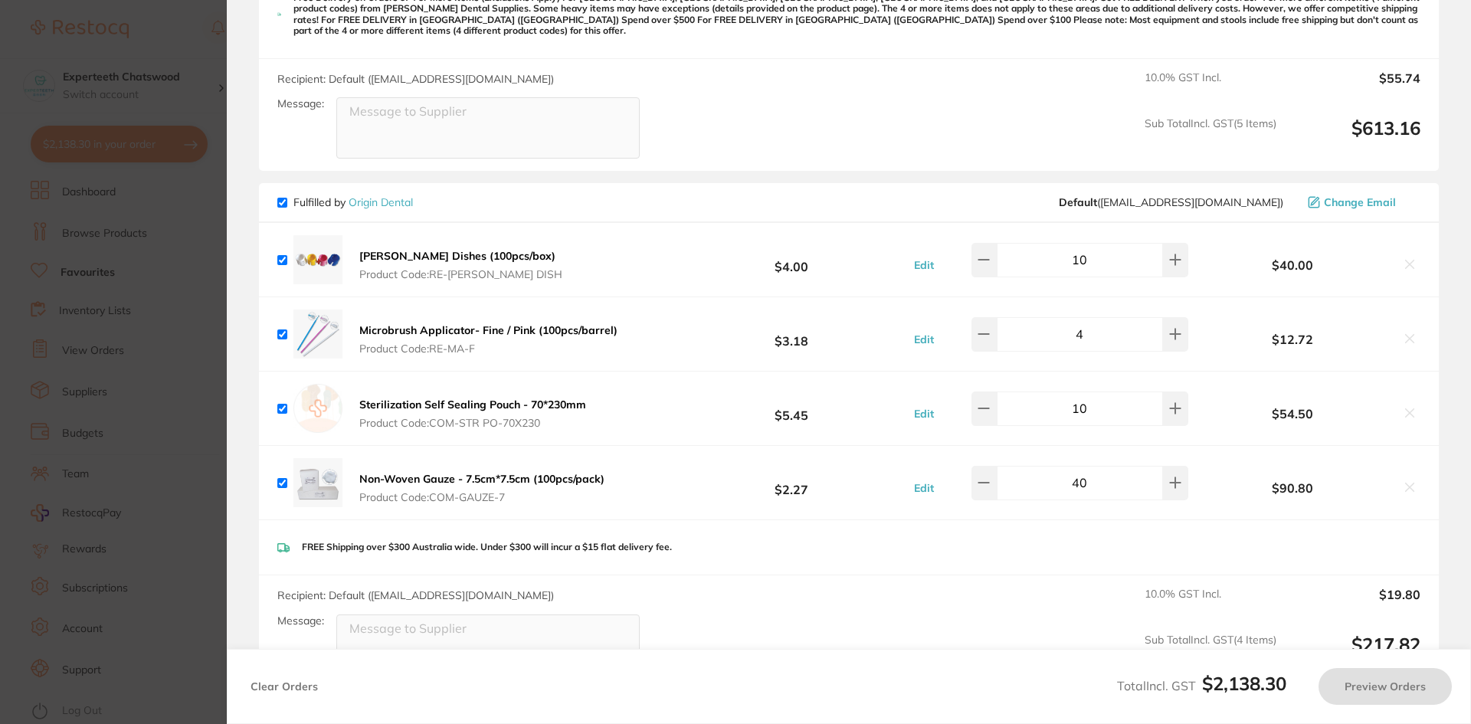
scroll to position [919, 0]
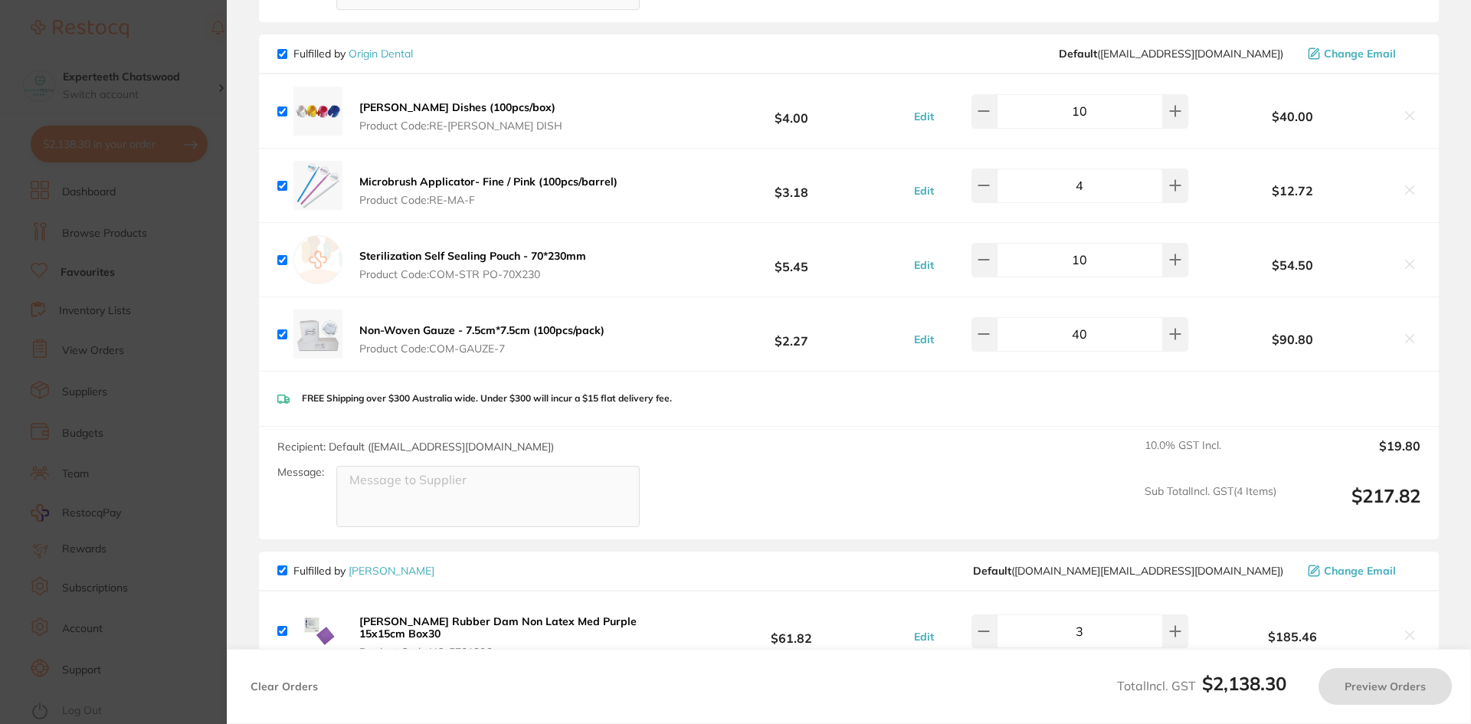
checkbox input "true"
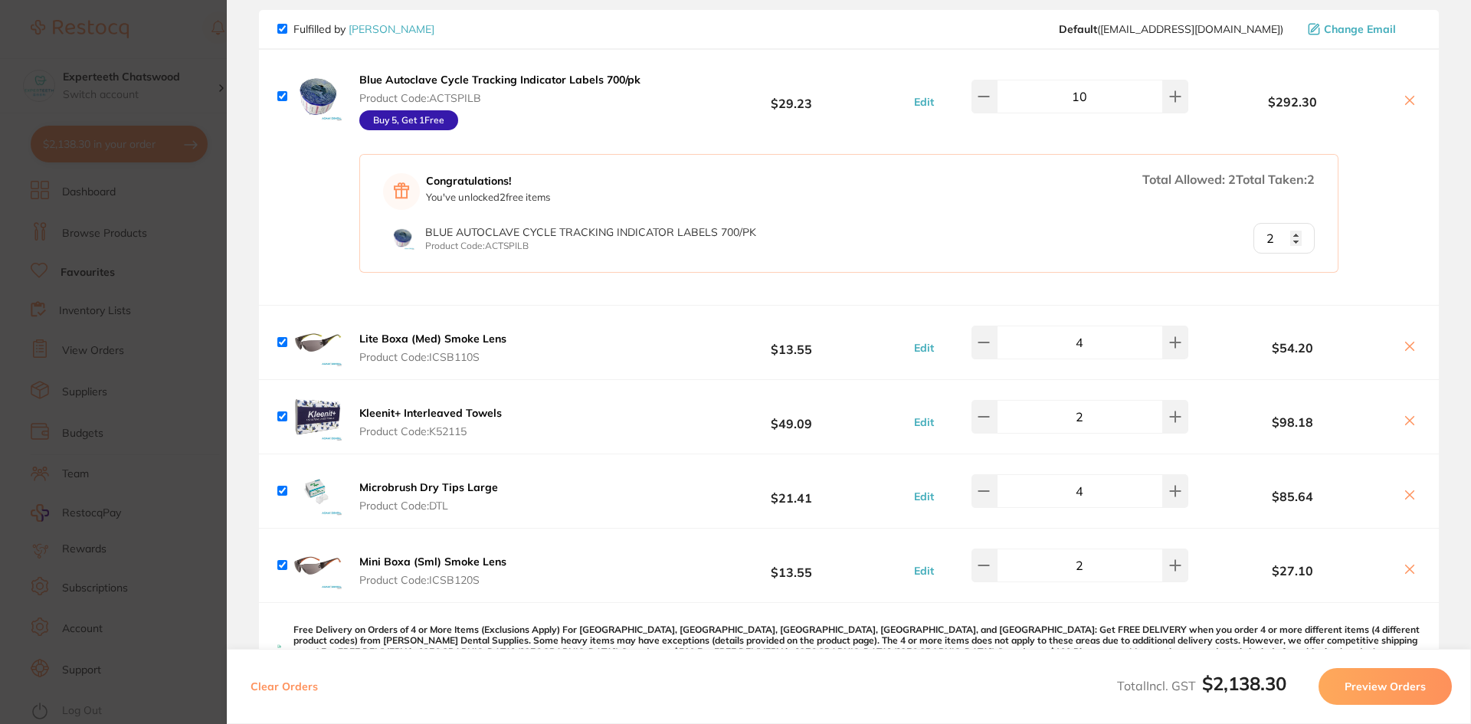
scroll to position [0, 0]
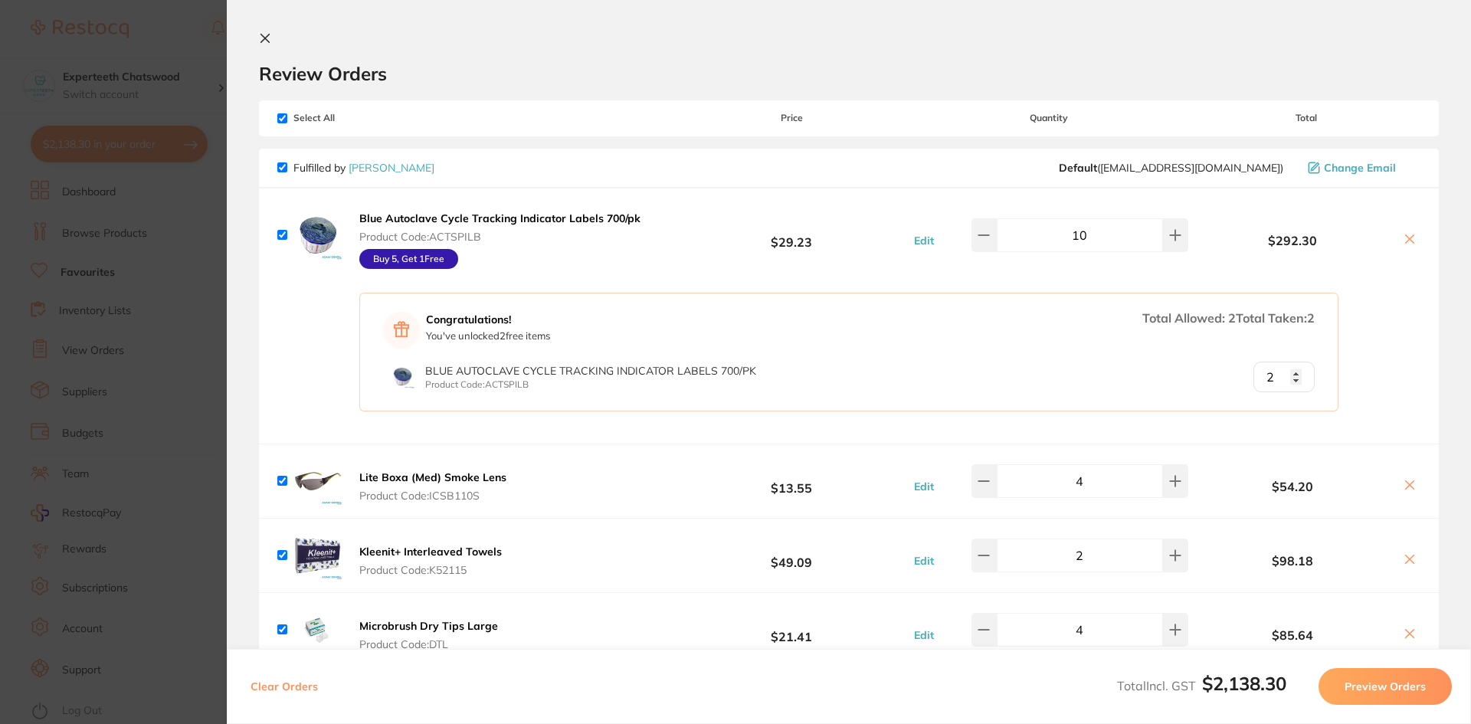
click at [263, 34] on icon at bounding box center [265, 38] width 12 height 12
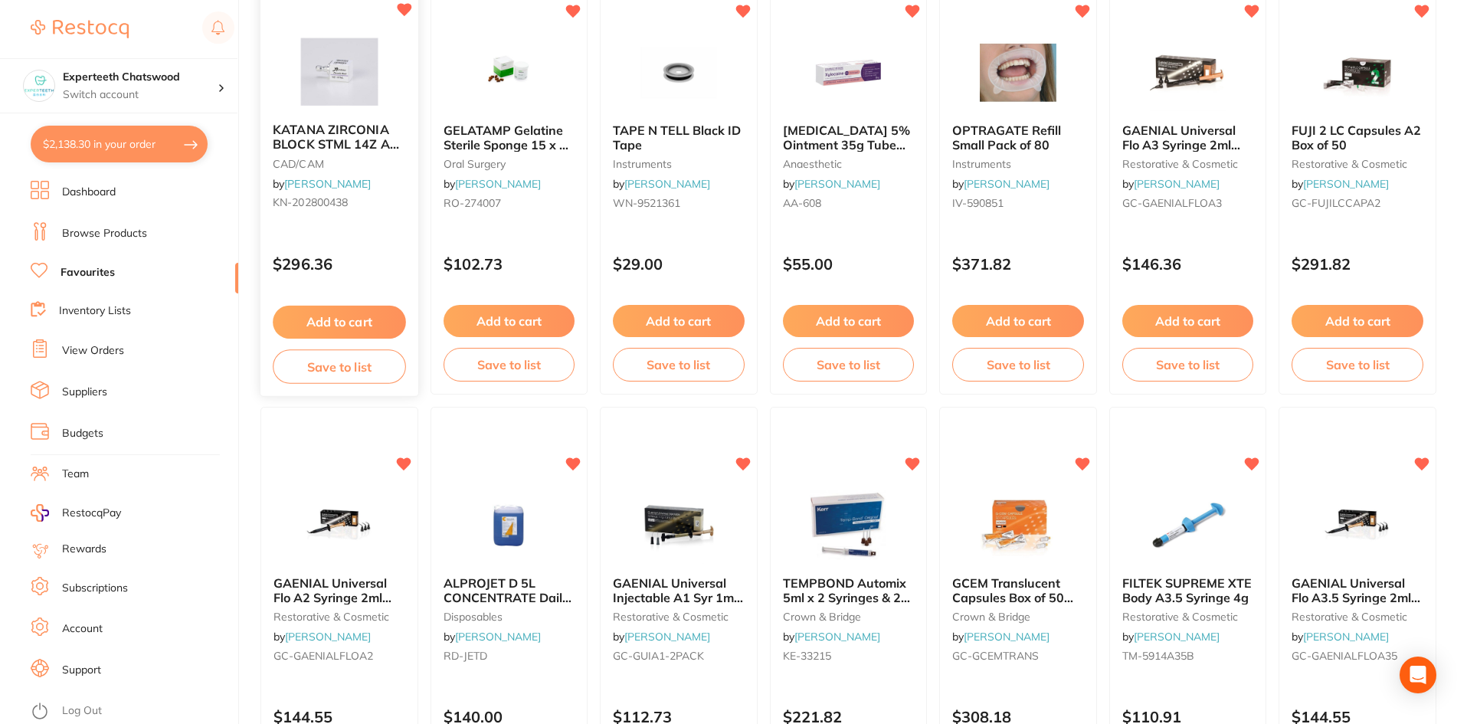
scroll to position [1076, 0]
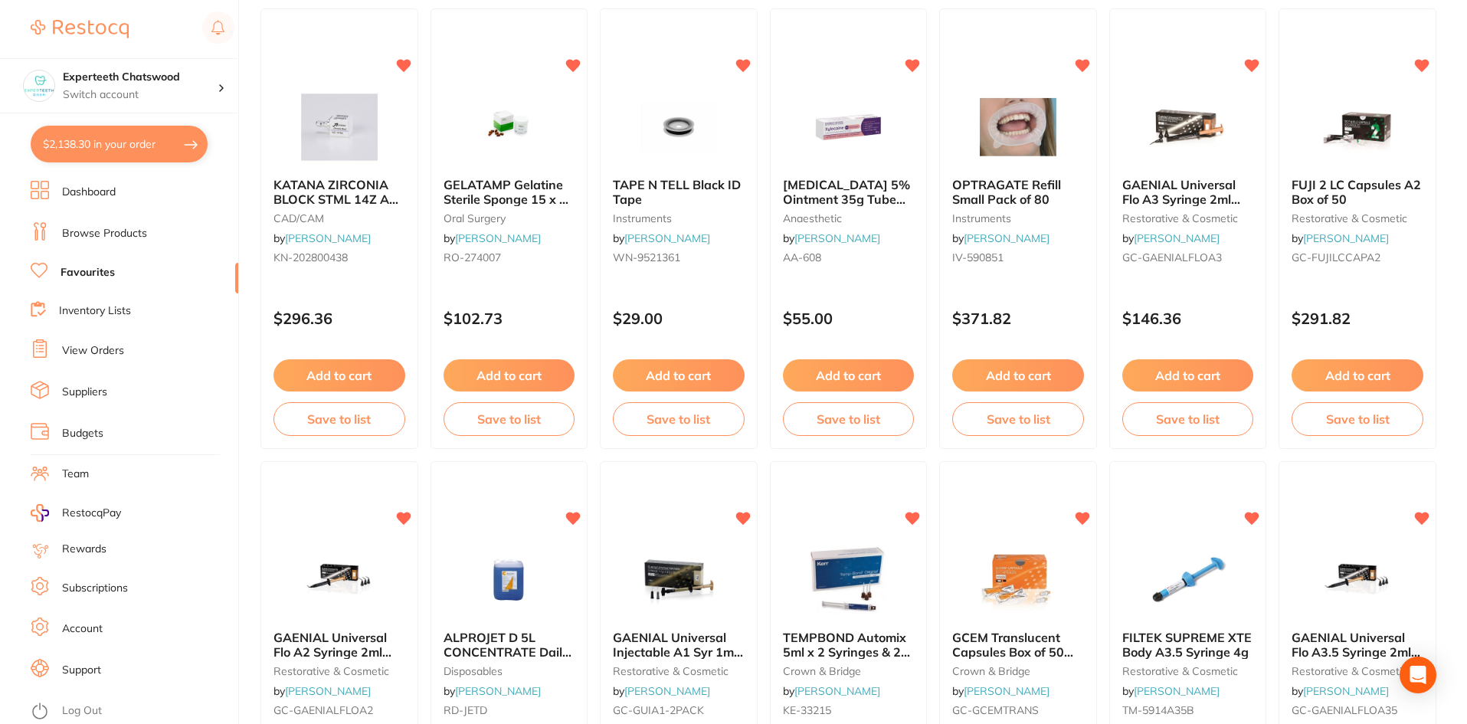
drag, startPoint x: 123, startPoint y: 177, endPoint x: 115, endPoint y: 188, distance: 13.2
click at [120, 177] on section "Experteeth Chatswood Switch account Experteeth Chatswood $2,138.30 in your orde…" at bounding box center [119, 362] width 239 height 724
click at [101, 195] on link "Dashboard" at bounding box center [89, 192] width 54 height 15
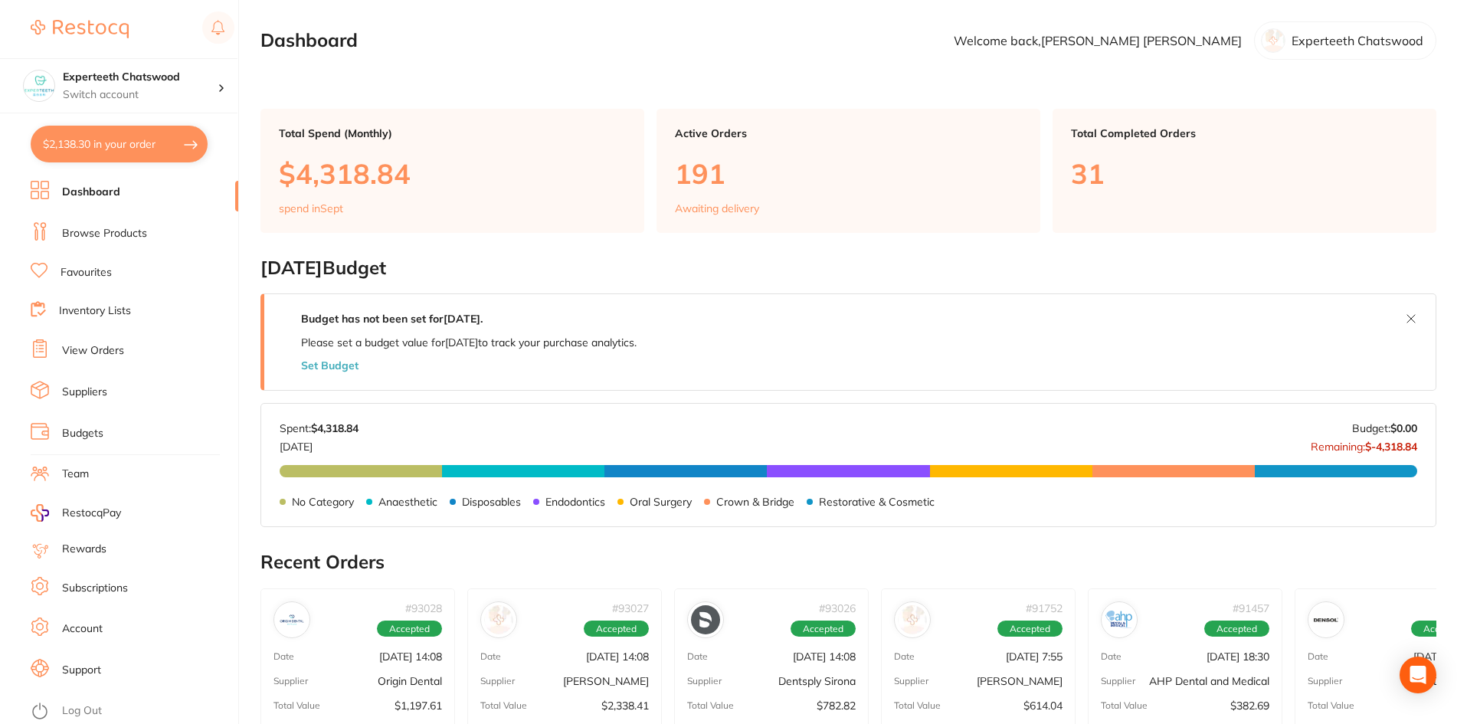
click at [93, 231] on link "Browse Products" at bounding box center [104, 233] width 85 height 15
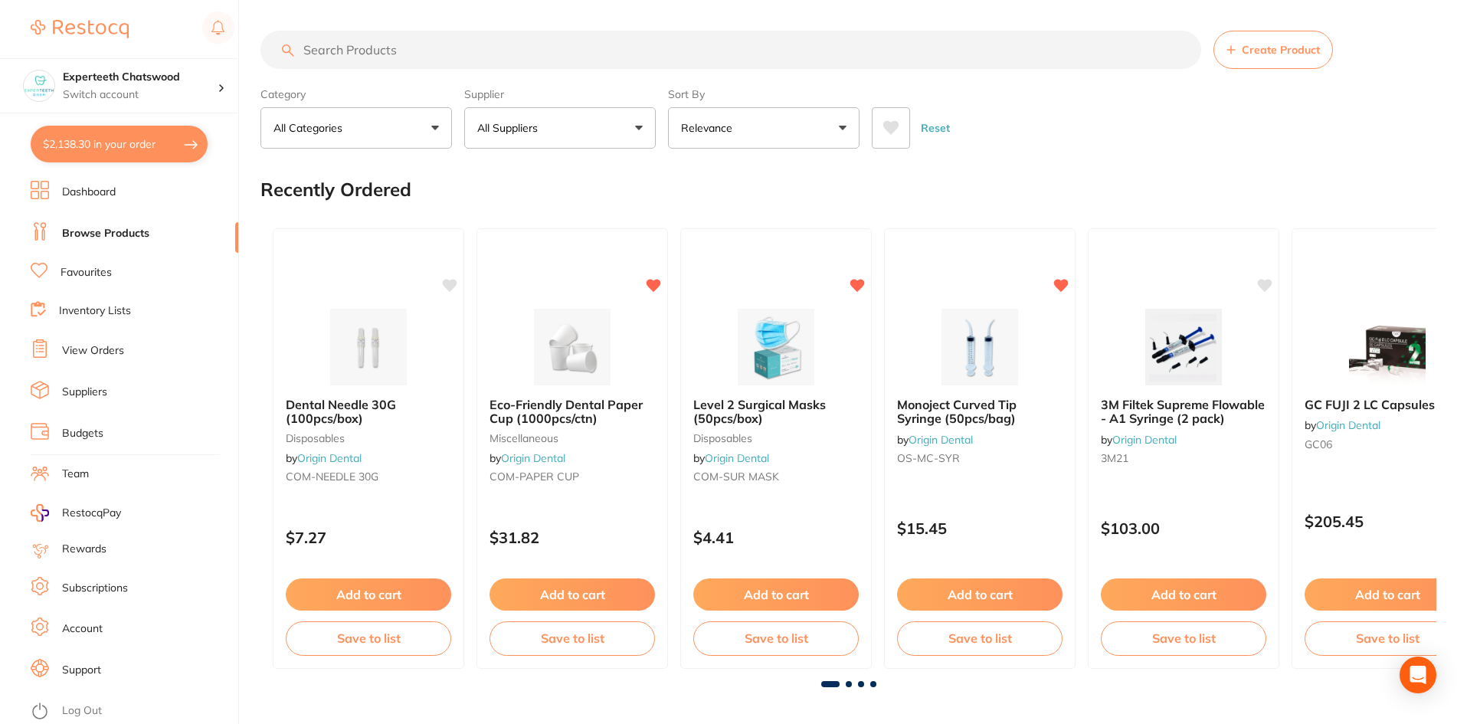
click at [391, 50] on input "search" at bounding box center [730, 50] width 941 height 38
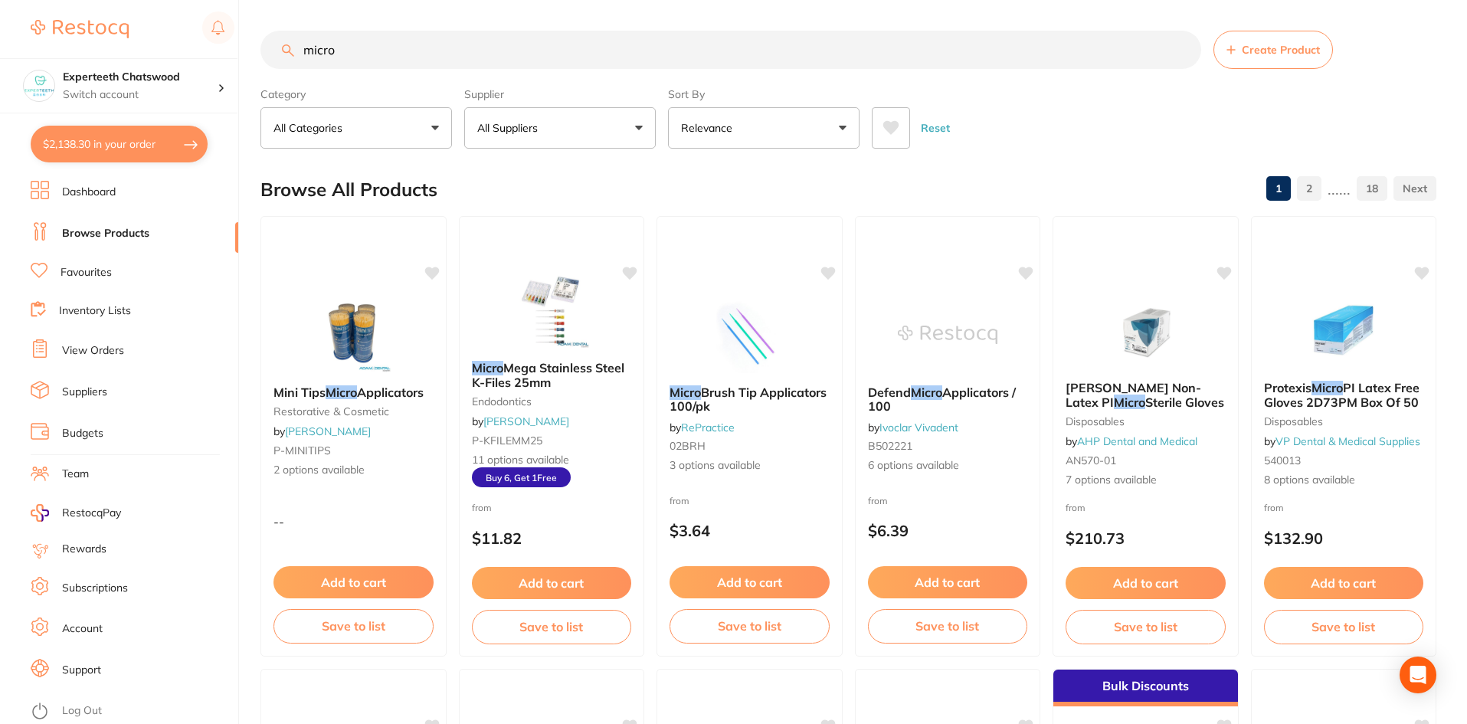
type input "micro"
click at [568, 142] on button "All Suppliers" at bounding box center [560, 127] width 192 height 41
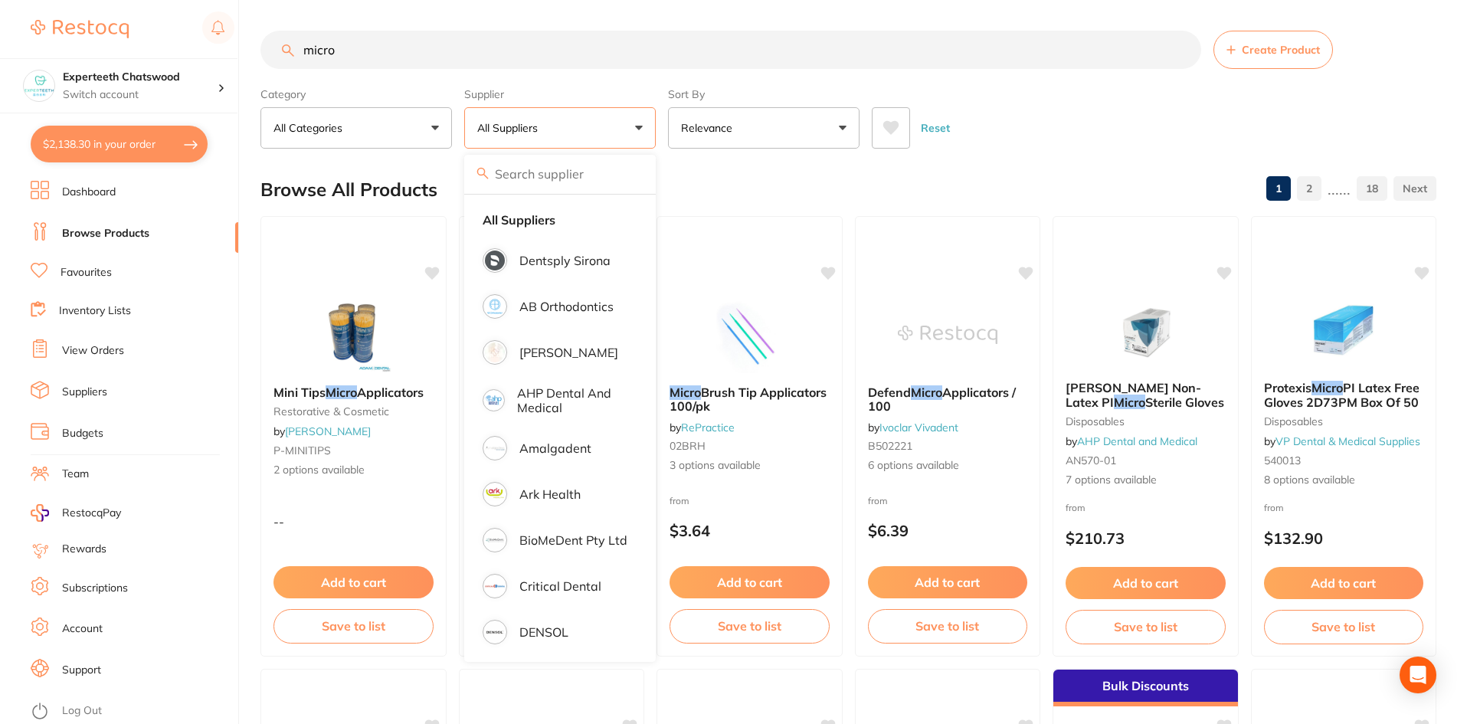
click at [541, 177] on input "search" at bounding box center [560, 174] width 192 height 38
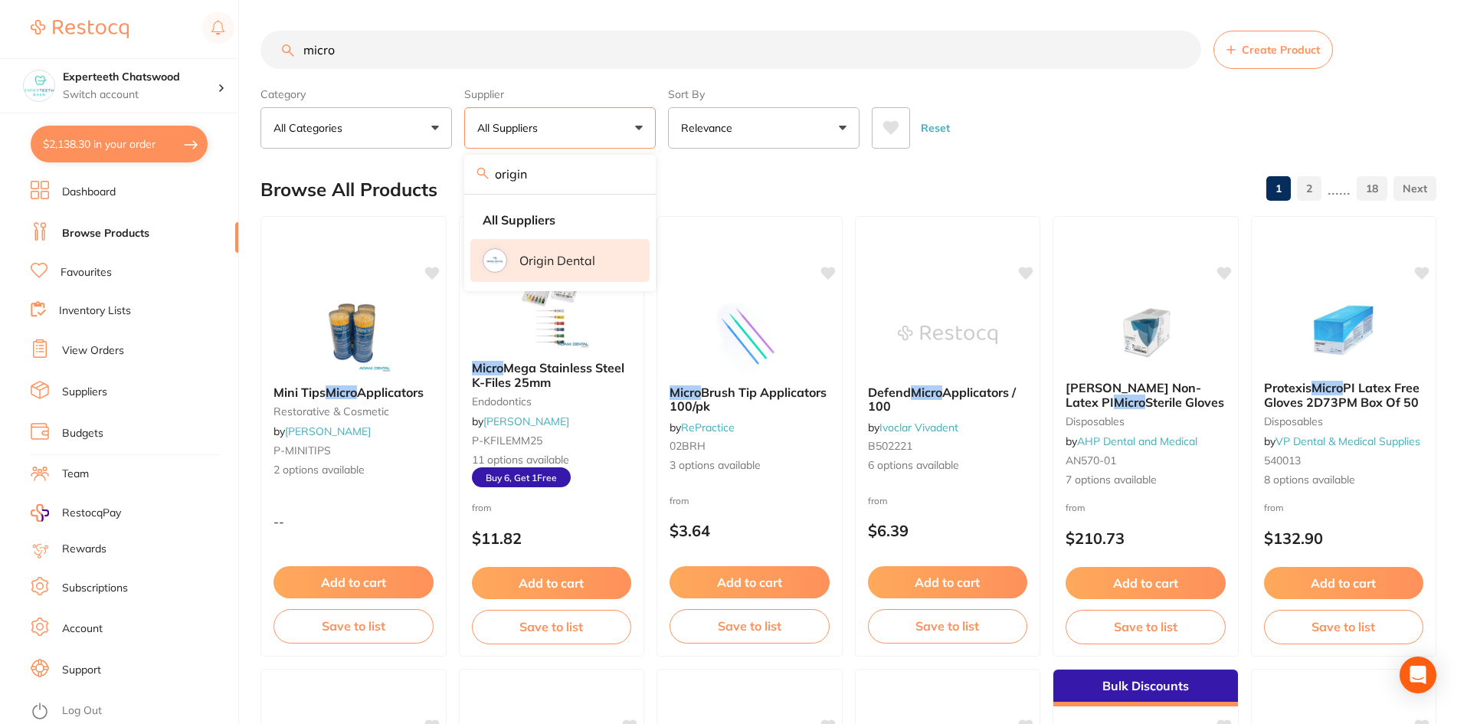
type input "origin"
click at [565, 262] on p "Origin Dental" at bounding box center [557, 261] width 76 height 14
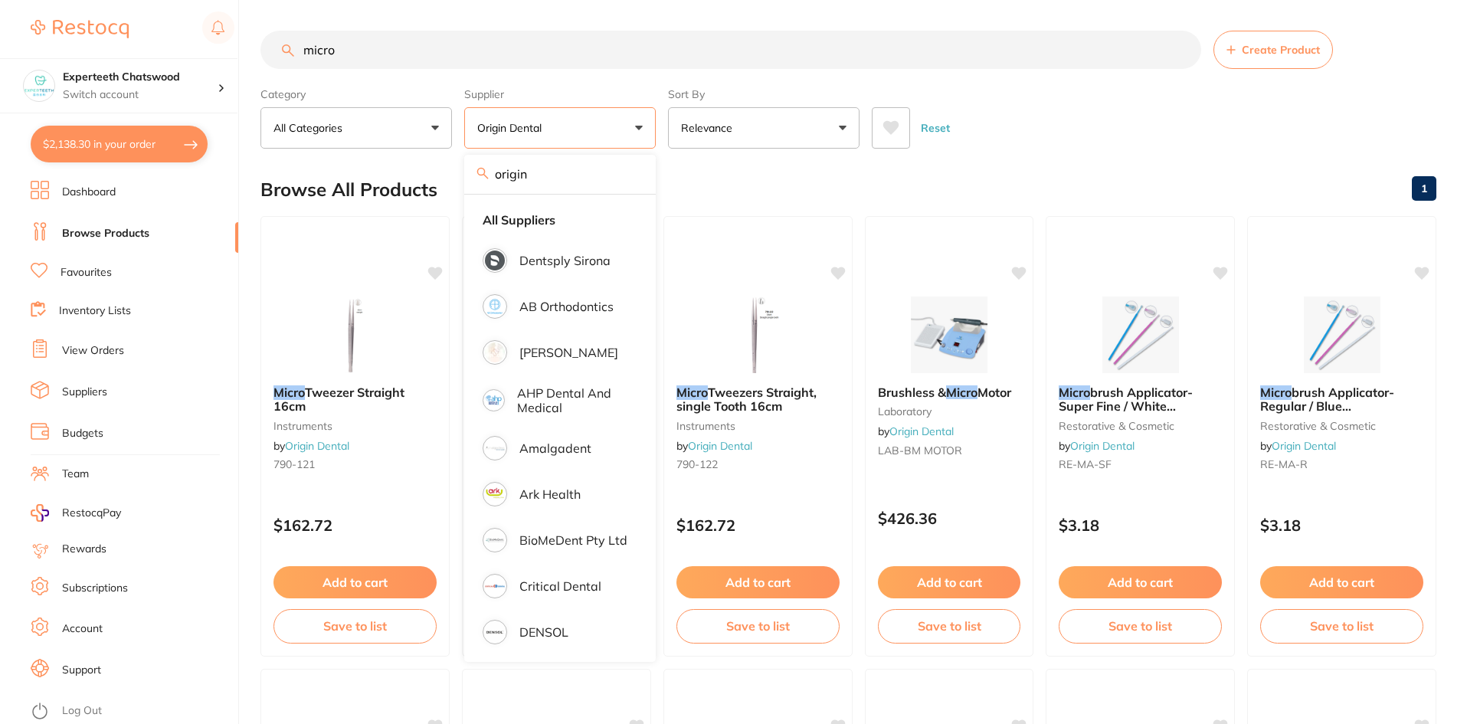
click at [1078, 146] on div "Reset" at bounding box center [1148, 122] width 552 height 54
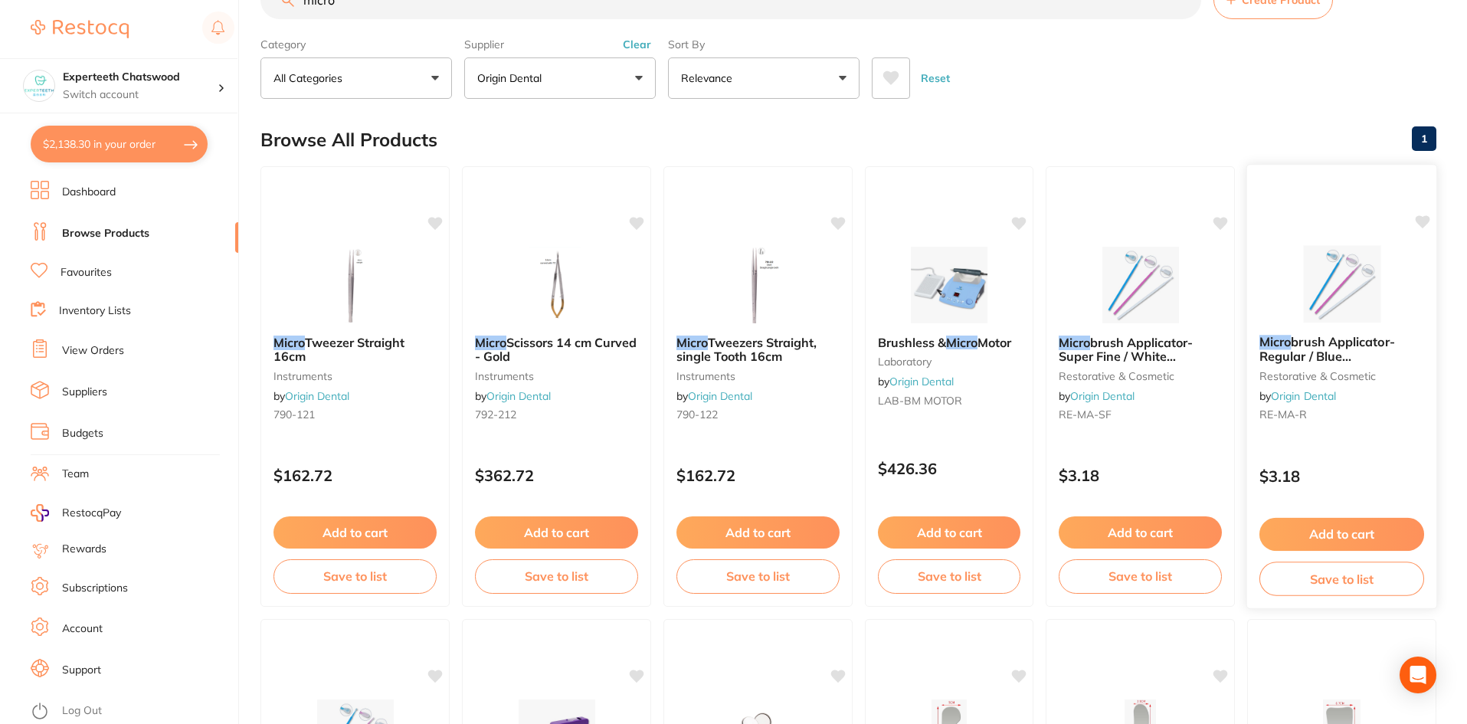
scroll to position [77, 0]
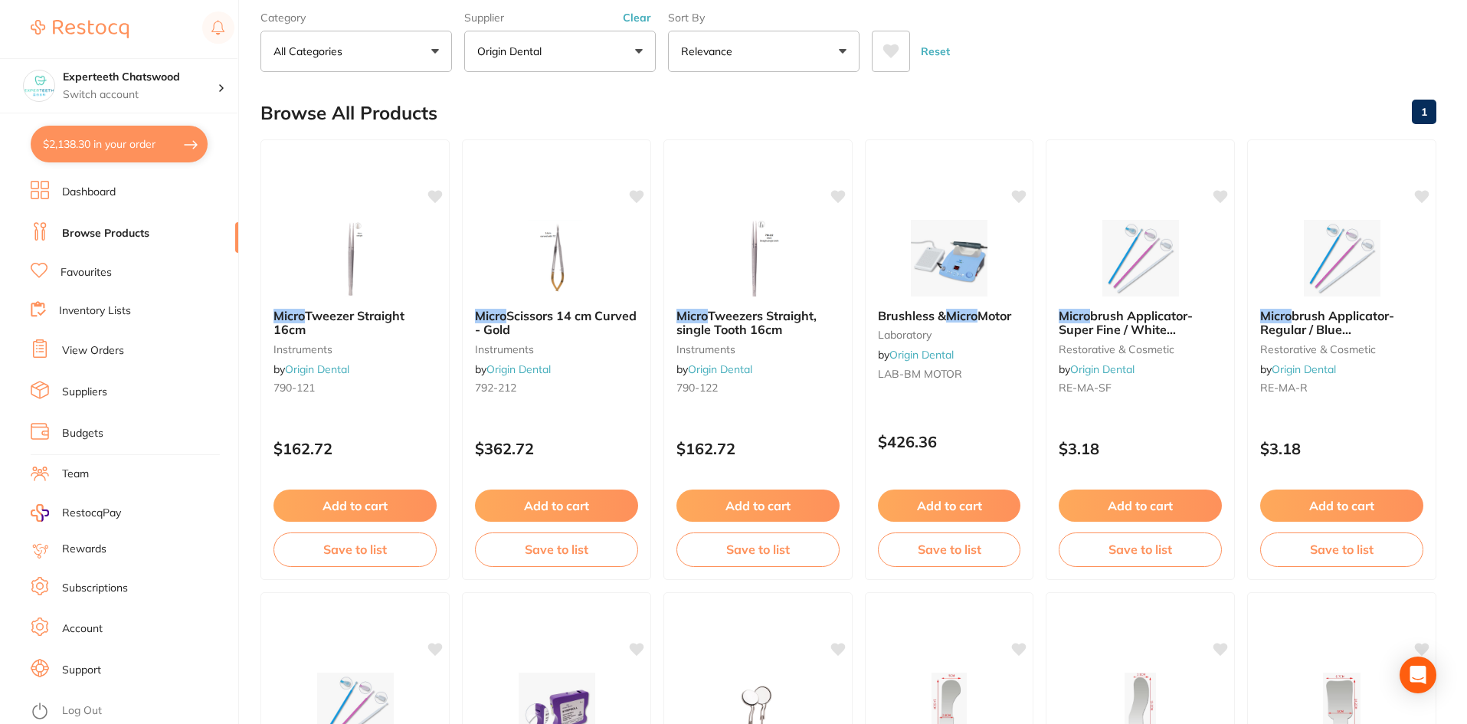
click at [1327, 514] on button "Add to cart" at bounding box center [1341, 506] width 163 height 32
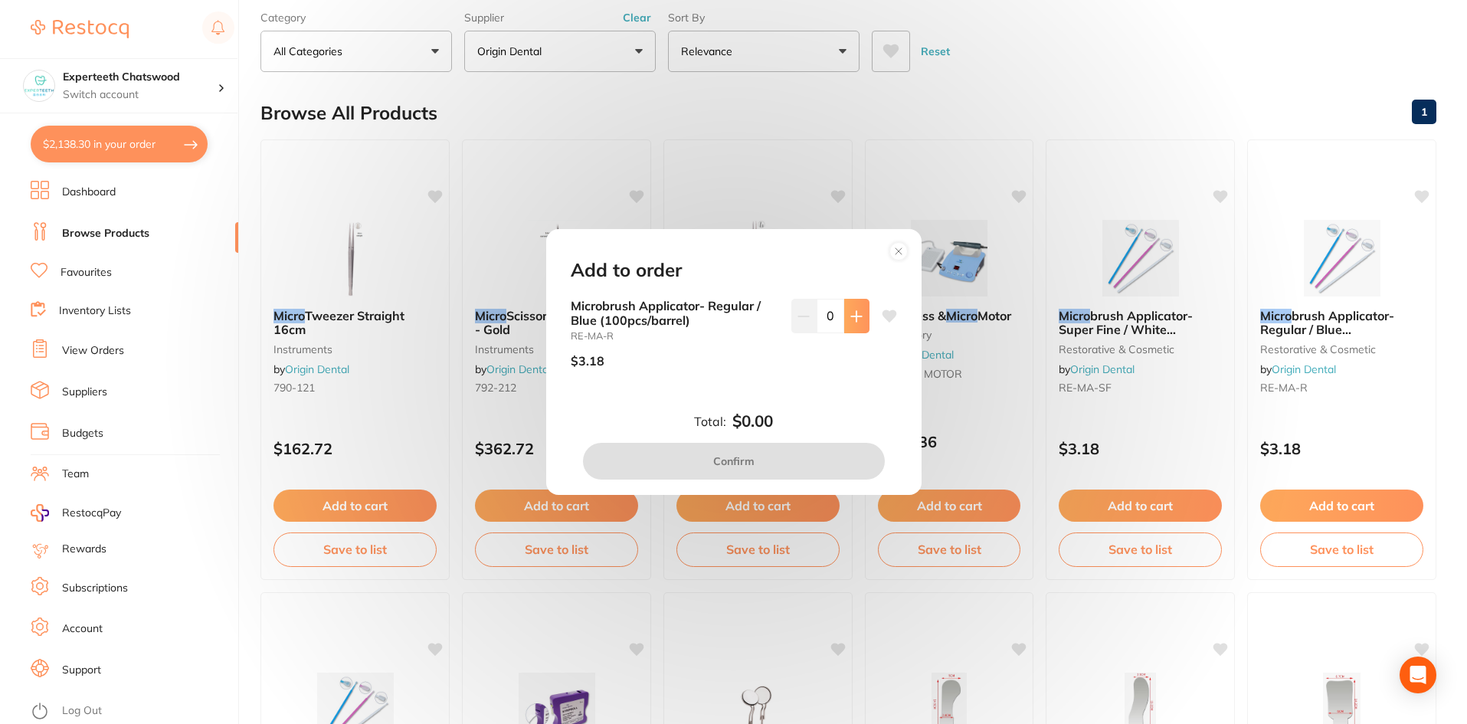
click at [848, 309] on button at bounding box center [856, 316] width 25 height 34
click at [848, 308] on button at bounding box center [856, 316] width 25 height 34
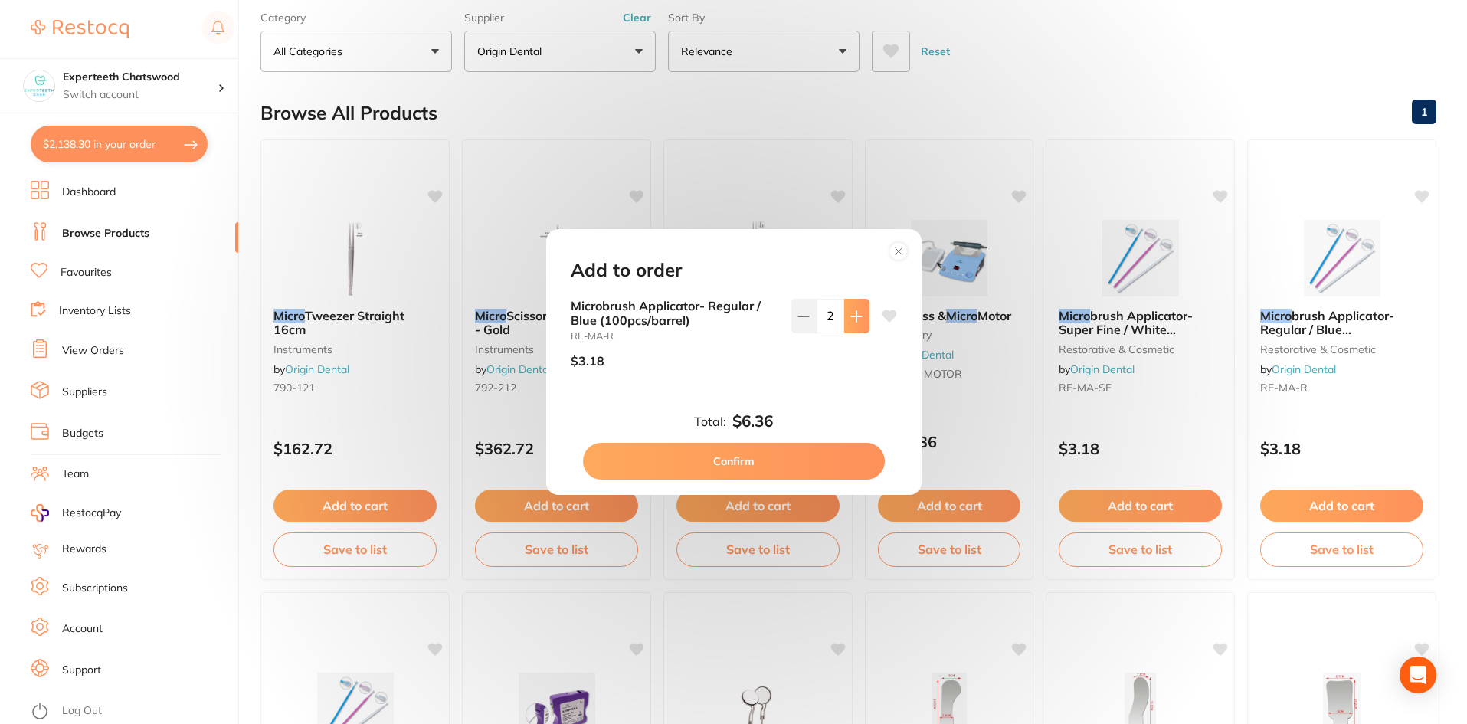
click at [848, 308] on button at bounding box center [856, 316] width 25 height 34
type input "4"
click at [810, 453] on button "Confirm" at bounding box center [734, 461] width 302 height 37
checkbox input "false"
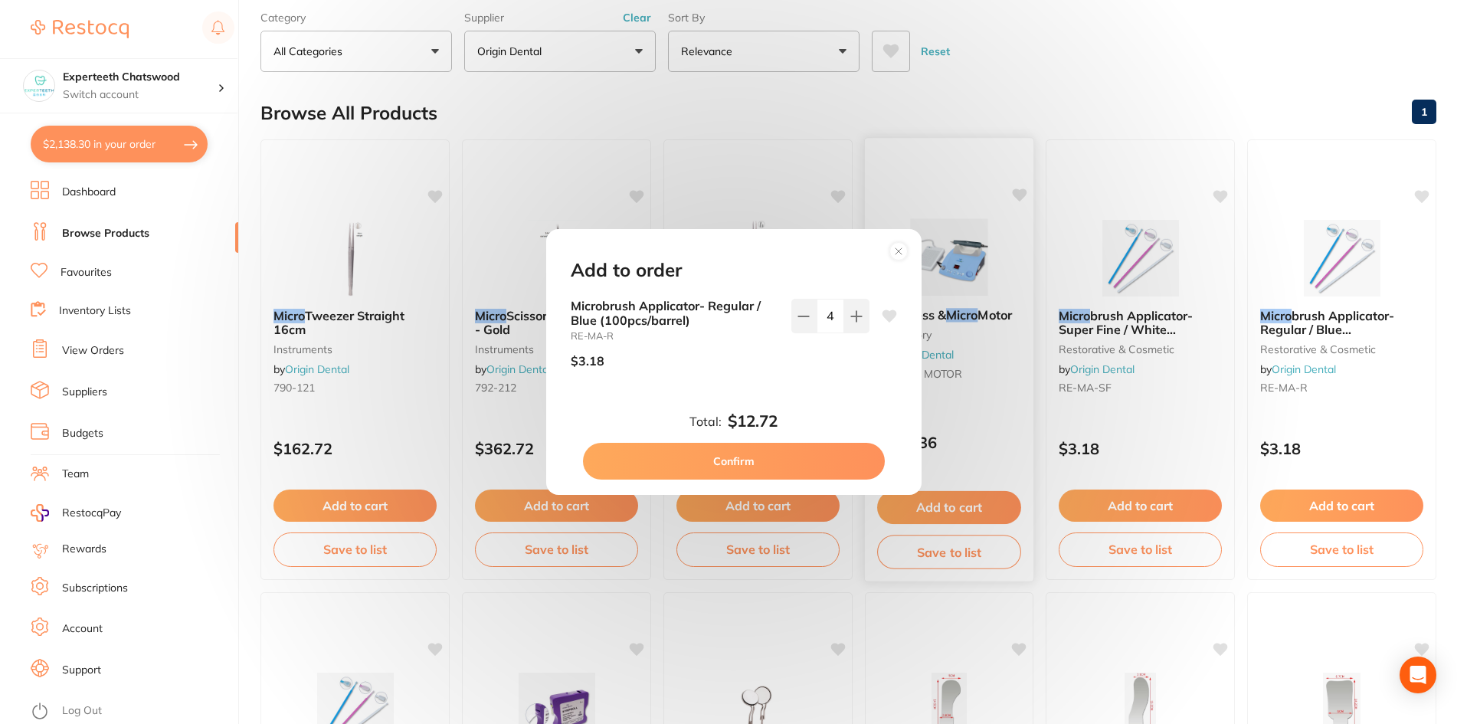
checkbox input "false"
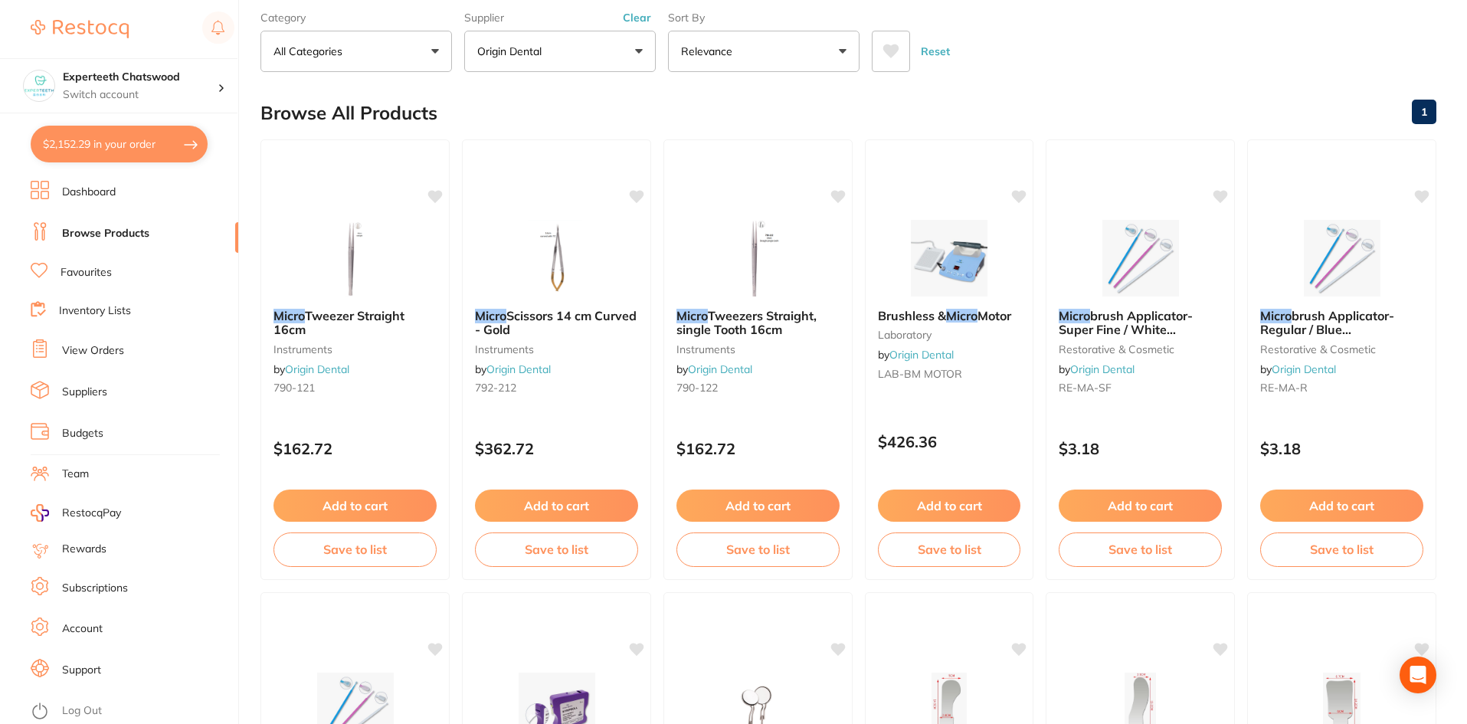
click at [1122, 502] on button "Add to cart" at bounding box center [1140, 506] width 163 height 32
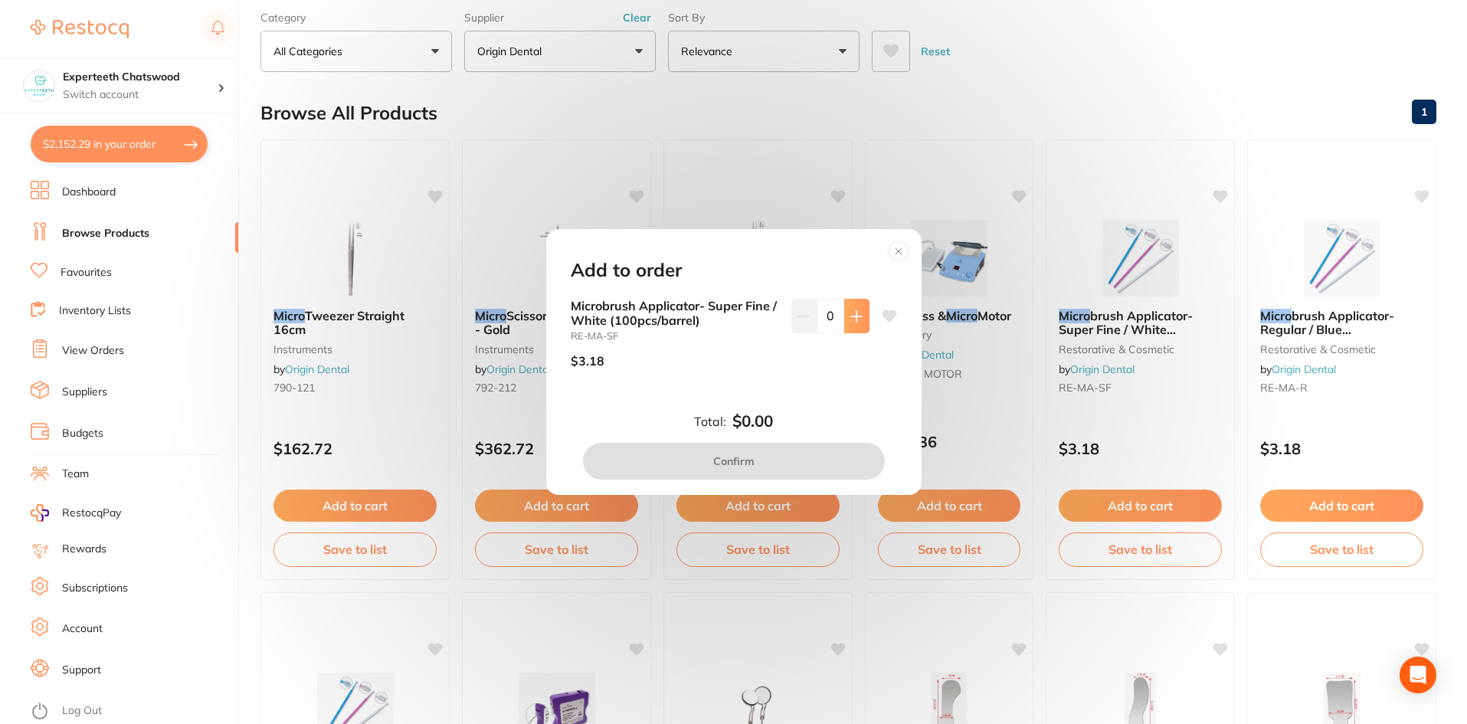
click at [851, 313] on icon at bounding box center [856, 316] width 12 height 12
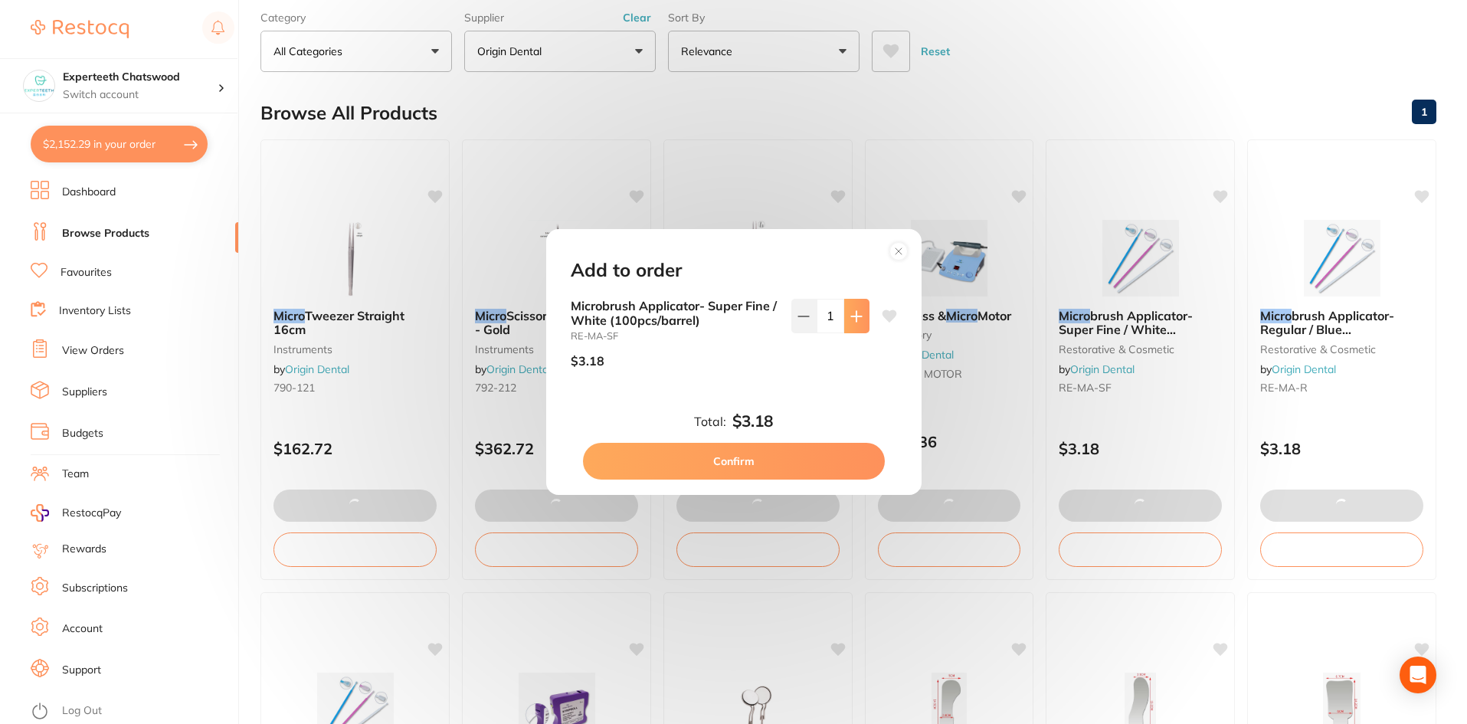
click at [851, 313] on icon at bounding box center [856, 316] width 12 height 12
click at [853, 313] on icon at bounding box center [856, 316] width 10 height 10
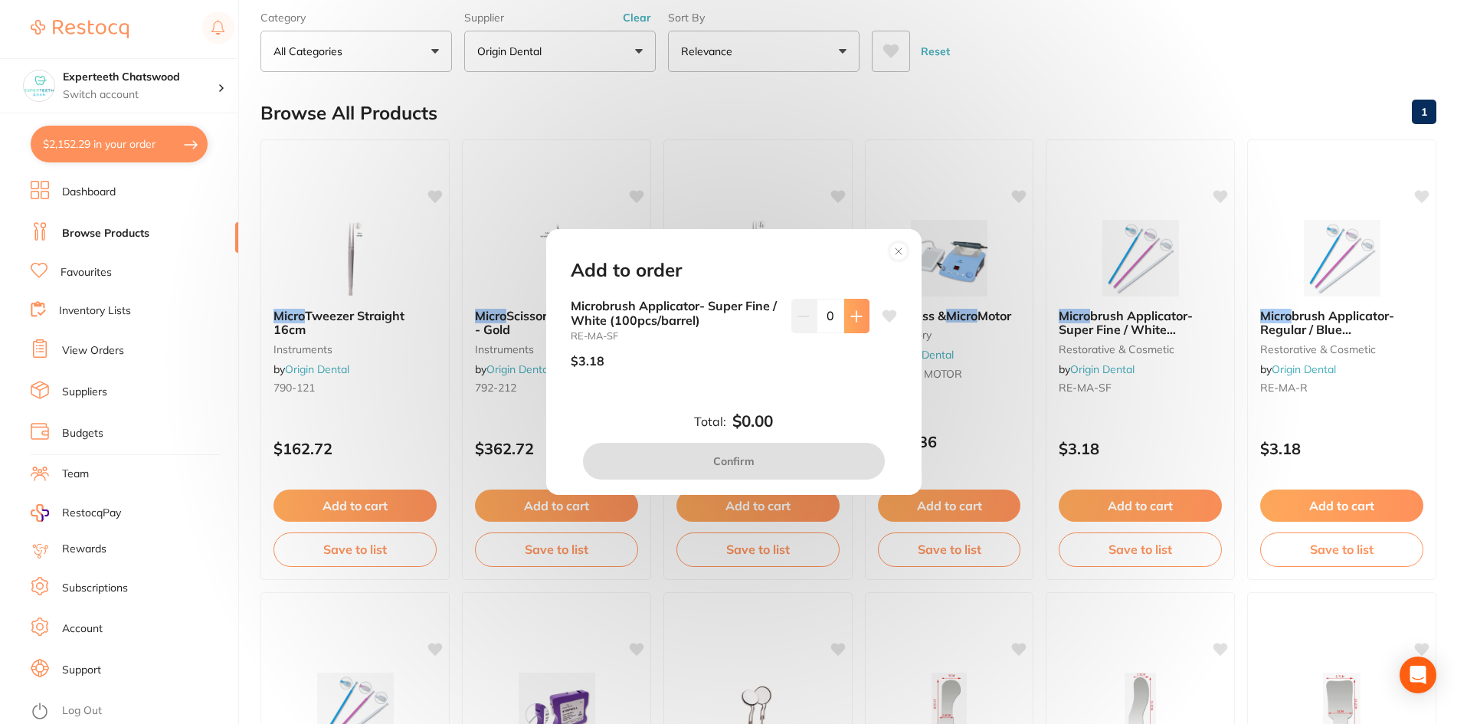
click at [854, 302] on button at bounding box center [856, 316] width 25 height 34
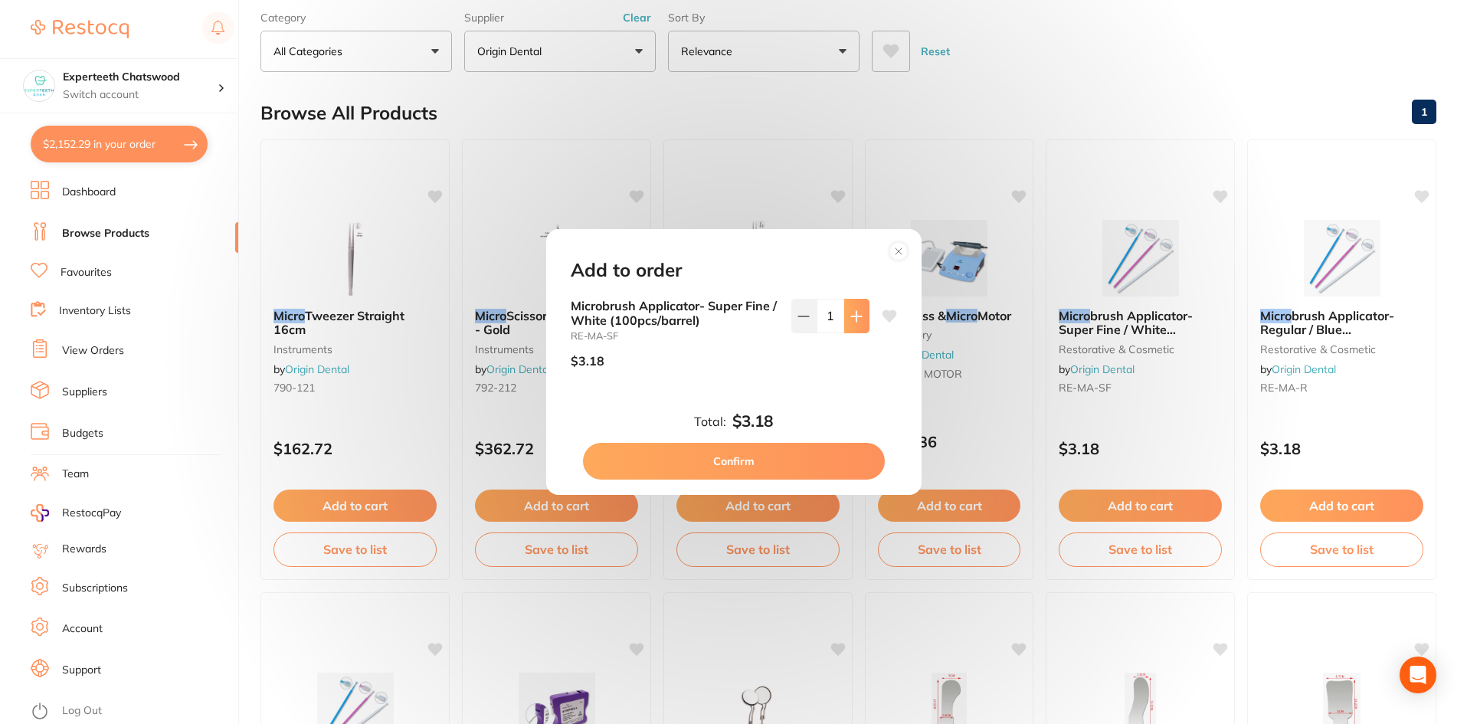
click at [854, 302] on button at bounding box center [856, 316] width 25 height 34
click at [854, 303] on button at bounding box center [856, 316] width 25 height 34
type input "4"
click at [818, 448] on button "Confirm" at bounding box center [734, 461] width 302 height 37
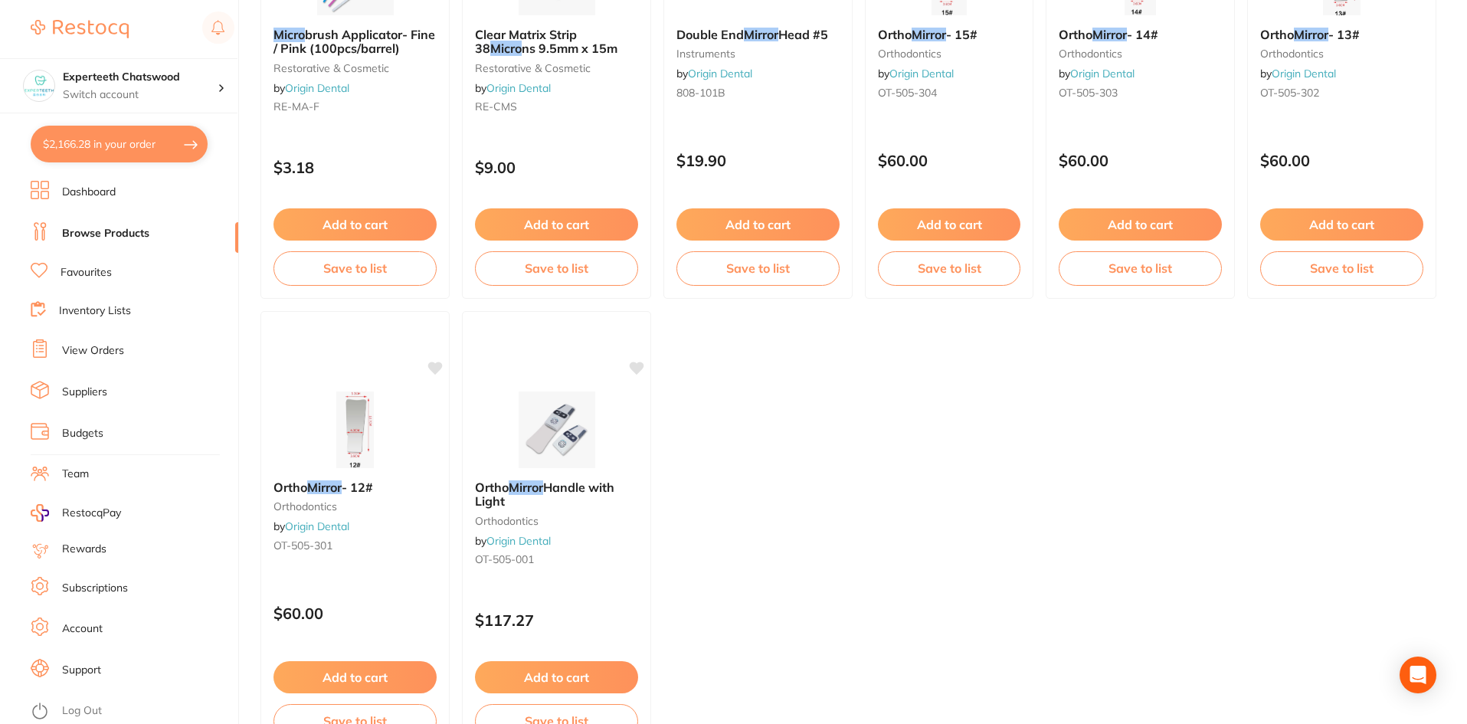
scroll to position [918, 0]
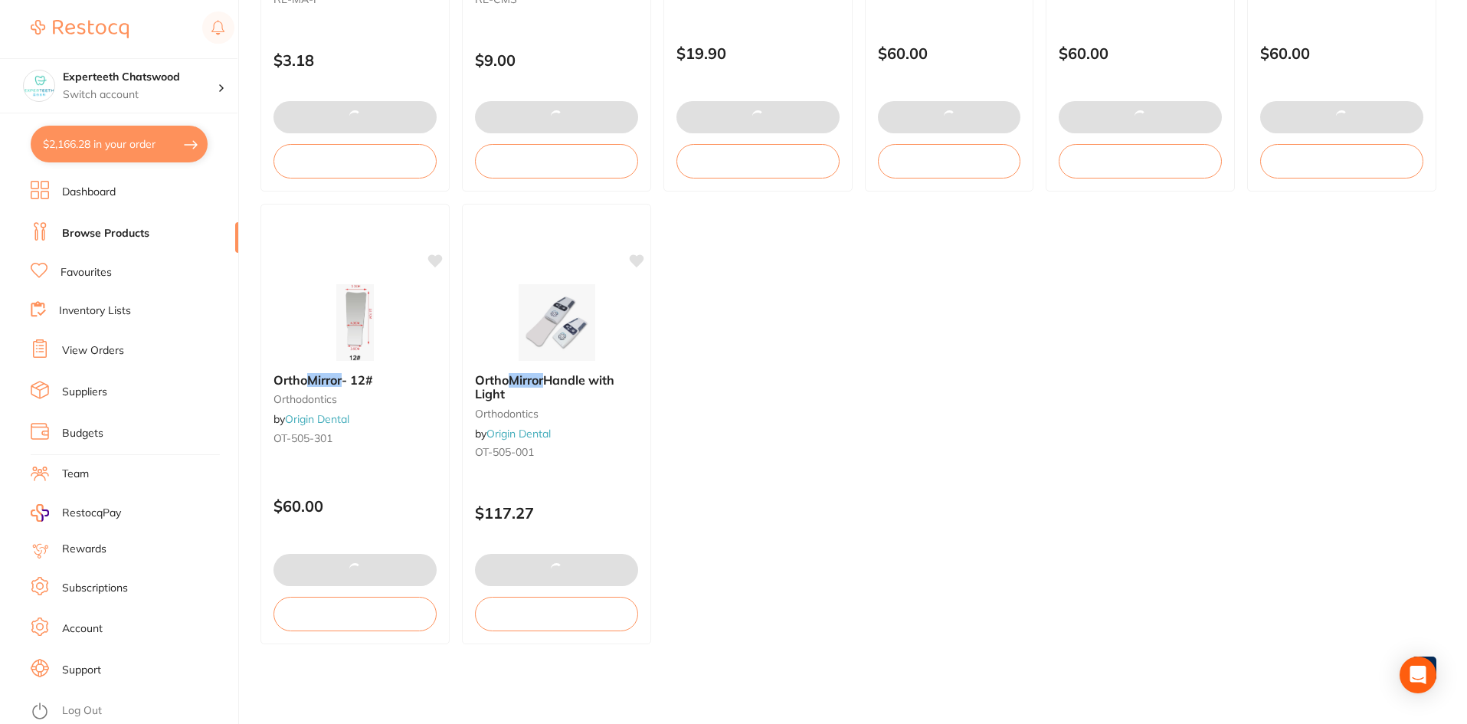
click at [127, 155] on button "$2,166.28 in your order" at bounding box center [119, 144] width 177 height 37
checkbox input "true"
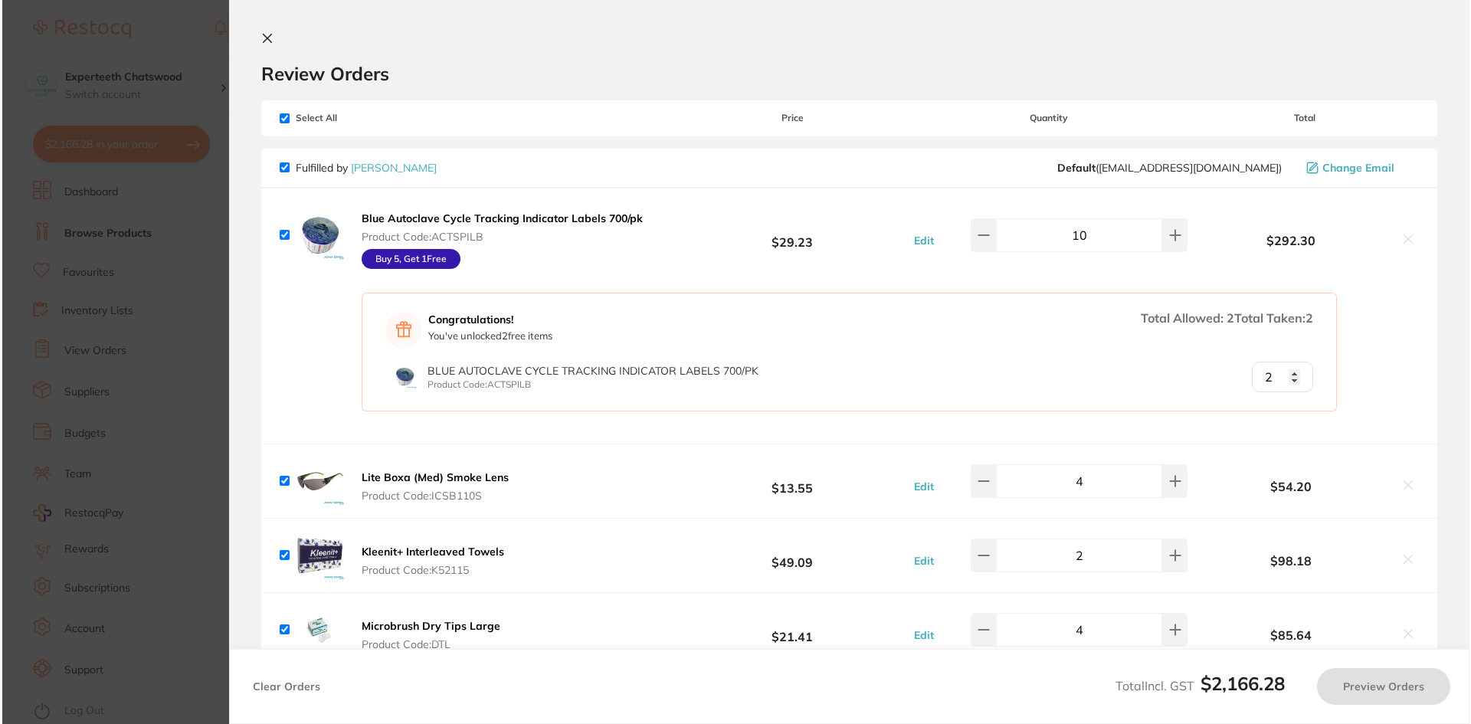
scroll to position [0, 0]
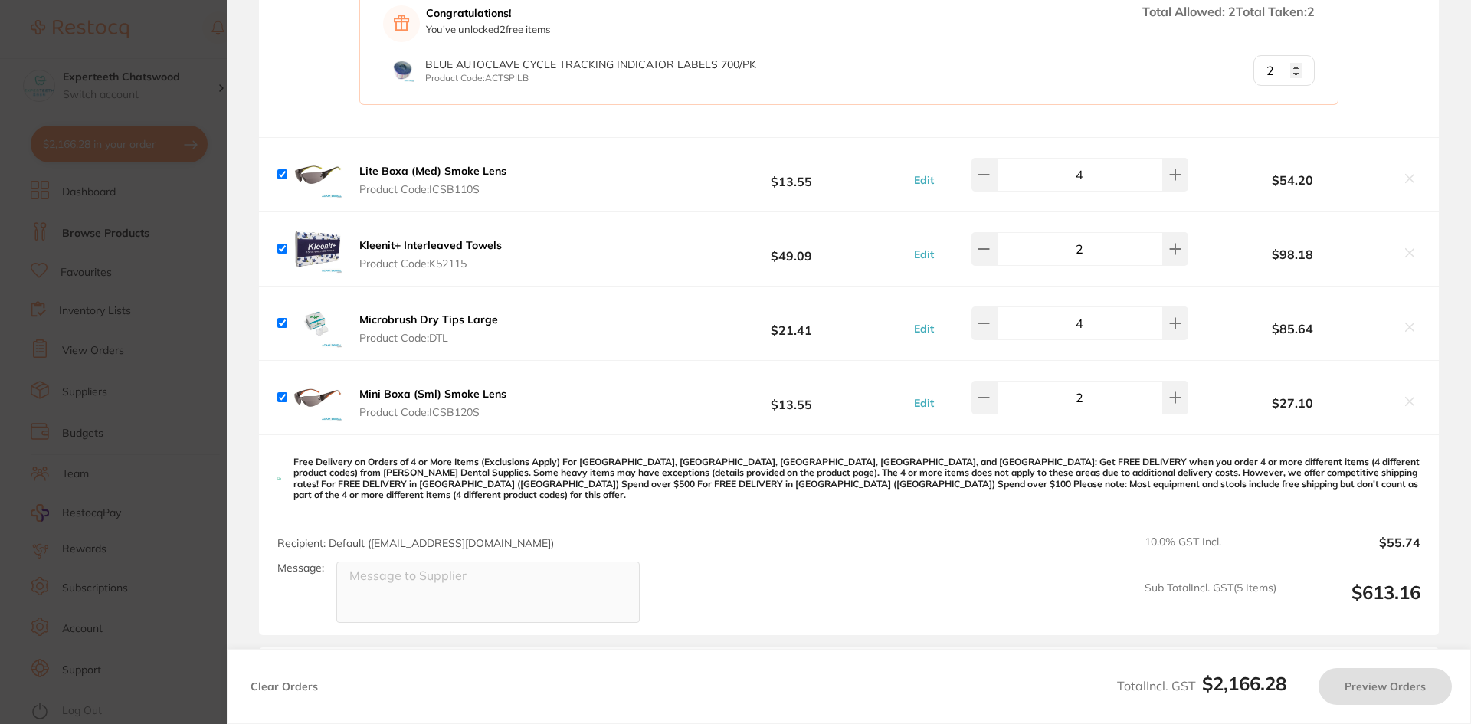
checkbox input "true"
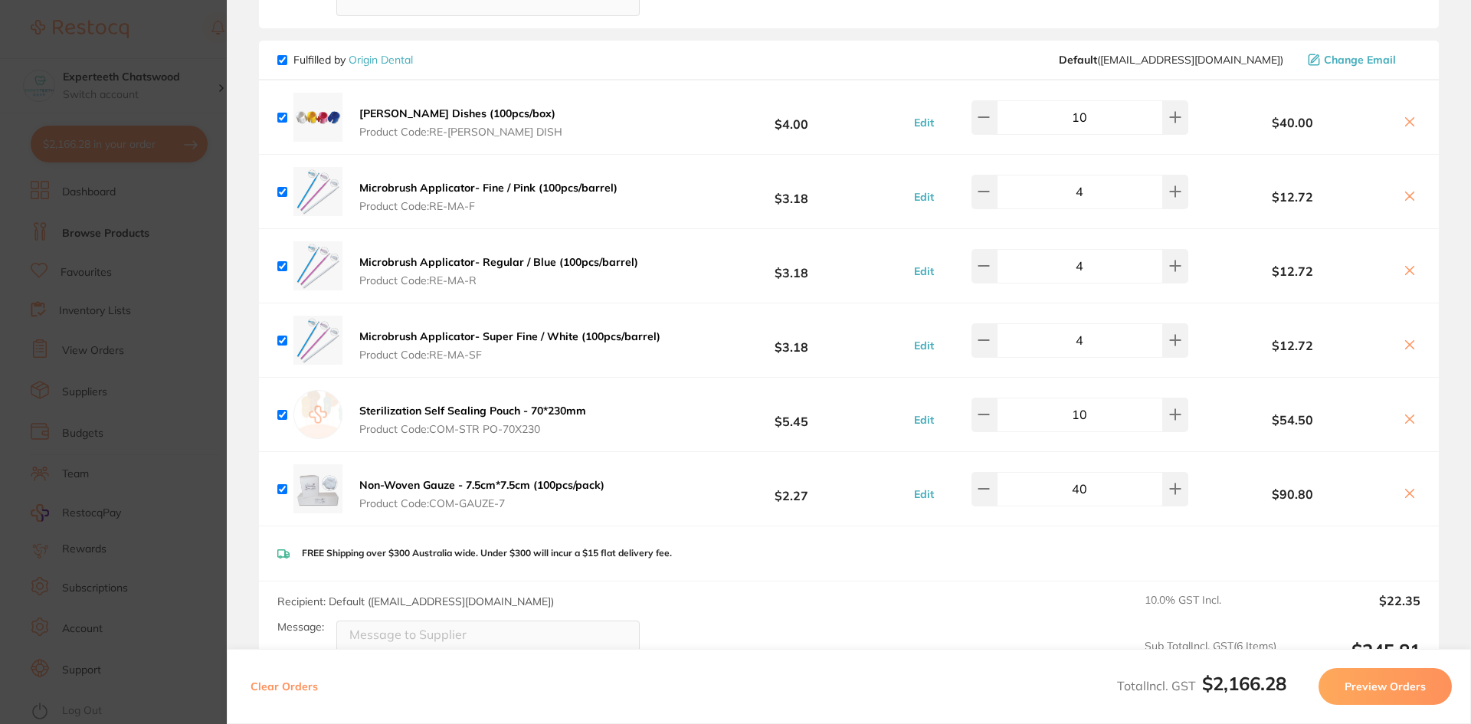
scroll to position [919, 0]
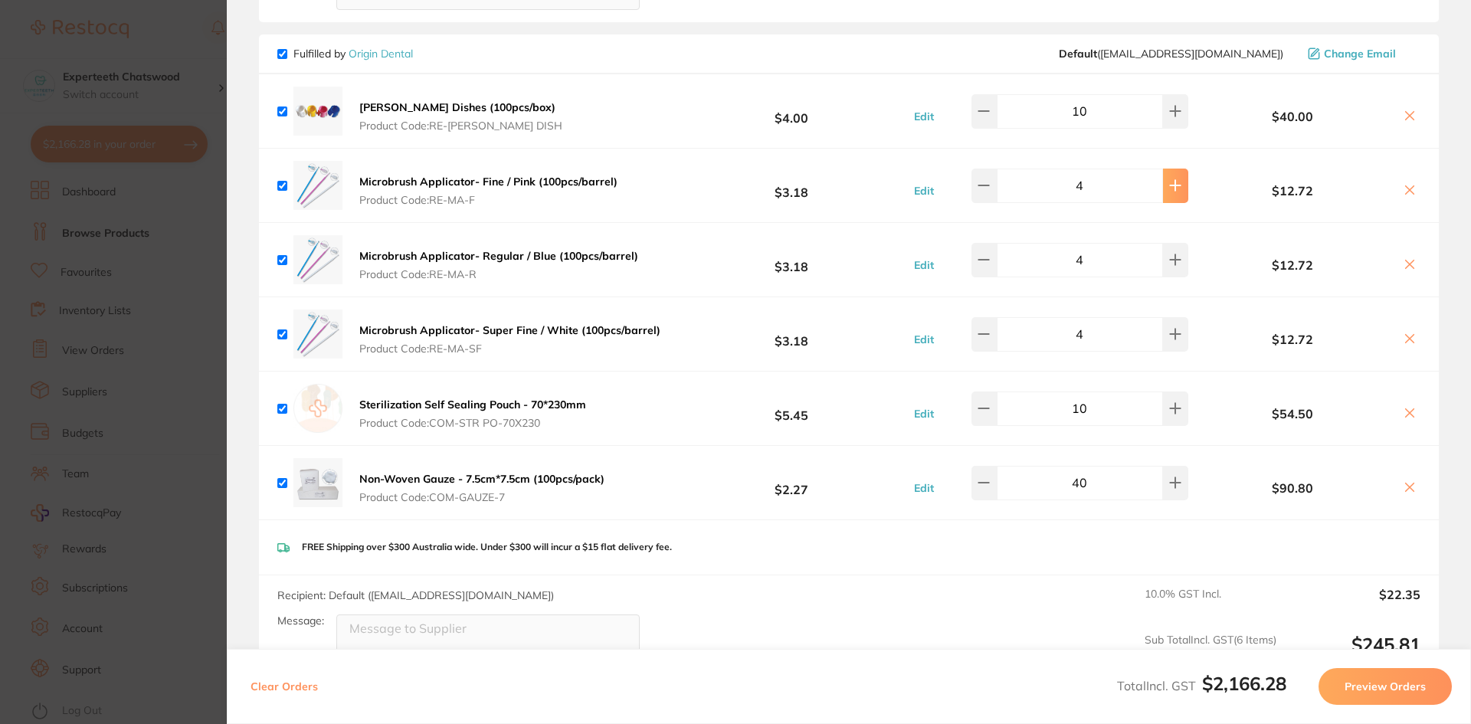
click at [1172, 179] on icon at bounding box center [1175, 185] width 12 height 12
type input "8"
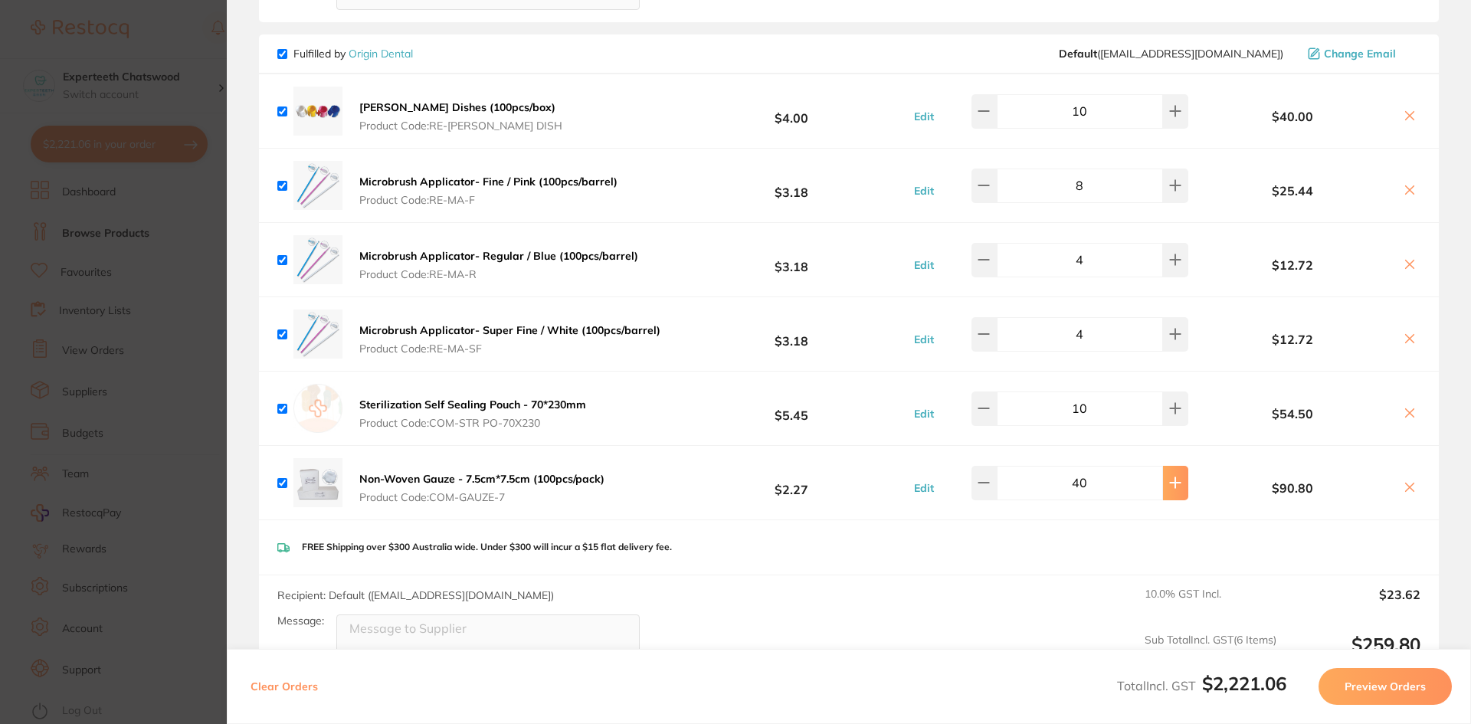
click at [1169, 476] on icon at bounding box center [1175, 482] width 12 height 12
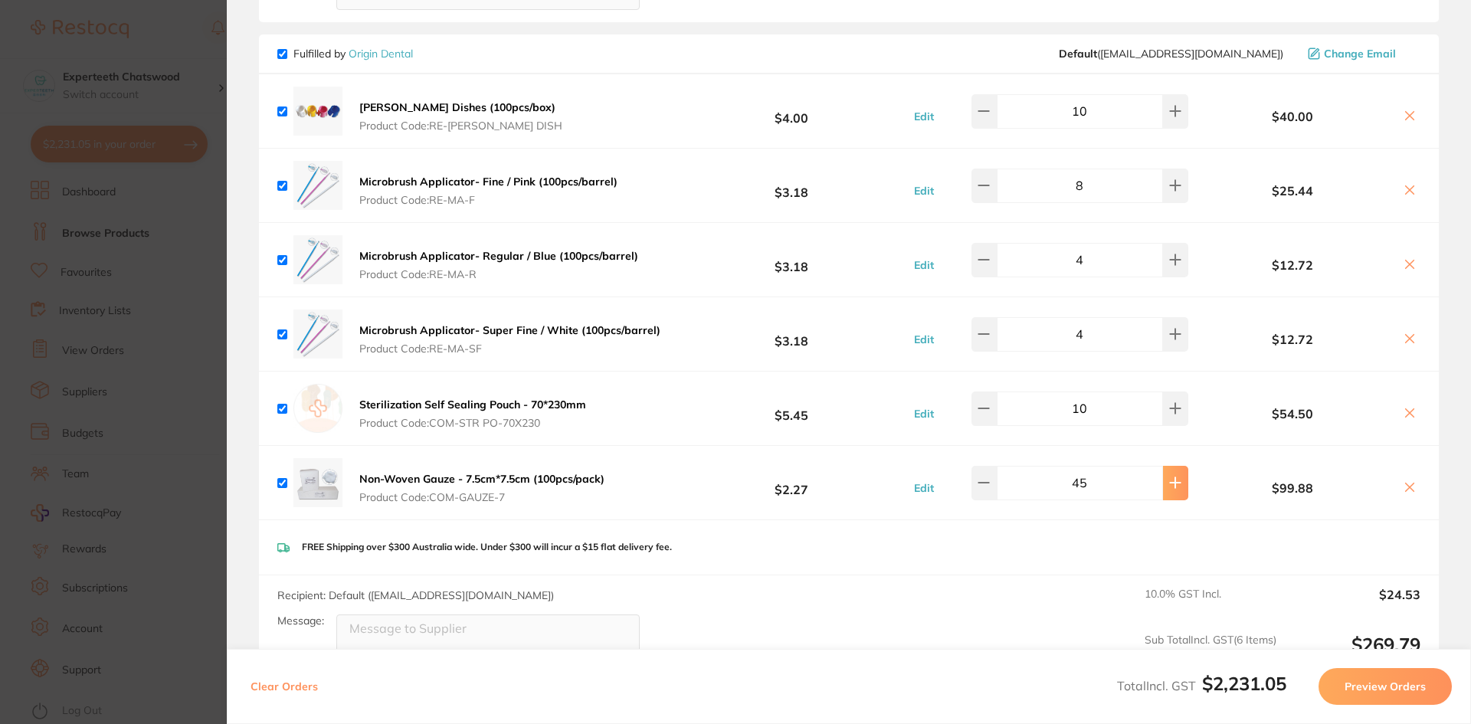
click at [1169, 476] on icon at bounding box center [1175, 482] width 12 height 12
click at [1166, 466] on button at bounding box center [1175, 483] width 25 height 34
click at [989, 483] on icon at bounding box center [984, 483] width 10 height 0
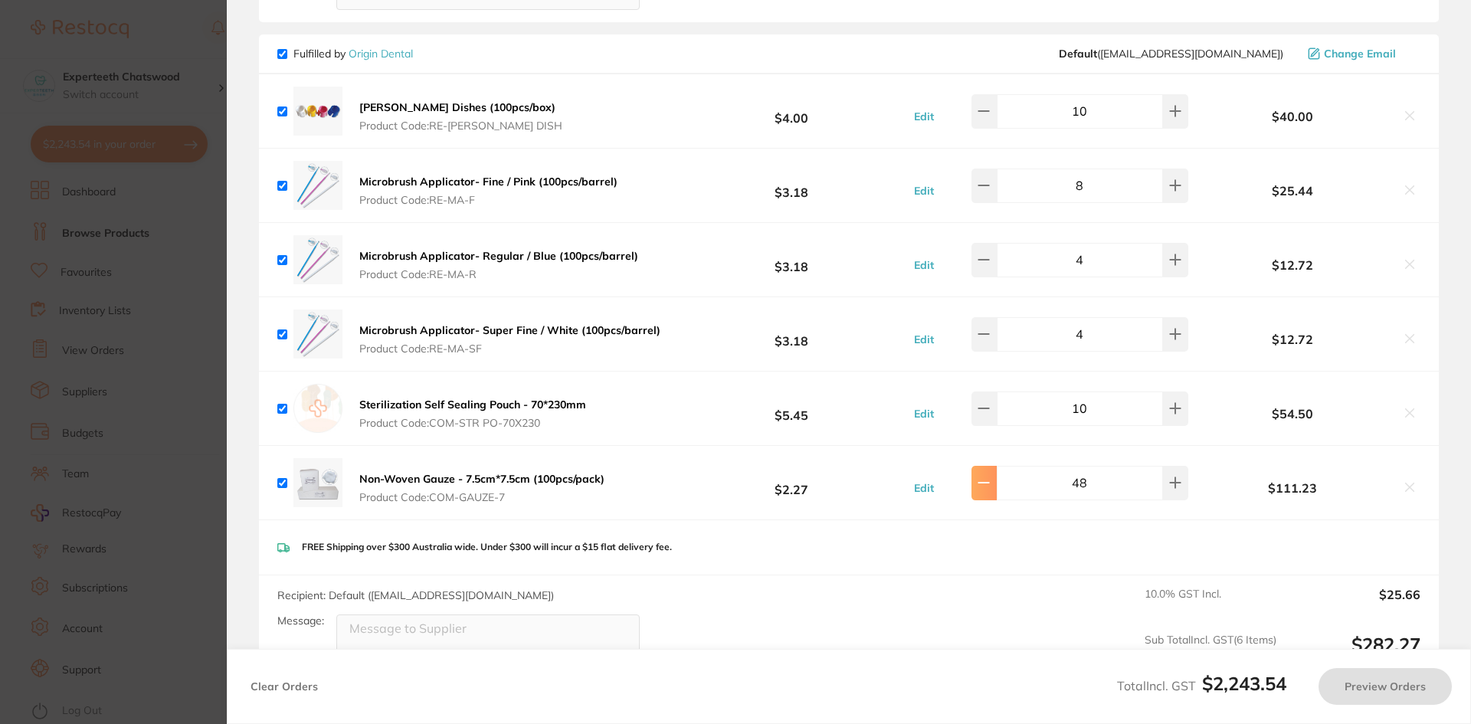
click at [989, 483] on icon at bounding box center [984, 483] width 10 height 0
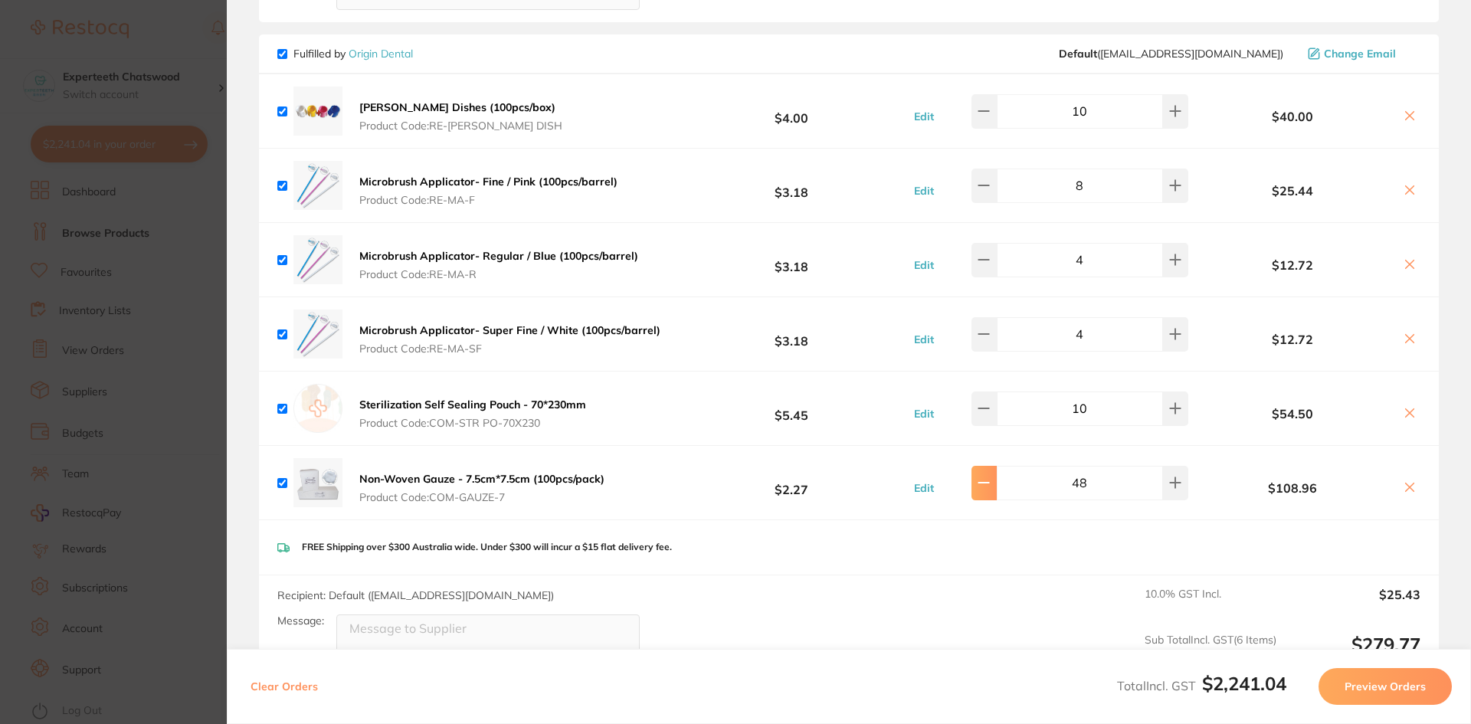
click at [989, 483] on icon at bounding box center [984, 483] width 10 height 0
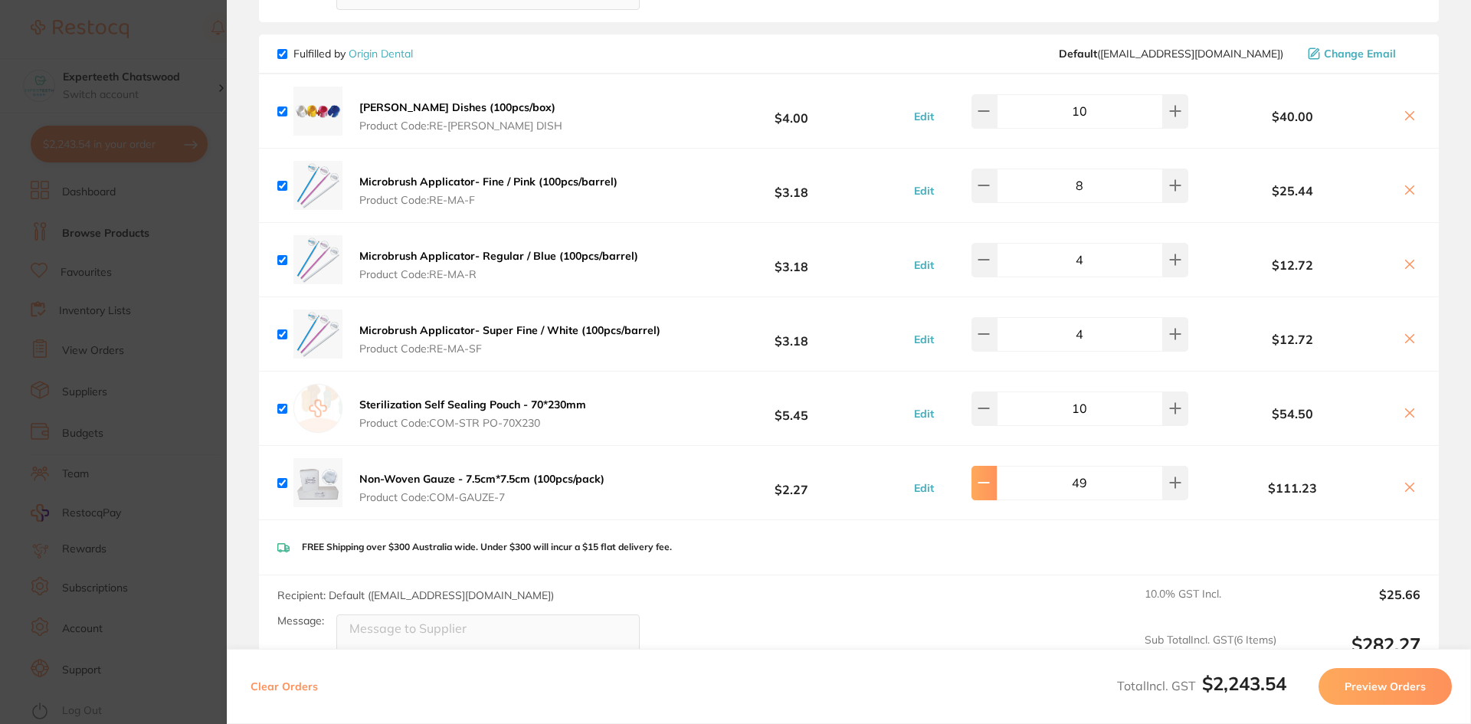
click at [989, 483] on icon at bounding box center [984, 483] width 10 height 0
click at [986, 483] on icon at bounding box center [984, 483] width 10 height 0
click at [997, 476] on button at bounding box center [983, 483] width 25 height 34
click at [985, 476] on icon at bounding box center [984, 482] width 12 height 12
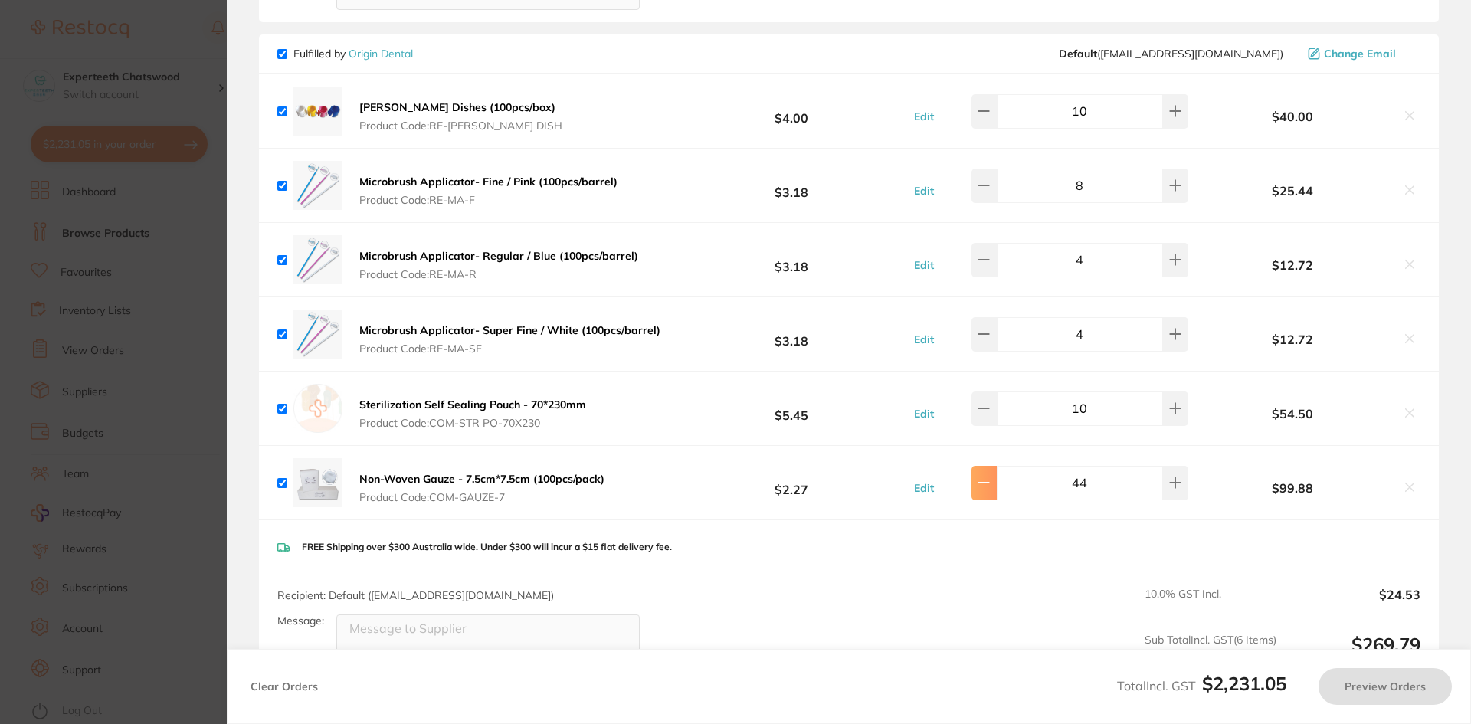
click at [985, 476] on icon at bounding box center [984, 482] width 12 height 12
click at [1026, 497] on div "Non-Woven Gauze - 7.5cm*7.5cm (100pcs/pack) Product Code: COM-GAUZE-7 $2.27 Edi…" at bounding box center [849, 483] width 1180 height 74
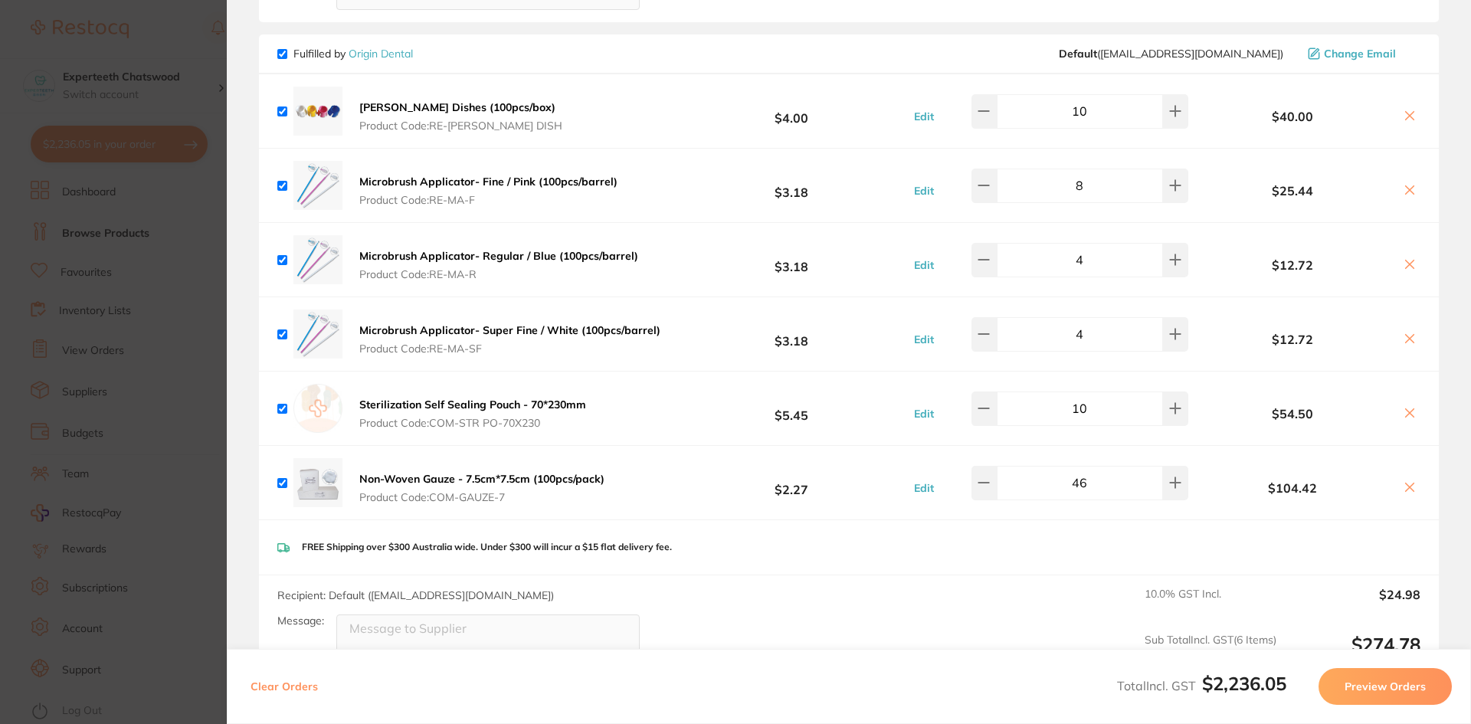
drag, startPoint x: 1105, startPoint y: 467, endPoint x: 1053, endPoint y: 463, distance: 51.5
click at [1053, 466] on input "46" at bounding box center [1080, 483] width 166 height 34
type input "40"
click at [1066, 532] on div "FREE Shipping over $300 Australia wide. Under $300 will incur a $15 flat delive…" at bounding box center [849, 547] width 1180 height 54
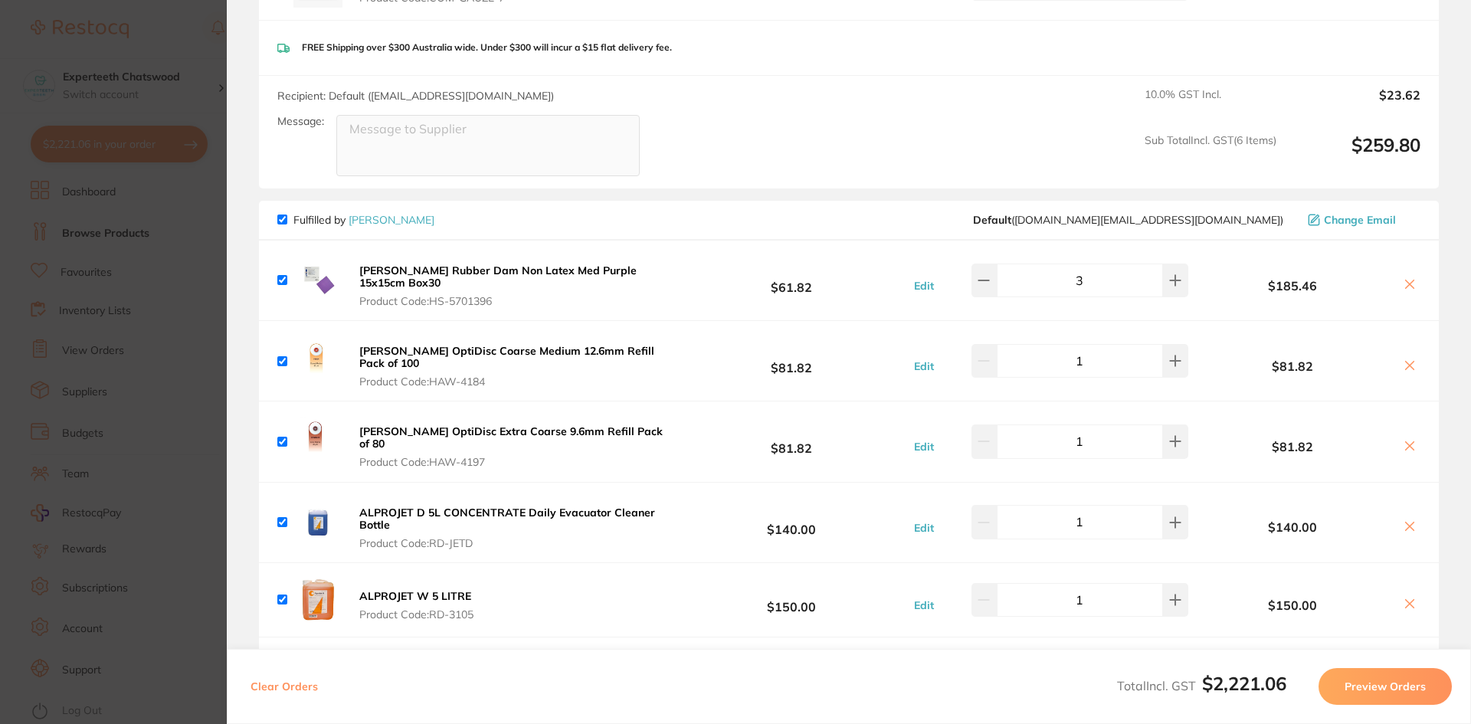
scroll to position [1456, 0]
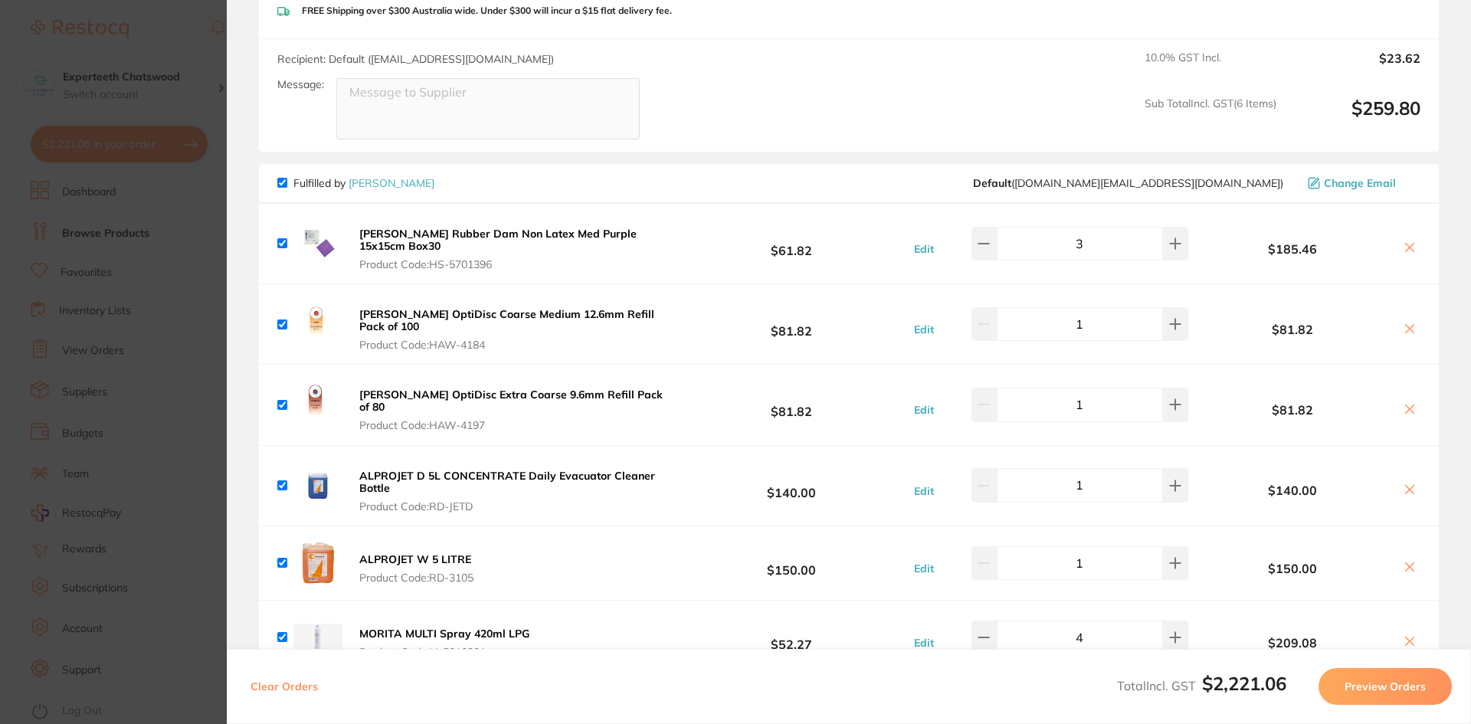
click at [404, 388] on b "[PERSON_NAME] OptiDisc Extra Coarse 9.6mm Refill Pack of 80" at bounding box center [510, 401] width 303 height 26
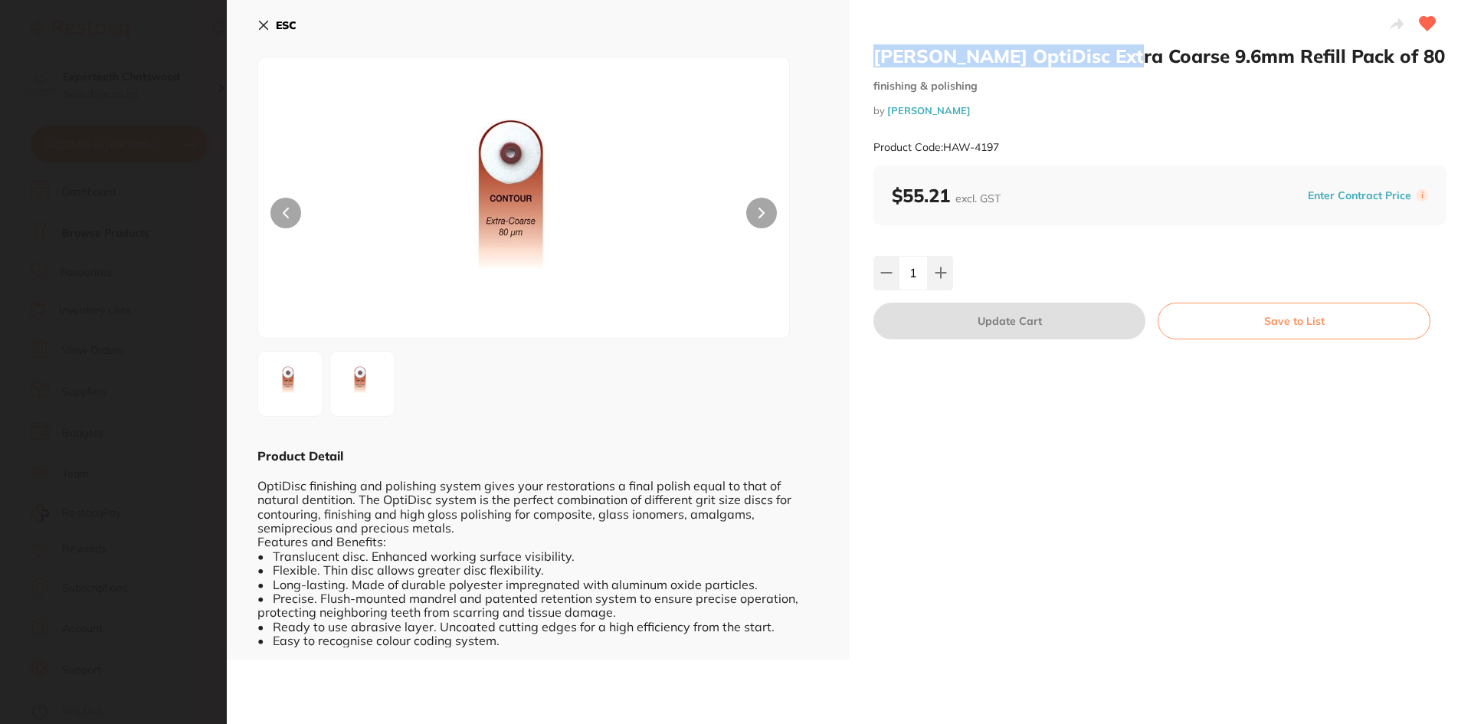
drag, startPoint x: 866, startPoint y: 51, endPoint x: 1133, endPoint y: 54, distance: 266.6
click at [1133, 54] on div "[PERSON_NAME] OptiDisc Extra Coarse 9.6mm Refill Pack of 80 finishing & polishi…" at bounding box center [1160, 330] width 622 height 660
copy h2 "[PERSON_NAME] OptiDisc Extra Coarse"
drag, startPoint x: 260, startPoint y: 25, endPoint x: 300, endPoint y: 96, distance: 81.3
click at [260, 26] on icon at bounding box center [263, 25] width 12 height 12
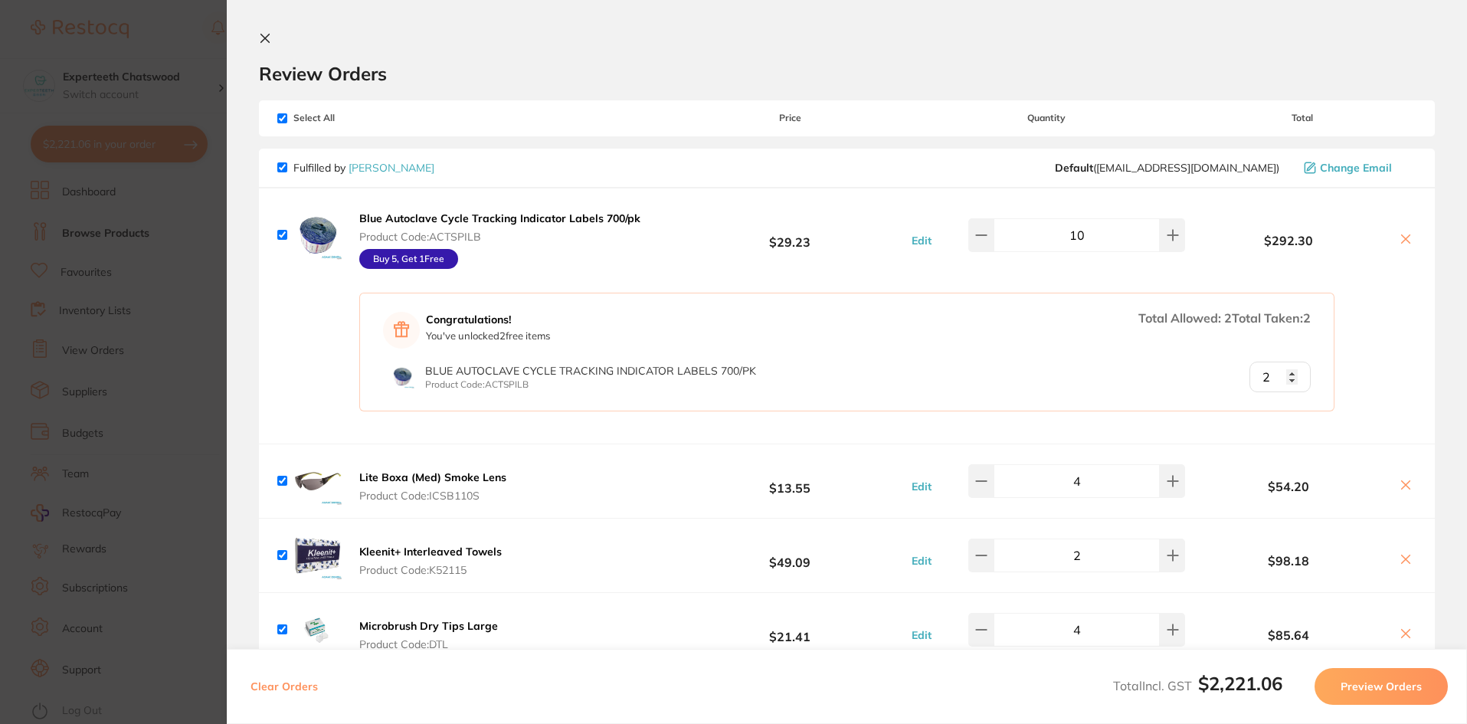
scroll to position [152, 0]
click at [259, 34] on icon at bounding box center [265, 38] width 12 height 12
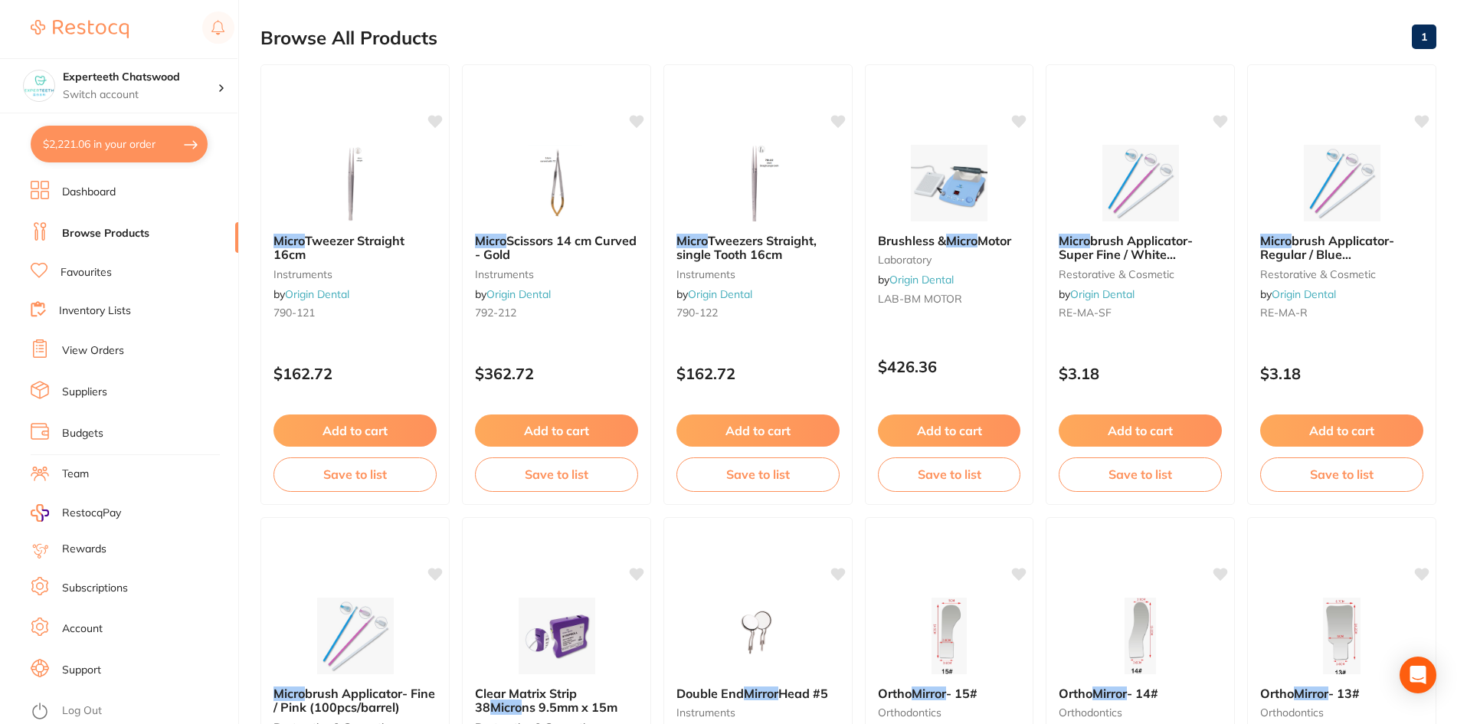
click at [108, 195] on link "Dashboard" at bounding box center [89, 192] width 54 height 15
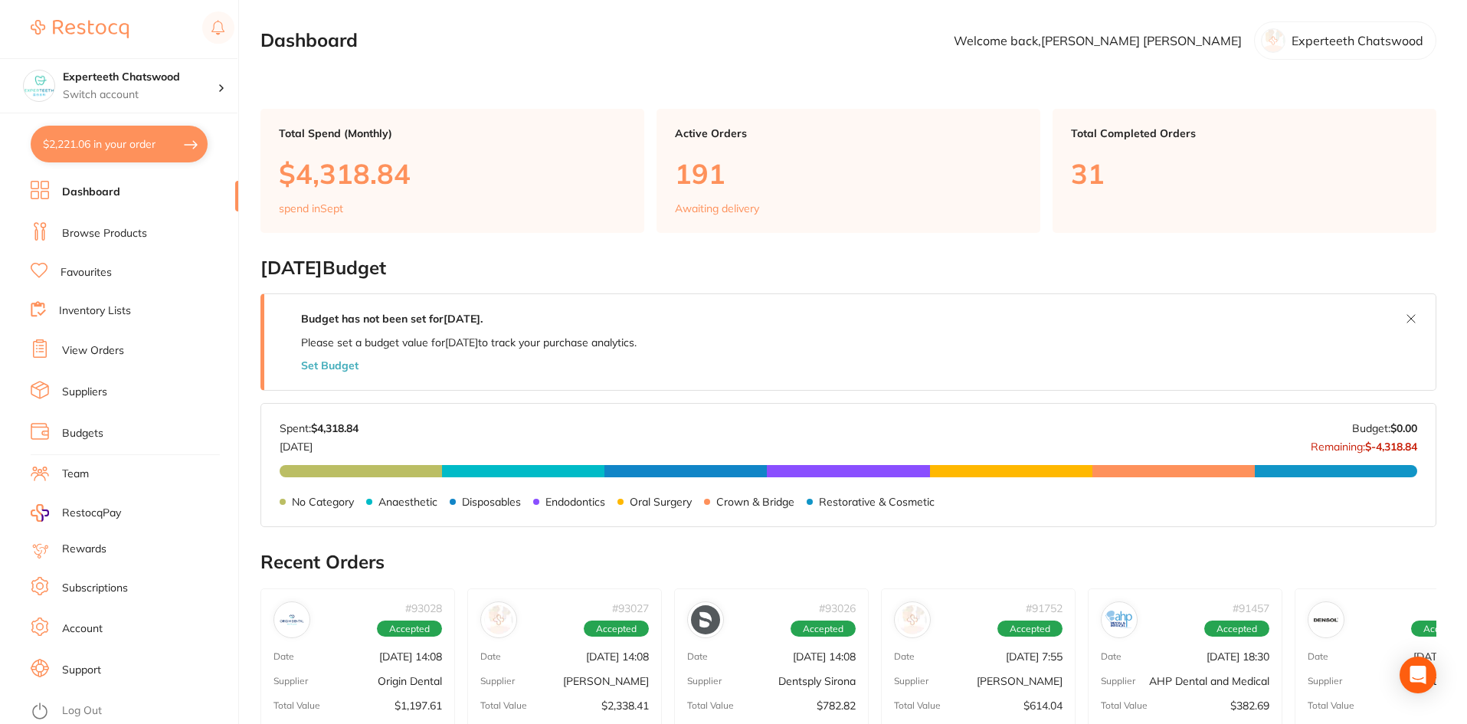
click at [103, 230] on link "Browse Products" at bounding box center [104, 233] width 85 height 15
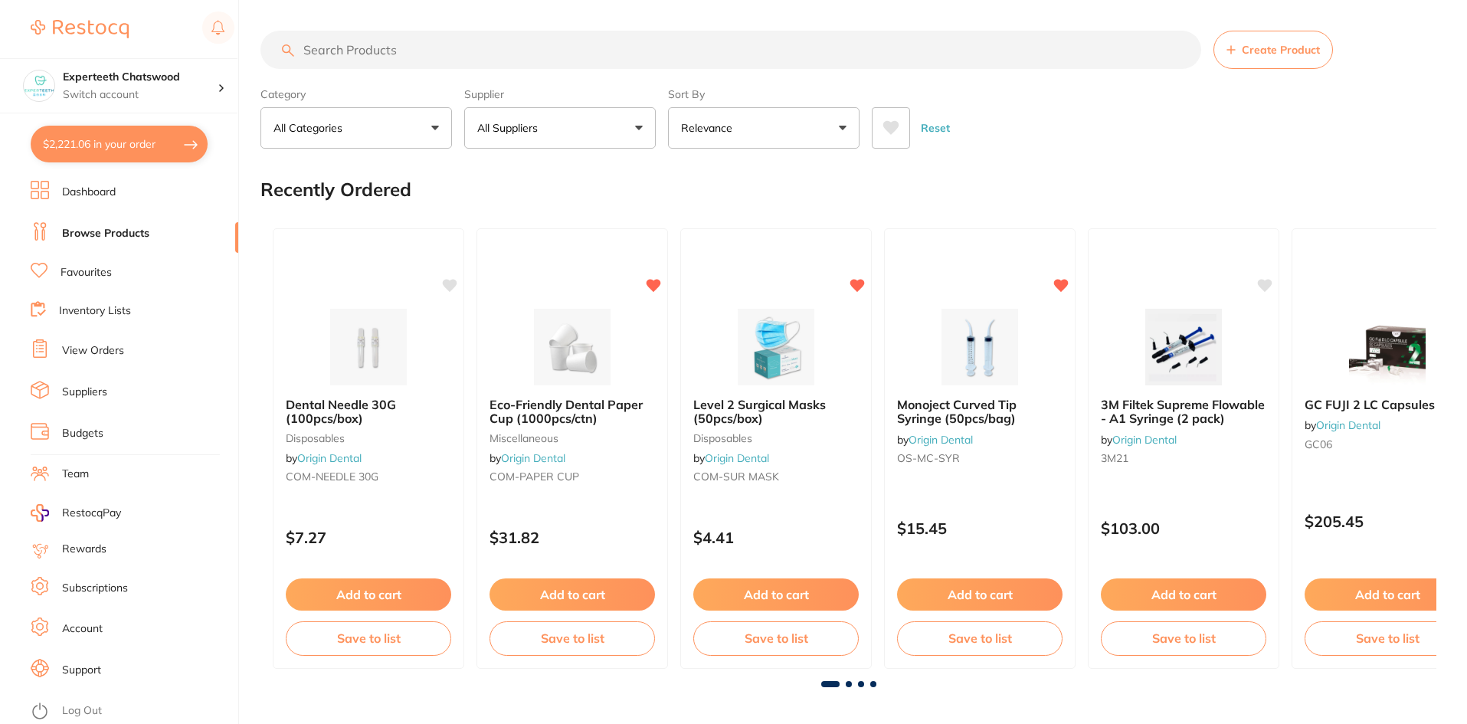
click at [395, 46] on input "search" at bounding box center [730, 50] width 941 height 38
click at [371, 51] on input "search" at bounding box center [730, 50] width 941 height 38
paste input "[PERSON_NAME] OptiDisc Extra Coarse"
type input "[PERSON_NAME] OptiDisc Extra Coarse"
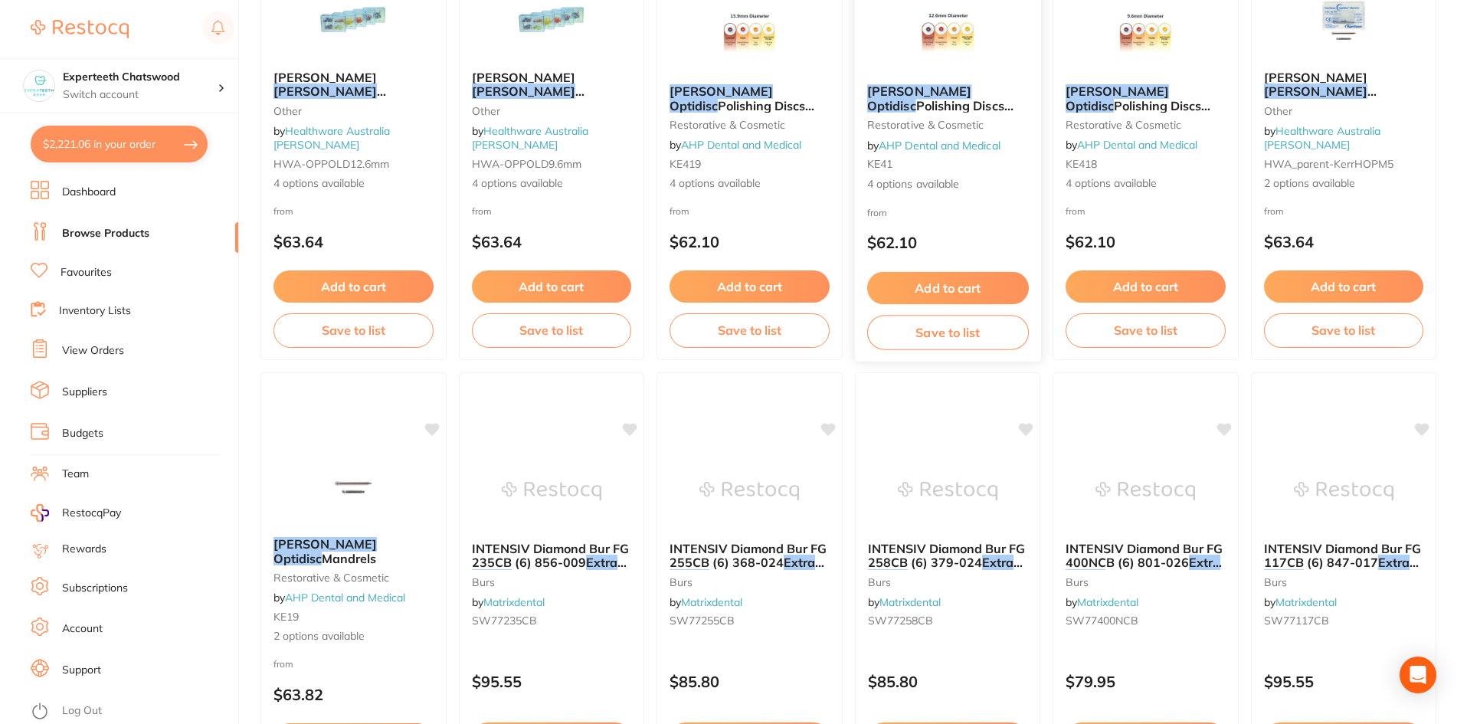
scroll to position [1226, 0]
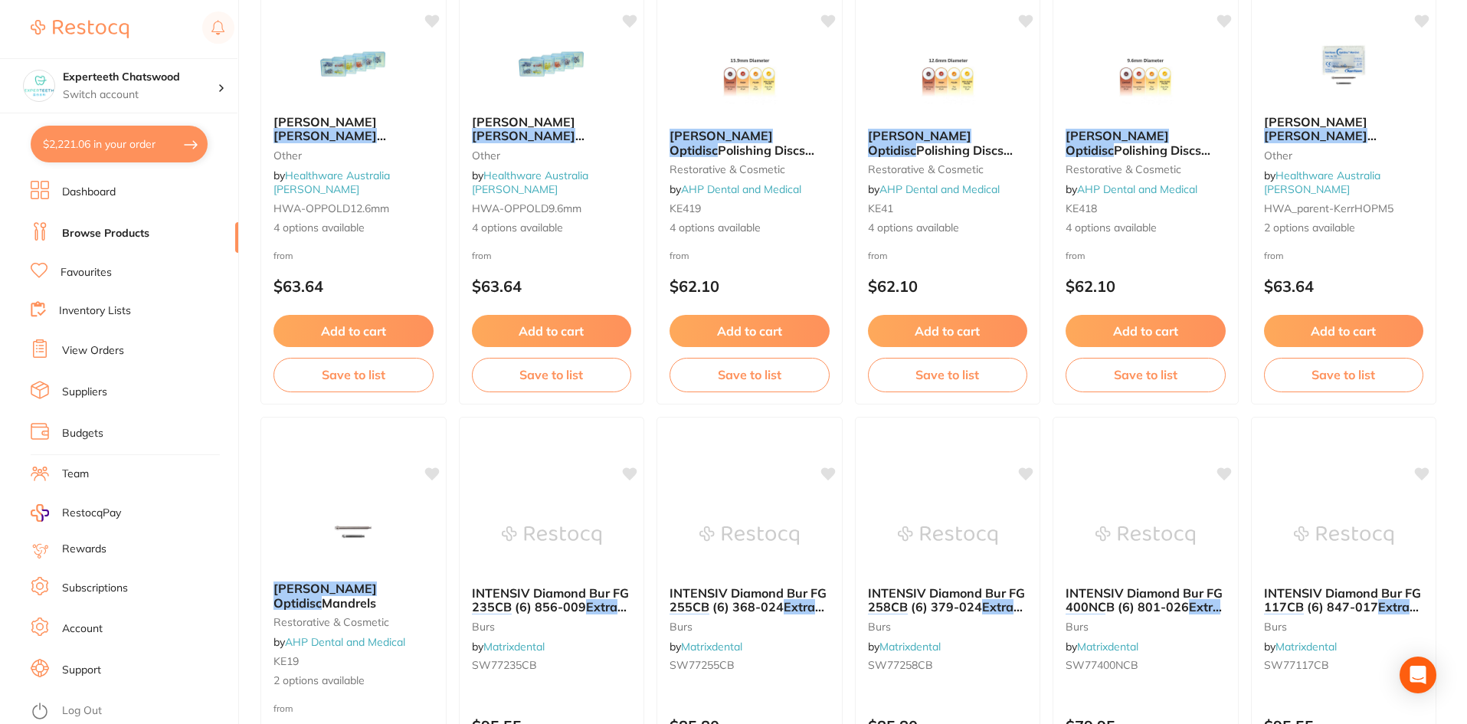
scroll to position [1149, 0]
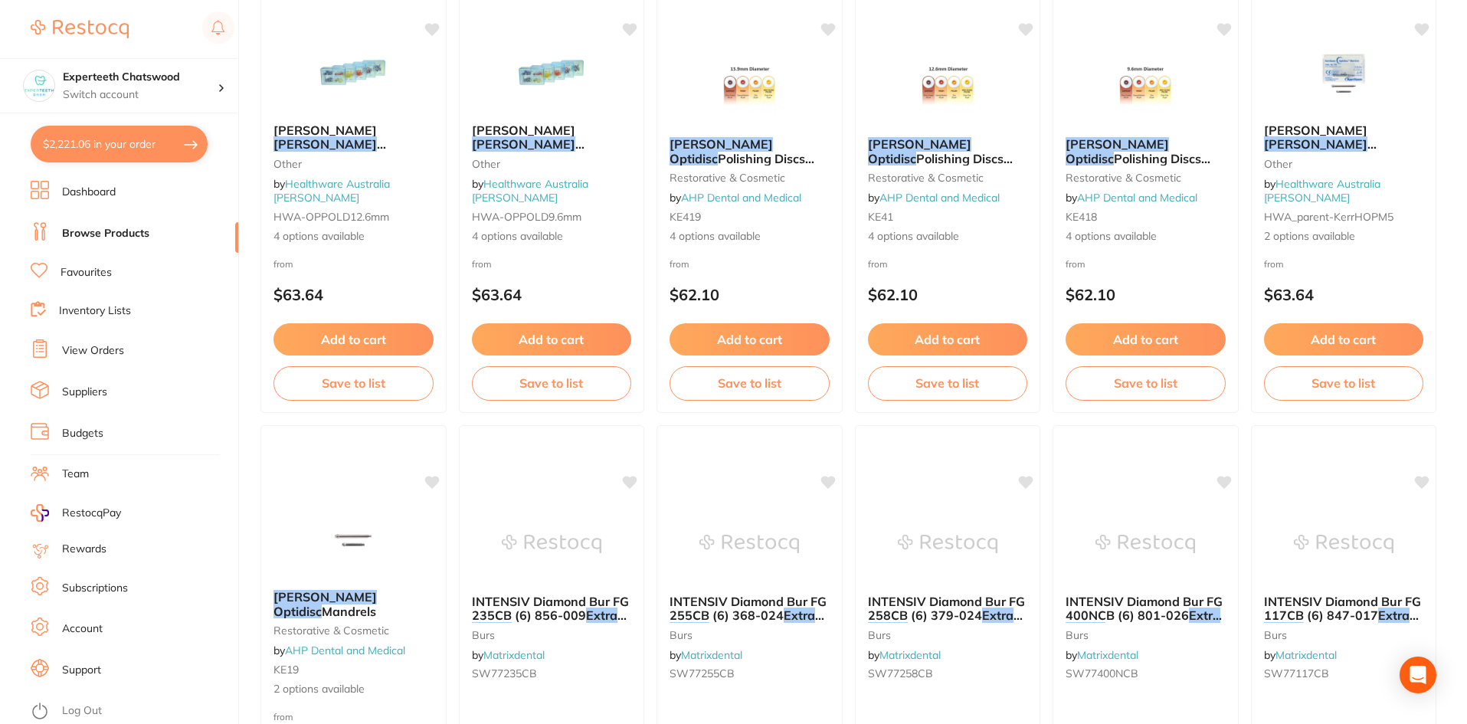
type input "[PERSON_NAME] OptiDisc Extra Coarse"
drag, startPoint x: 0, startPoint y: 0, endPoint x: 935, endPoint y: 95, distance: 940.2
click at [935, 95] on img at bounding box center [947, 85] width 100 height 77
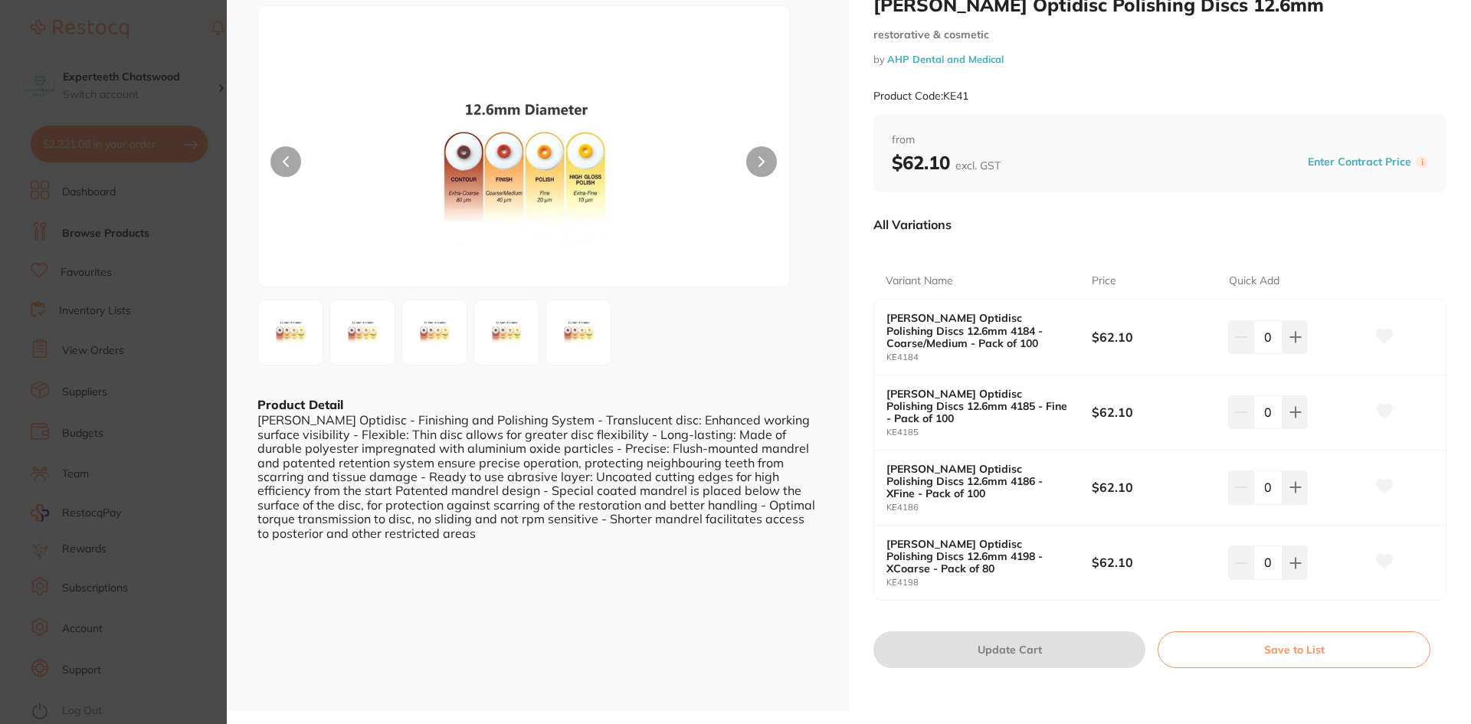
scroll to position [77, 0]
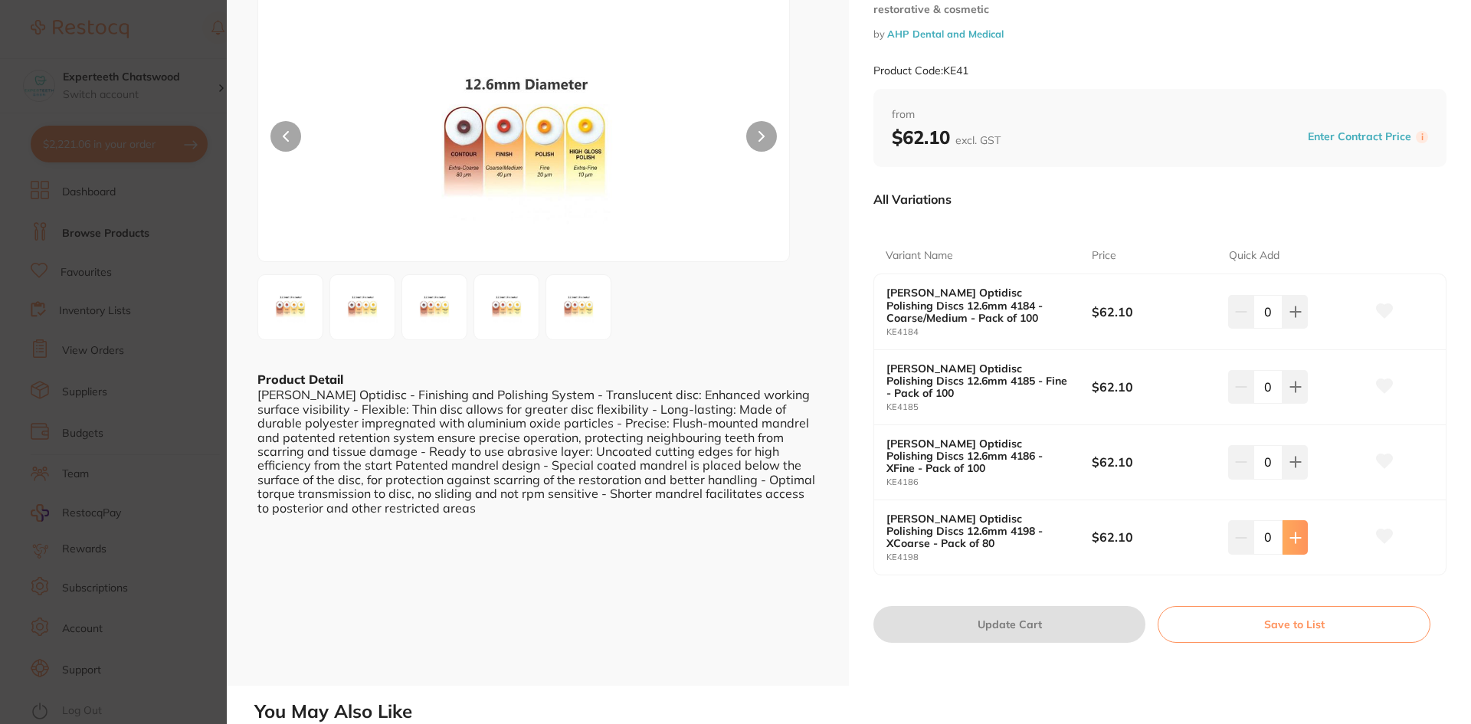
click at [1297, 532] on icon at bounding box center [1295, 538] width 12 height 12
type input "1"
click at [762, 127] on button at bounding box center [761, 136] width 31 height 31
click at [1002, 606] on button "Update Cart" at bounding box center [1009, 624] width 272 height 37
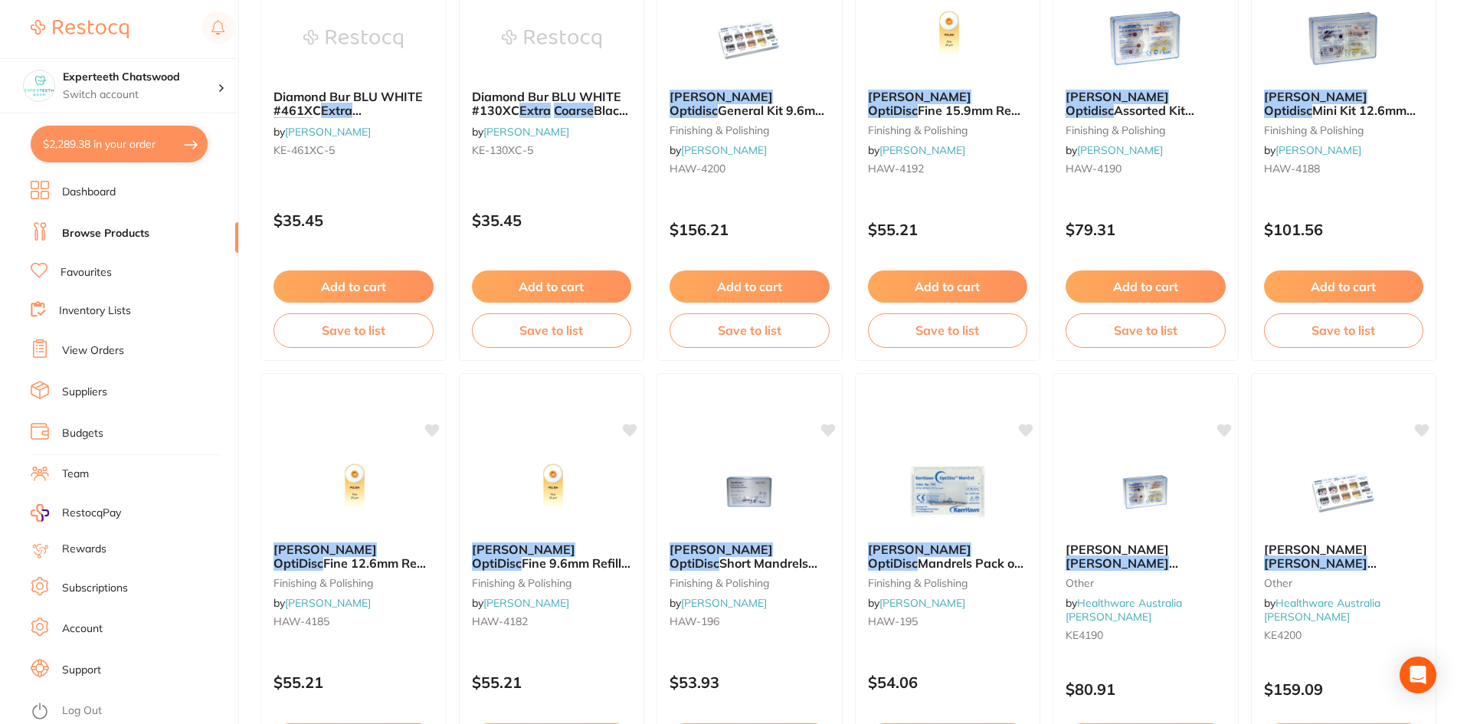
scroll to position [1992, 0]
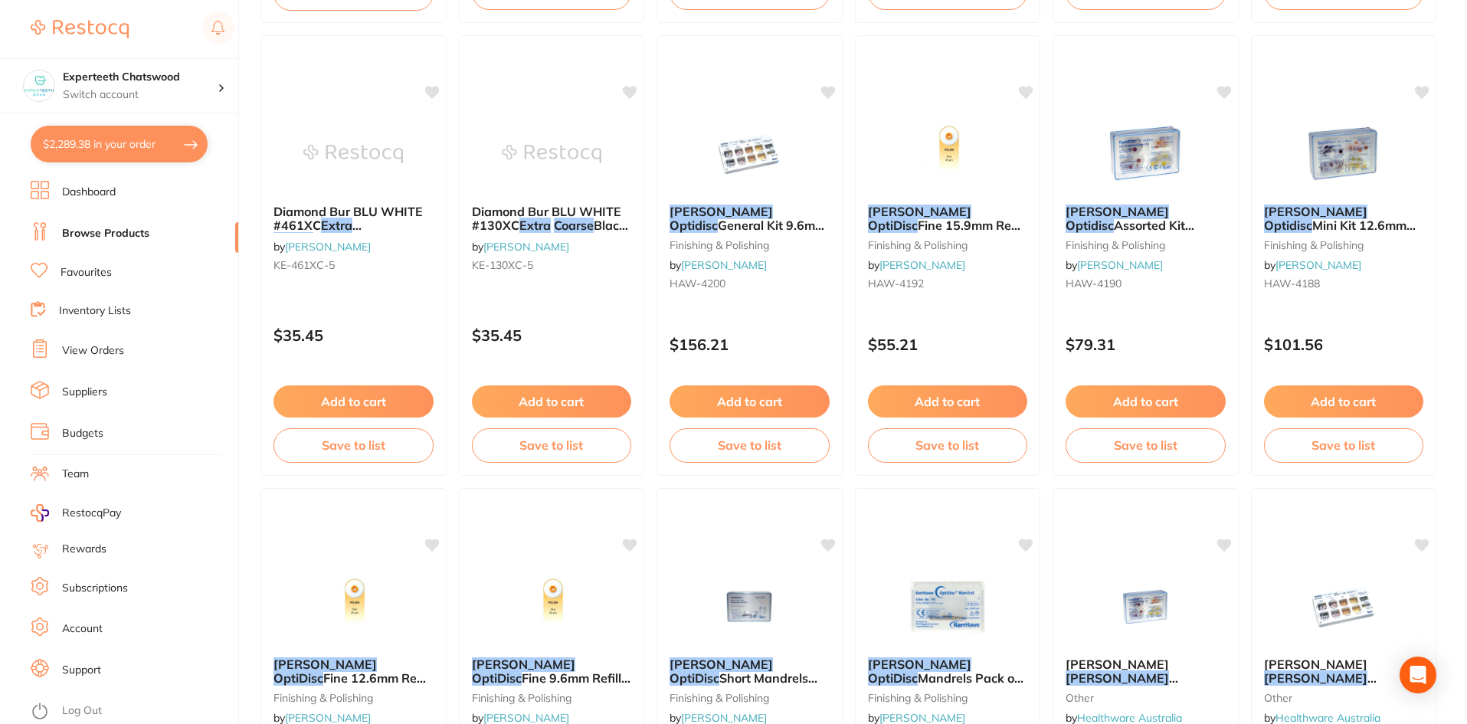
click at [103, 129] on button "$2,289.38 in your order" at bounding box center [119, 144] width 177 height 37
checkbox input "true"
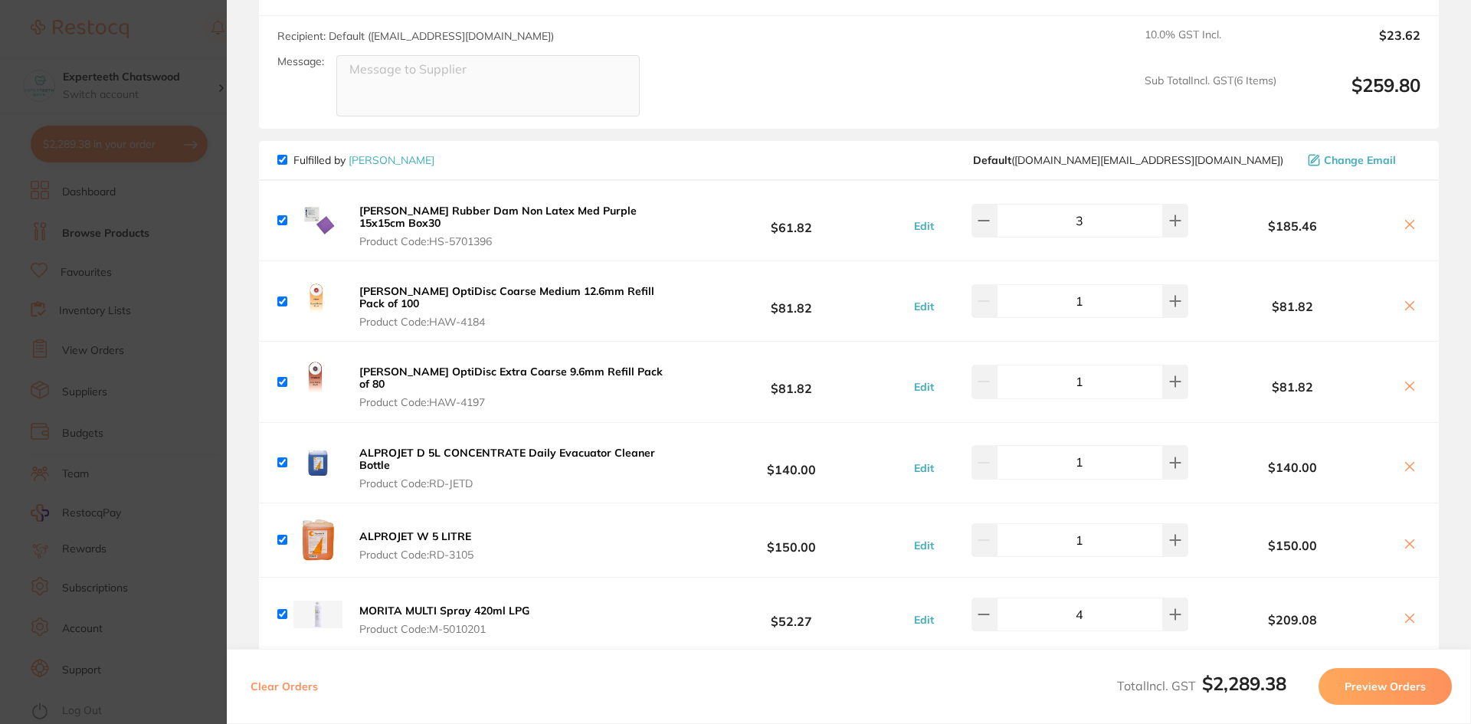
scroll to position [1475, 0]
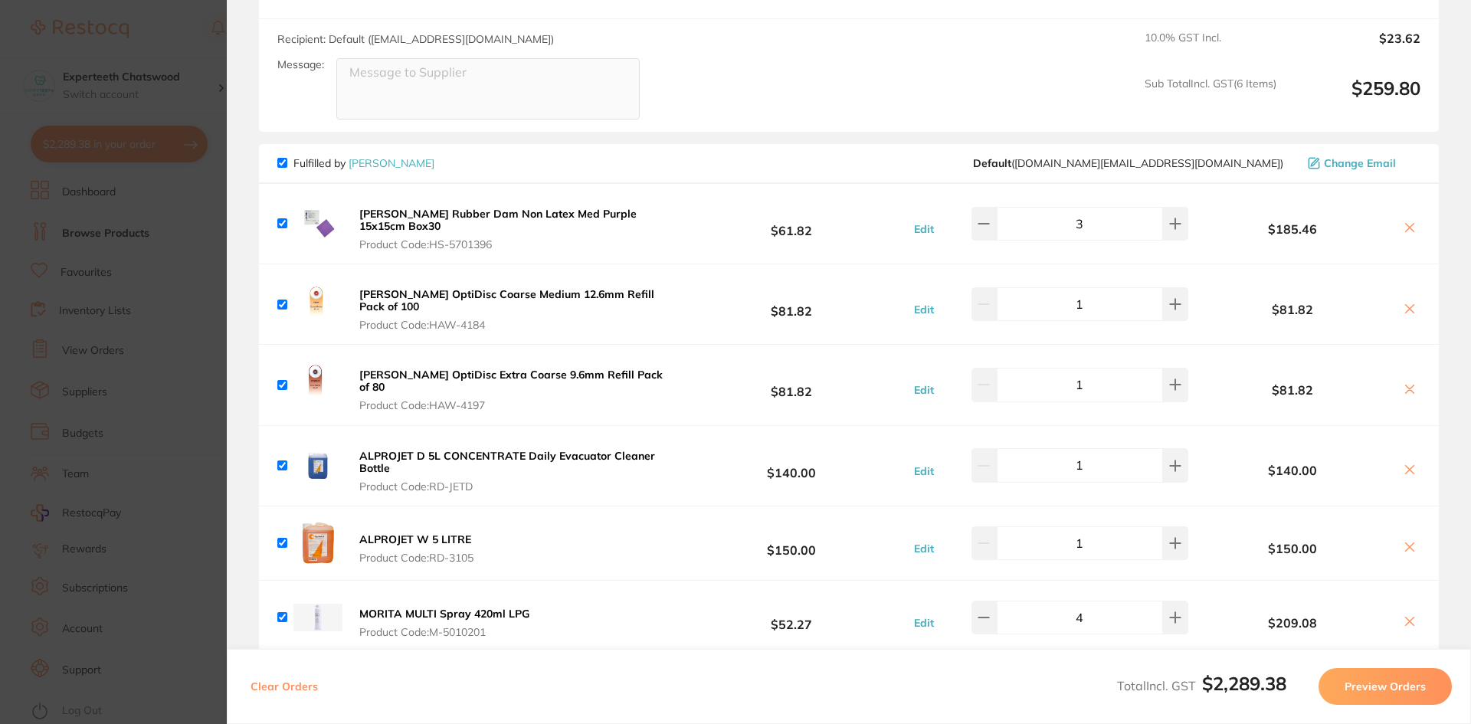
click at [1407, 383] on icon at bounding box center [1409, 389] width 12 height 12
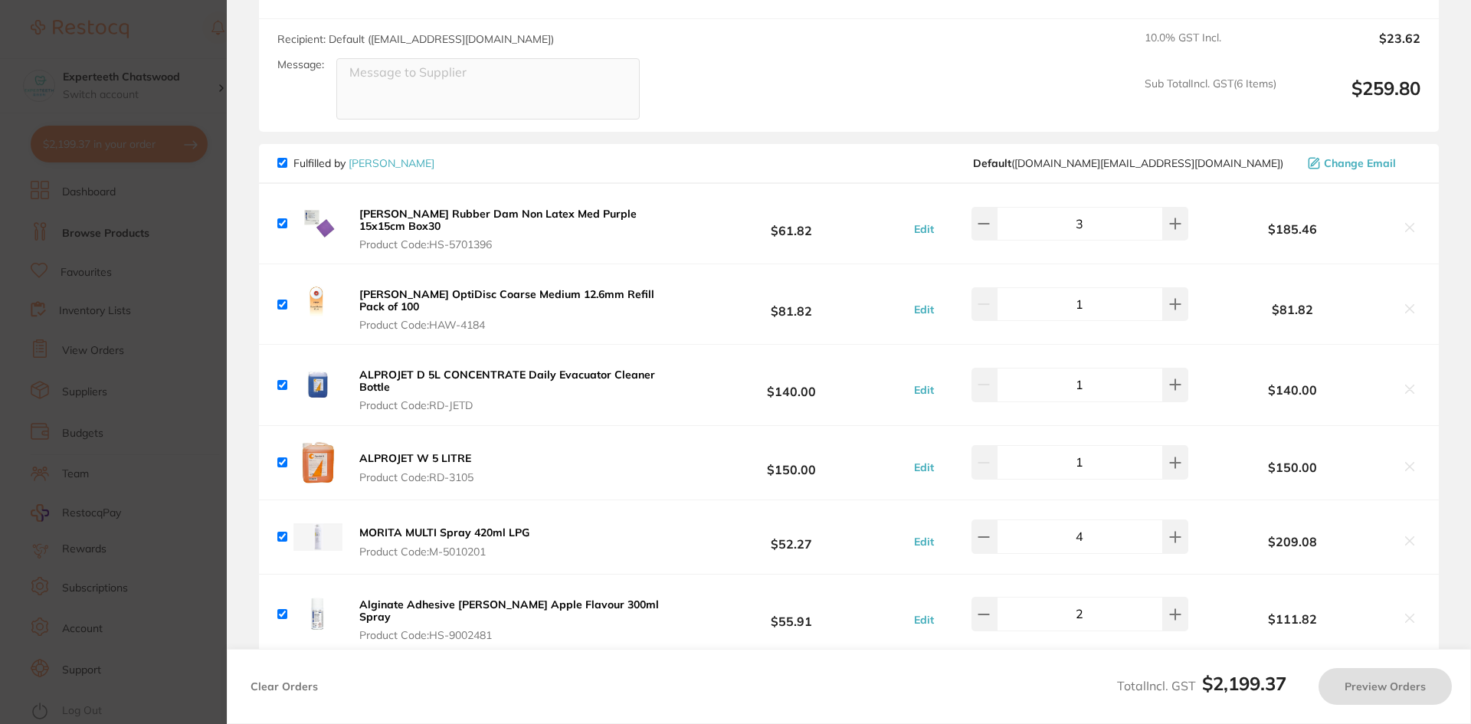
checkbox input "true"
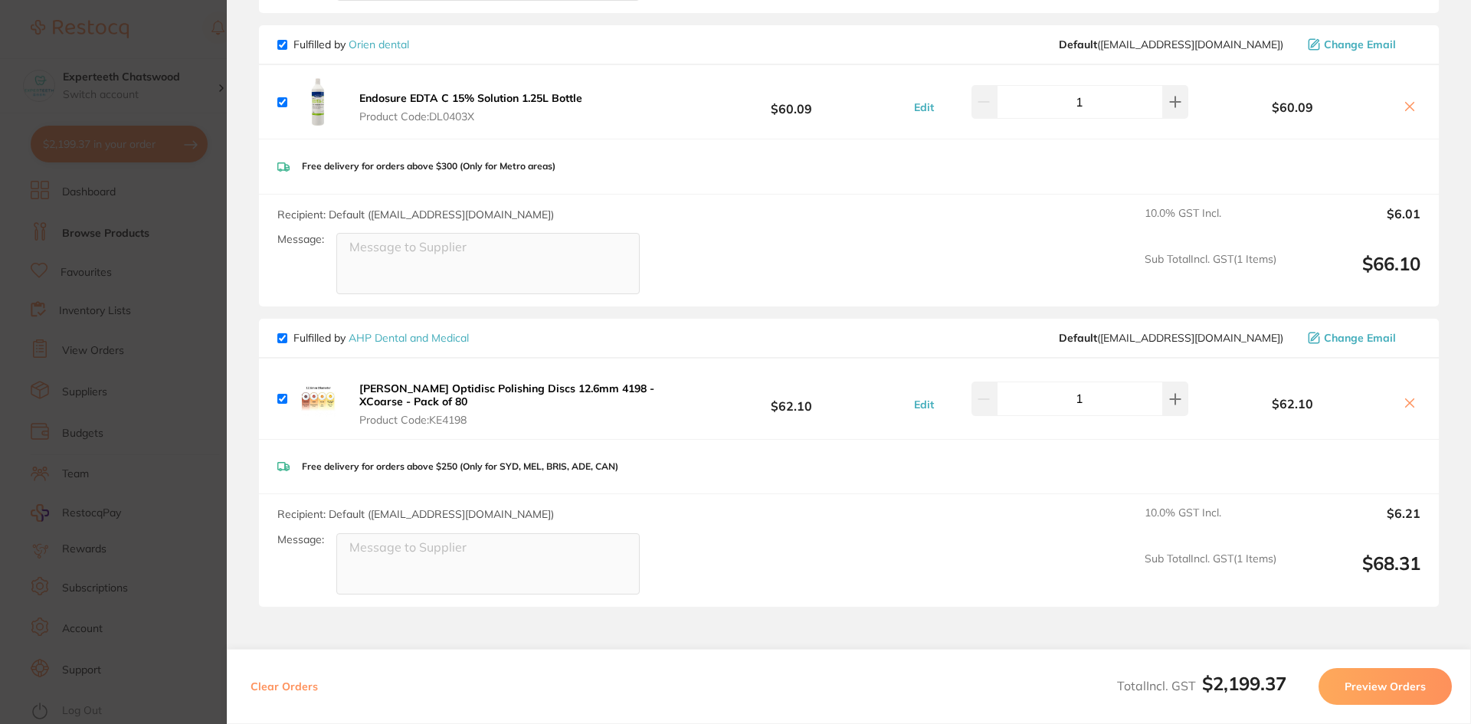
scroll to position [2471, 0]
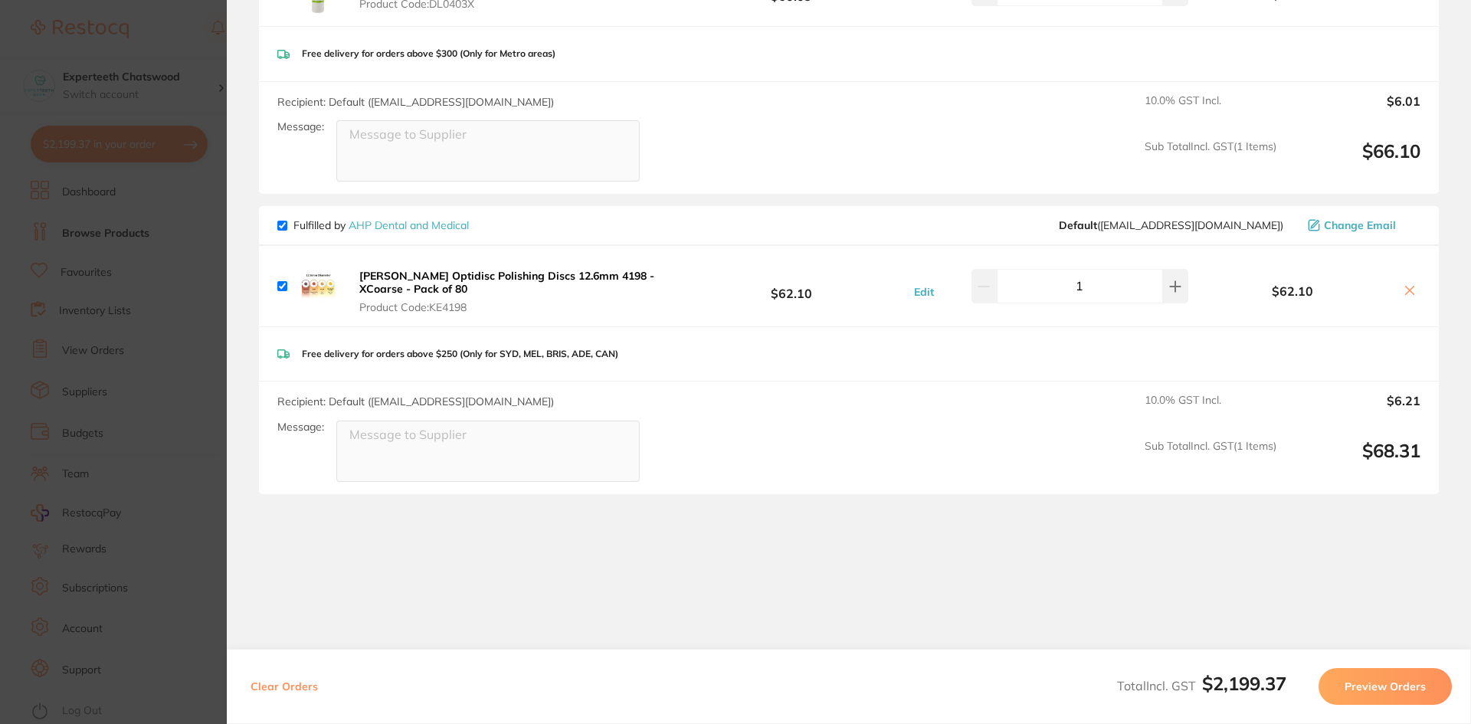
click at [354, 258] on div "Hawe Optidisc Polishing Discs 12.6mm 4198 - XCoarse - Pack of 80 Product Code: …" at bounding box center [477, 285] width 400 height 55
click at [382, 269] on b "Hawe Optidisc Polishing Discs 12.6mm 4198 - XCoarse - Pack of 80" at bounding box center [506, 282] width 295 height 26
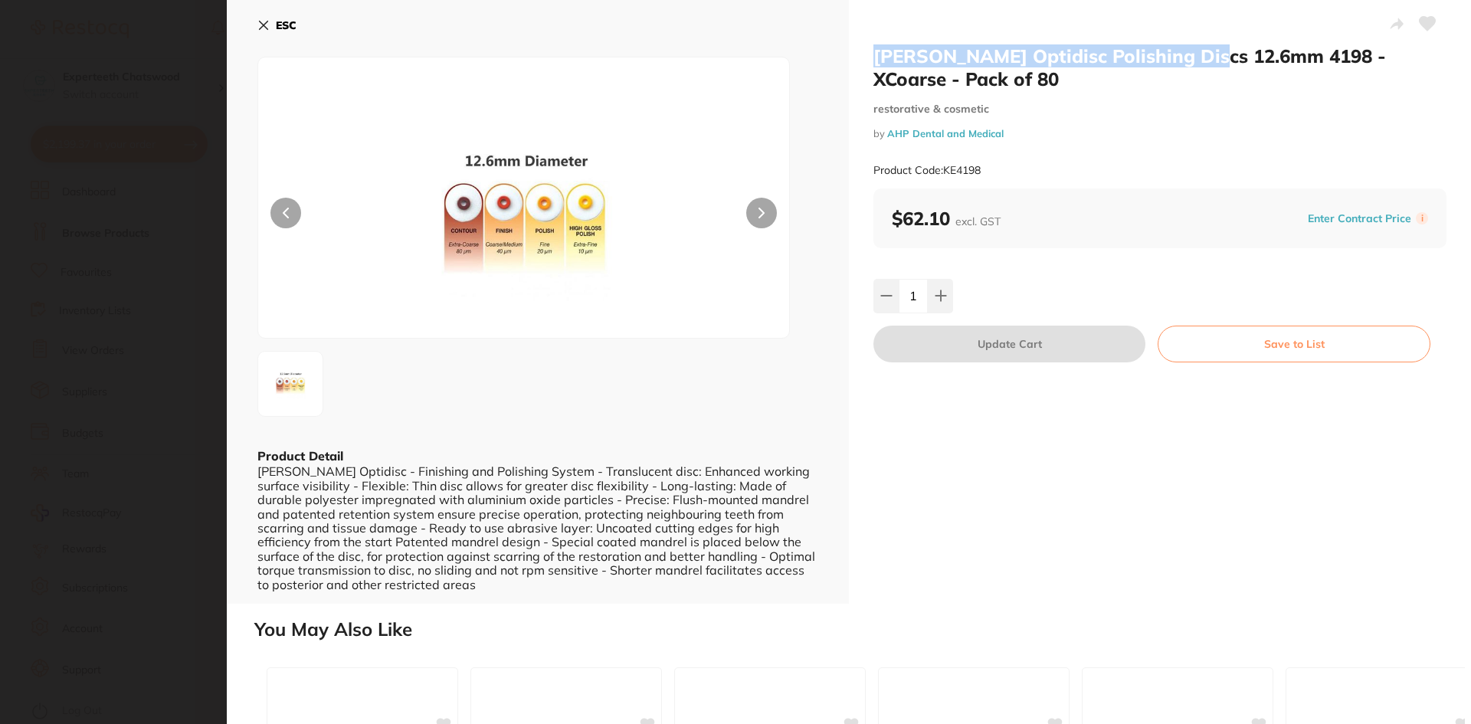
drag, startPoint x: 864, startPoint y: 47, endPoint x: 1211, endPoint y: 56, distance: 347.2
click at [1211, 56] on div "Hawe Optidisc Polishing Discs 12.6mm 4198 - XCoarse - Pack of 80 restorative & …" at bounding box center [1160, 302] width 622 height 604
copy h2 "Hawe Optidisc Polishing Discs 12.6mm"
click at [267, 21] on icon at bounding box center [263, 25] width 12 height 12
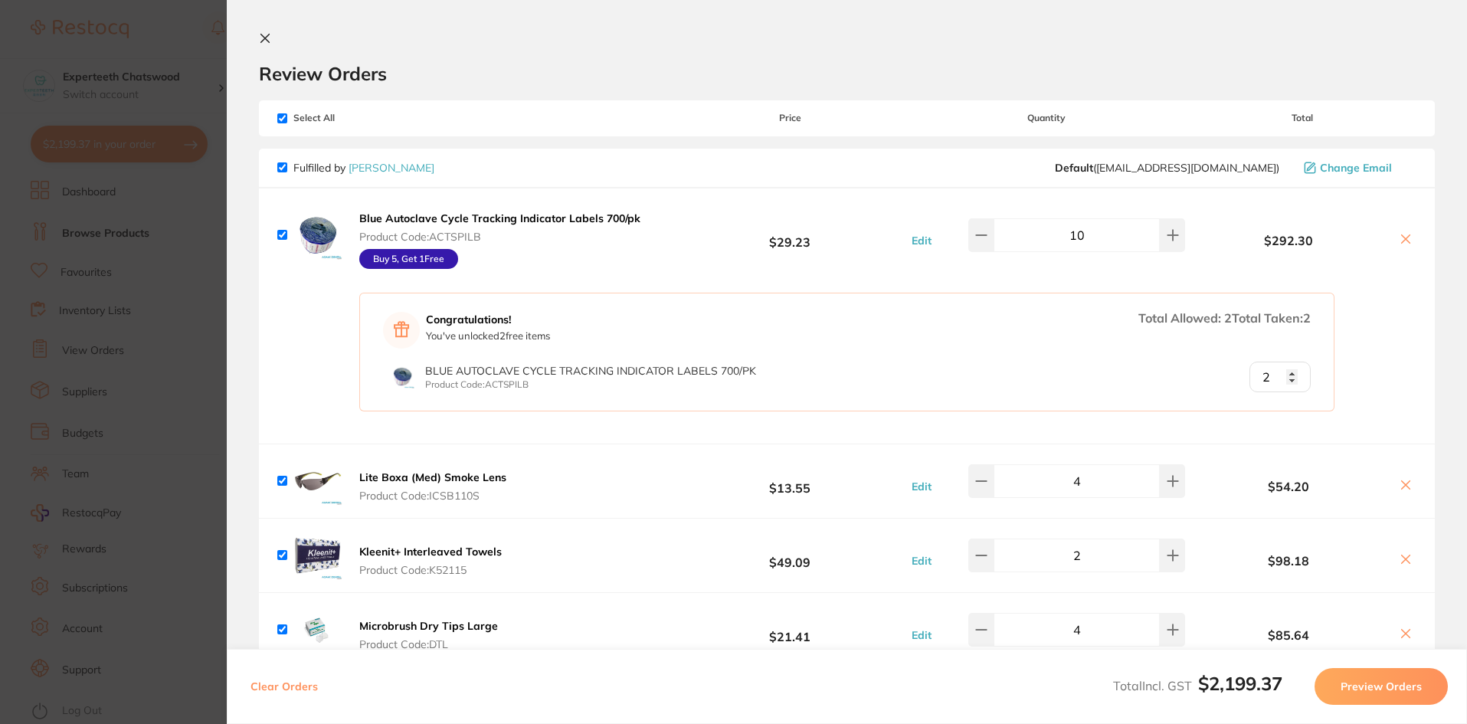
scroll to position [1149, 0]
click at [253, 31] on section "Review Orders Your orders are being processed and we will notify you once we ha…" at bounding box center [847, 362] width 1240 height 724
click at [260, 33] on icon at bounding box center [265, 38] width 12 height 12
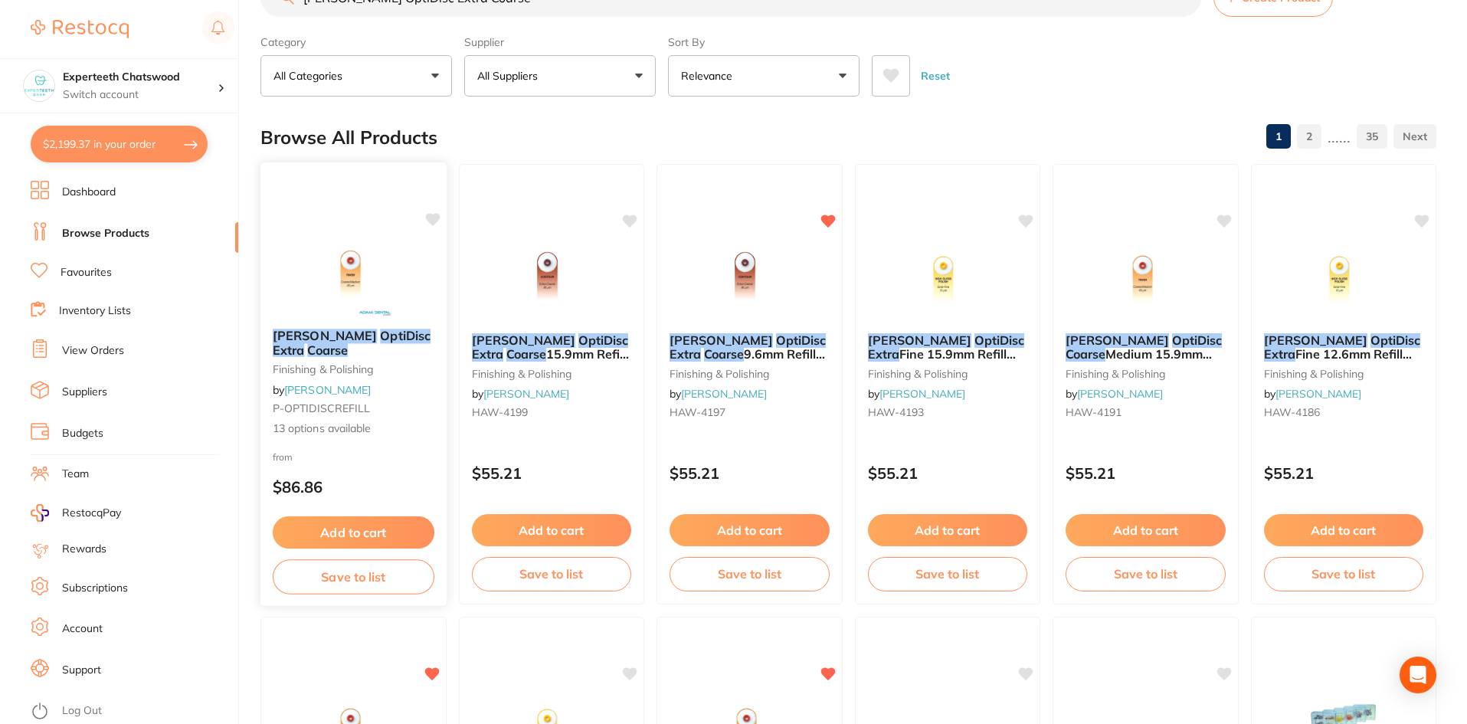
scroll to position [0, 0]
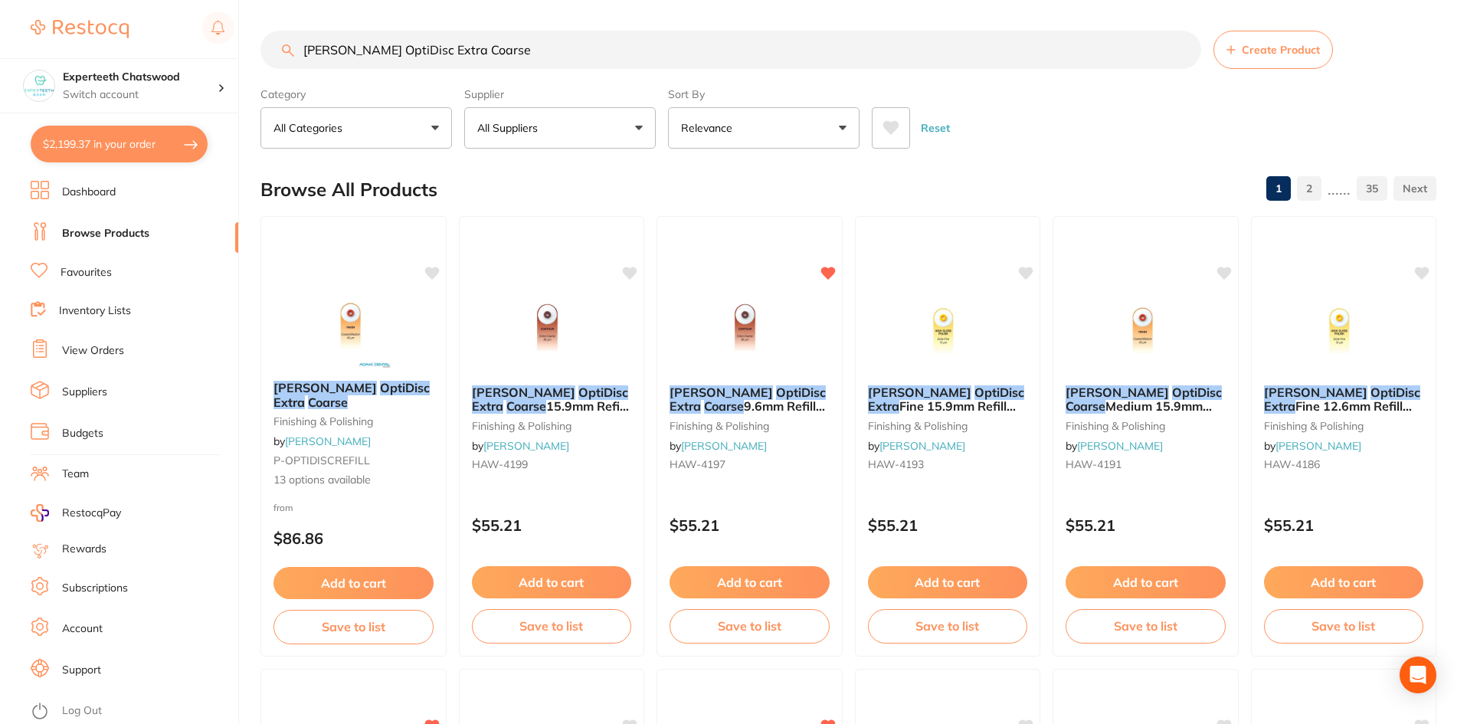
drag, startPoint x: 398, startPoint y: 61, endPoint x: 480, endPoint y: 51, distance: 83.4
click at [398, 61] on input "[PERSON_NAME] OptiDisc Extra Coarse" at bounding box center [730, 50] width 941 height 38
click at [497, 48] on input "[PERSON_NAME] OptiDisc Extra Coarse" at bounding box center [730, 50] width 941 height 38
drag, startPoint x: 487, startPoint y: 55, endPoint x: 405, endPoint y: 49, distance: 82.2
click at [400, 49] on input "[PERSON_NAME] OptiDisc Extra Coarse" at bounding box center [730, 50] width 941 height 38
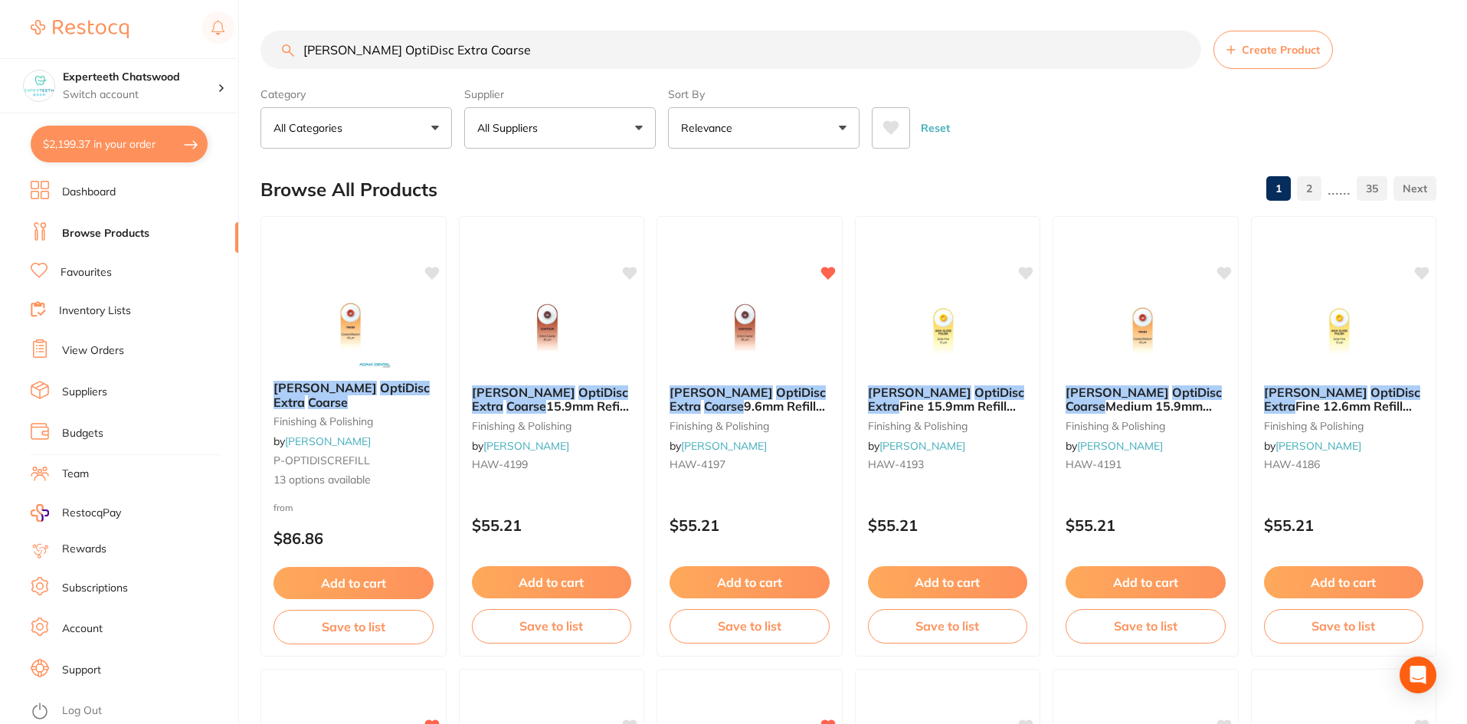
click at [570, 37] on input "[PERSON_NAME] OptiDisc Extra Coarse" at bounding box center [730, 50] width 941 height 38
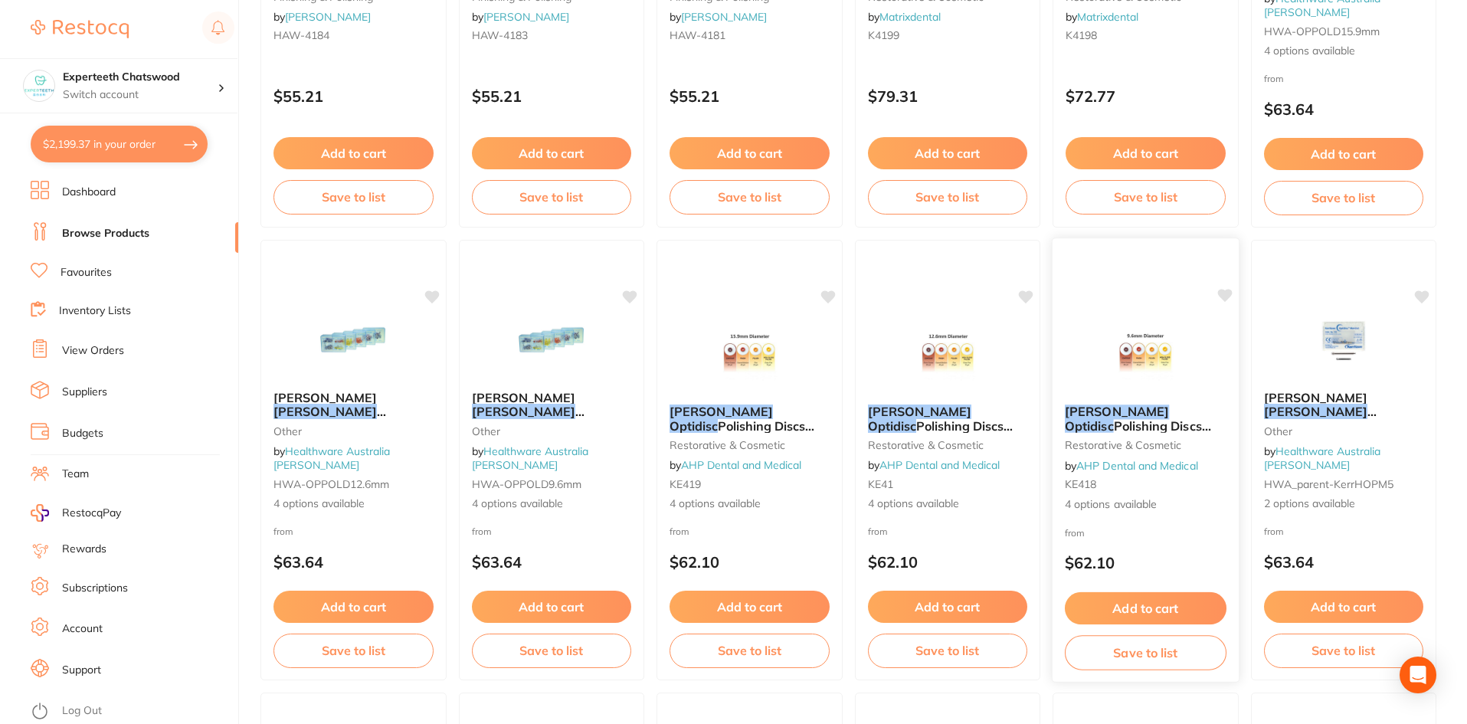
scroll to position [996, 0]
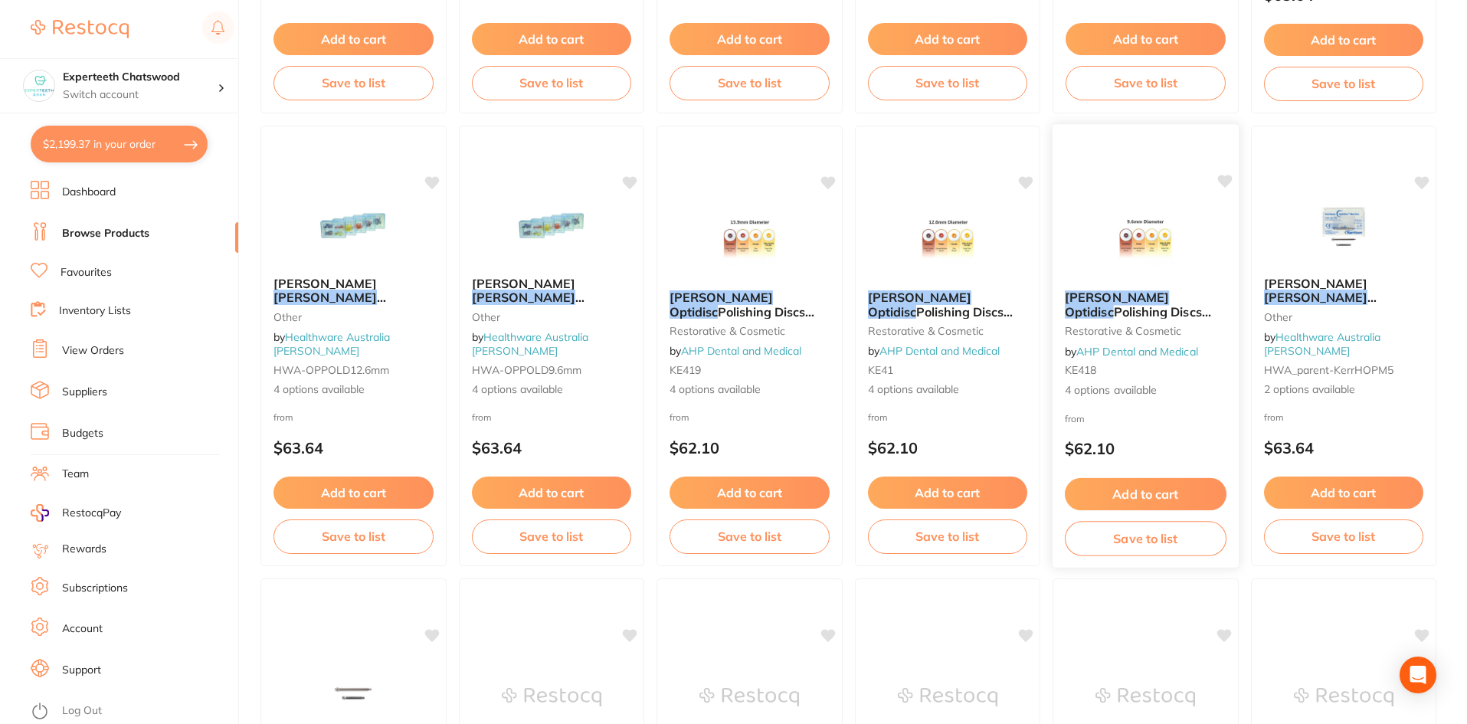
click at [1156, 303] on span "Polishing Discs 9.6mm" at bounding box center [1138, 318] width 146 height 30
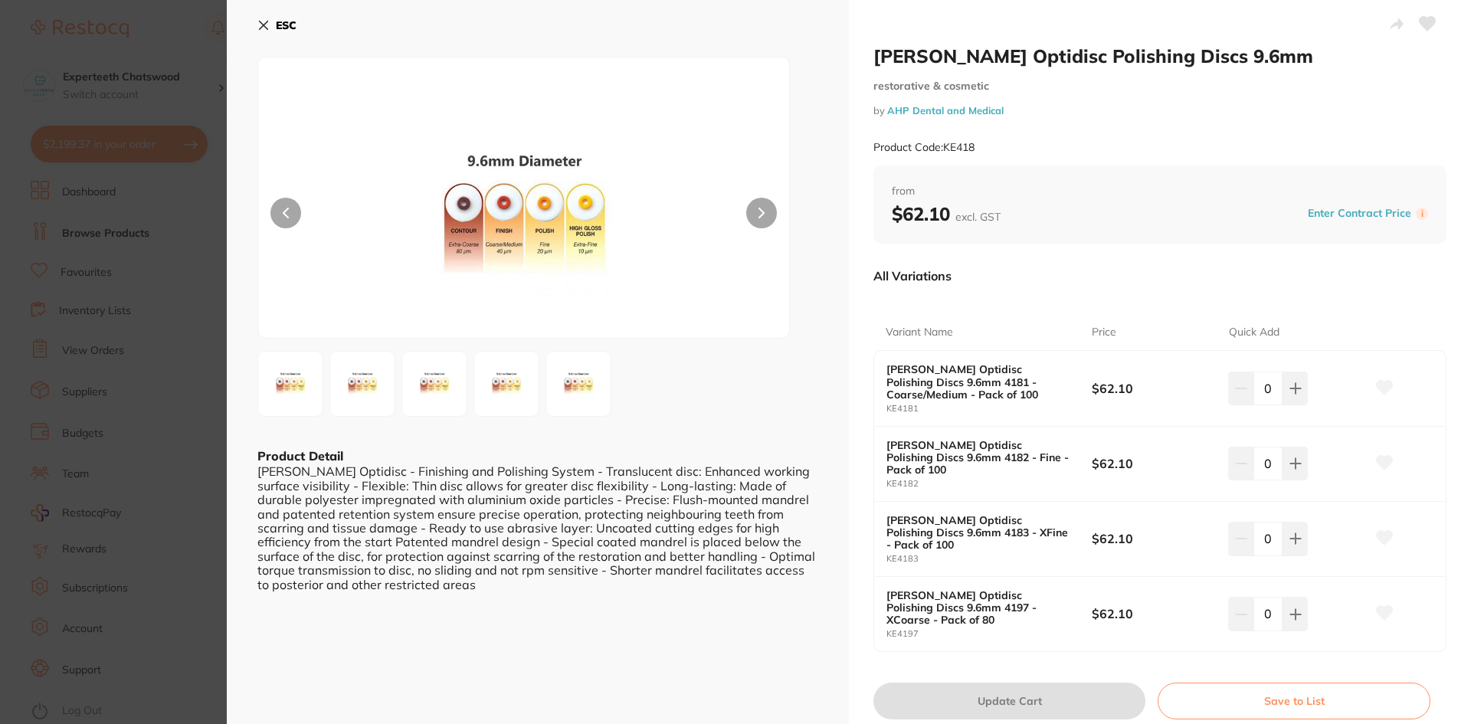
click at [261, 26] on icon at bounding box center [263, 25] width 12 height 12
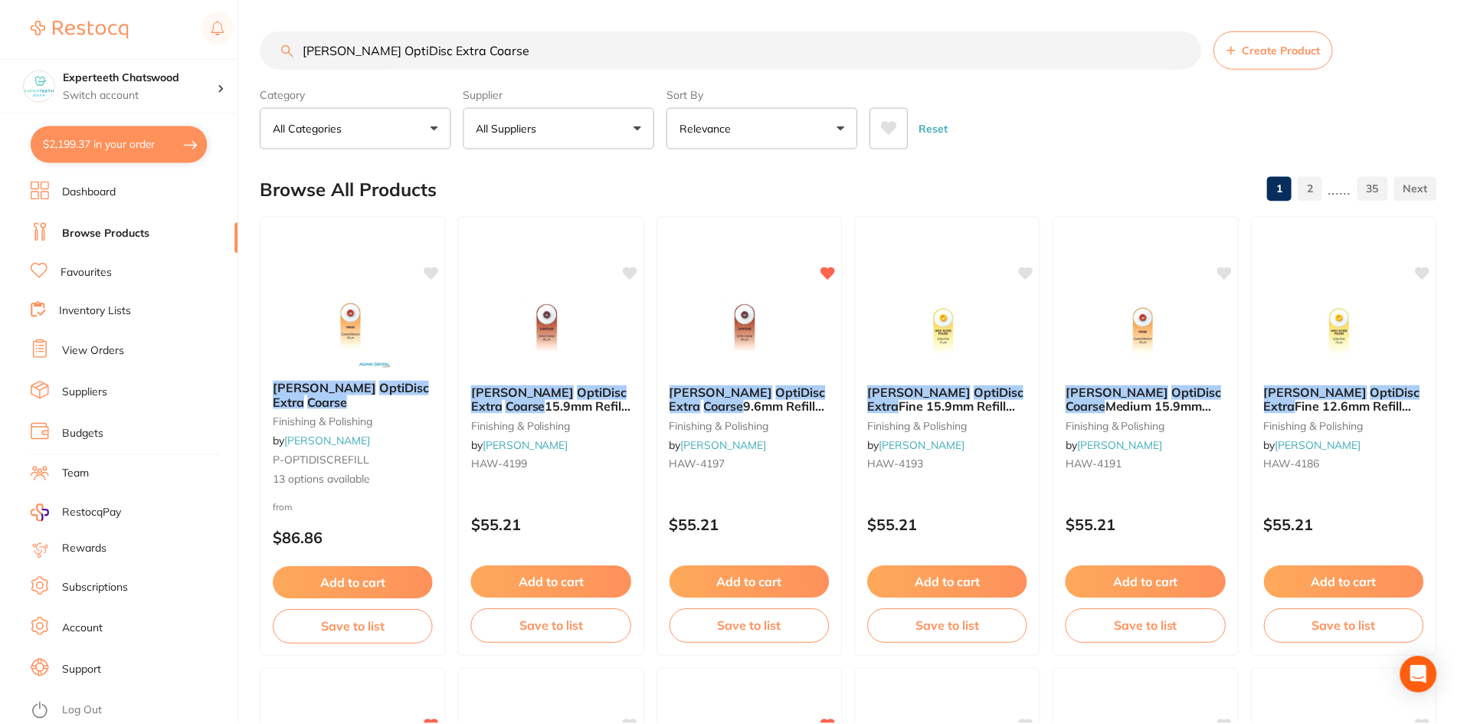
scroll to position [996, 0]
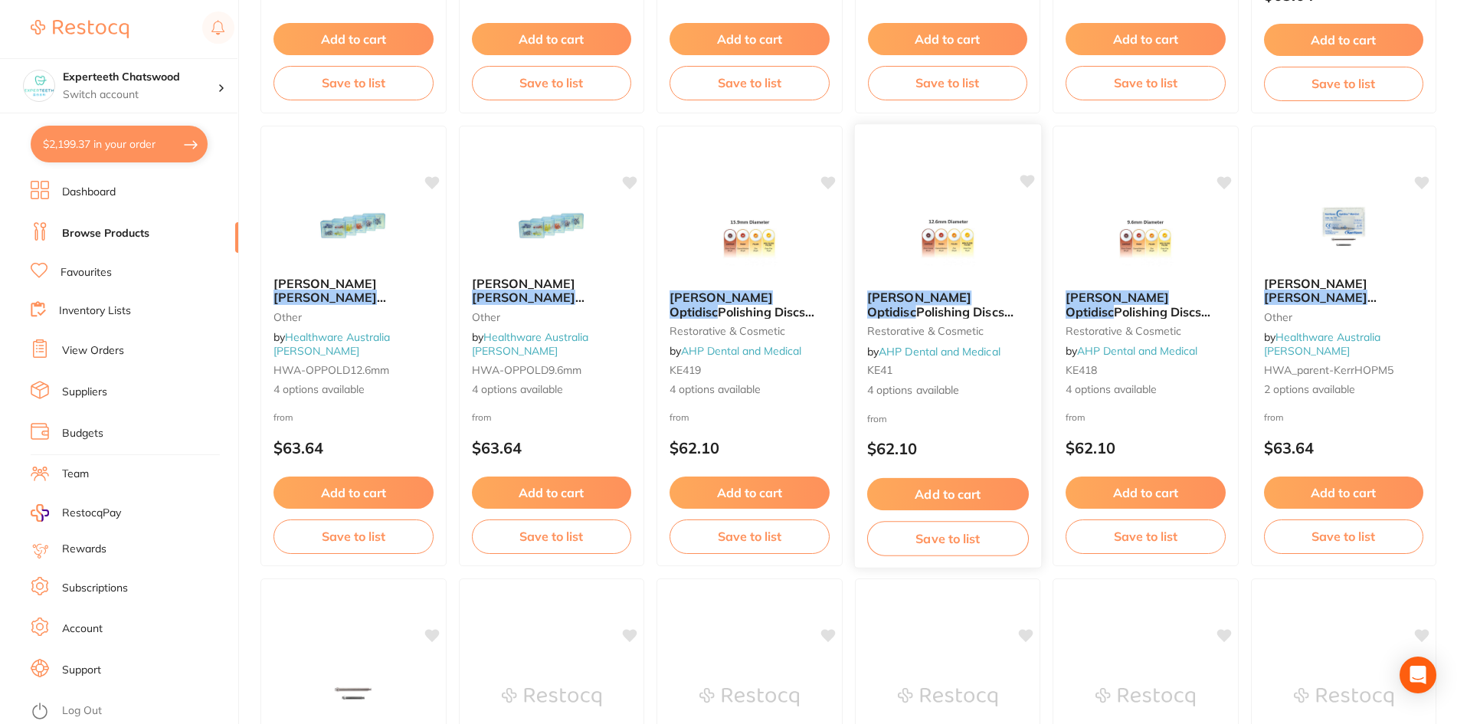
click at [915, 303] on em "Optidisc" at bounding box center [890, 310] width 49 height 15
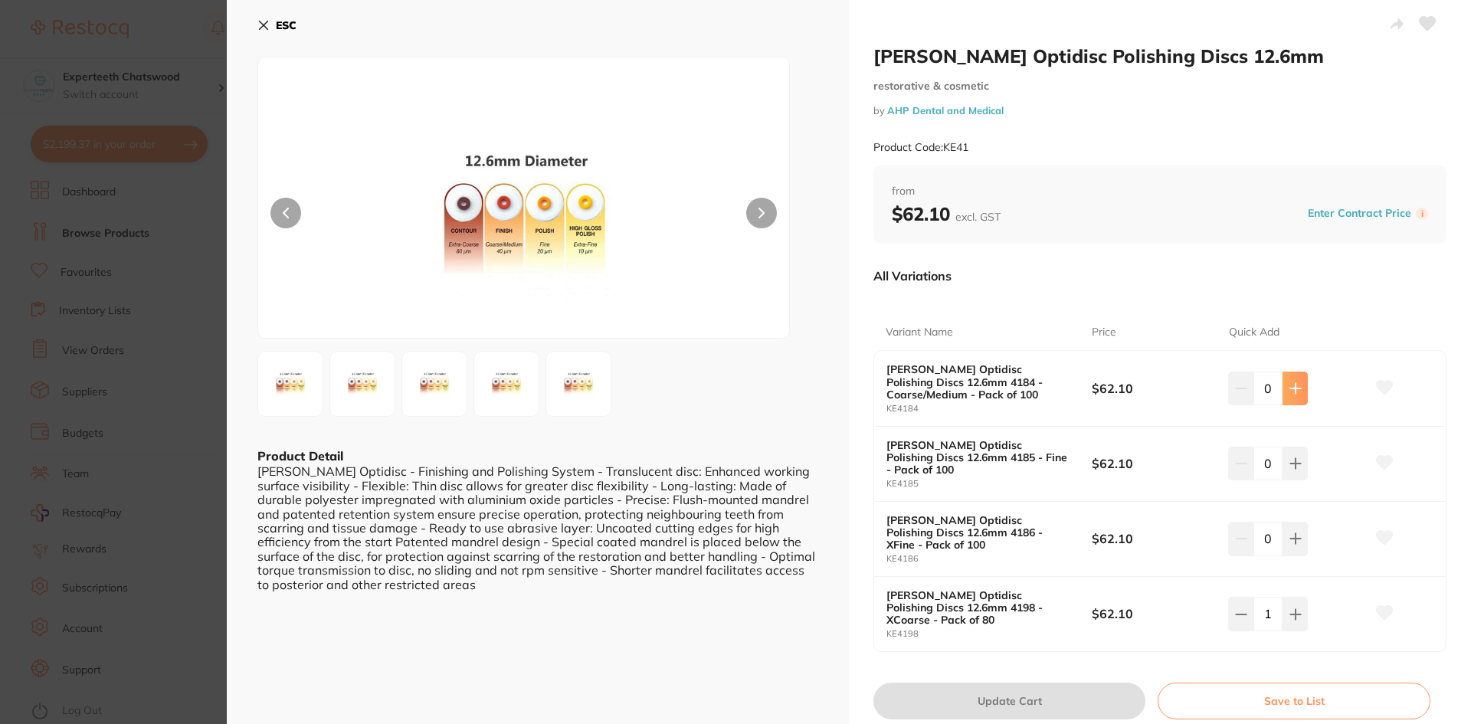
click at [1305, 382] on button at bounding box center [1294, 389] width 25 height 34
type input "1"
click at [1041, 683] on button "Update Cart" at bounding box center [1009, 701] width 272 height 37
checkbox input "false"
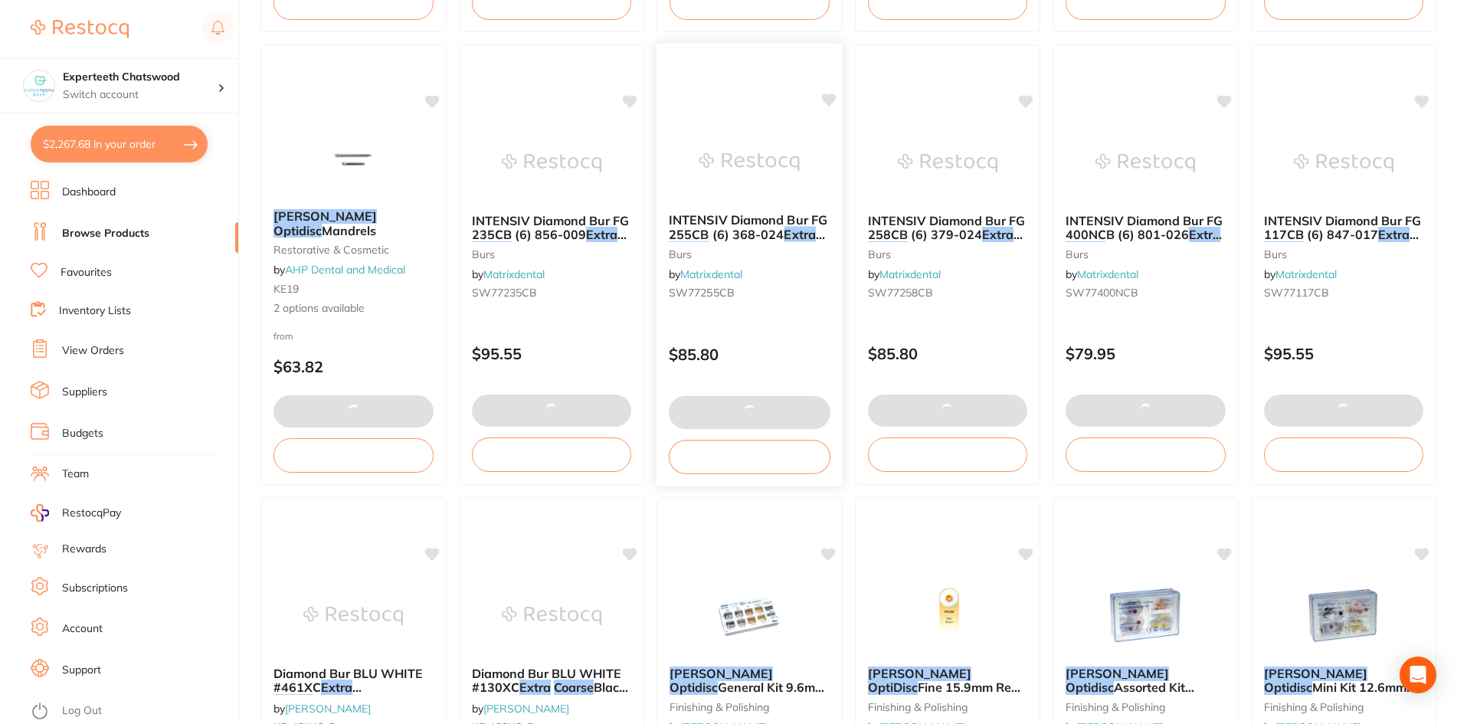
scroll to position [1532, 0]
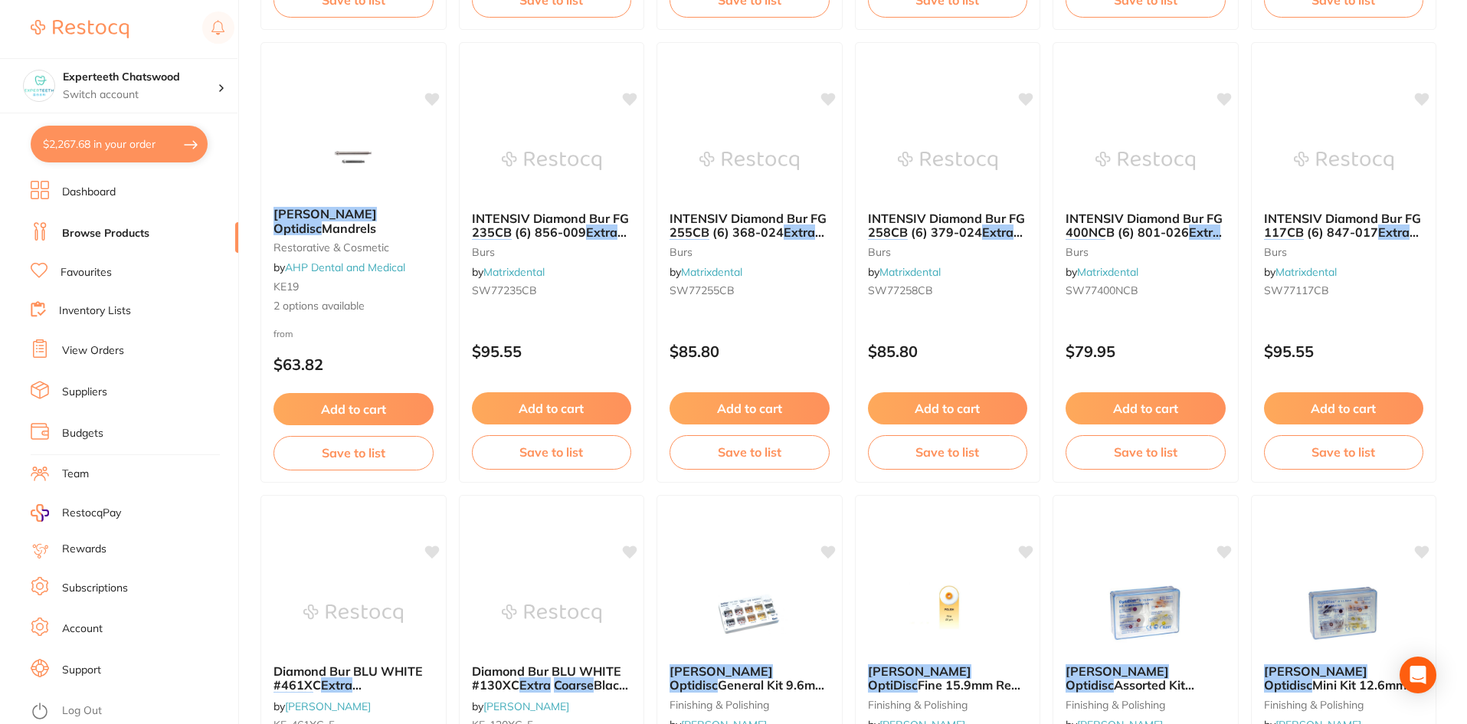
click at [120, 152] on button "$2,267.68 in your order" at bounding box center [119, 144] width 177 height 37
checkbox input "true"
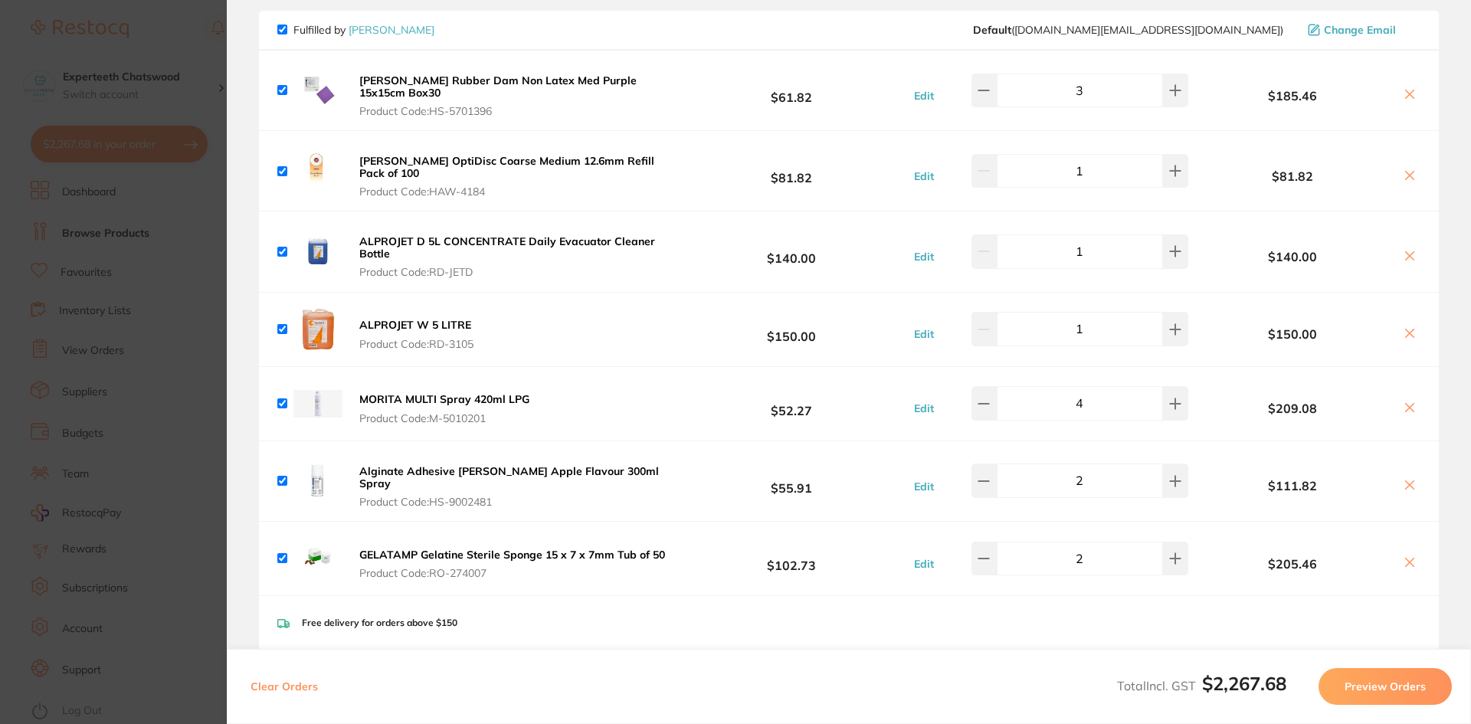
scroll to position [1685, 0]
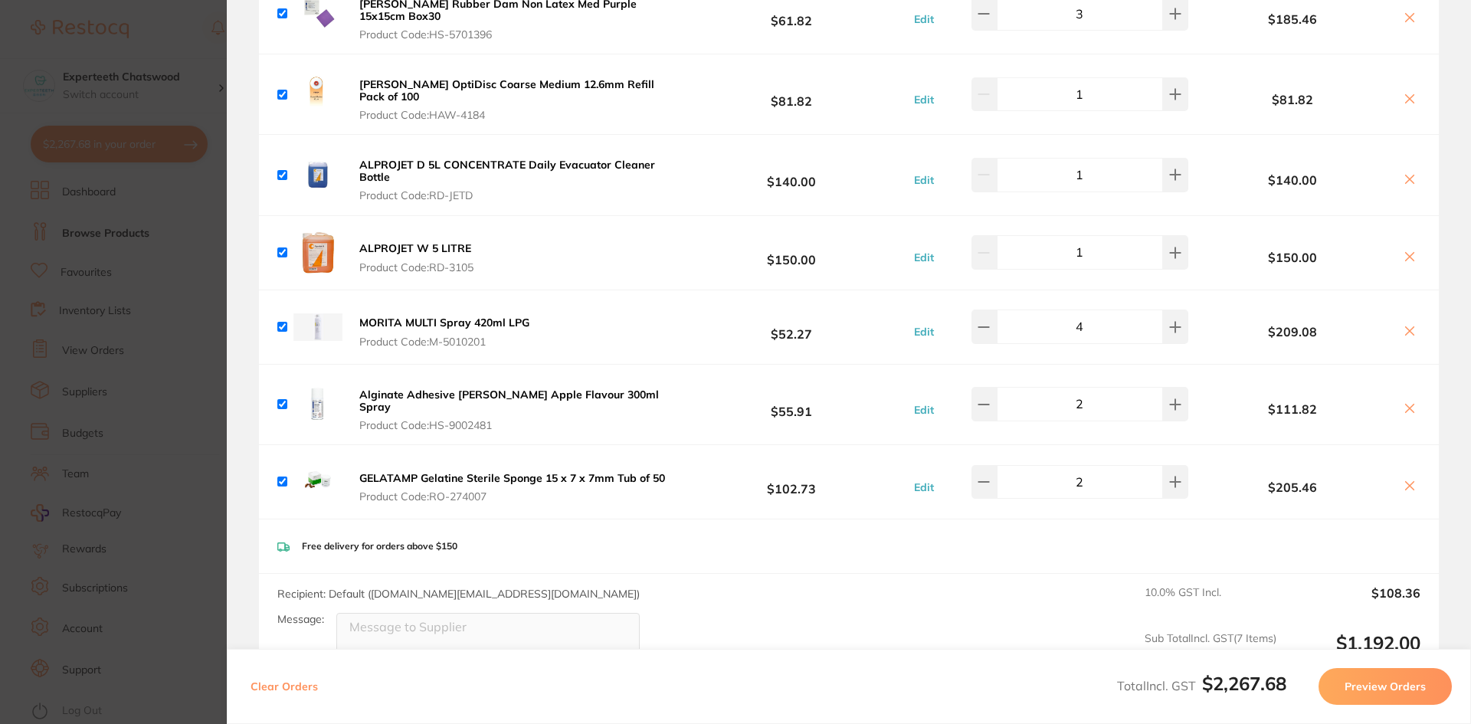
click at [1410, 93] on icon at bounding box center [1409, 99] width 12 height 12
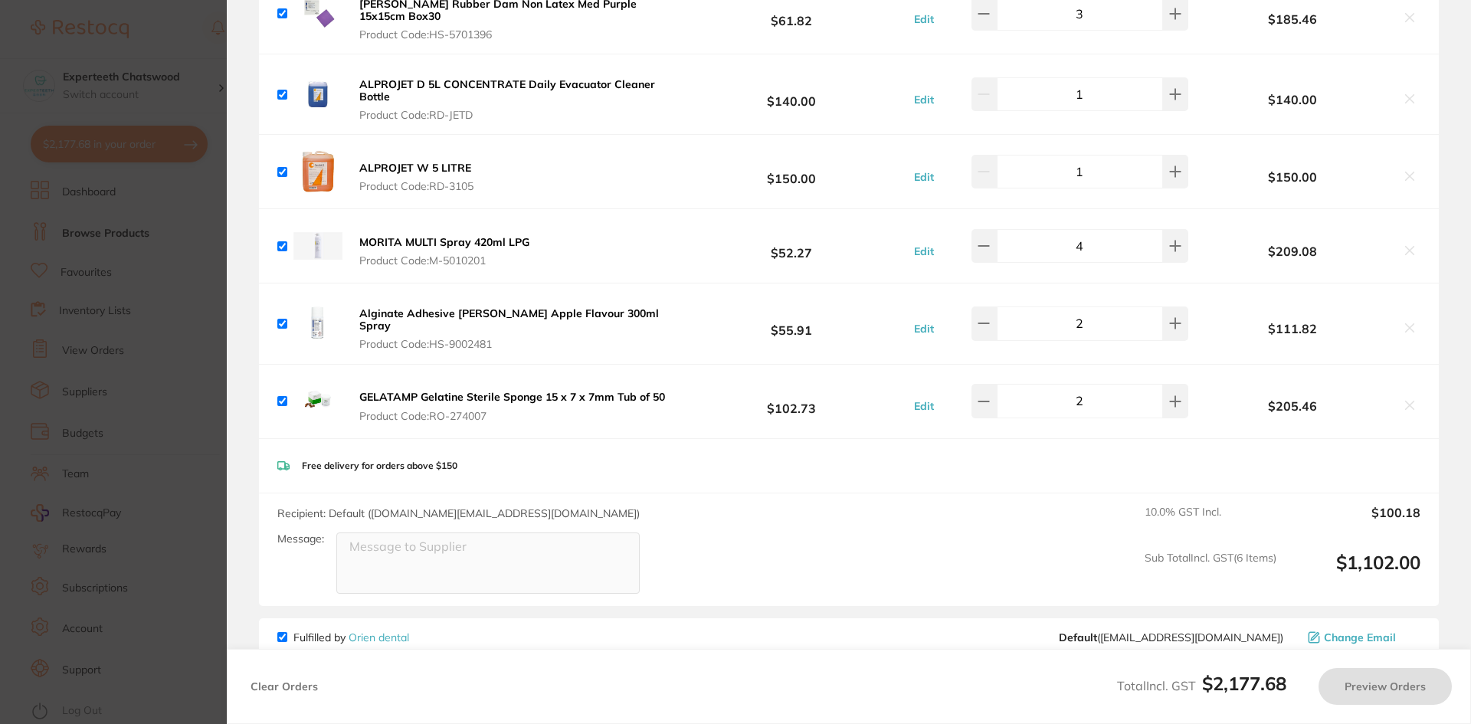
scroll to position [1609, 0]
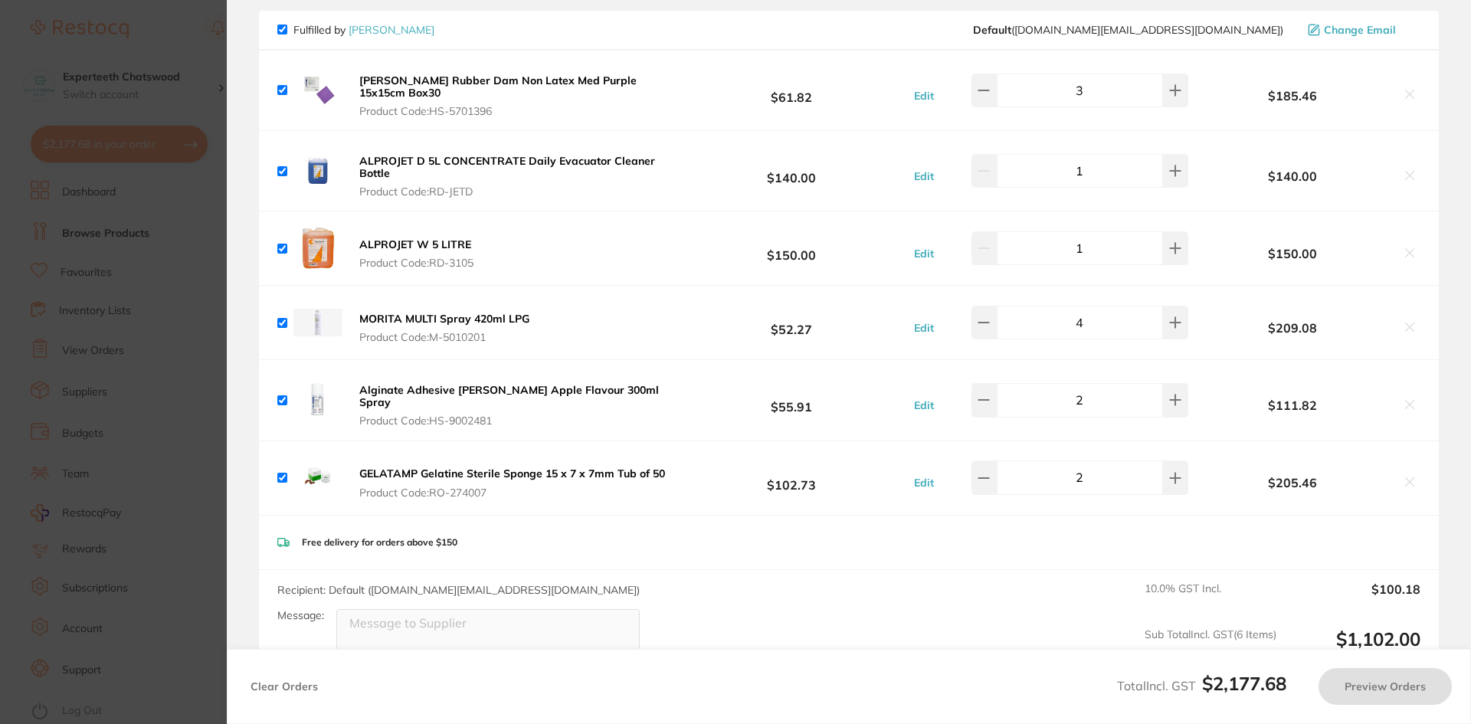
checkbox input "true"
click at [1173, 316] on icon at bounding box center [1175, 322] width 12 height 12
click at [1171, 316] on icon at bounding box center [1175, 322] width 12 height 12
click at [1170, 306] on button at bounding box center [1175, 323] width 25 height 34
click at [990, 316] on icon at bounding box center [984, 322] width 12 height 12
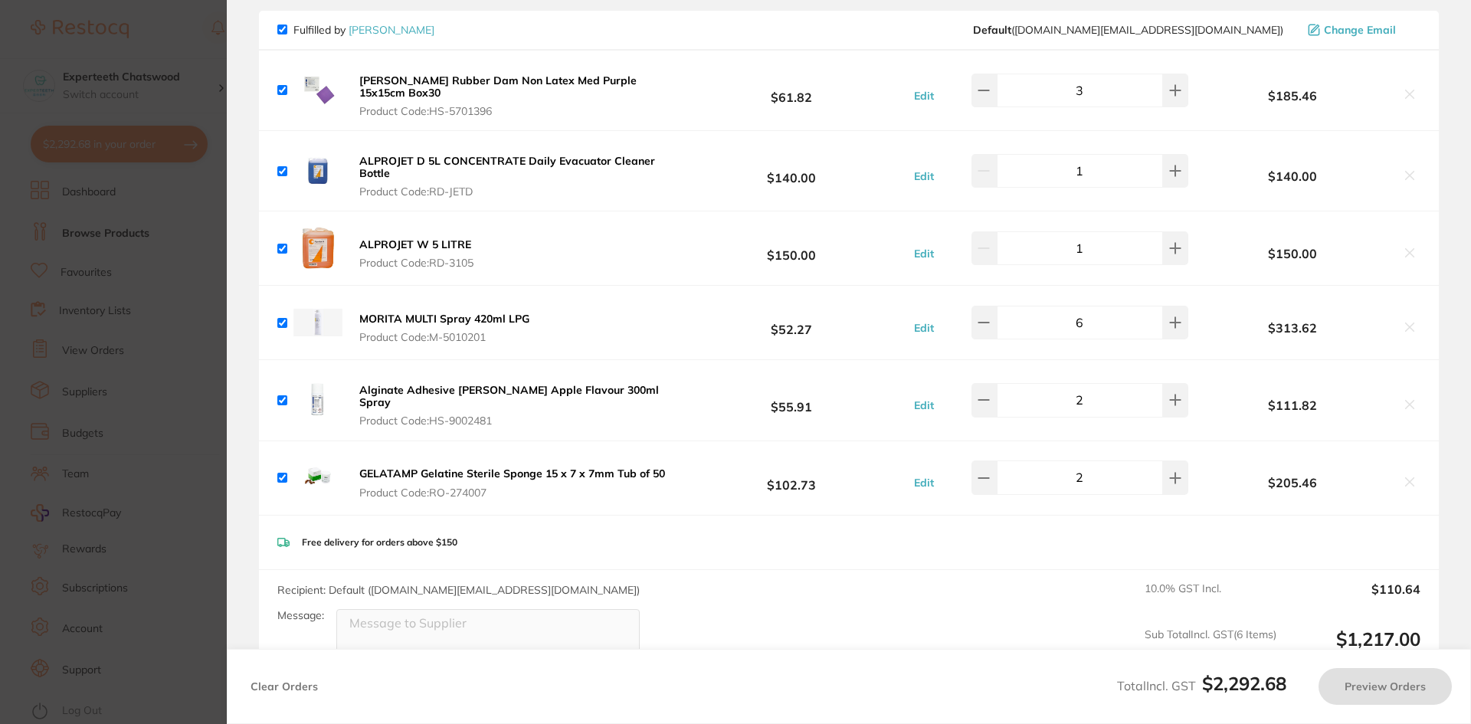
type input "7"
click at [1171, 395] on icon at bounding box center [1176, 400] width 10 height 10
click at [990, 394] on icon at bounding box center [984, 400] width 12 height 12
click at [979, 389] on button at bounding box center [983, 400] width 25 height 34
type input "2"
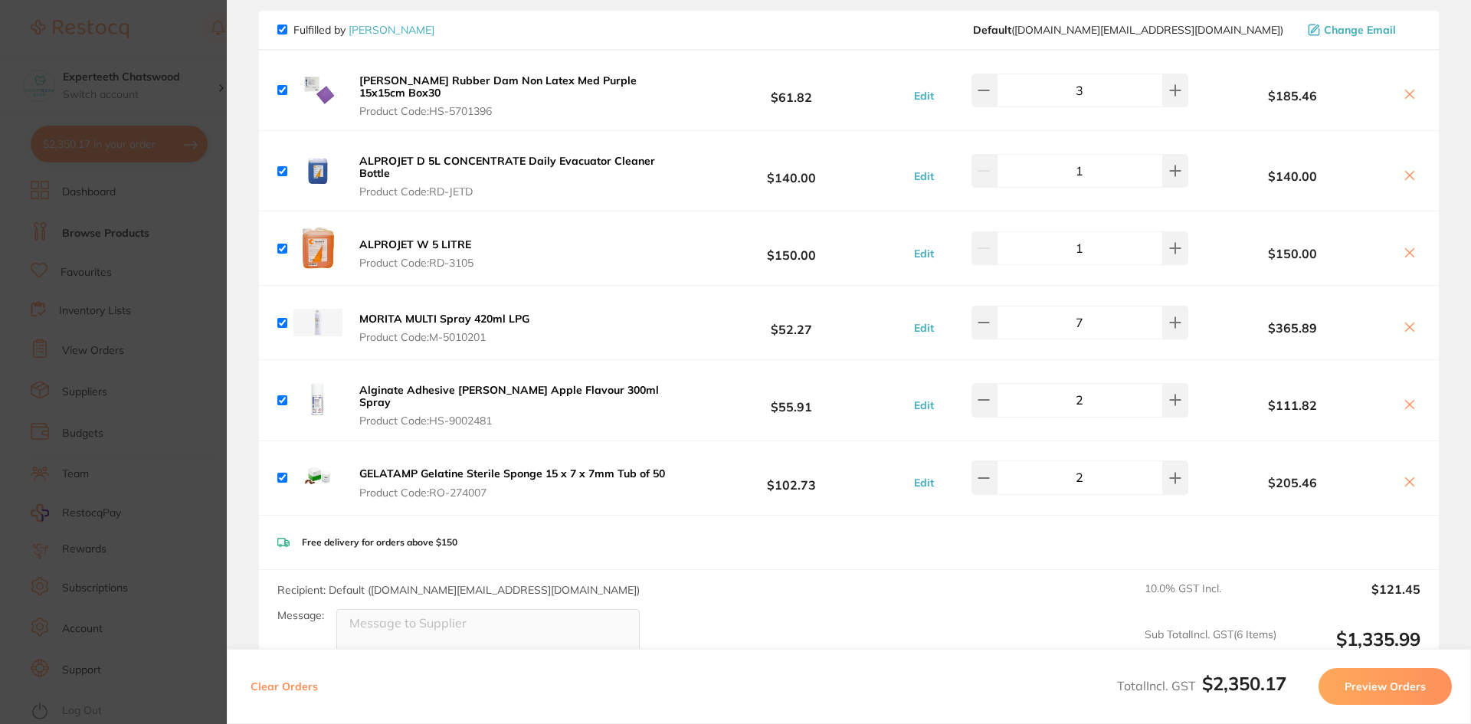
click at [777, 536] on div "Free delivery for orders above $150" at bounding box center [849, 543] width 1180 height 54
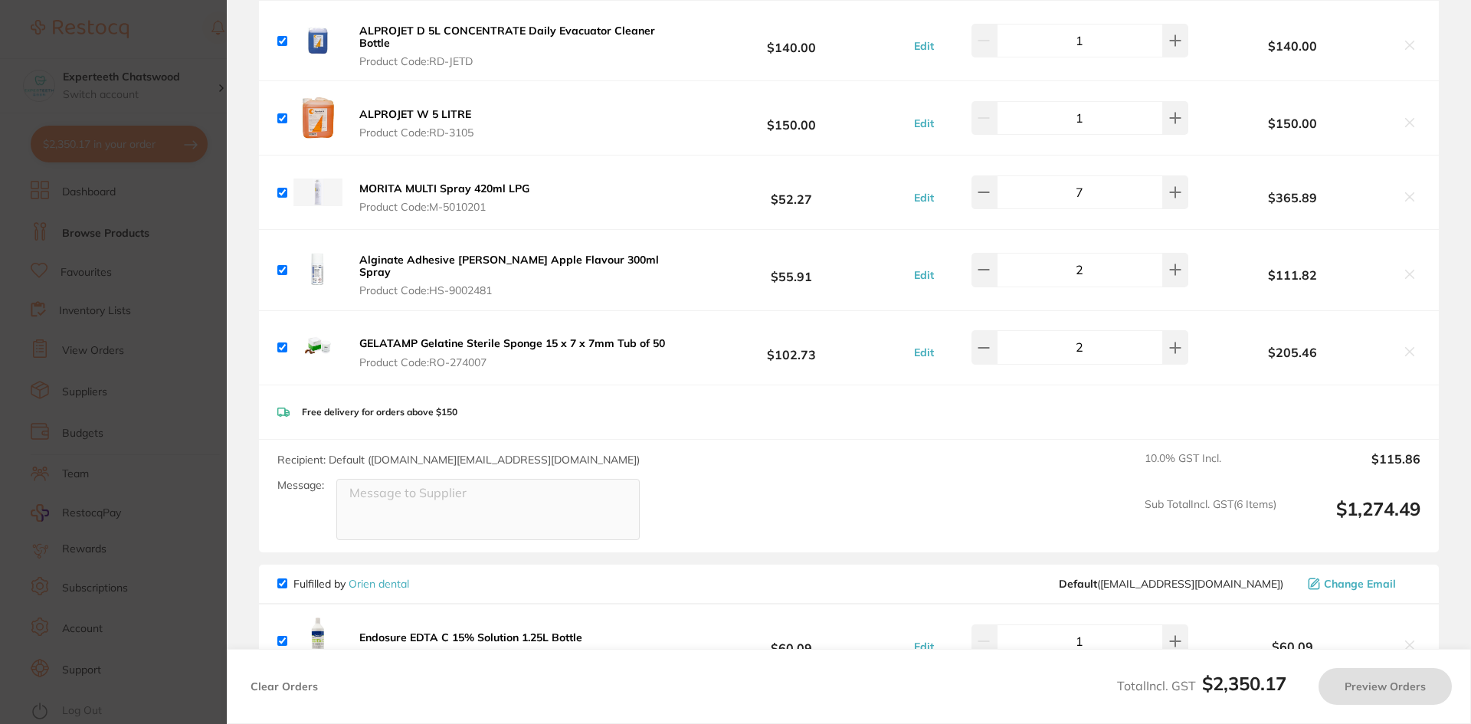
scroll to position [1762, 0]
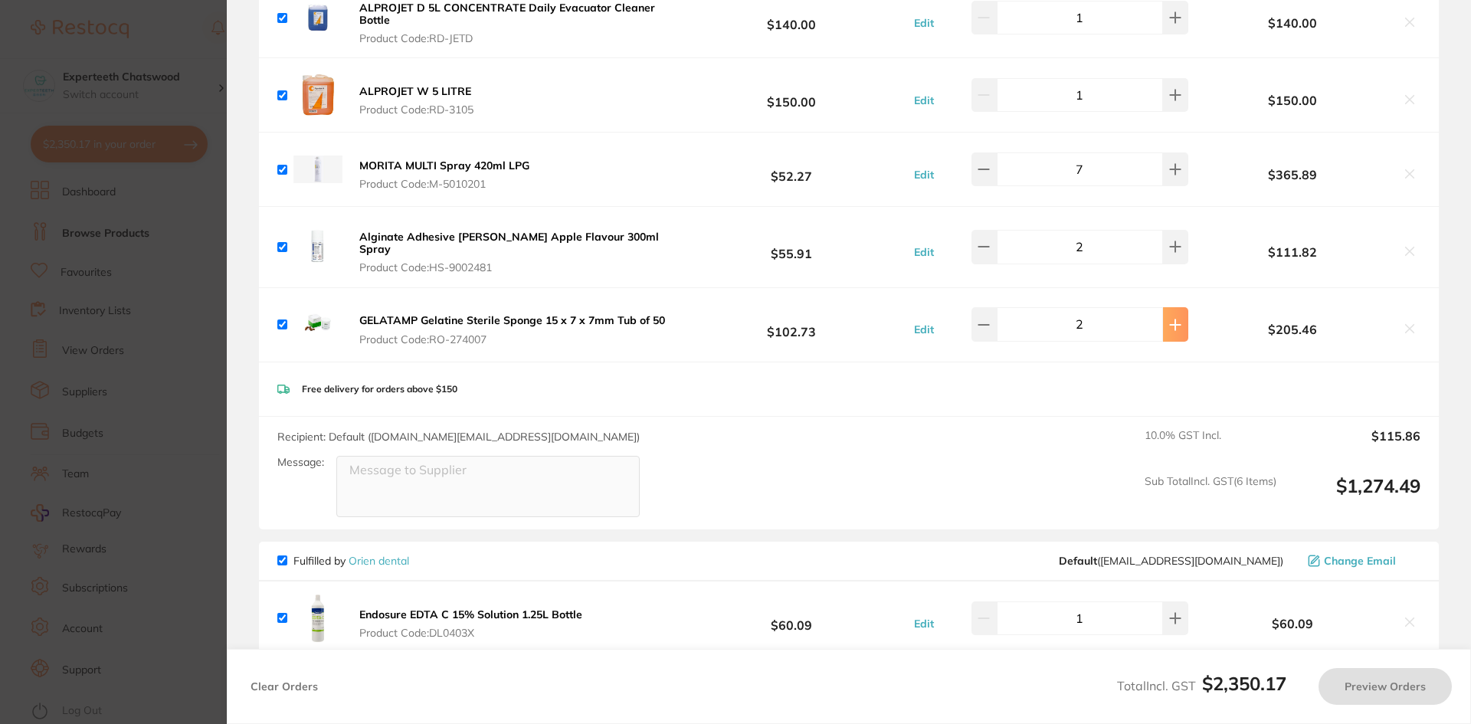
click at [1174, 310] on button at bounding box center [1175, 324] width 25 height 34
click at [1171, 319] on icon at bounding box center [1175, 325] width 12 height 12
type input "3"
click at [1130, 389] on div "Free delivery for orders above $150" at bounding box center [849, 389] width 1180 height 54
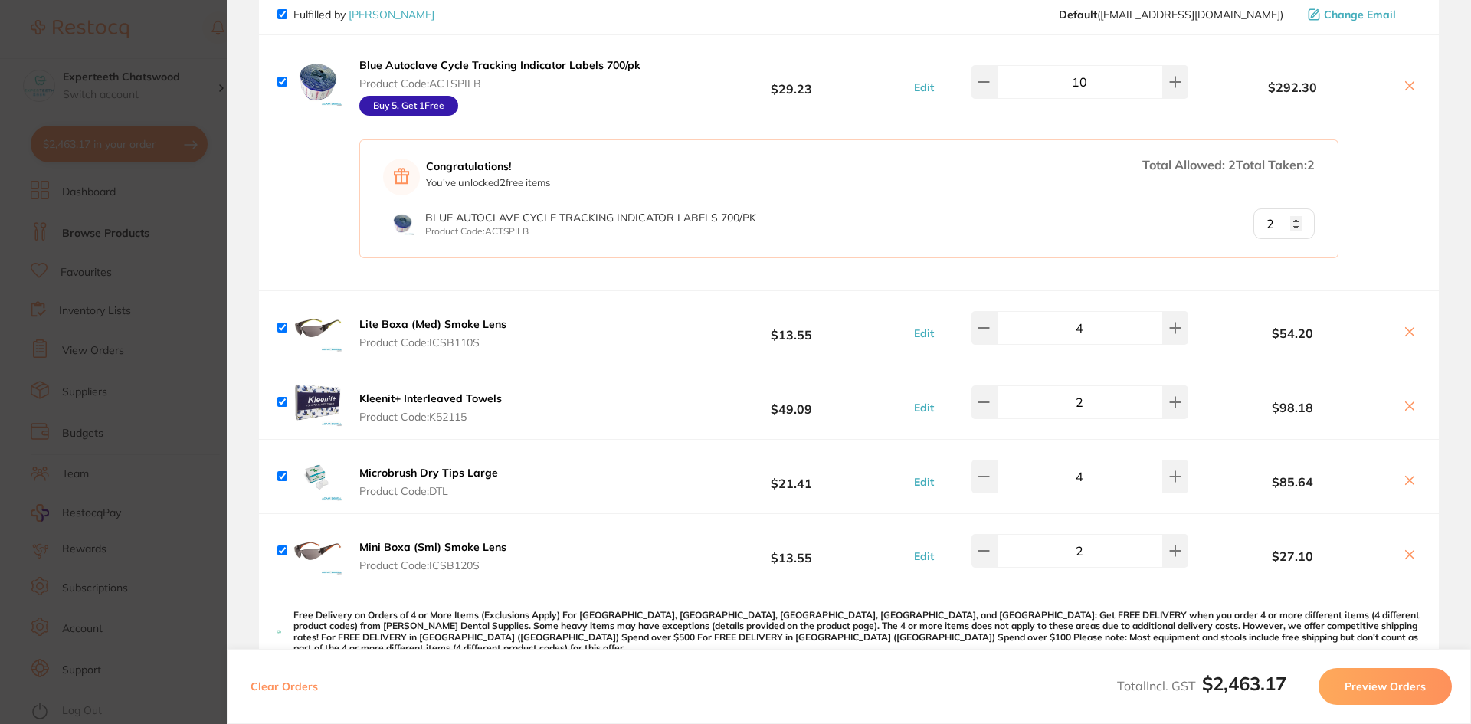
scroll to position [0, 0]
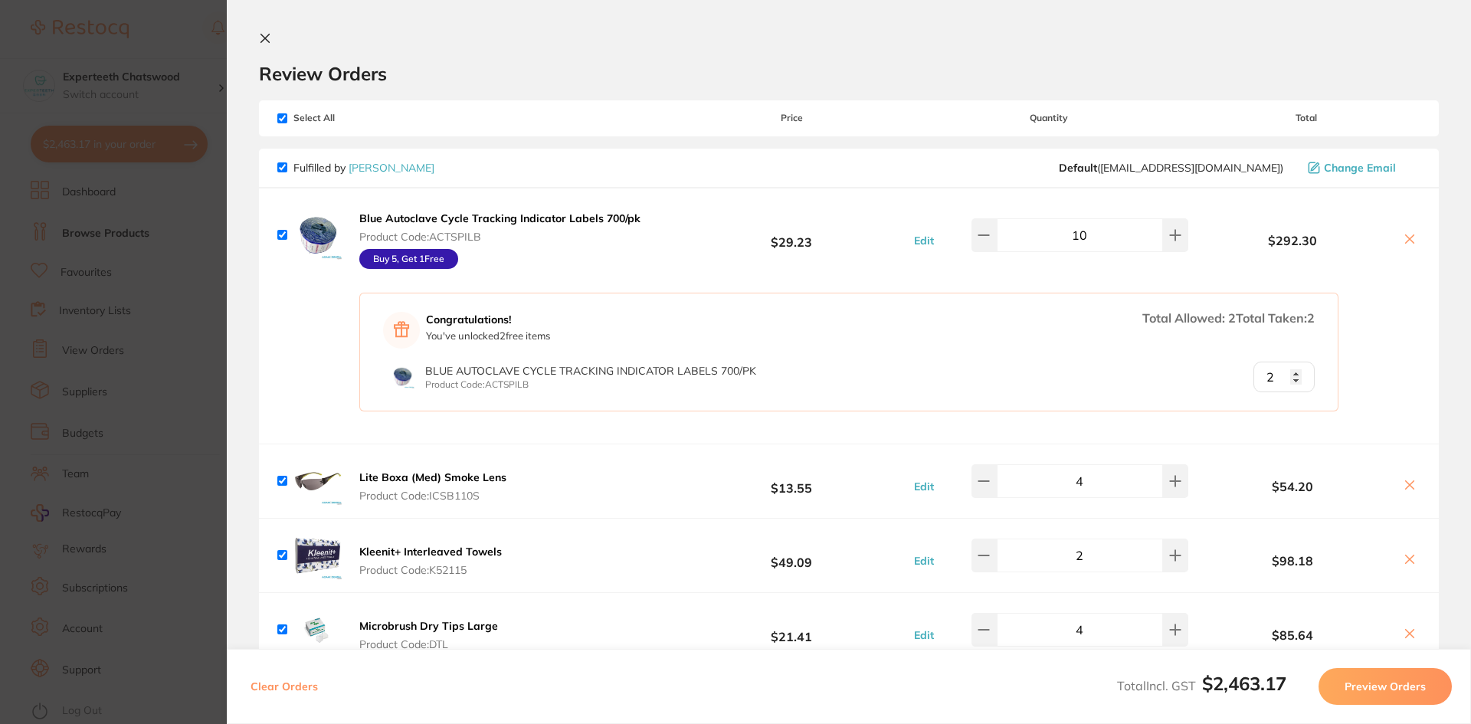
click at [267, 35] on icon at bounding box center [265, 38] width 12 height 12
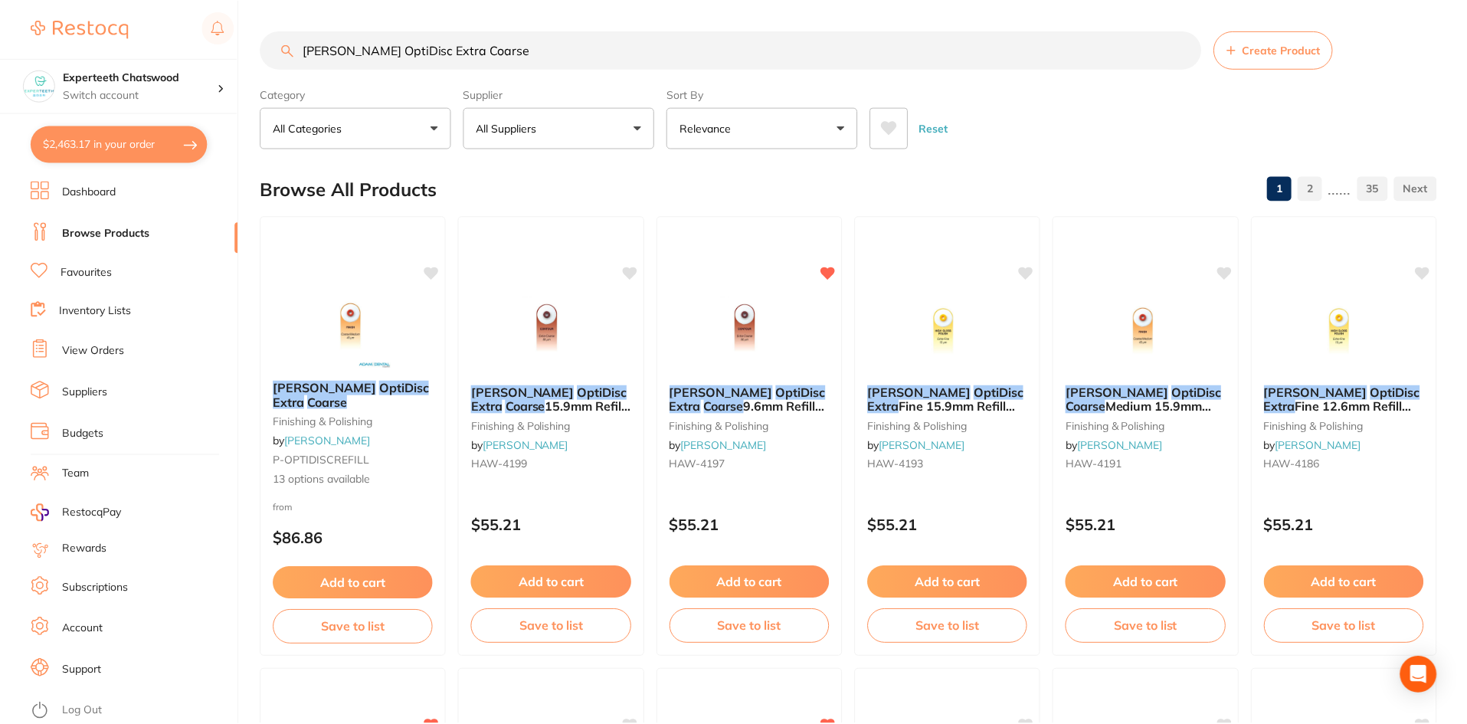
scroll to position [1532, 0]
